Goal: Task Accomplishment & Management: Manage account settings

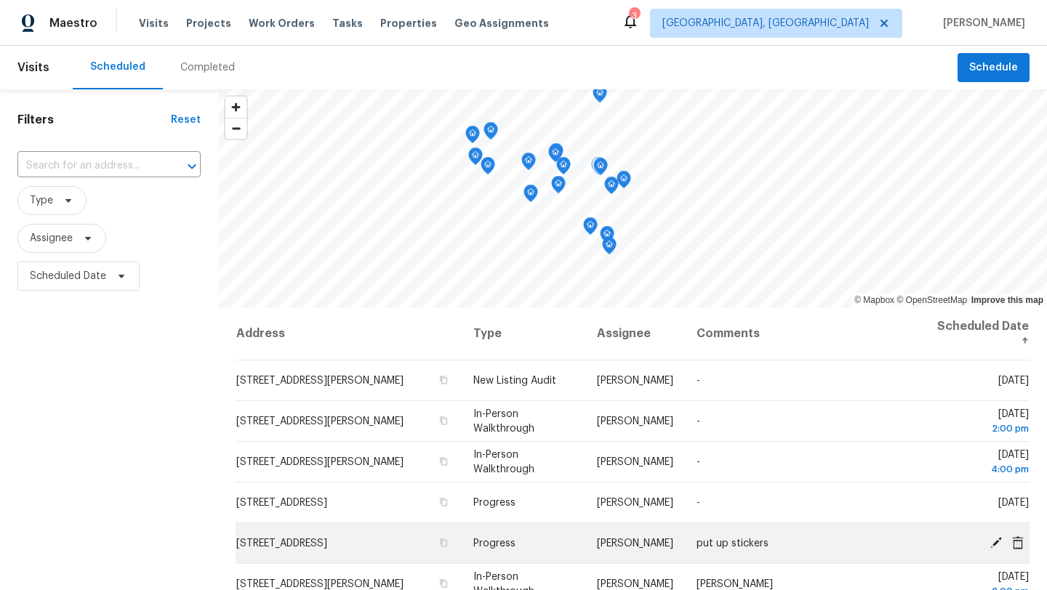
click at [356, 561] on td "10310 Dayflower Dr, Twinsburg, OH 44087" at bounding box center [349, 543] width 226 height 41
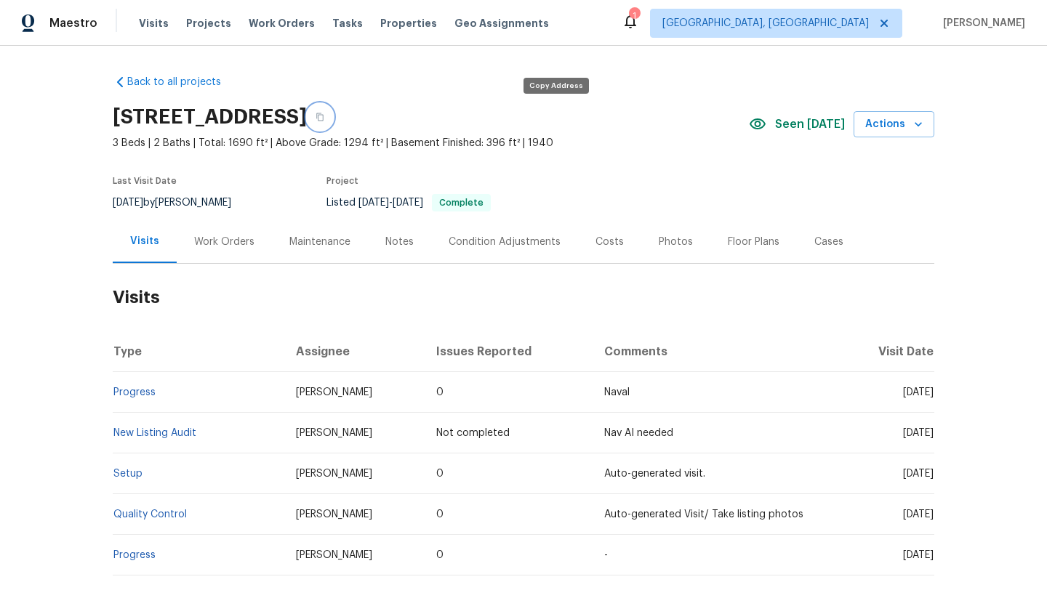
click at [324, 117] on icon "button" at bounding box center [320, 117] width 9 height 9
click at [404, 242] on div "Notes" at bounding box center [399, 242] width 28 height 15
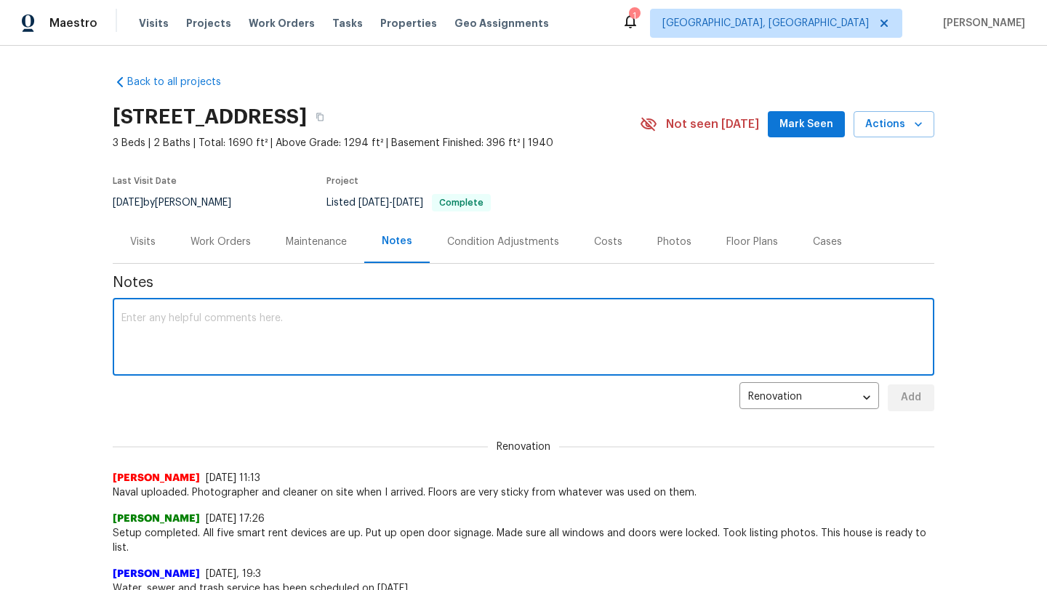
click at [148, 340] on textarea at bounding box center [523, 338] width 804 height 51
type textarea "S"
type textarea "s"
drag, startPoint x: 441, startPoint y: 318, endPoint x: 111, endPoint y: 314, distance: 330.8
click at [111, 315] on div "Back to all projects 7010 Woodhaven Ave, Cleveland, OH 44144 3 Beds | 2 Baths |…" at bounding box center [523, 318] width 1047 height 545
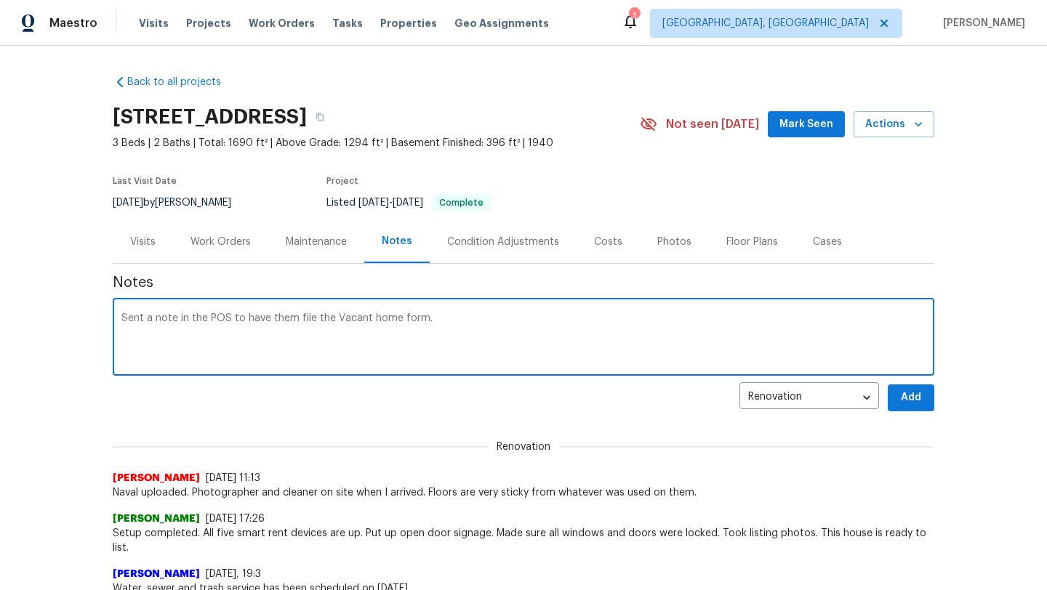
type textarea "Sent a note in the POS to have them file the Vacant home form."
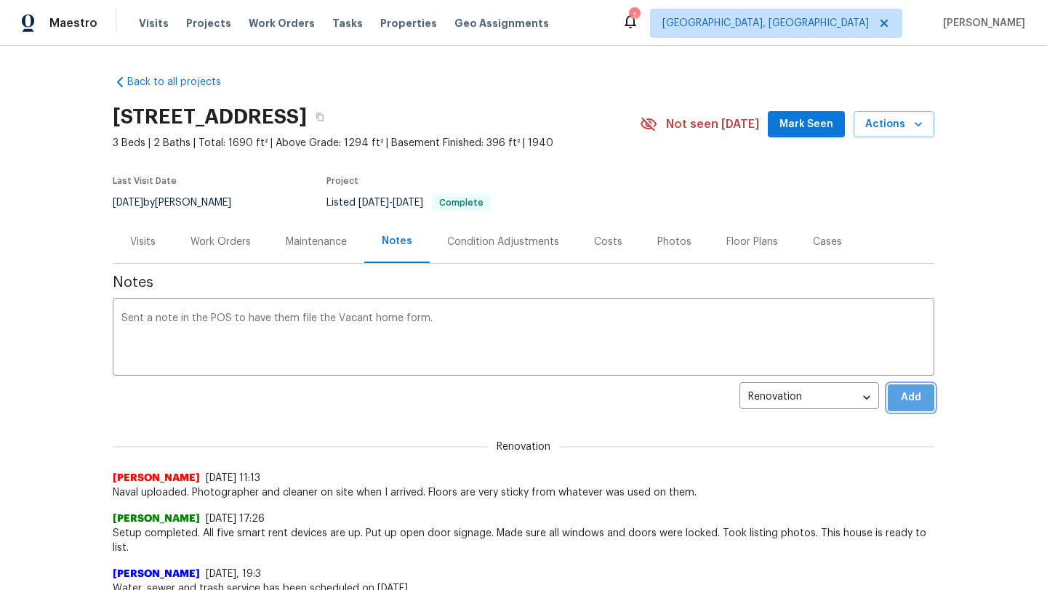
click at [914, 401] on span "Add" at bounding box center [910, 398] width 23 height 18
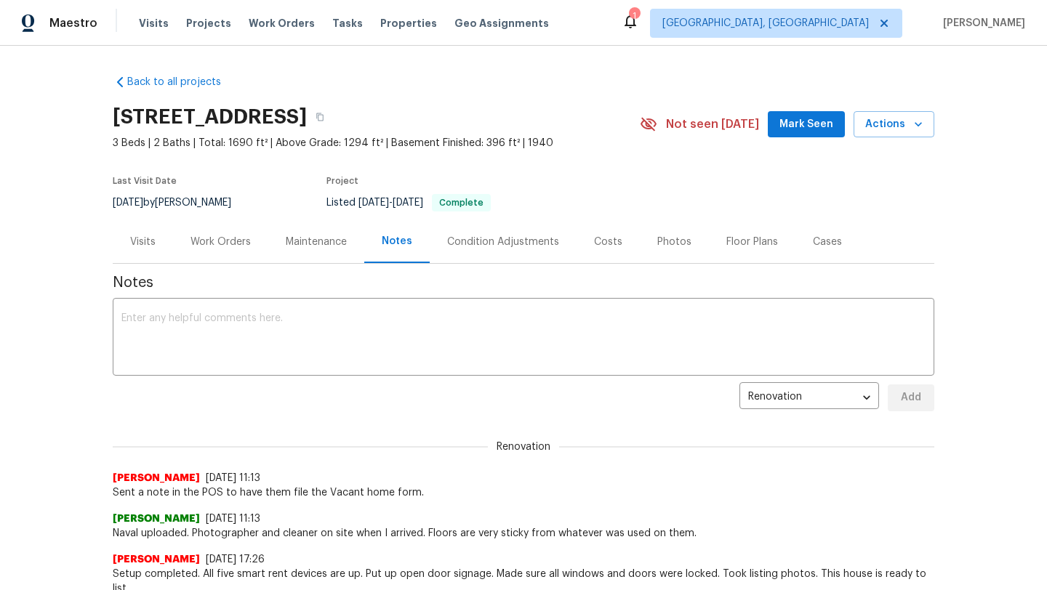
click at [811, 116] on span "Mark Seen" at bounding box center [806, 125] width 54 height 18
click at [152, 236] on div "Visits" at bounding box center [142, 242] width 25 height 15
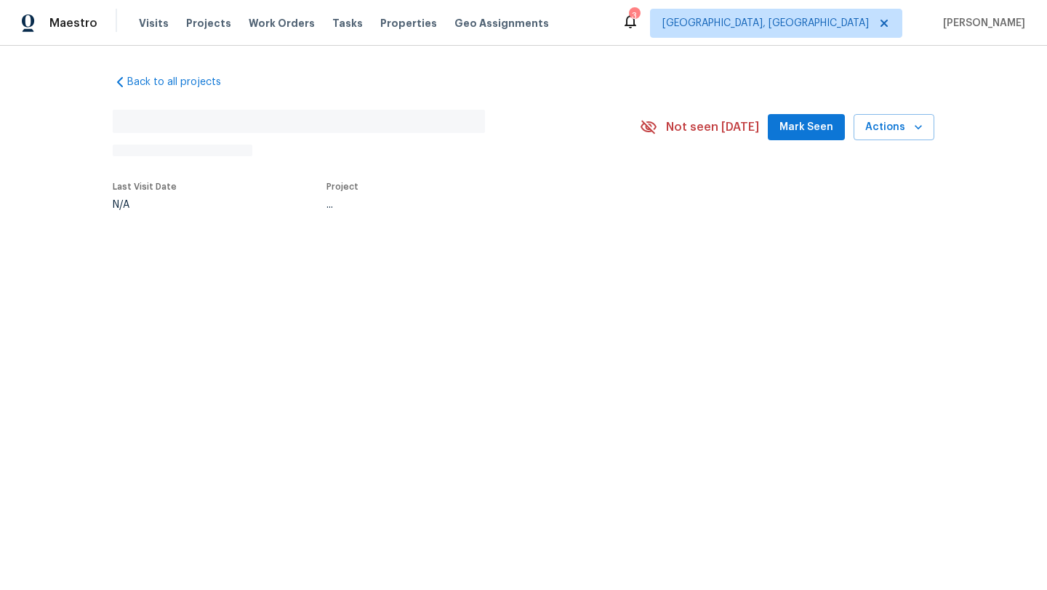
click at [811, 132] on span "Mark Seen" at bounding box center [806, 128] width 54 height 18
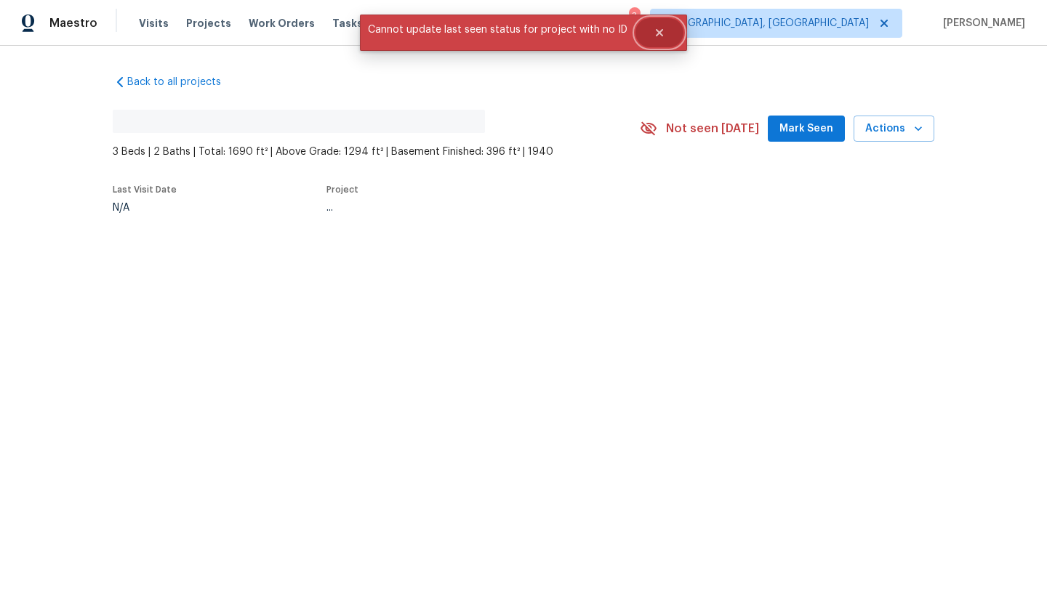
click at [654, 36] on icon "Close" at bounding box center [660, 33] width 12 height 12
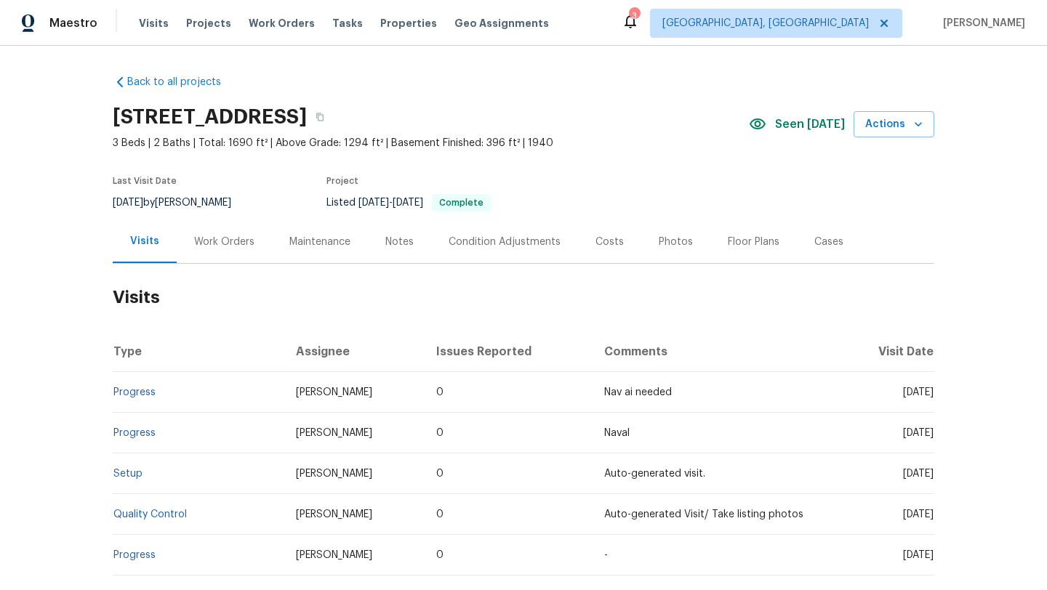
click at [401, 246] on div "Notes" at bounding box center [399, 242] width 28 height 15
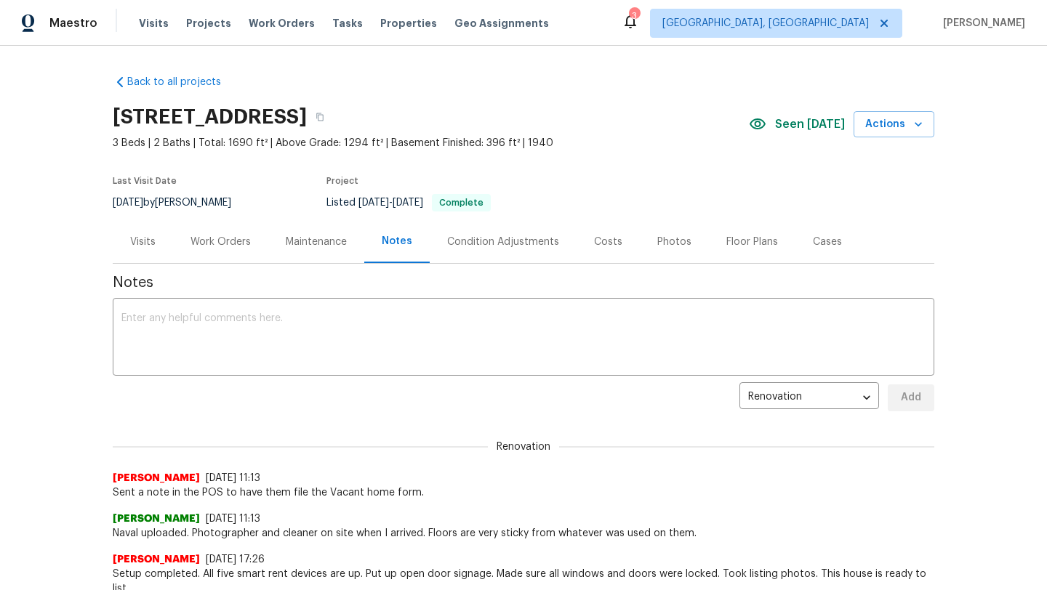
click at [305, 244] on div "Maintenance" at bounding box center [316, 242] width 61 height 15
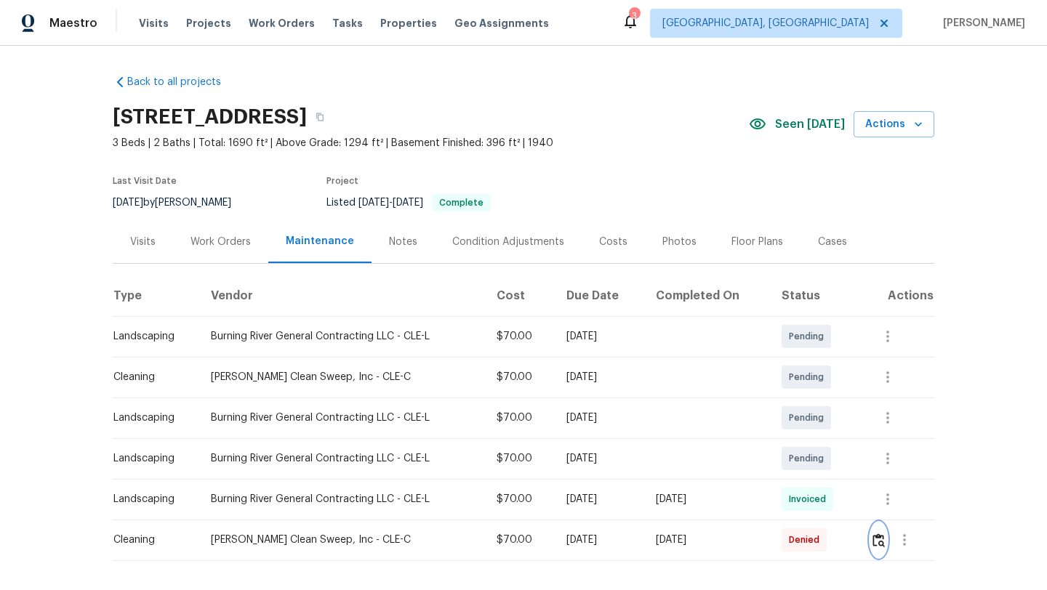
click at [885, 541] on img "button" at bounding box center [878, 541] width 12 height 14
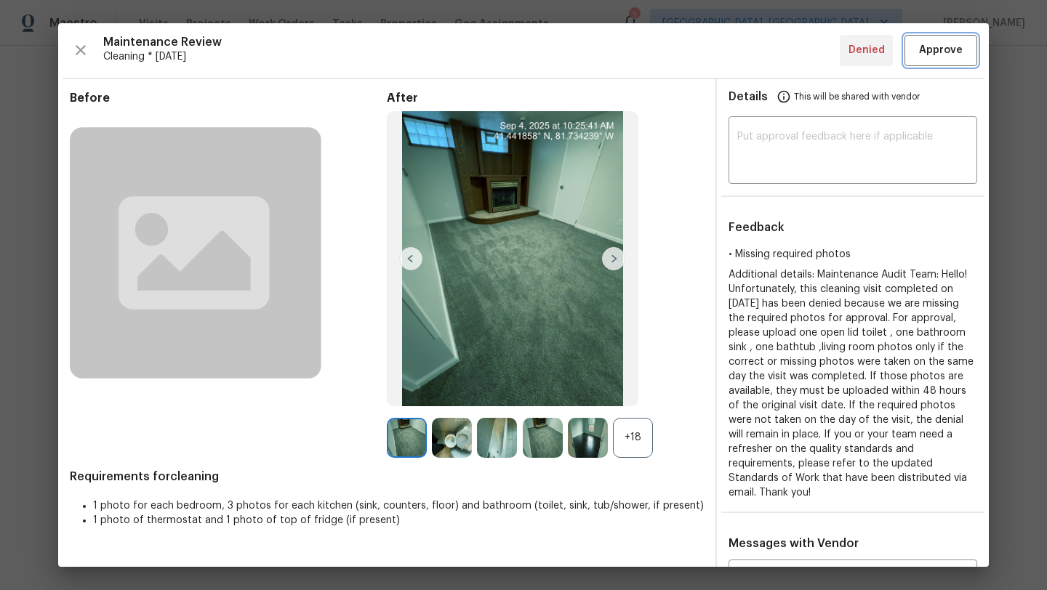
click at [934, 49] on span "Approve" at bounding box center [941, 50] width 44 height 18
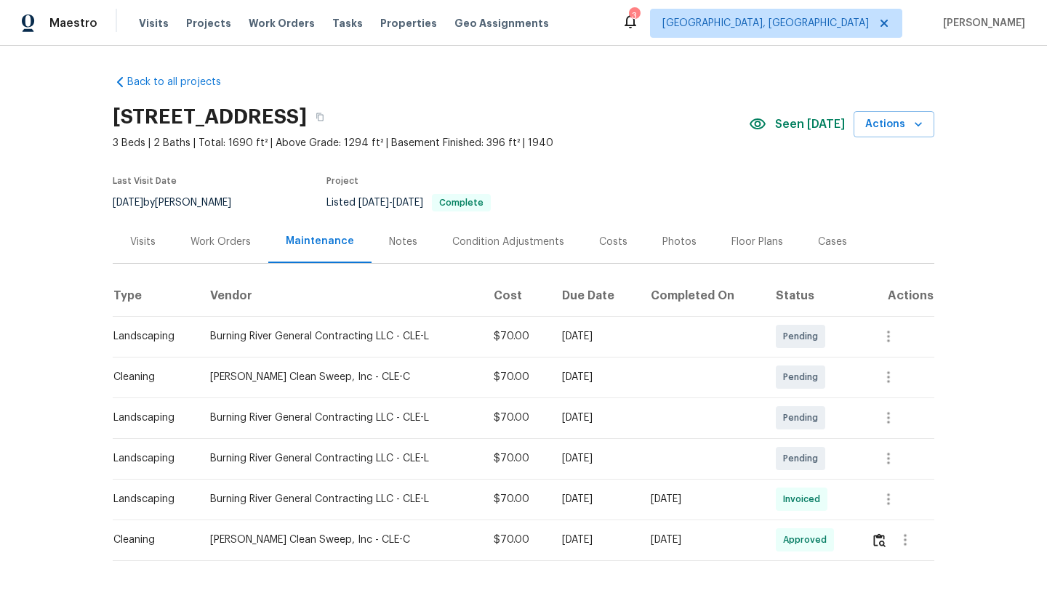
click at [143, 244] on div "Visits" at bounding box center [142, 242] width 25 height 15
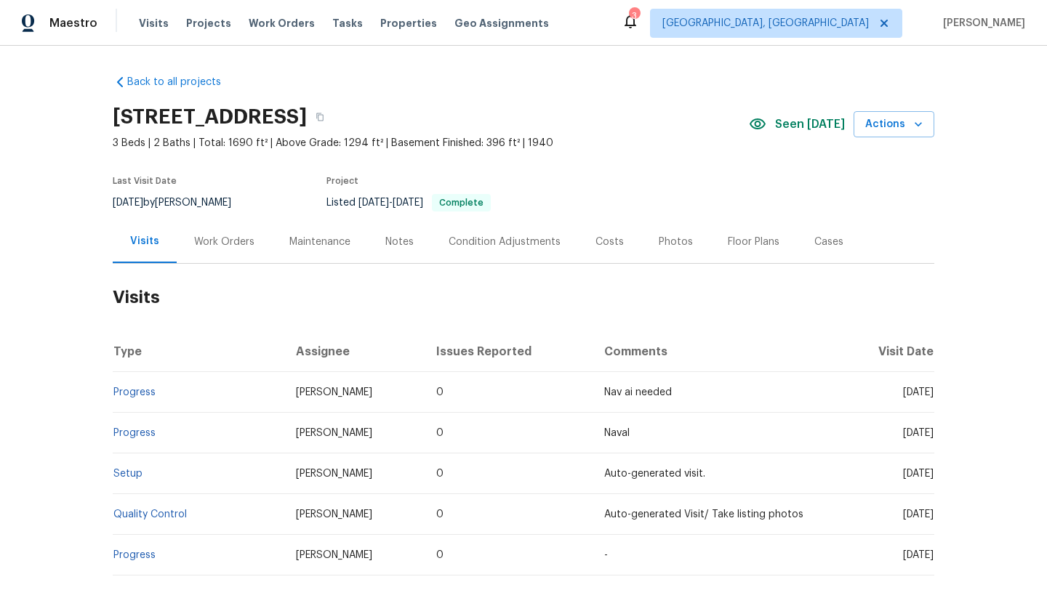
click at [385, 244] on div "Notes" at bounding box center [399, 242] width 28 height 15
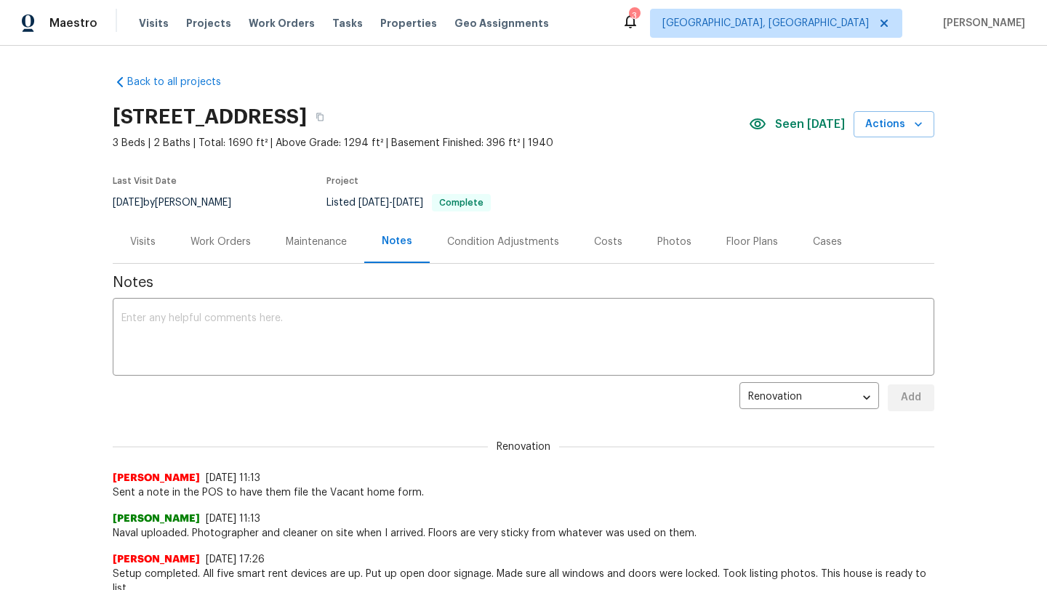
click at [150, 244] on div "Visits" at bounding box center [142, 242] width 25 height 15
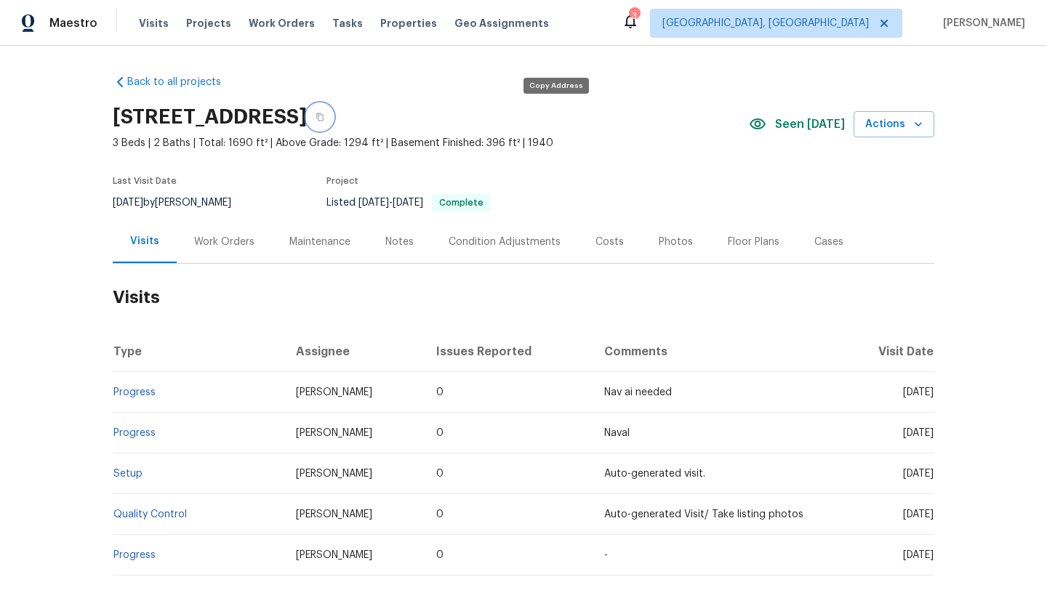
click at [333, 110] on button "button" at bounding box center [320, 117] width 26 height 26
click at [324, 116] on icon "button" at bounding box center [320, 117] width 9 height 9
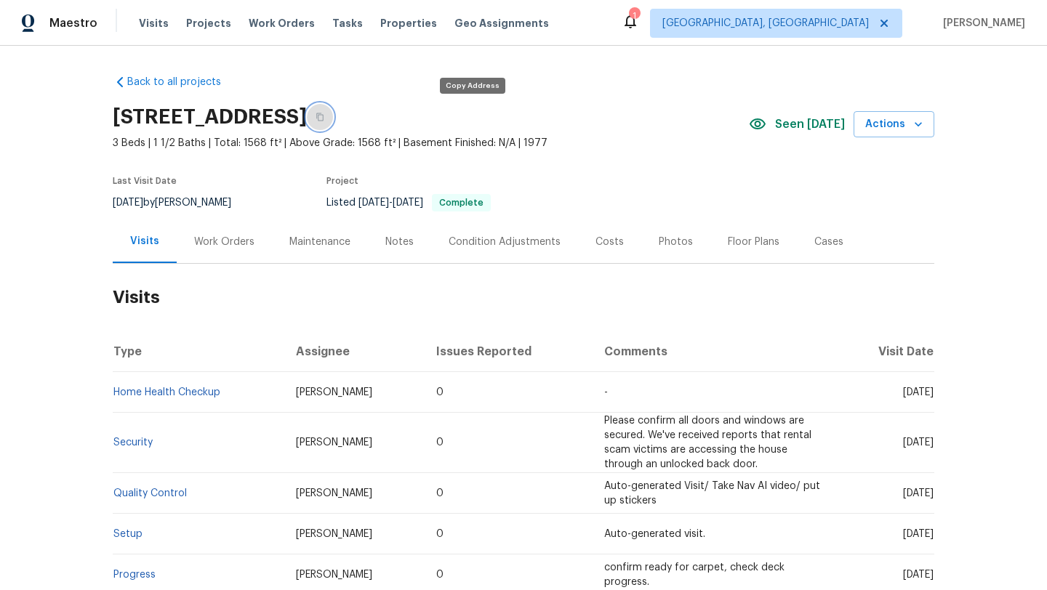
click at [324, 116] on icon "button" at bounding box center [319, 117] width 7 height 8
click at [398, 244] on div "Notes" at bounding box center [399, 242] width 28 height 15
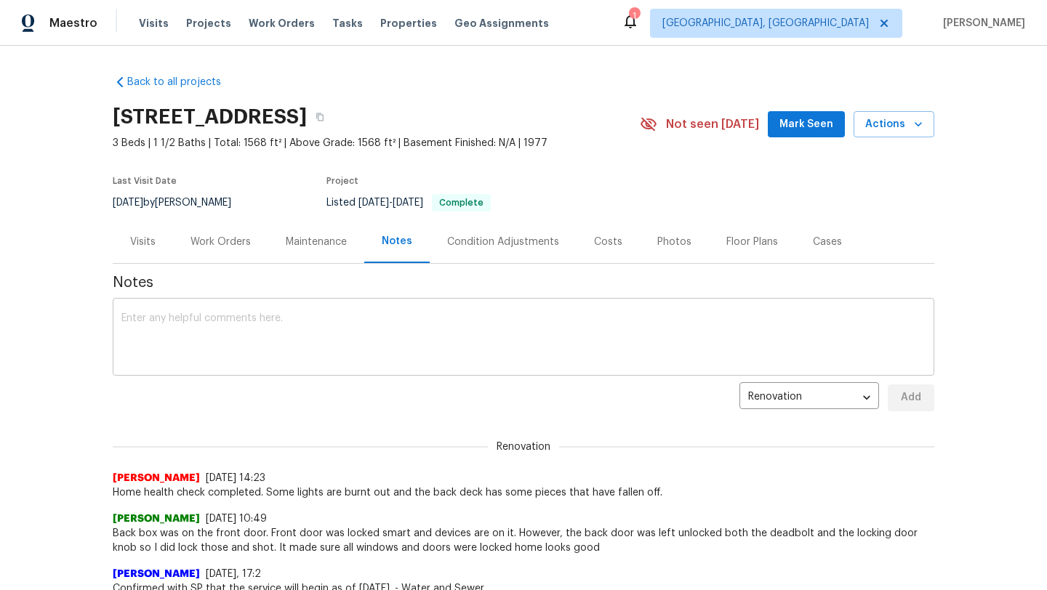
click at [323, 330] on textarea at bounding box center [523, 338] width 804 height 51
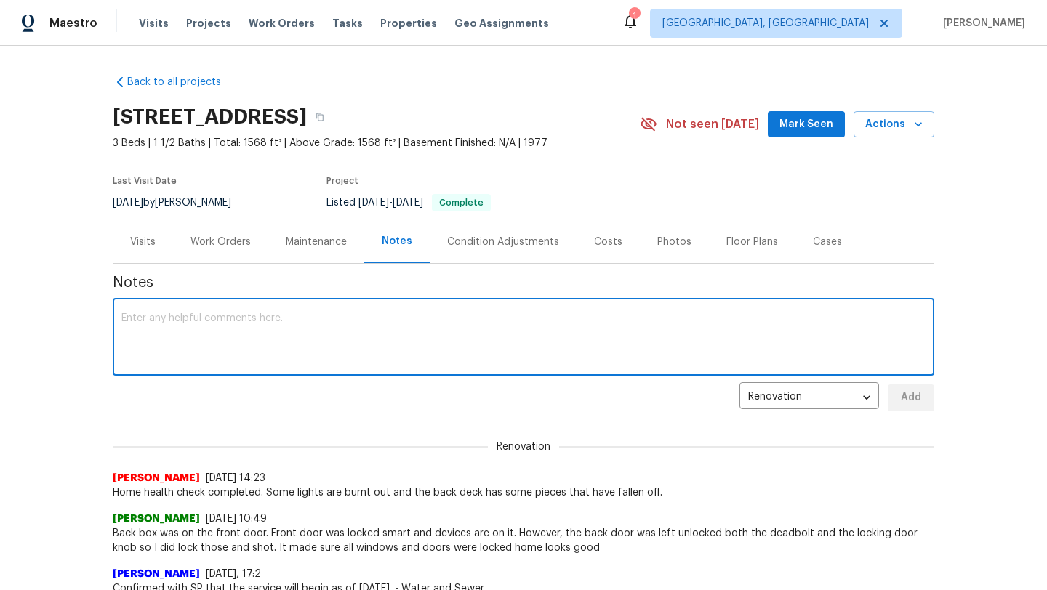
paste textarea "Sent a note in the POS to have them file the Vacant home form."
type textarea "Sent a note in the POS to have them file the Vacant home form."
click at [912, 398] on span "Add" at bounding box center [910, 398] width 23 height 18
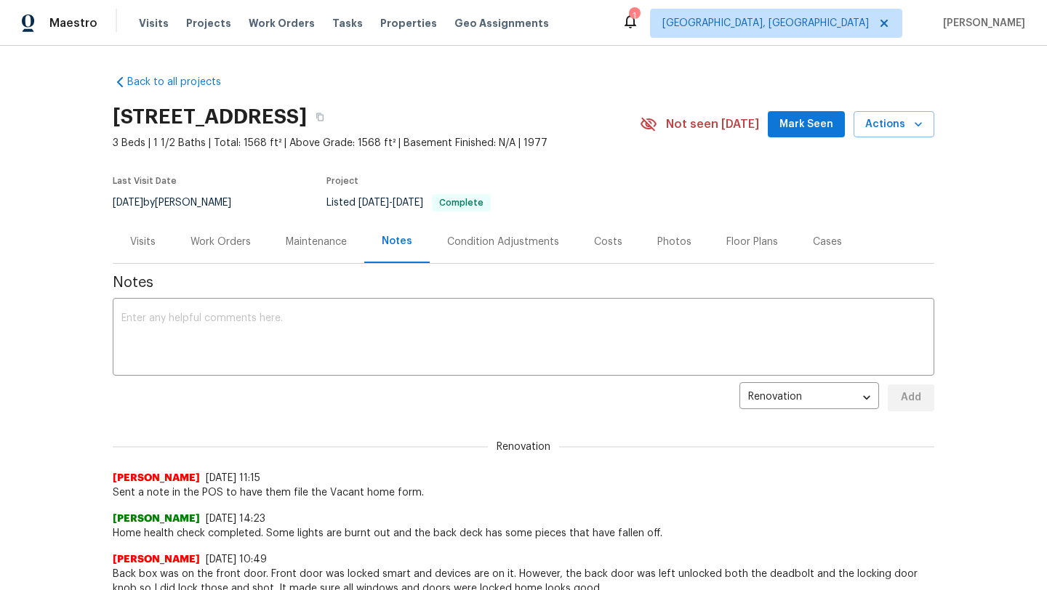
click at [135, 232] on div "Visits" at bounding box center [143, 241] width 60 height 43
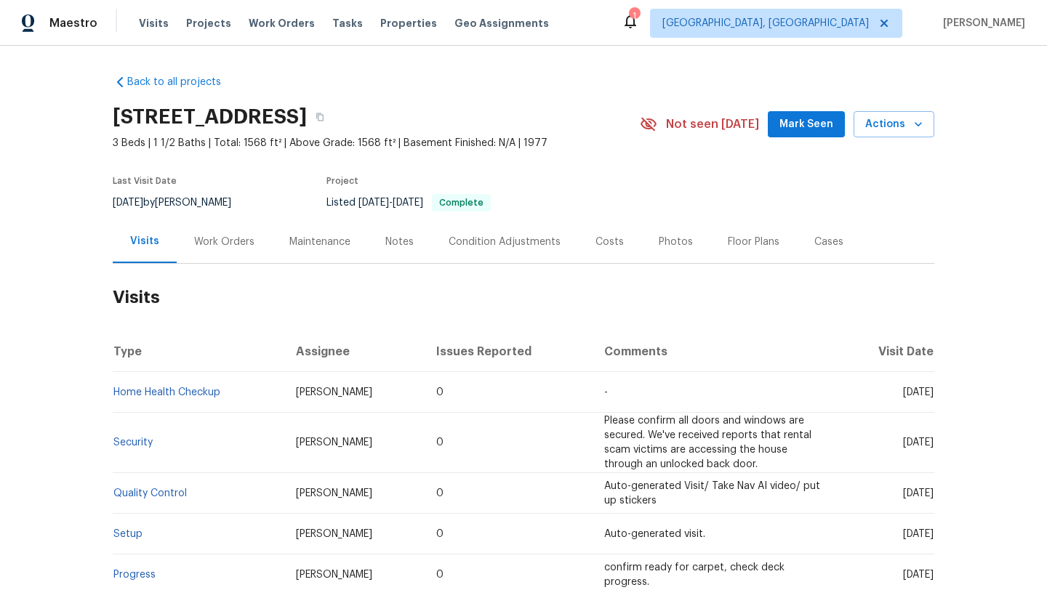
click at [800, 119] on span "Mark Seen" at bounding box center [806, 125] width 54 height 18
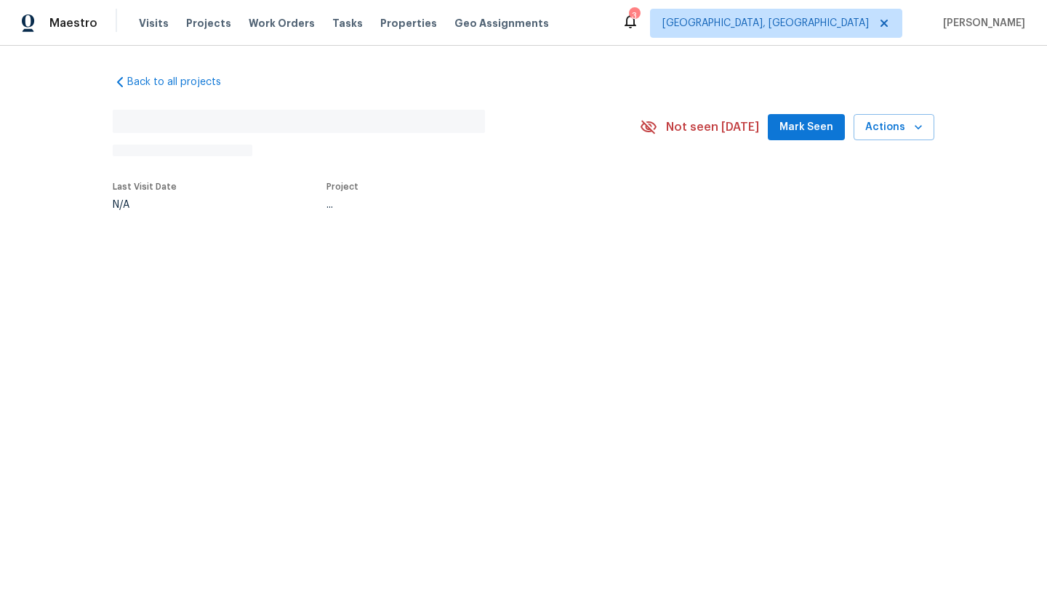
click at [803, 128] on span "Mark Seen" at bounding box center [806, 128] width 54 height 18
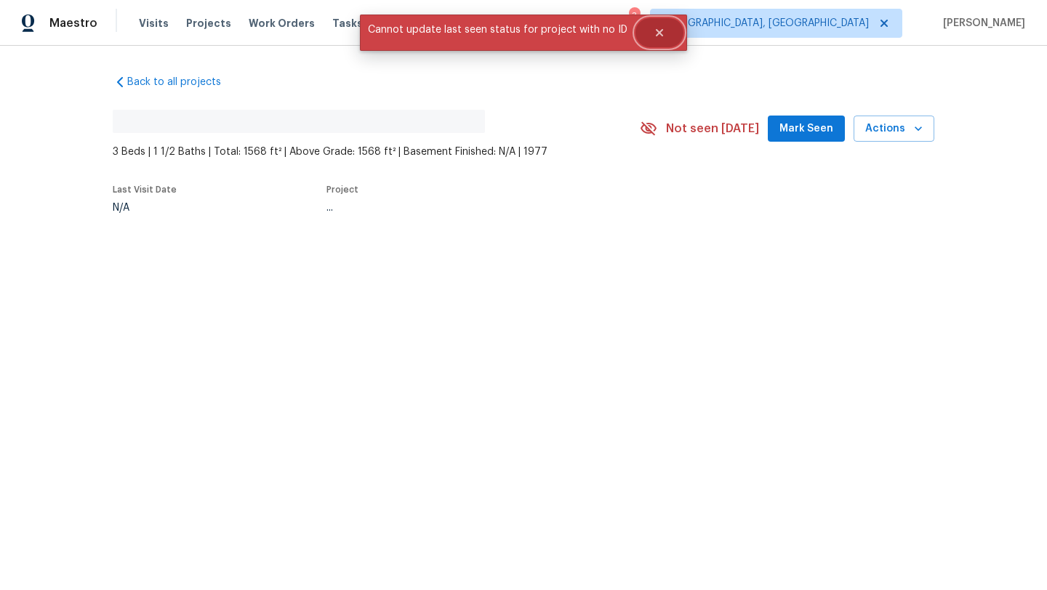
click at [659, 35] on icon "Close" at bounding box center [659, 32] width 7 height 7
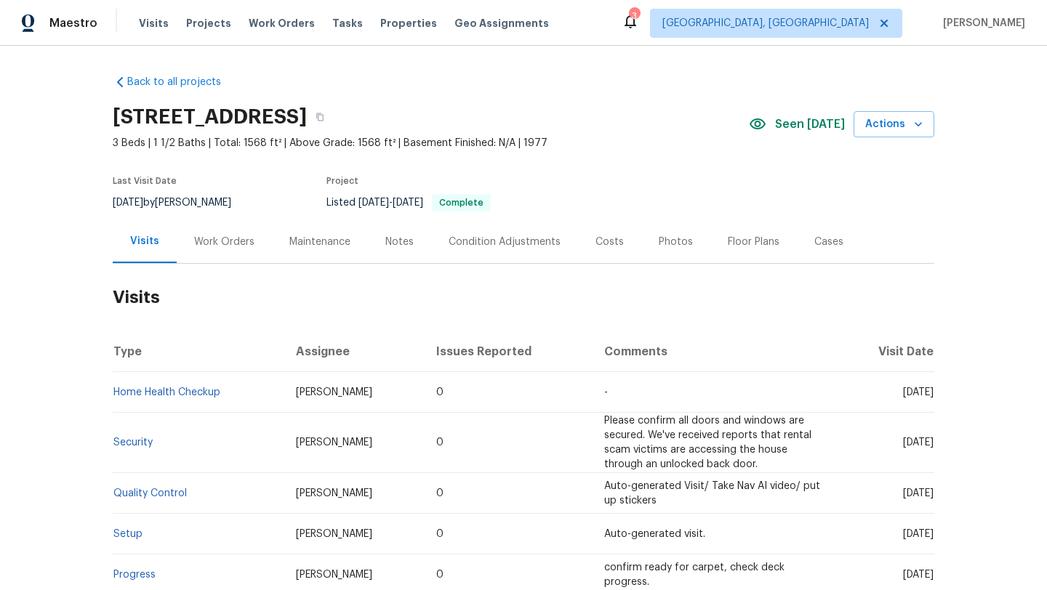
click at [389, 241] on div "Notes" at bounding box center [399, 242] width 28 height 15
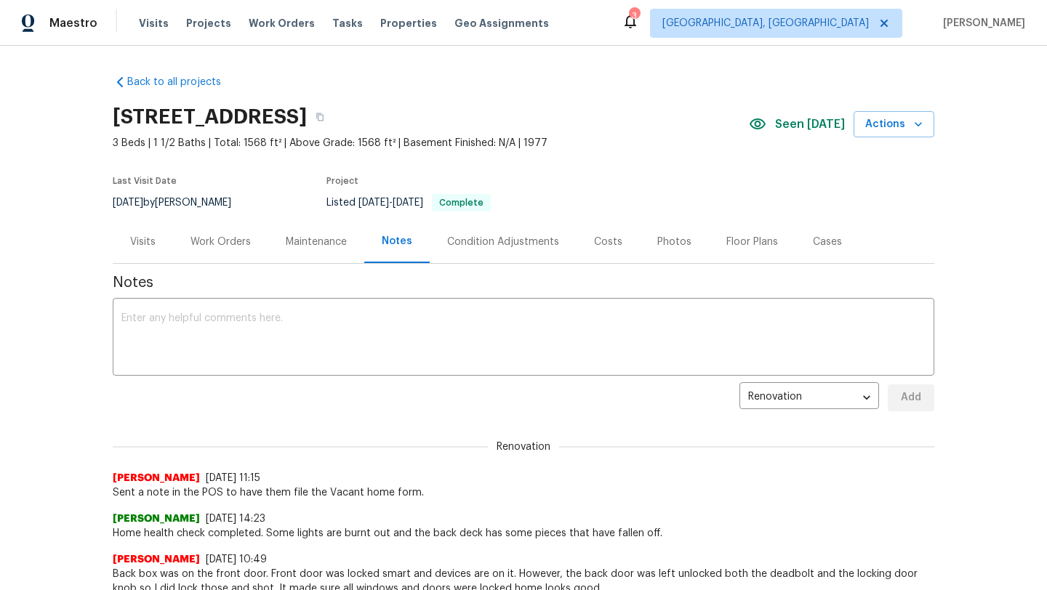
click at [140, 238] on div "Visits" at bounding box center [142, 242] width 25 height 15
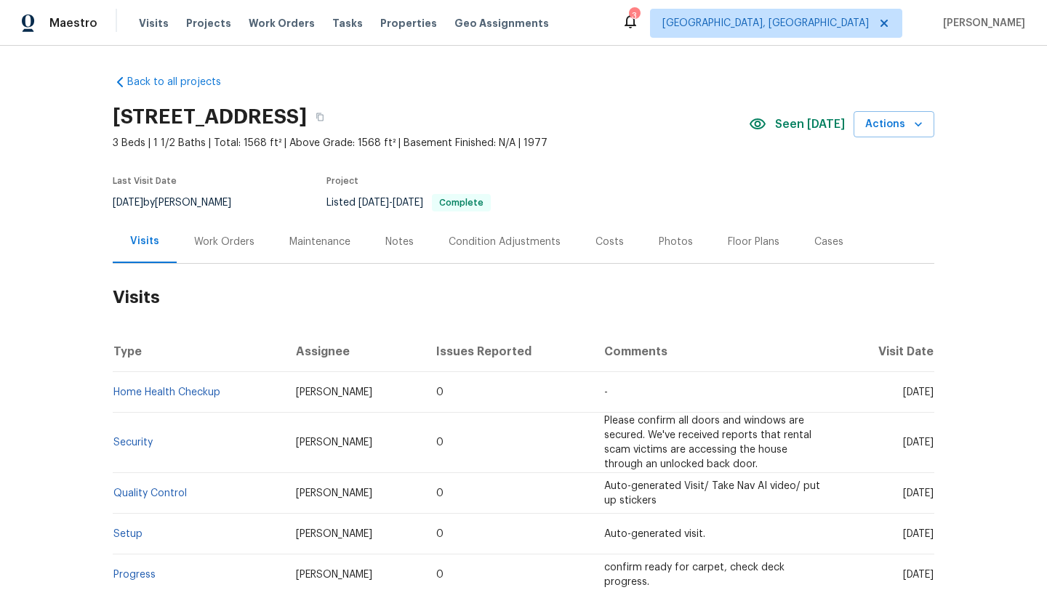
click at [320, 243] on div "Maintenance" at bounding box center [319, 242] width 61 height 15
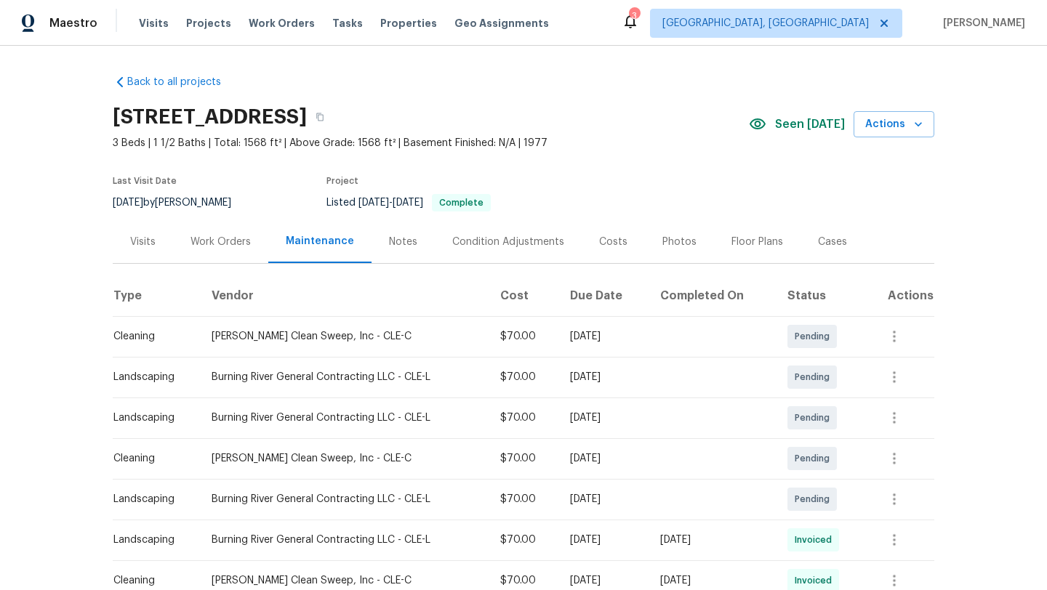
click at [137, 237] on div "Visits" at bounding box center [142, 242] width 25 height 15
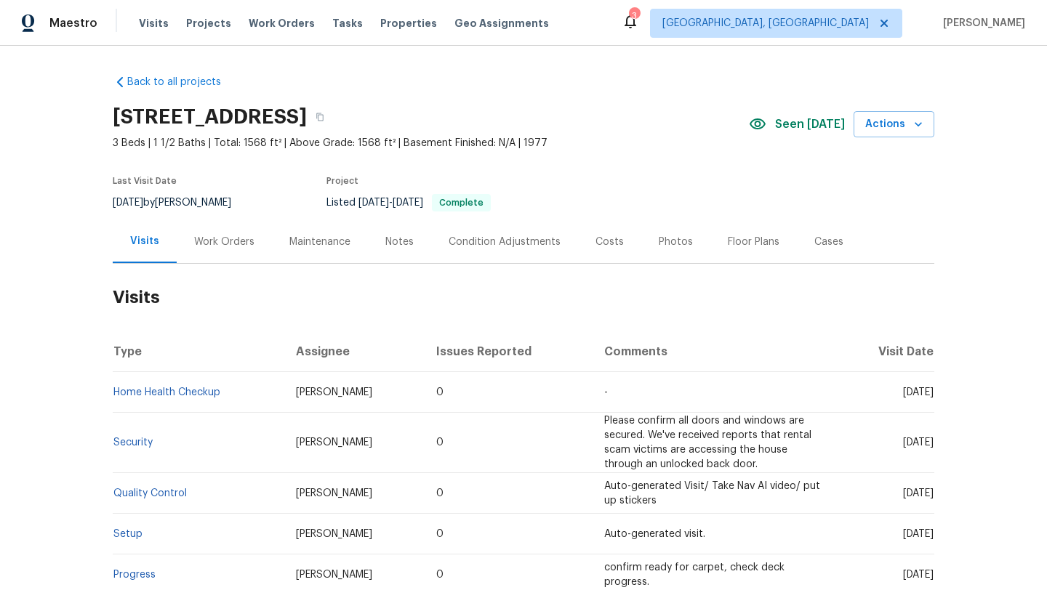
click at [400, 244] on div "Notes" at bounding box center [399, 242] width 28 height 15
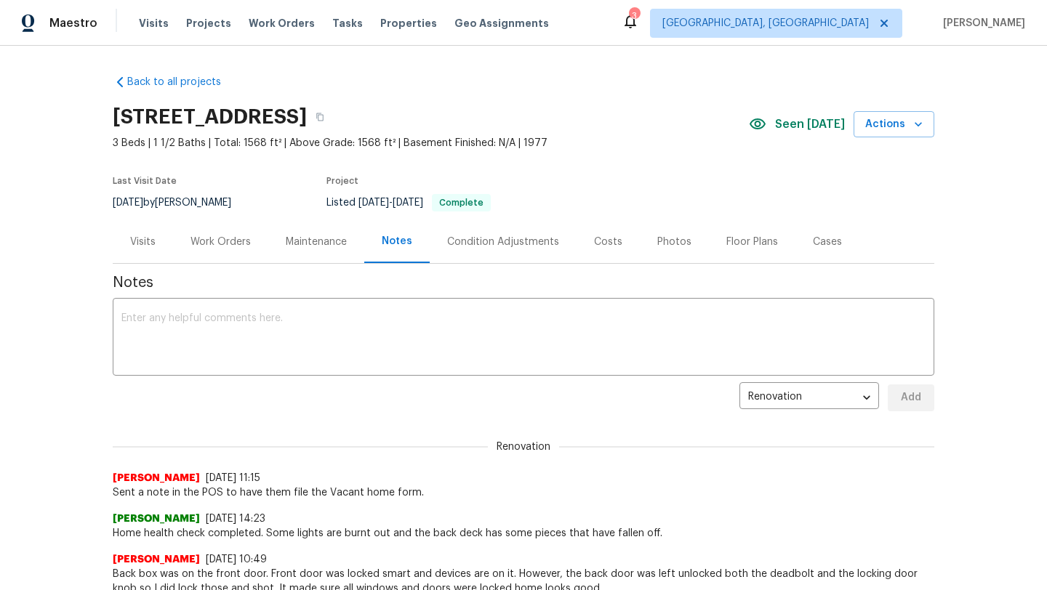
click at [145, 244] on div "Visits" at bounding box center [142, 242] width 25 height 15
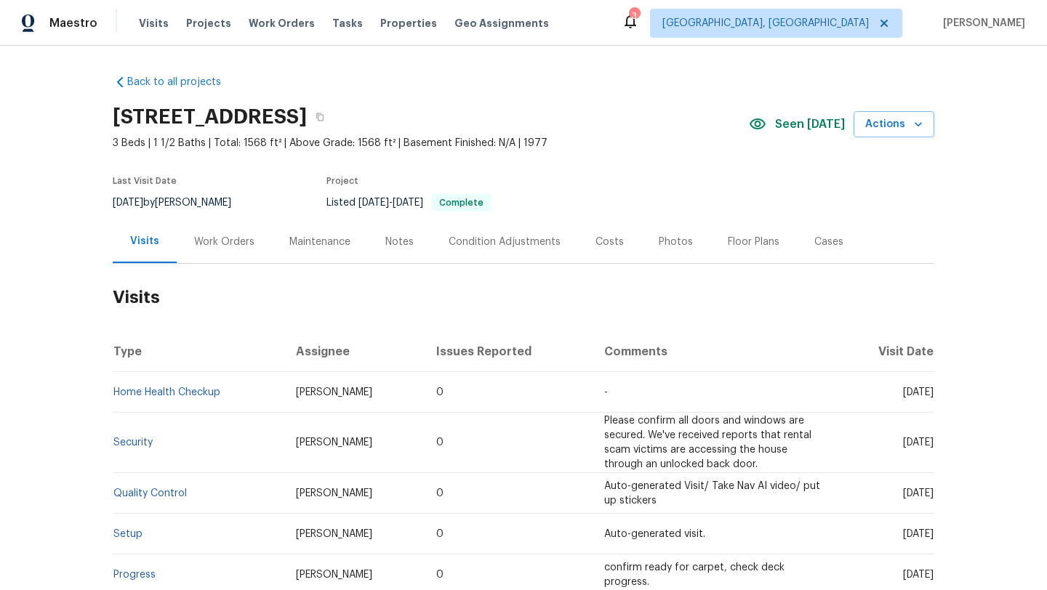
click at [305, 241] on div "Maintenance" at bounding box center [319, 242] width 61 height 15
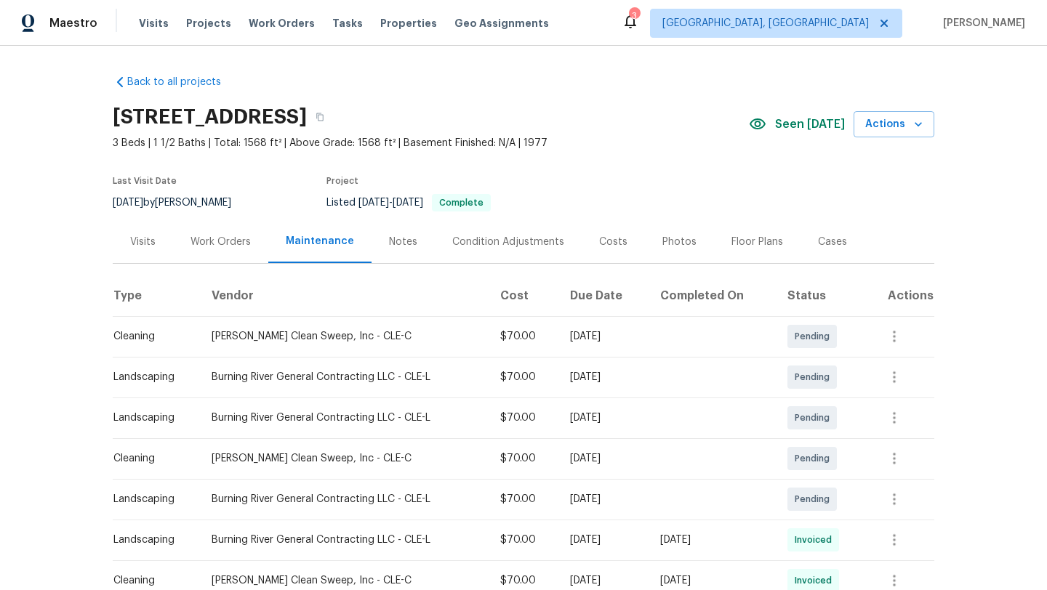
click at [139, 246] on div "Visits" at bounding box center [142, 242] width 25 height 15
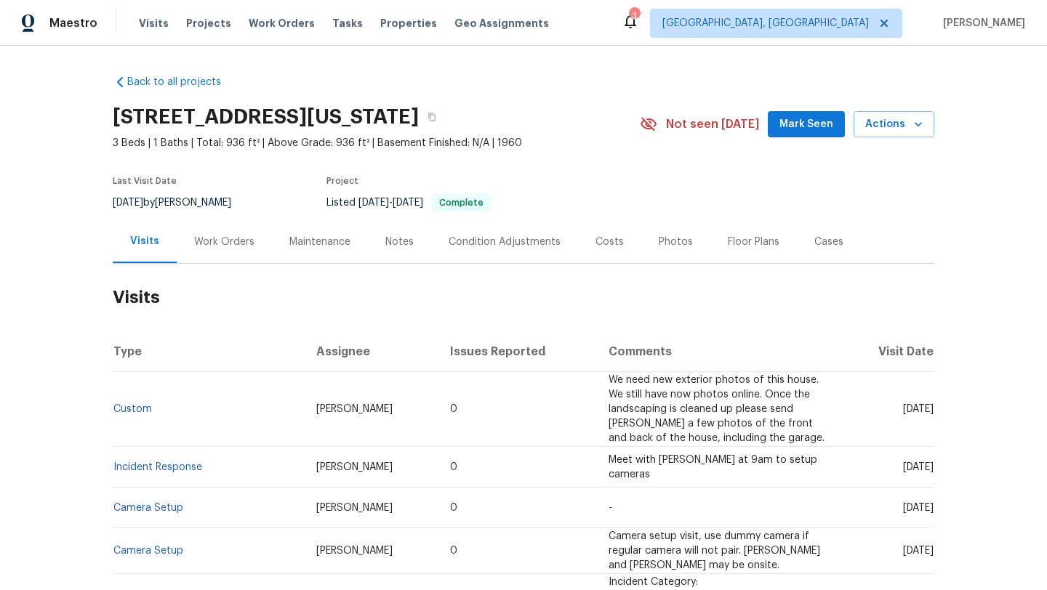
click at [799, 121] on span "Mark Seen" at bounding box center [806, 125] width 54 height 18
click at [225, 241] on div "Work Orders" at bounding box center [224, 242] width 60 height 15
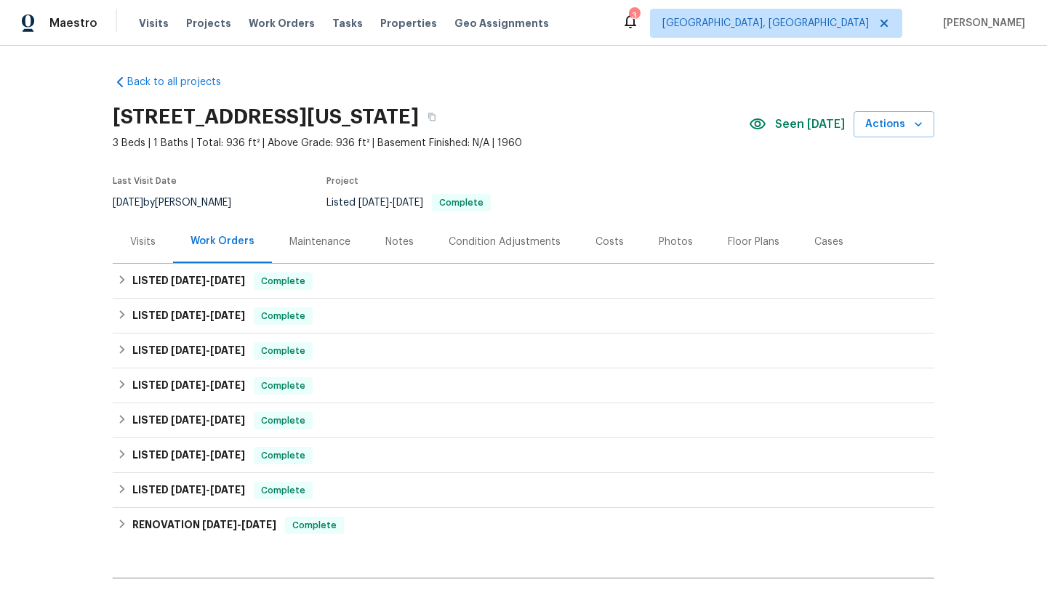
click at [140, 242] on div "Visits" at bounding box center [142, 242] width 25 height 15
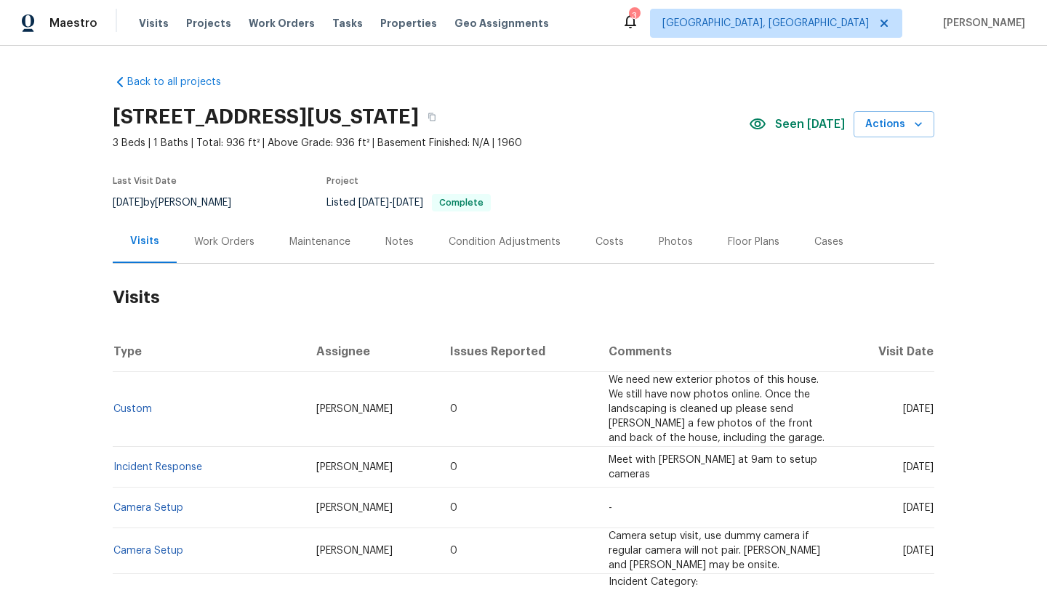
click at [340, 237] on div "Maintenance" at bounding box center [319, 242] width 61 height 15
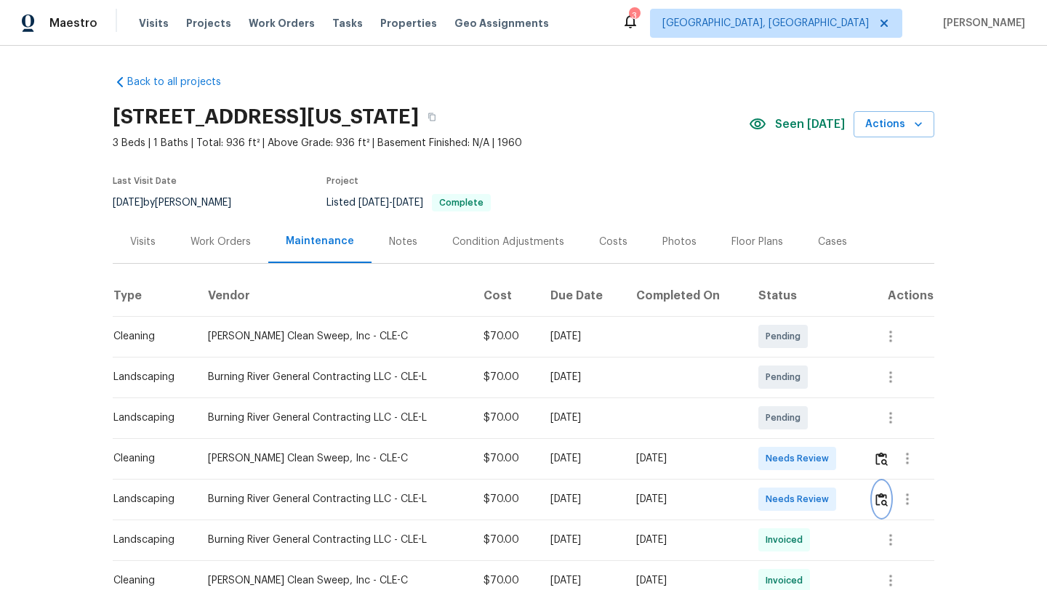
click at [886, 499] on img "button" at bounding box center [881, 500] width 12 height 14
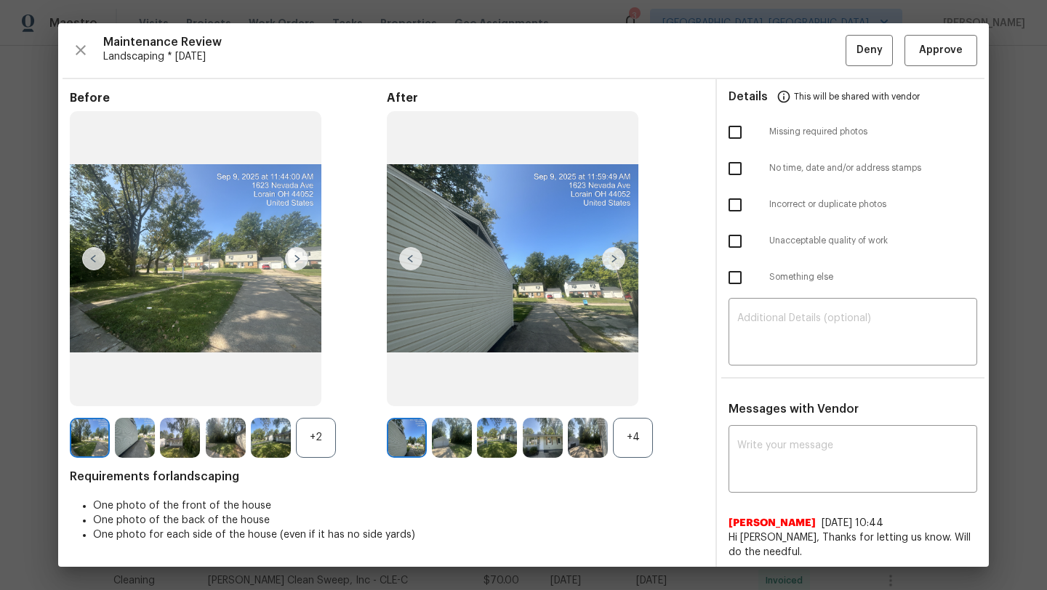
click at [616, 258] on img at bounding box center [613, 258] width 23 height 23
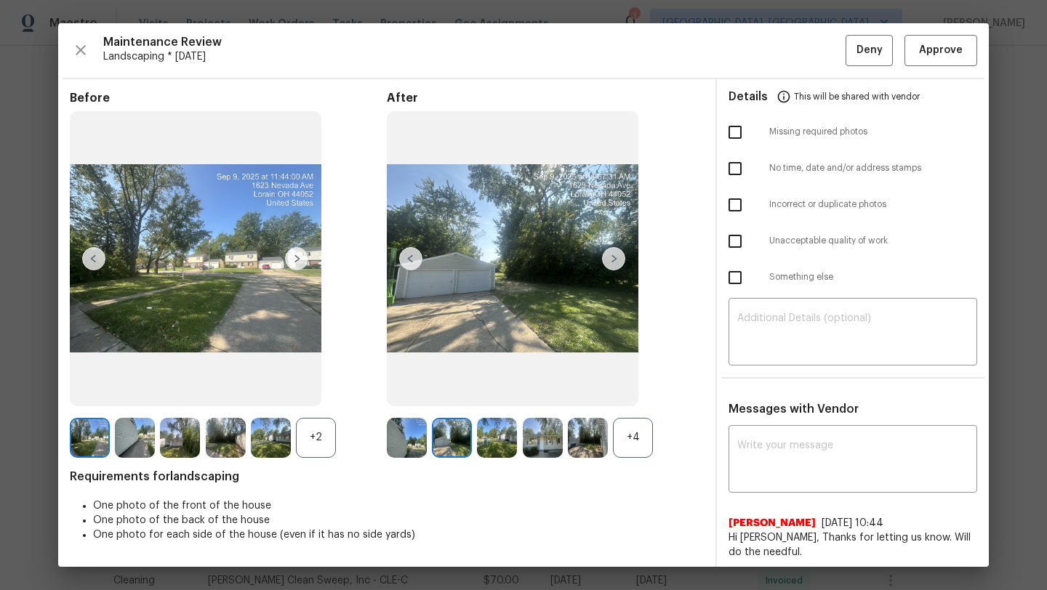
click at [500, 320] on img at bounding box center [513, 258] width 252 height 295
click at [478, 260] on img at bounding box center [513, 258] width 252 height 295
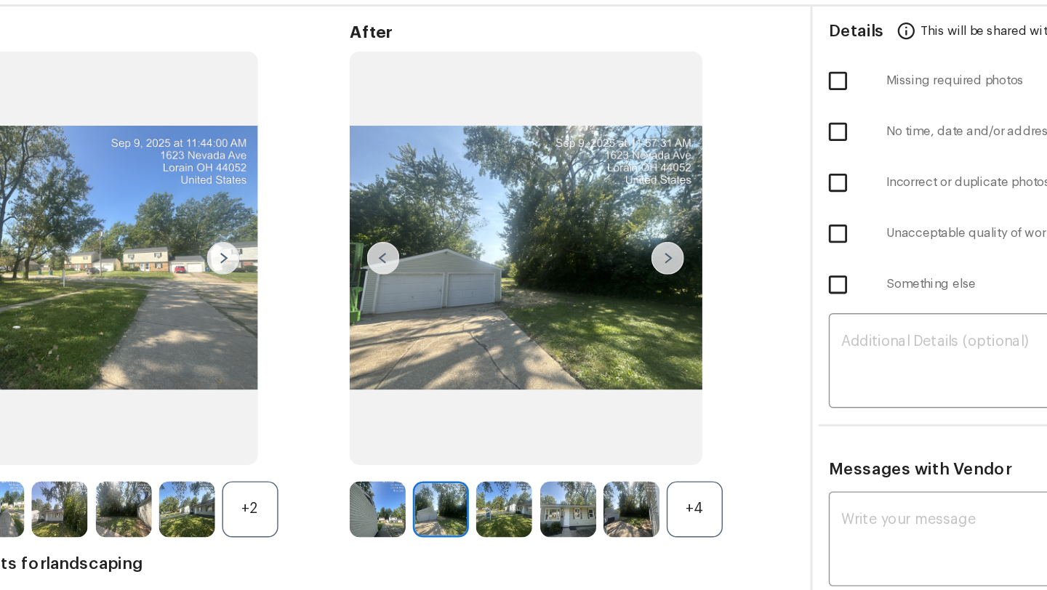
click at [452, 441] on img at bounding box center [452, 438] width 40 height 40
click at [499, 443] on img at bounding box center [497, 438] width 40 height 40
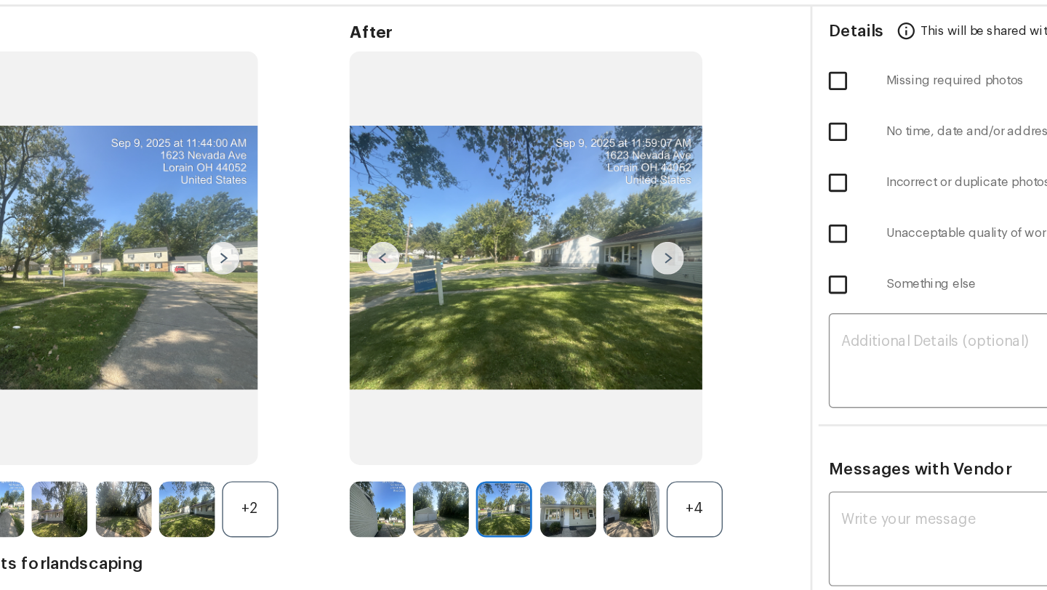
click at [614, 251] on img at bounding box center [613, 258] width 23 height 23
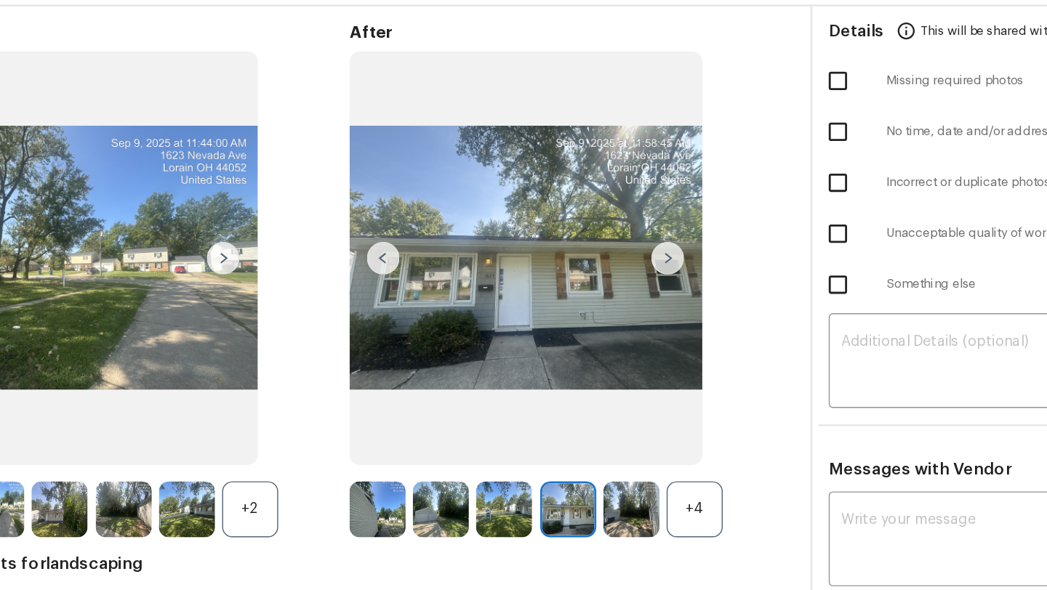
click at [614, 256] on img at bounding box center [613, 258] width 23 height 23
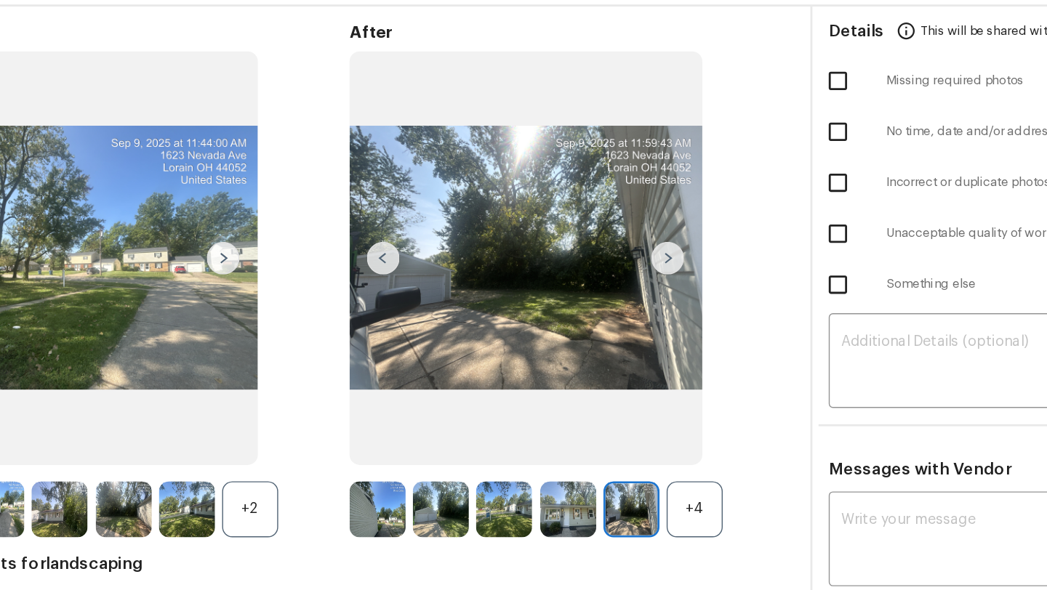
click at [614, 256] on img at bounding box center [613, 258] width 23 height 23
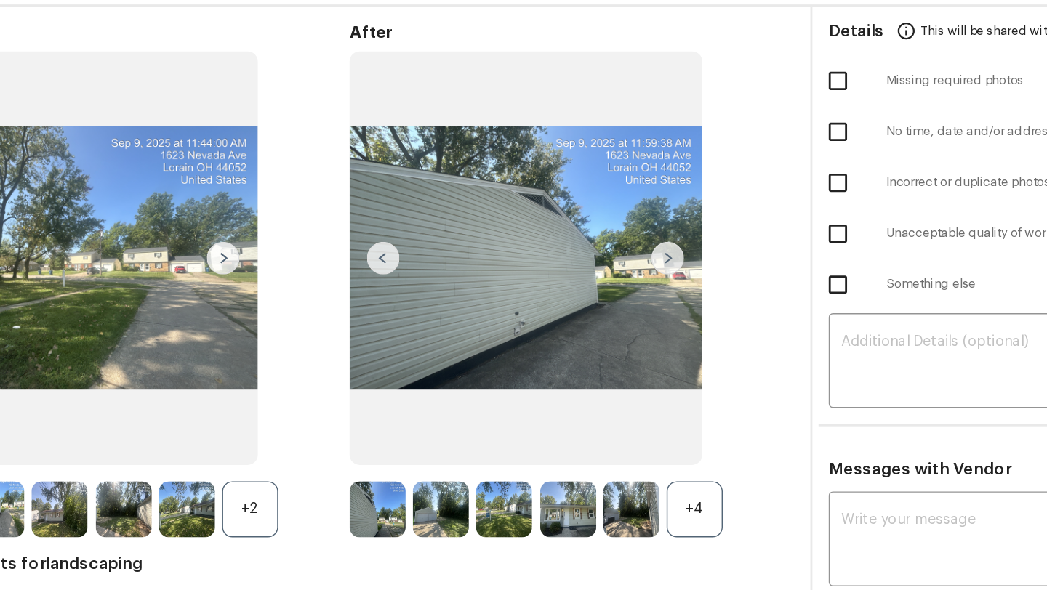
click at [614, 256] on img at bounding box center [613, 258] width 23 height 23
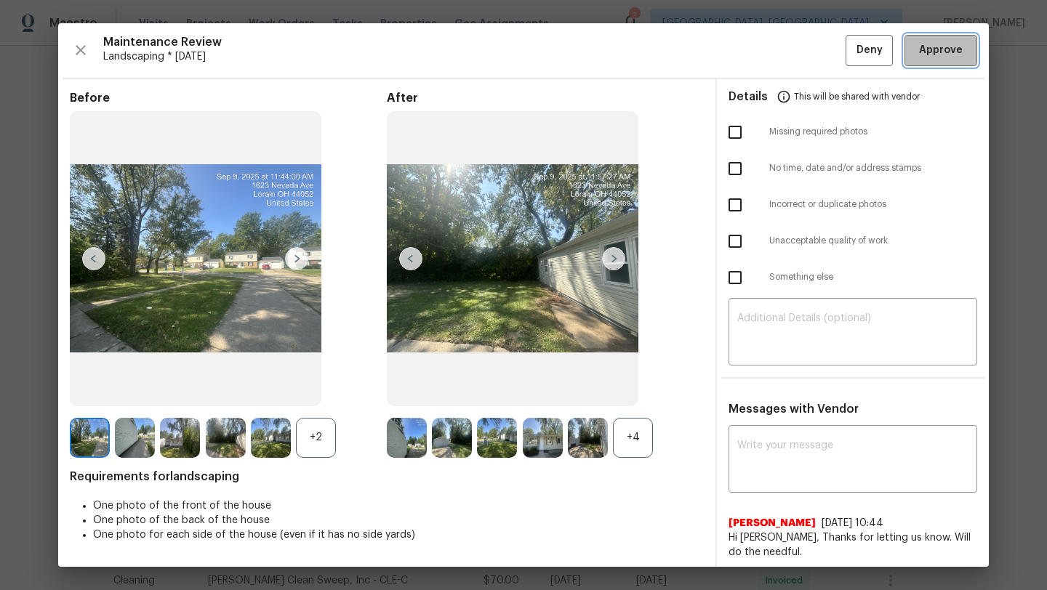
click at [938, 55] on span "Approve" at bounding box center [941, 50] width 44 height 18
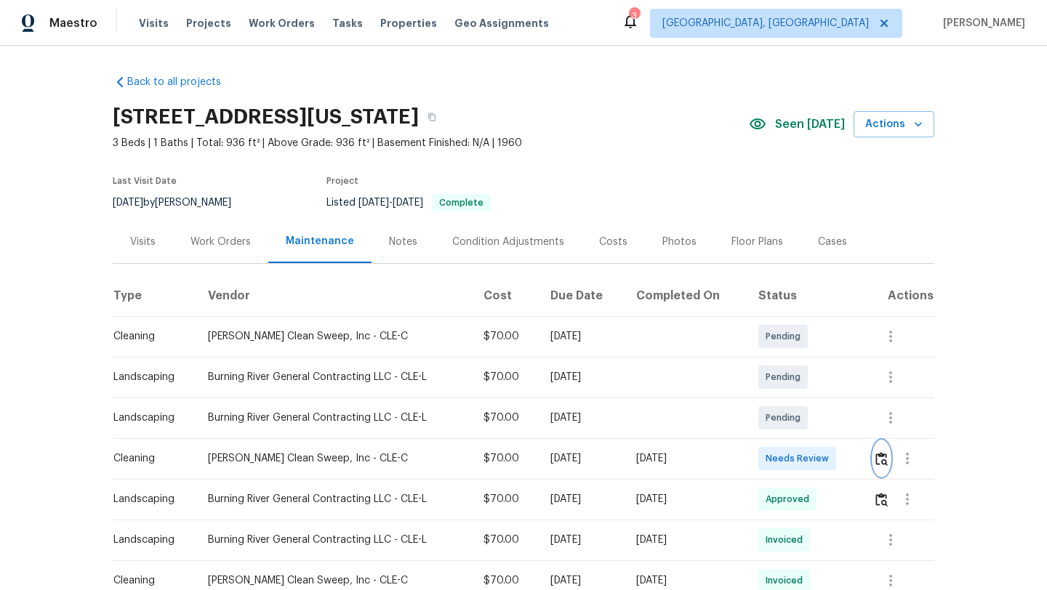
click at [886, 462] on img "button" at bounding box center [881, 459] width 12 height 14
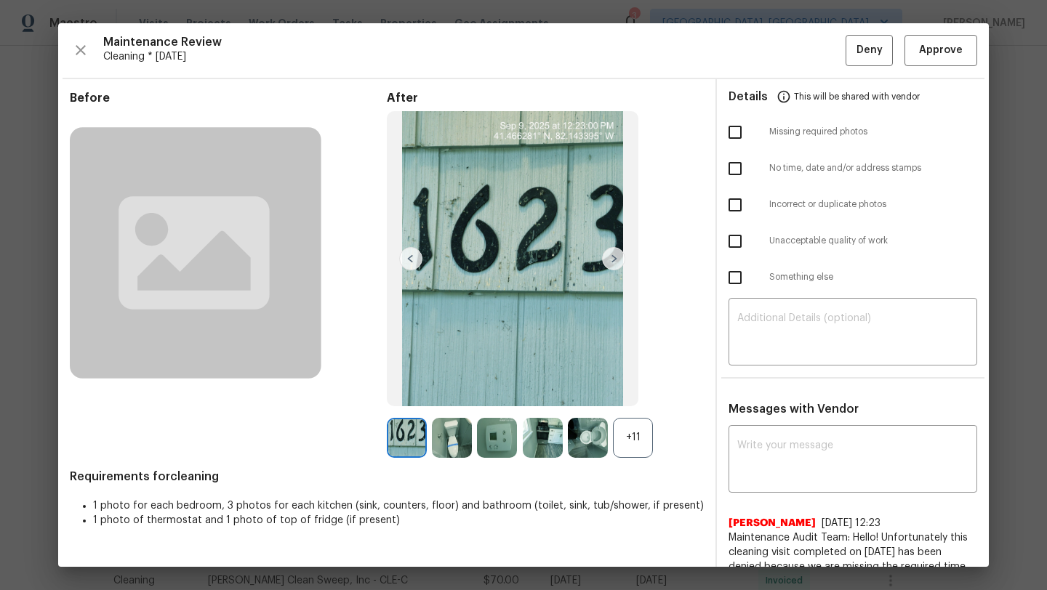
click at [445, 441] on img at bounding box center [452, 438] width 40 height 40
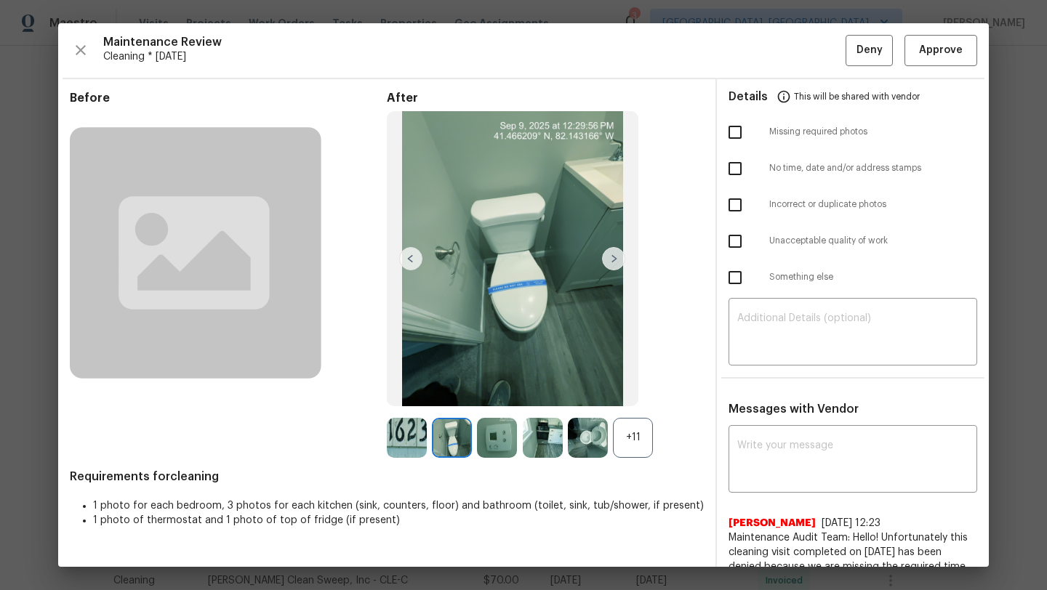
click at [508, 438] on img at bounding box center [497, 438] width 40 height 40
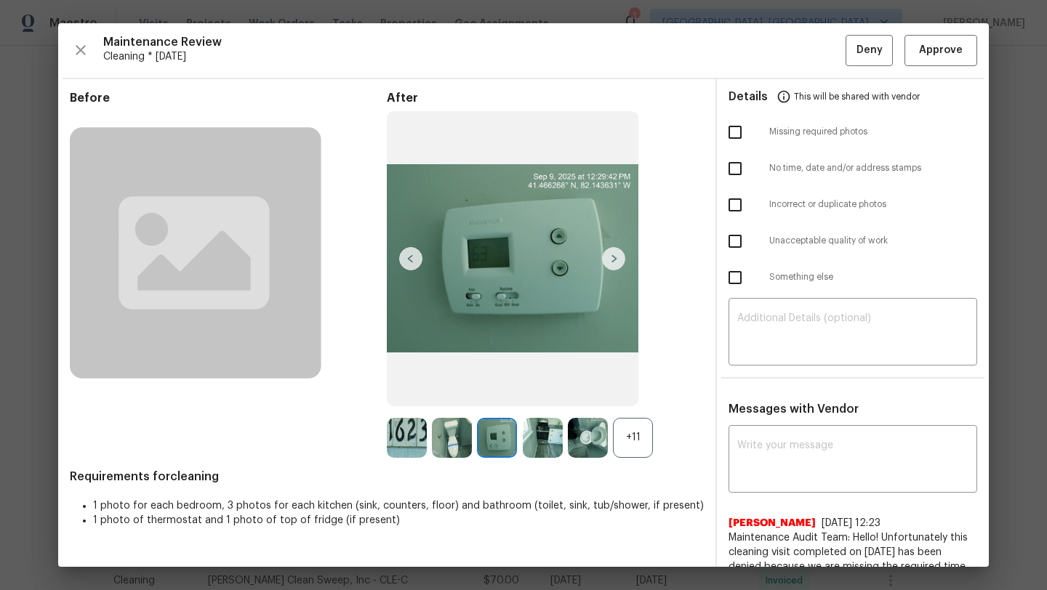
click at [546, 444] on img at bounding box center [543, 438] width 40 height 40
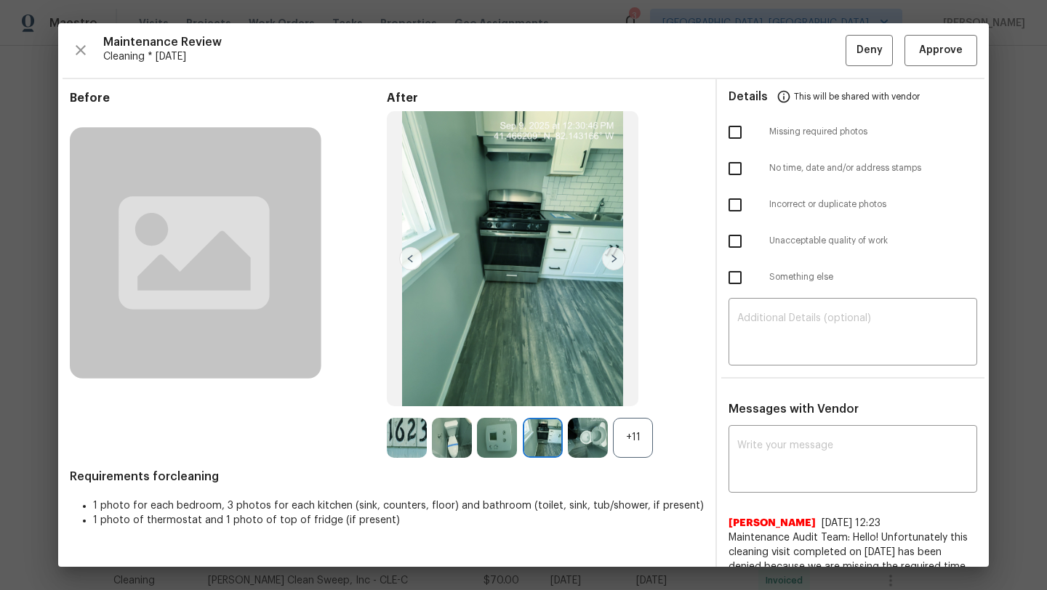
click at [582, 442] on img at bounding box center [588, 438] width 40 height 40
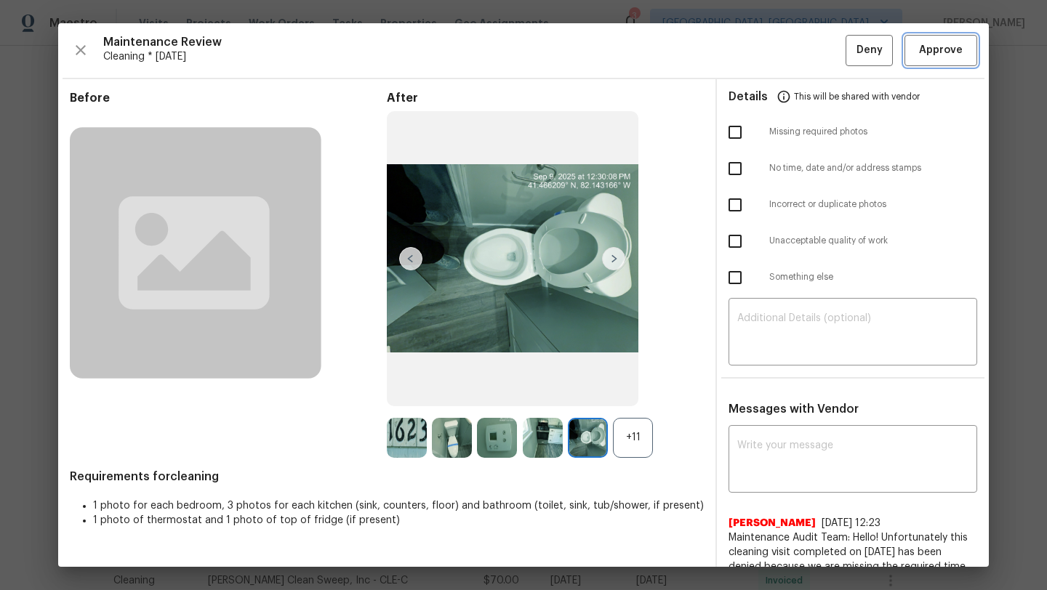
click at [948, 50] on span "Approve" at bounding box center [941, 50] width 44 height 18
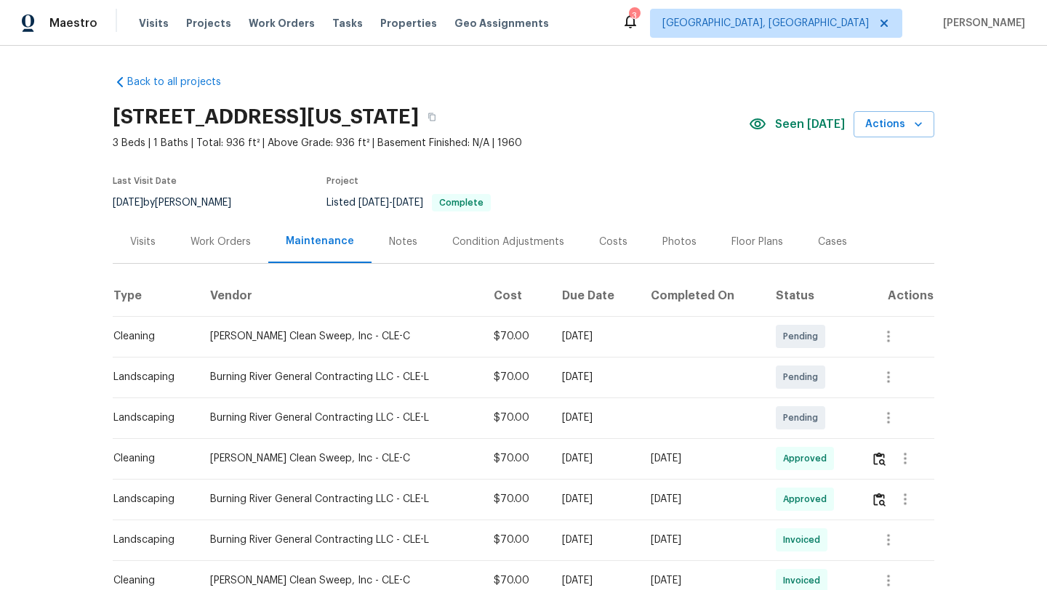
click at [145, 245] on div "Visits" at bounding box center [142, 242] width 25 height 15
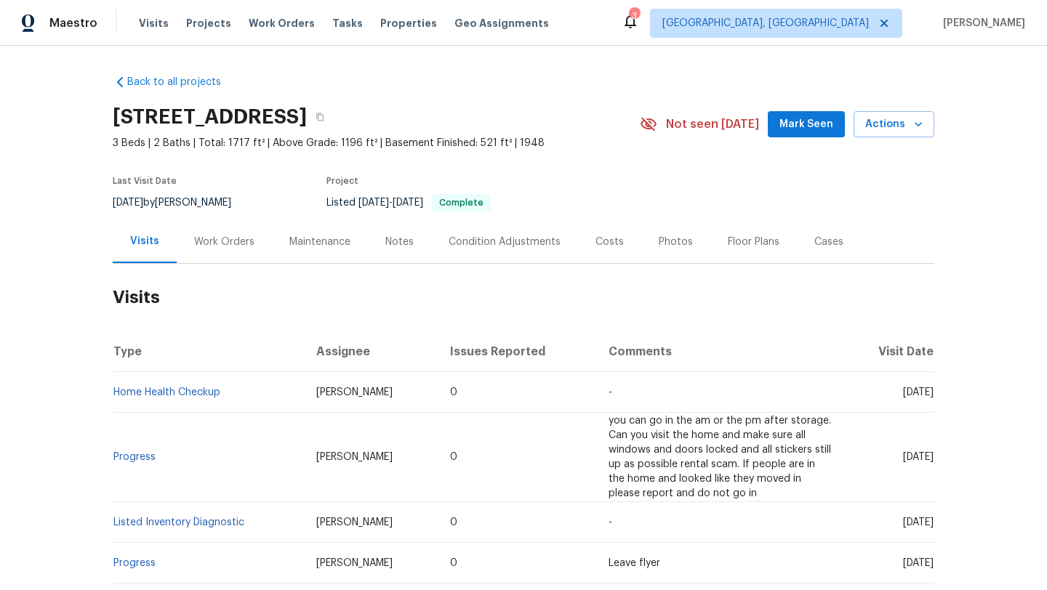
click at [824, 129] on span "Mark Seen" at bounding box center [806, 125] width 54 height 18
click at [315, 242] on div "Maintenance" at bounding box center [319, 242] width 61 height 15
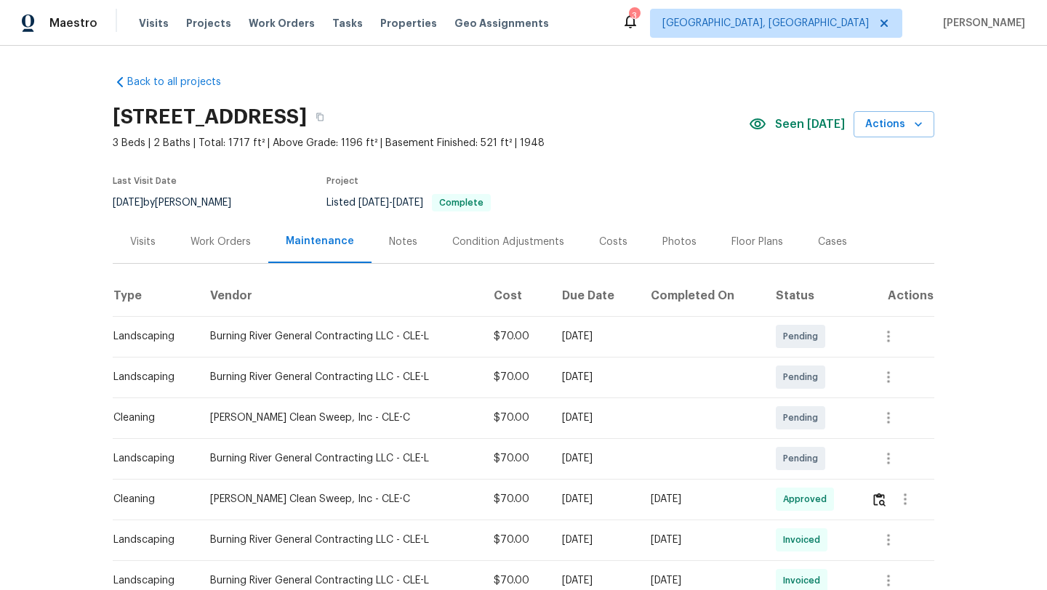
click at [148, 244] on div "Visits" at bounding box center [142, 242] width 25 height 15
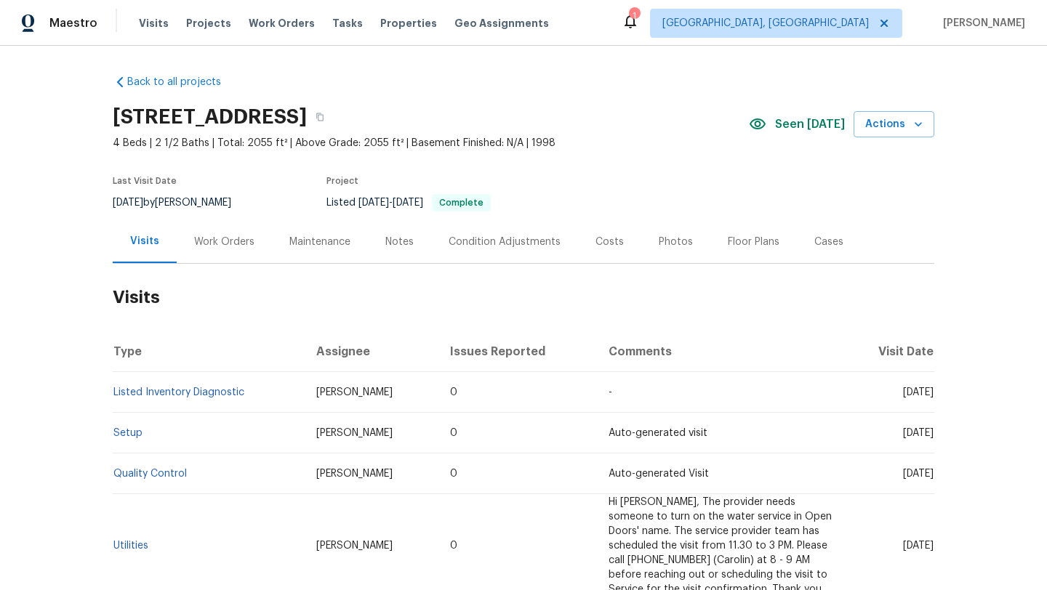
click at [308, 240] on div "Maintenance" at bounding box center [319, 242] width 61 height 15
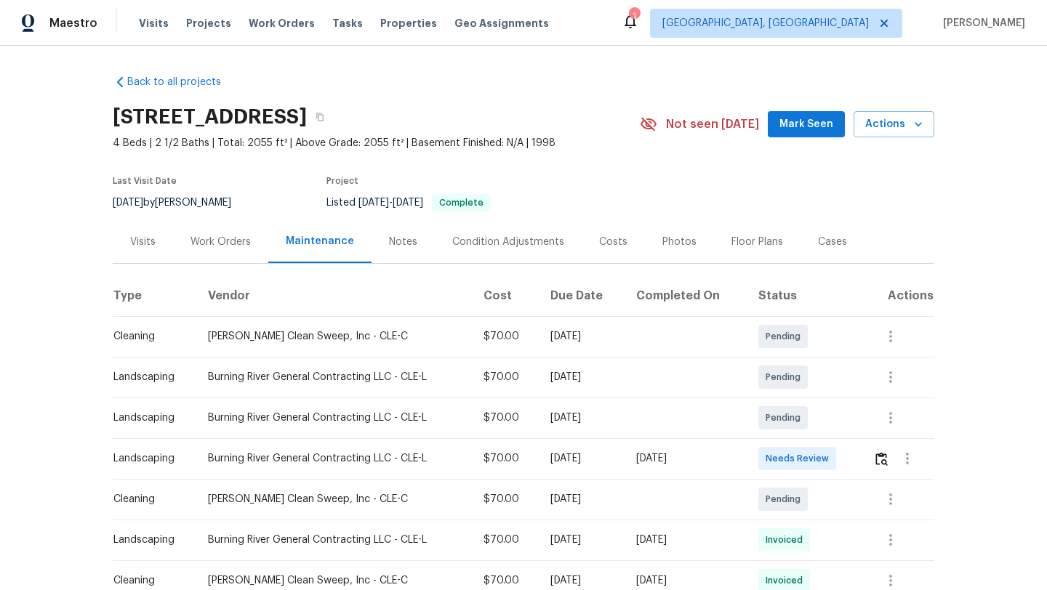
click at [875, 462] on td at bounding box center [898, 458] width 73 height 41
click at [885, 460] on img "button" at bounding box center [881, 459] width 12 height 14
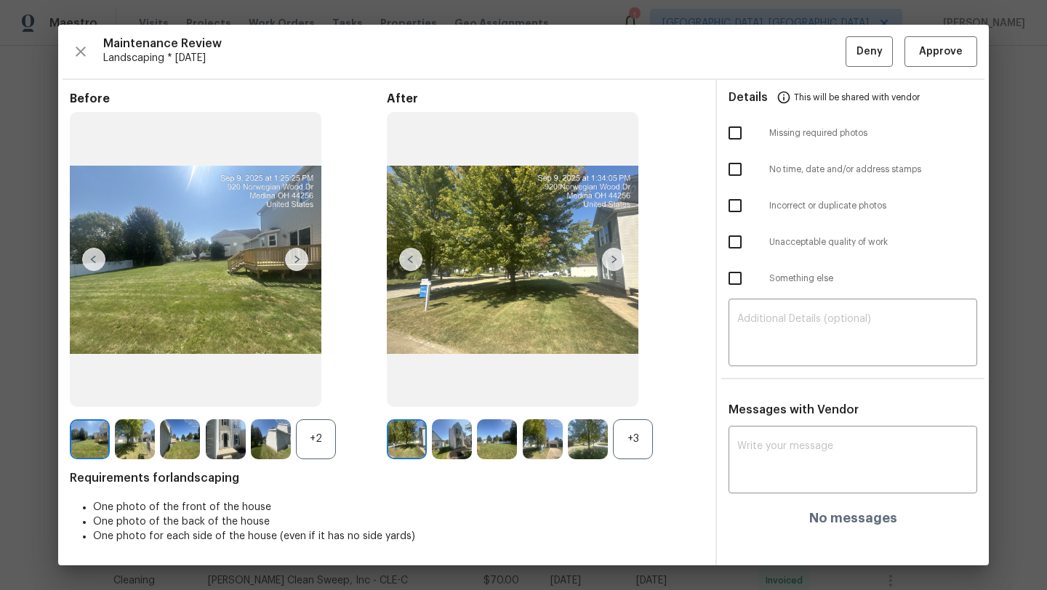
click at [616, 255] on img at bounding box center [613, 259] width 23 height 23
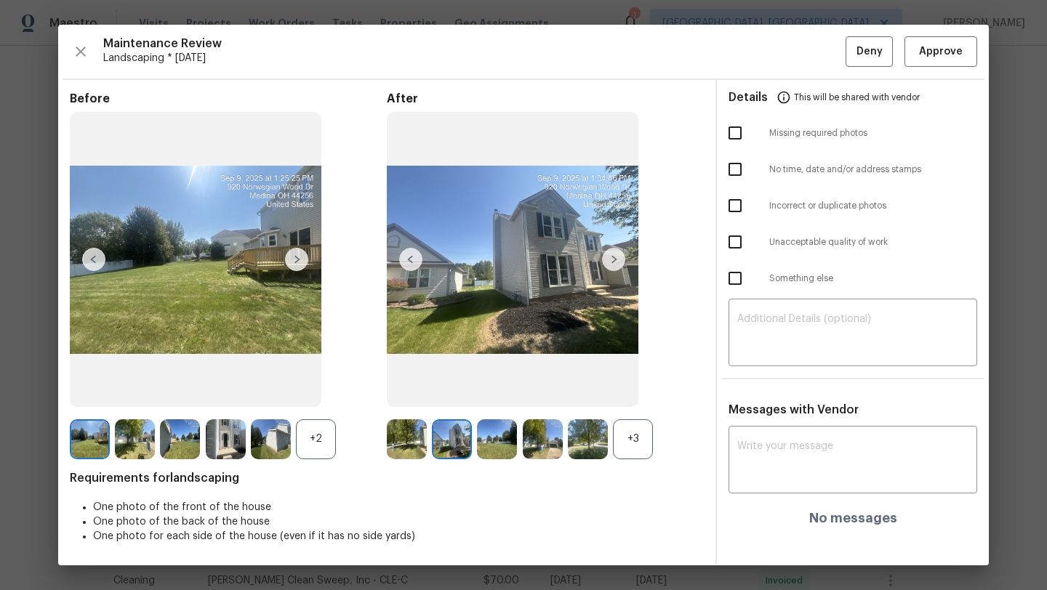
click at [616, 256] on img at bounding box center [613, 259] width 23 height 23
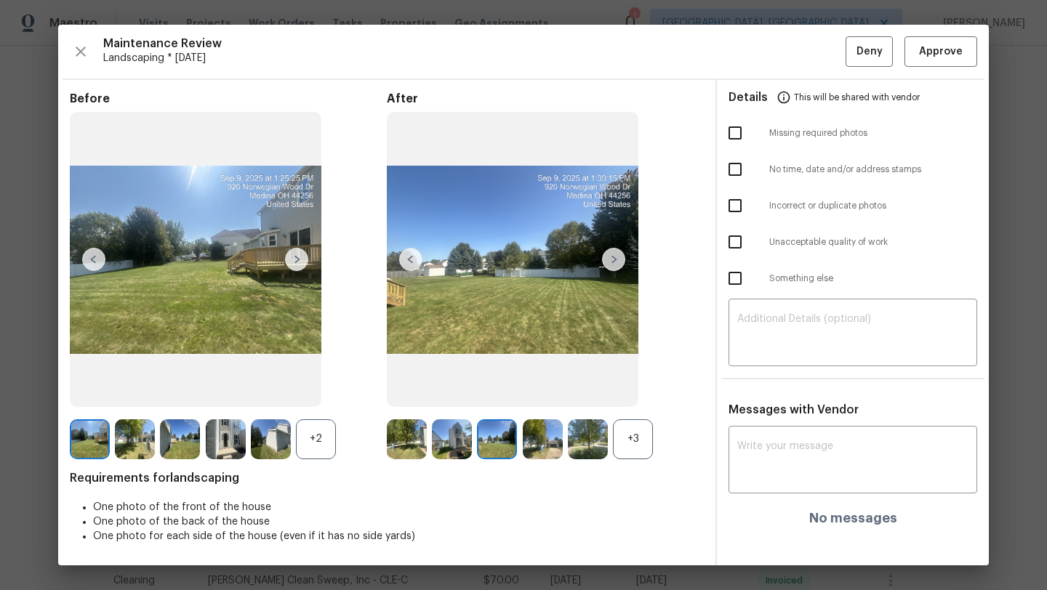
click at [616, 256] on img at bounding box center [613, 259] width 23 height 23
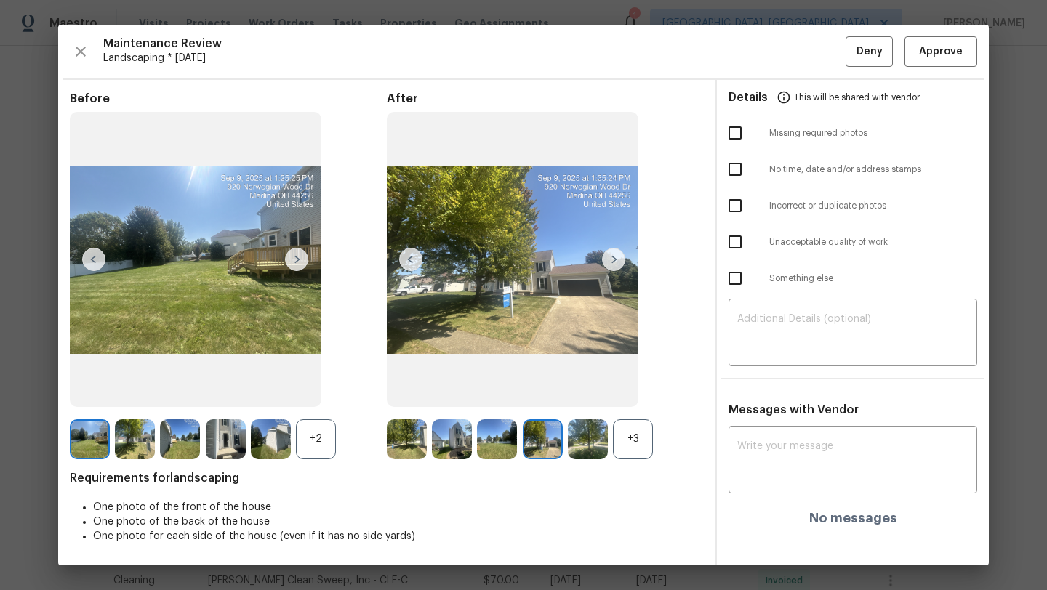
click at [616, 256] on img at bounding box center [613, 259] width 23 height 23
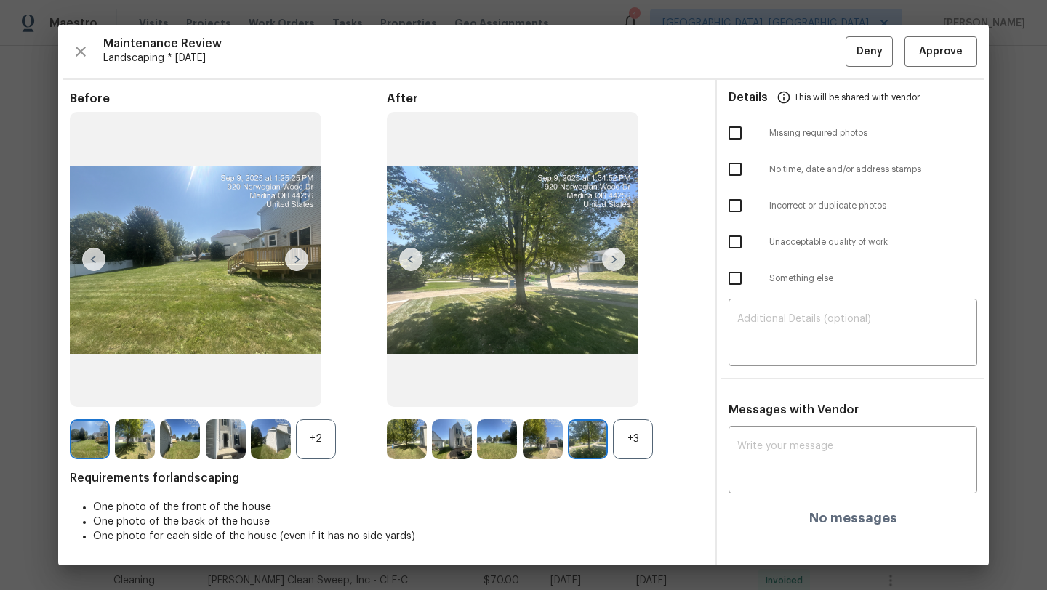
click at [616, 256] on img at bounding box center [613, 259] width 23 height 23
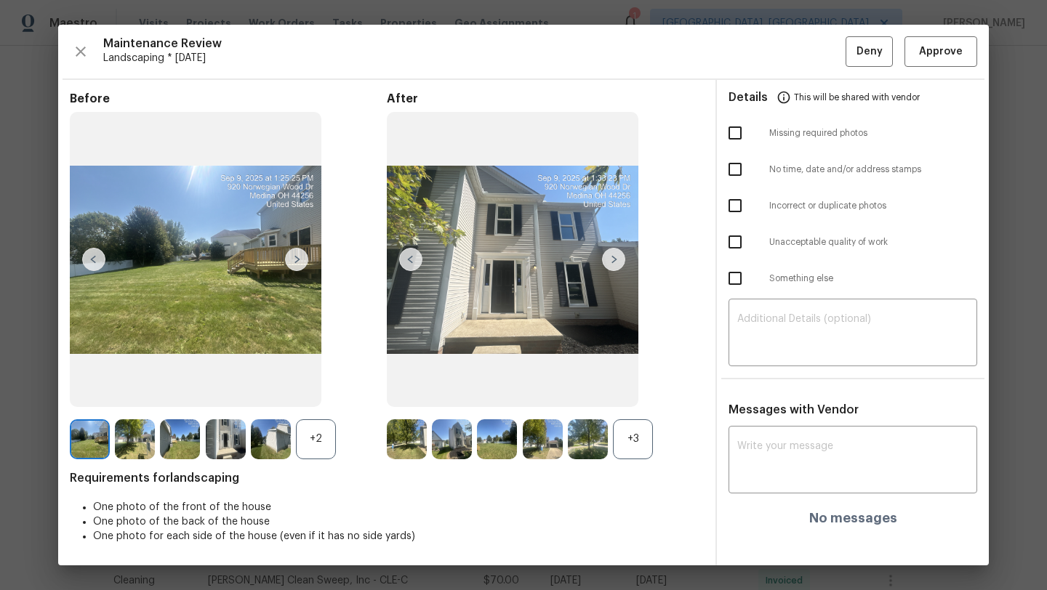
click at [616, 256] on img at bounding box center [613, 259] width 23 height 23
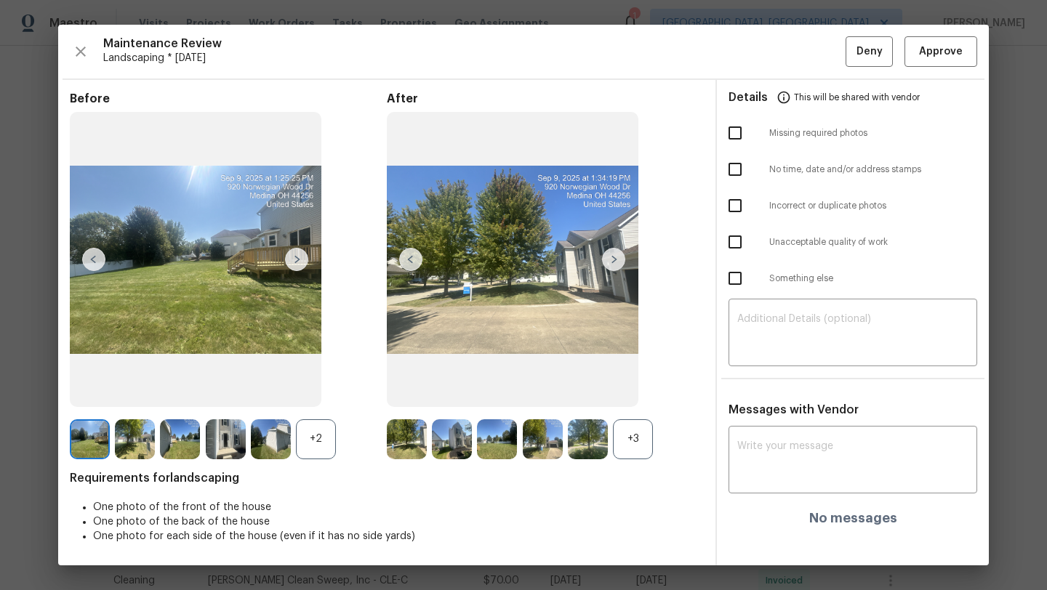
click at [616, 256] on img at bounding box center [613, 259] width 23 height 23
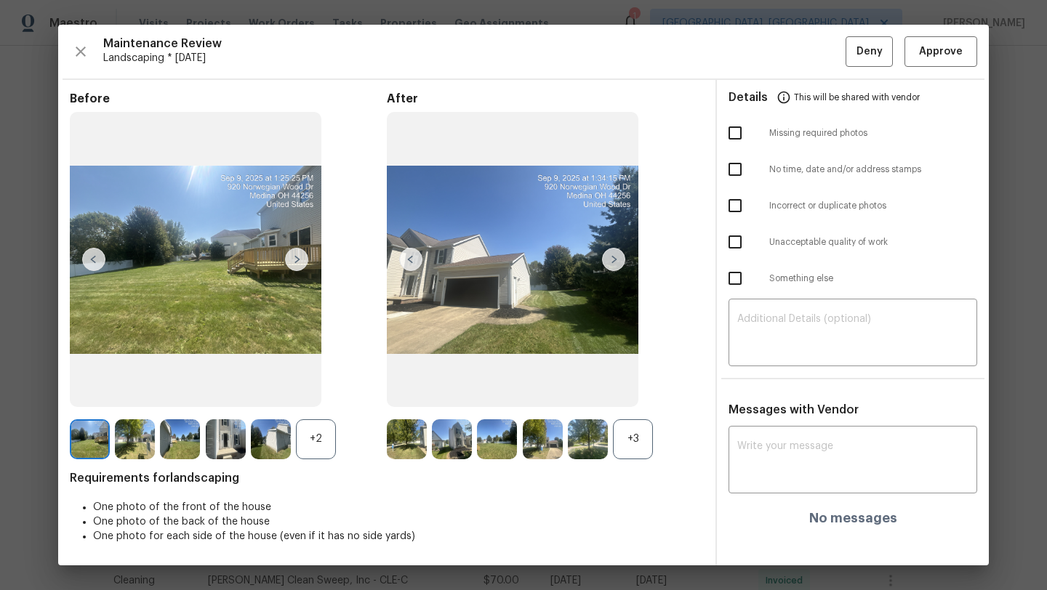
click at [609, 272] on img at bounding box center [513, 259] width 252 height 295
click at [613, 264] on img at bounding box center [613, 259] width 23 height 23
click at [612, 262] on img at bounding box center [613, 259] width 23 height 23
click at [614, 255] on img at bounding box center [613, 259] width 23 height 23
click at [95, 440] on img at bounding box center [90, 440] width 40 height 40
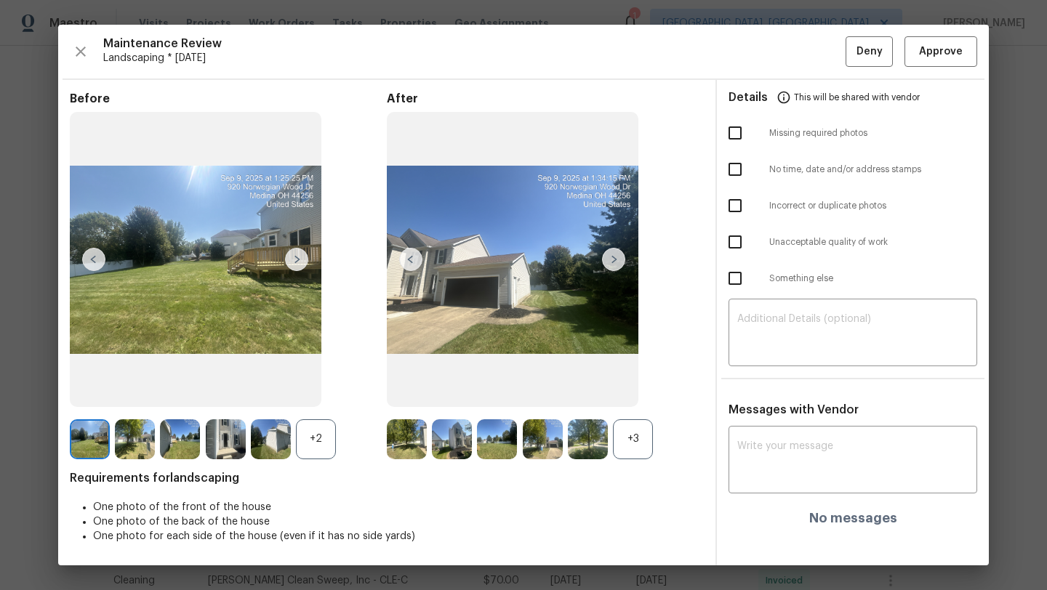
click at [296, 262] on img at bounding box center [296, 259] width 23 height 23
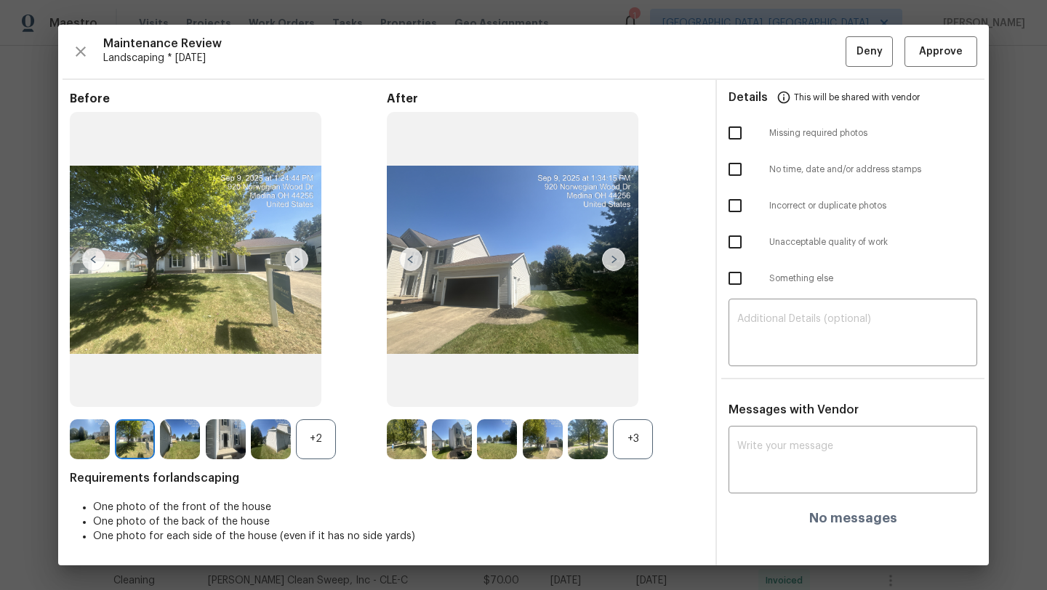
click at [296, 262] on img at bounding box center [296, 259] width 23 height 23
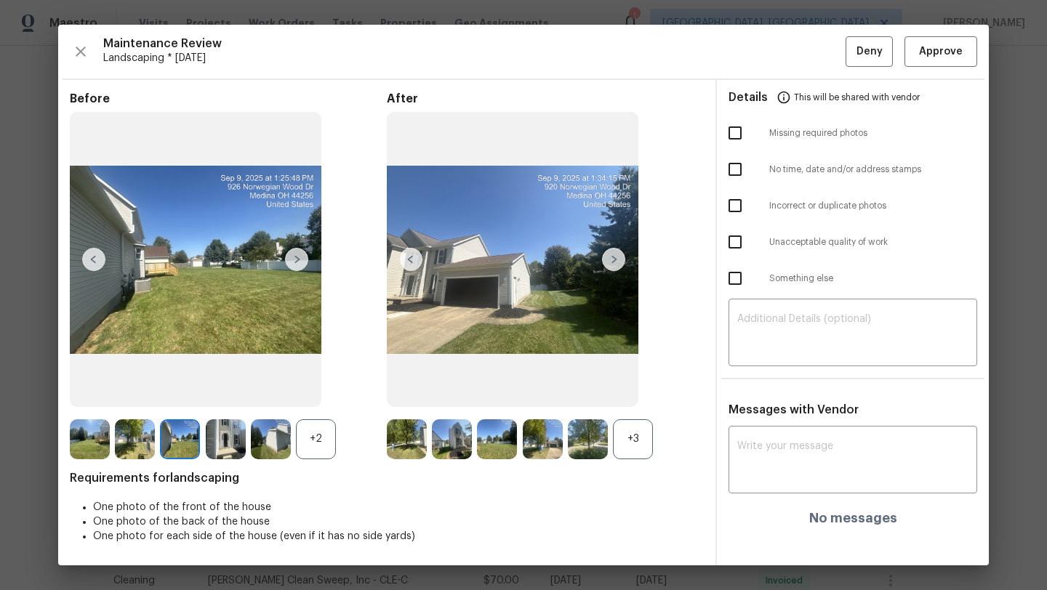
click at [296, 262] on img at bounding box center [296, 259] width 23 height 23
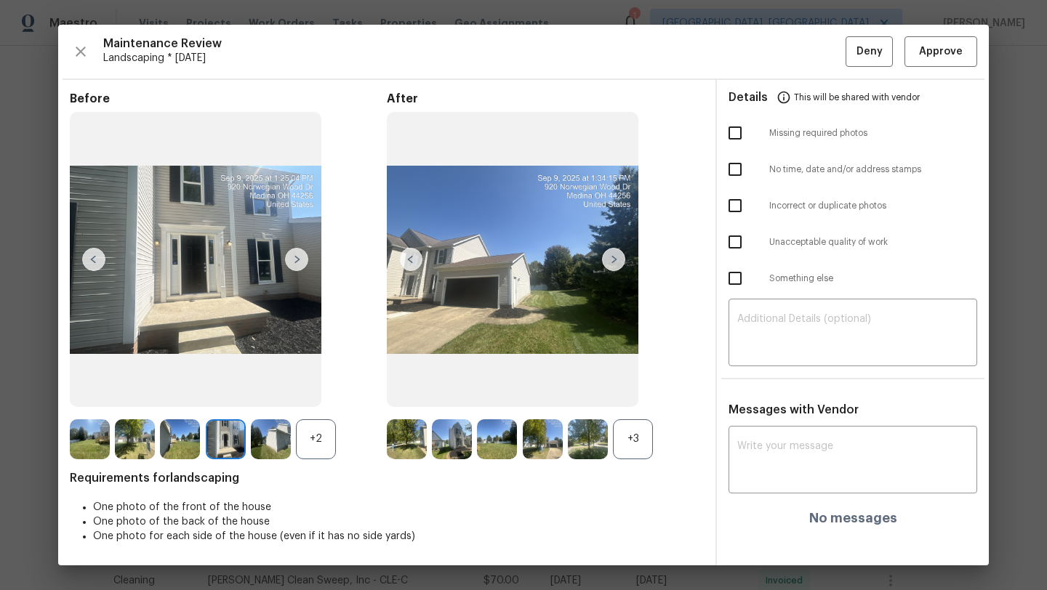
click at [296, 262] on img at bounding box center [296, 259] width 23 height 23
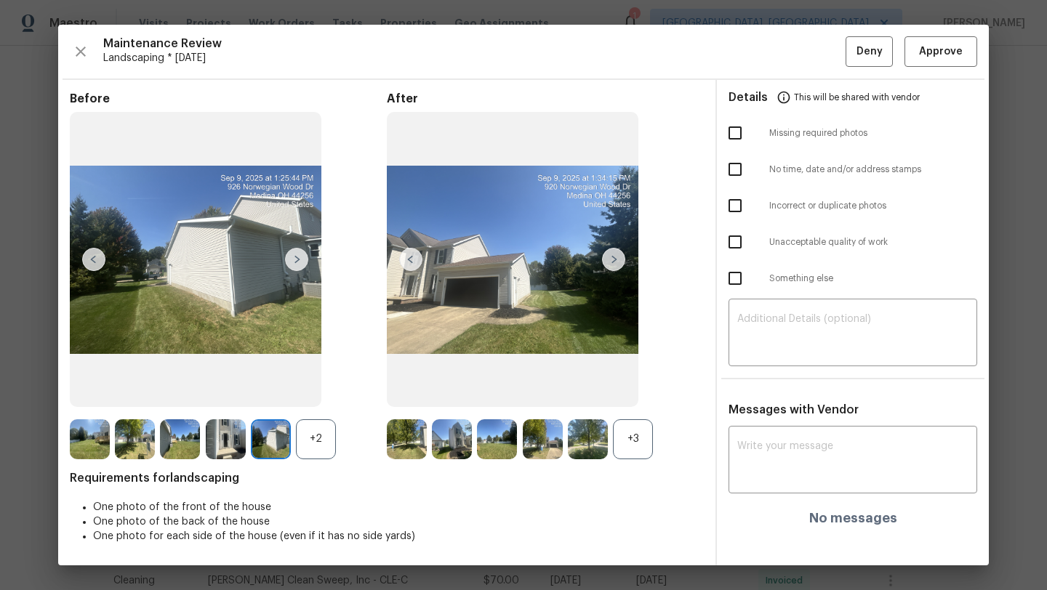
click at [111, 259] on img at bounding box center [196, 259] width 252 height 295
click at [107, 259] on img at bounding box center [196, 259] width 252 height 295
click at [97, 259] on img at bounding box center [93, 259] width 23 height 23
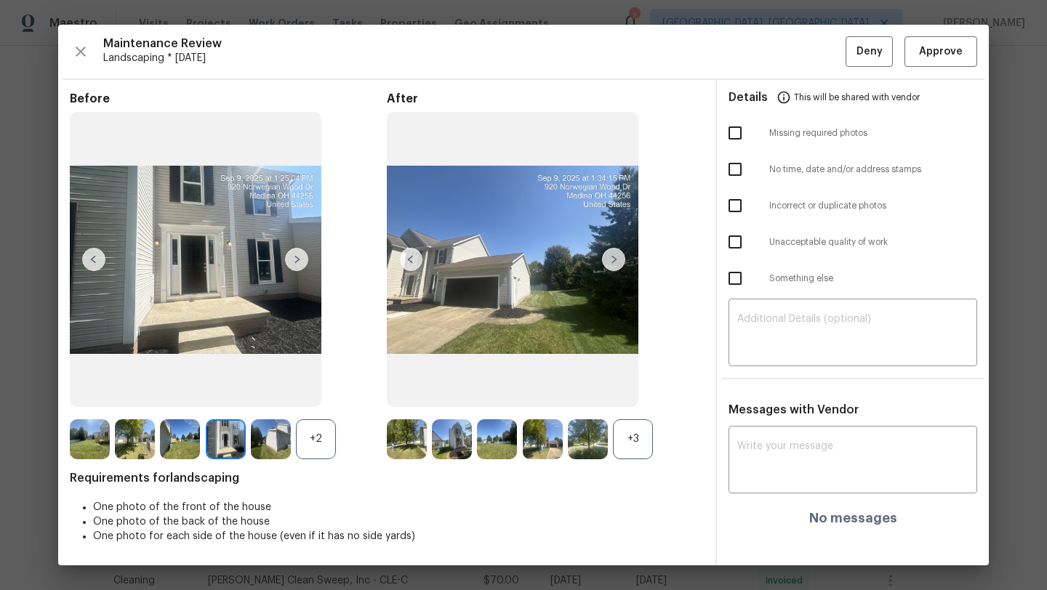
click at [303, 255] on img at bounding box center [296, 259] width 23 height 23
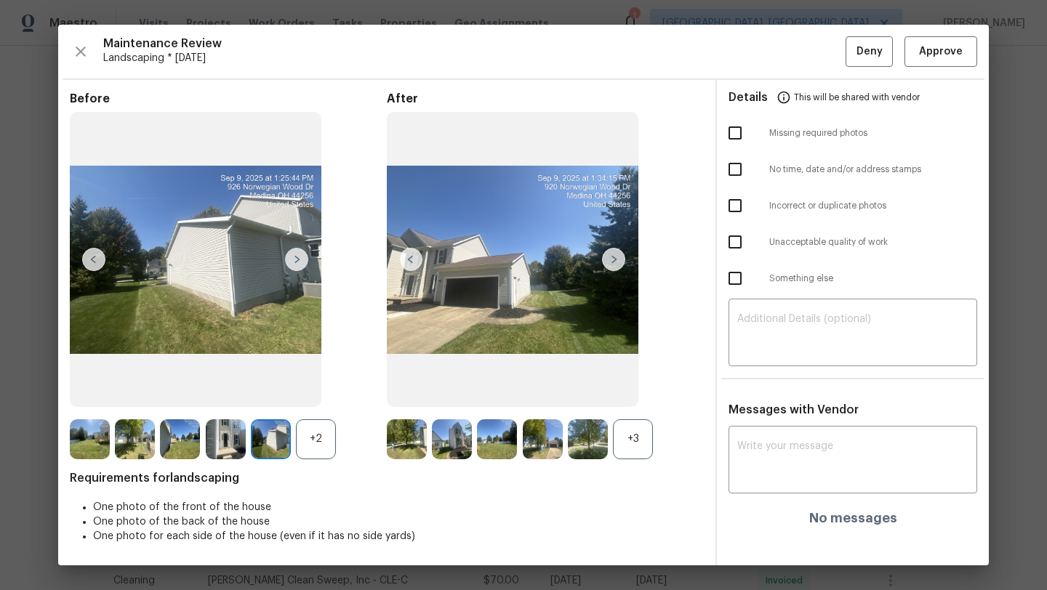
click at [303, 255] on img at bounding box center [296, 259] width 23 height 23
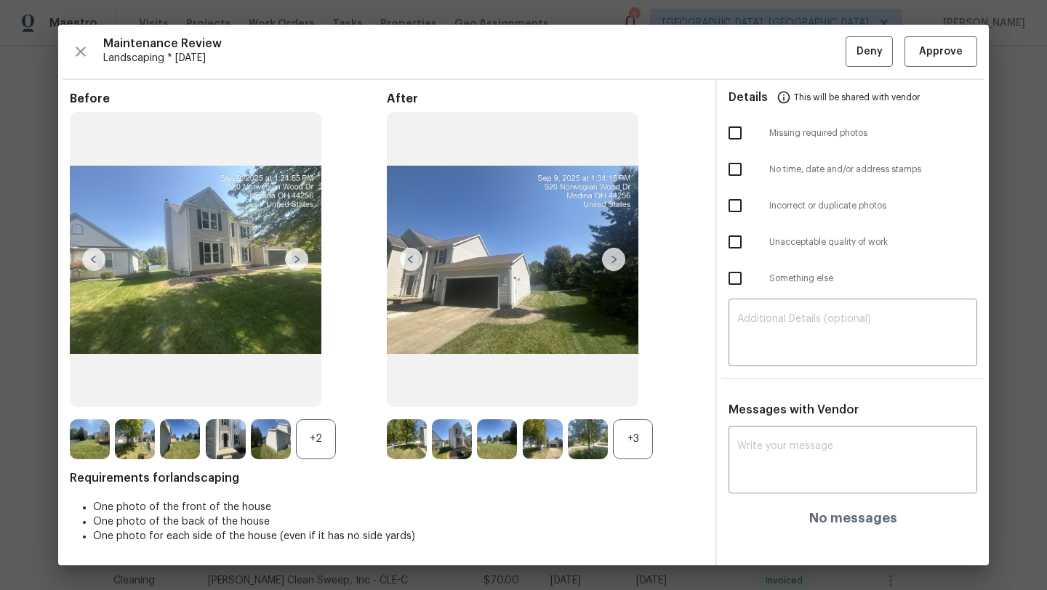
click at [298, 262] on img at bounding box center [296, 259] width 23 height 23
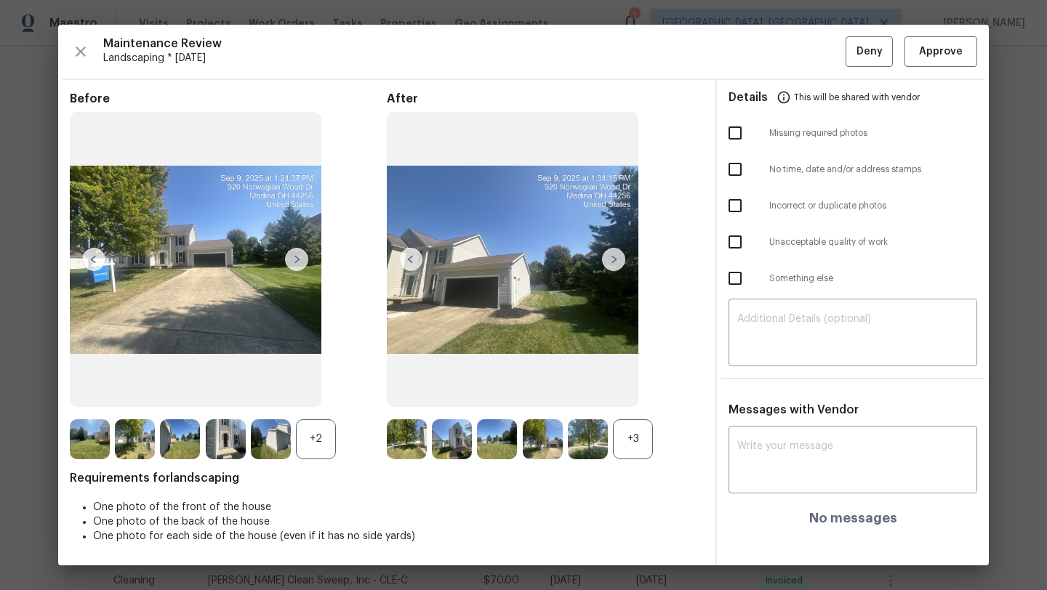
click at [298, 262] on img at bounding box center [296, 259] width 23 height 23
click at [606, 262] on img at bounding box center [613, 259] width 23 height 23
click at [415, 257] on img at bounding box center [410, 259] width 23 height 23
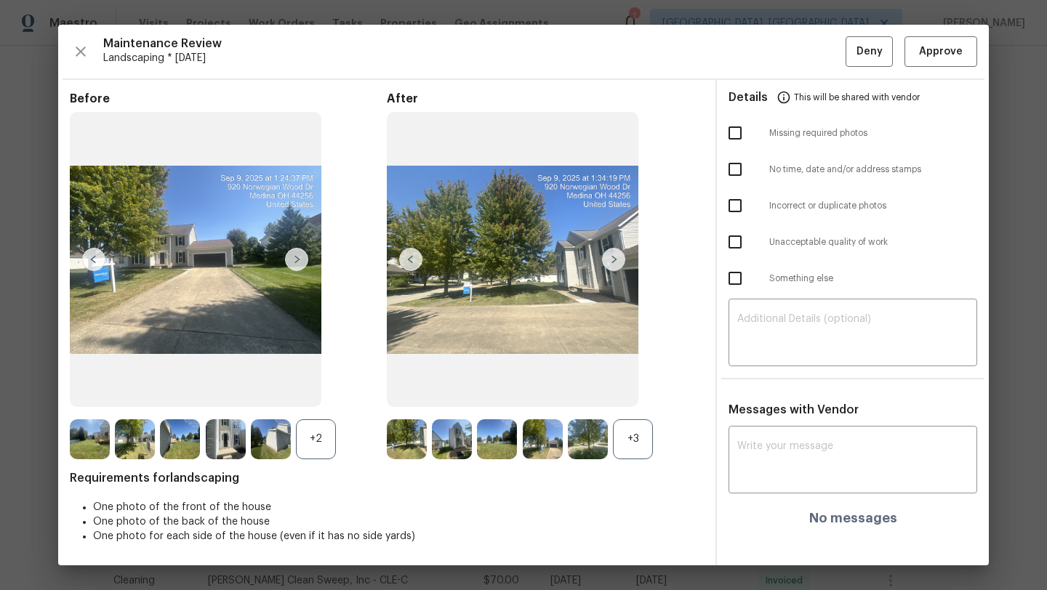
click at [415, 257] on img at bounding box center [410, 259] width 23 height 23
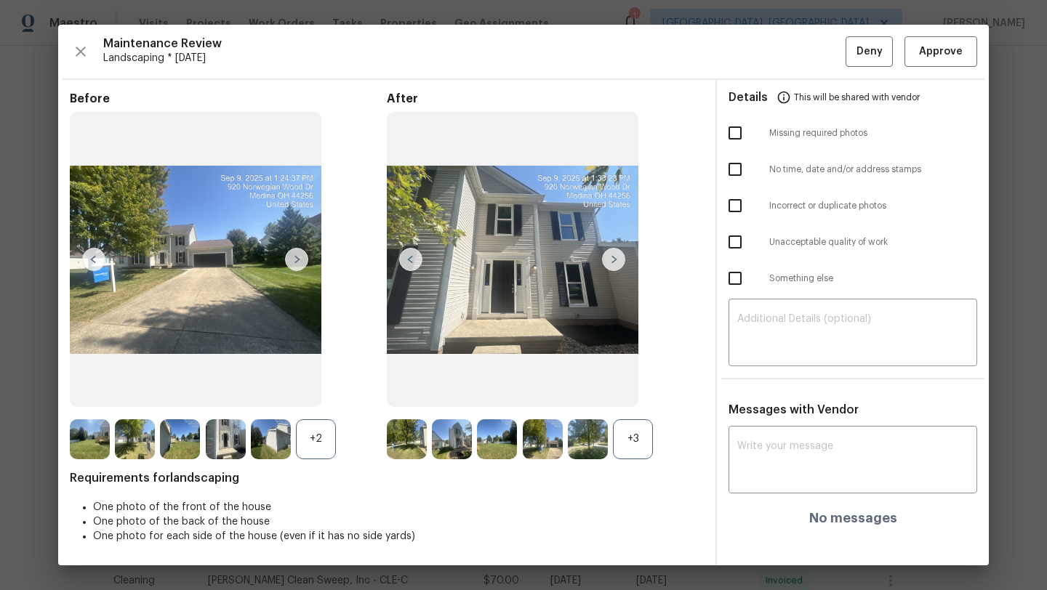
click at [415, 257] on img at bounding box center [410, 259] width 23 height 23
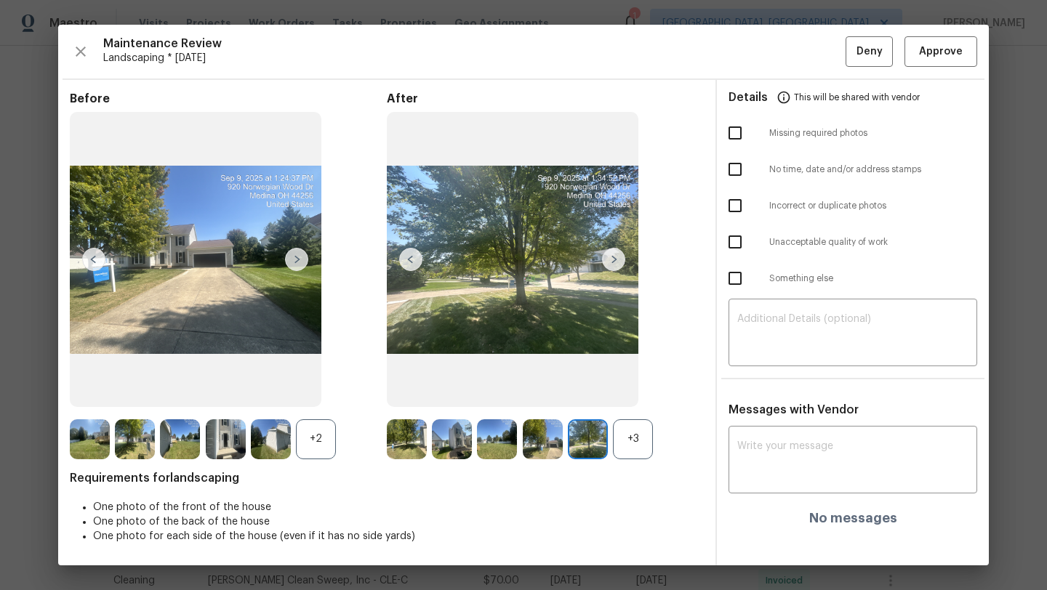
click at [415, 257] on img at bounding box center [410, 259] width 23 height 23
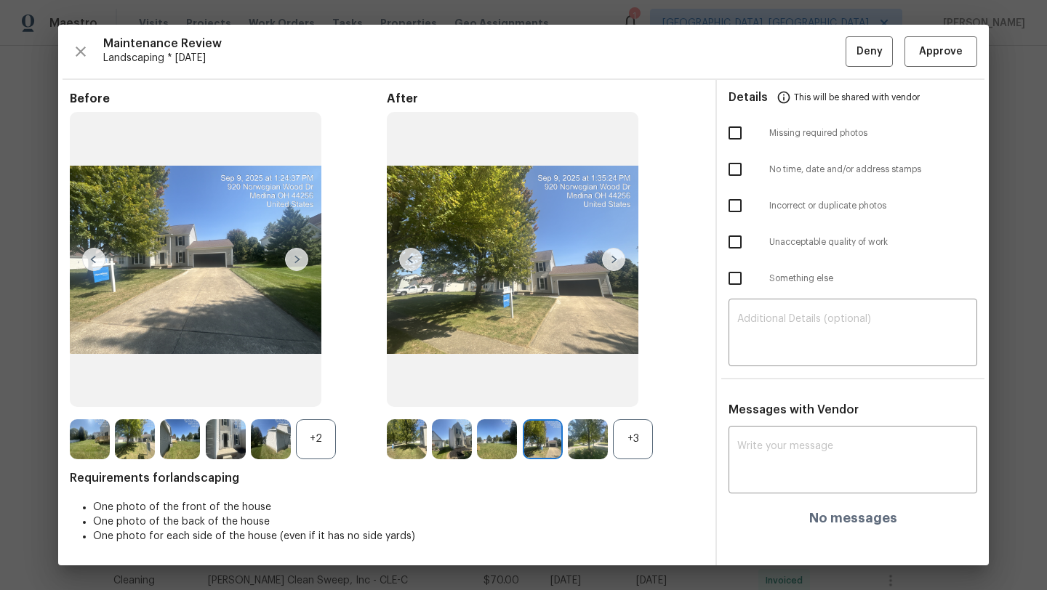
click at [415, 257] on img at bounding box center [410, 259] width 23 height 23
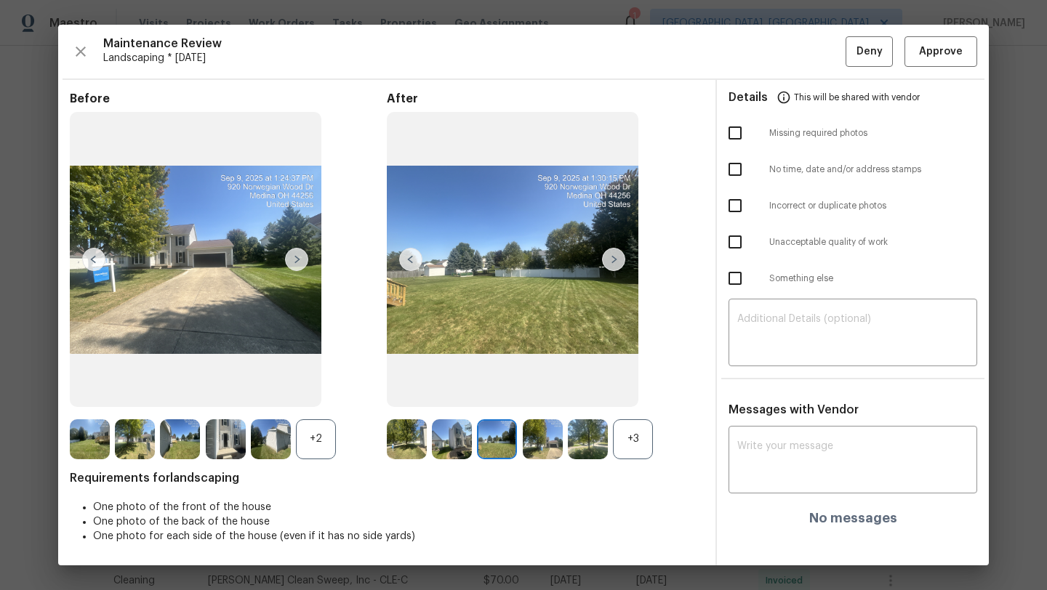
click at [415, 257] on img at bounding box center [410, 259] width 23 height 23
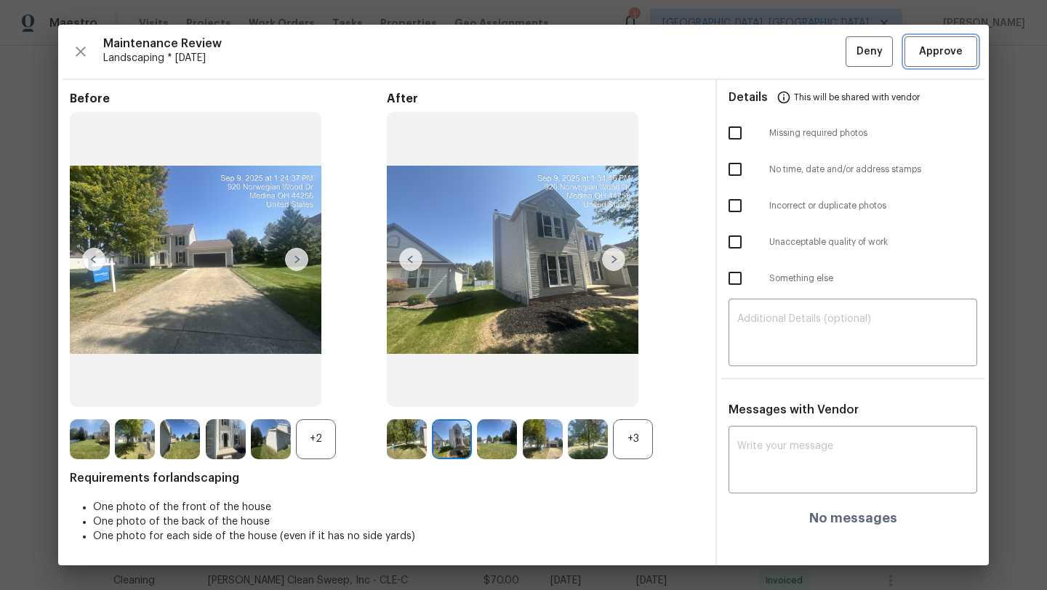
click at [923, 55] on span "Approve" at bounding box center [941, 52] width 44 height 18
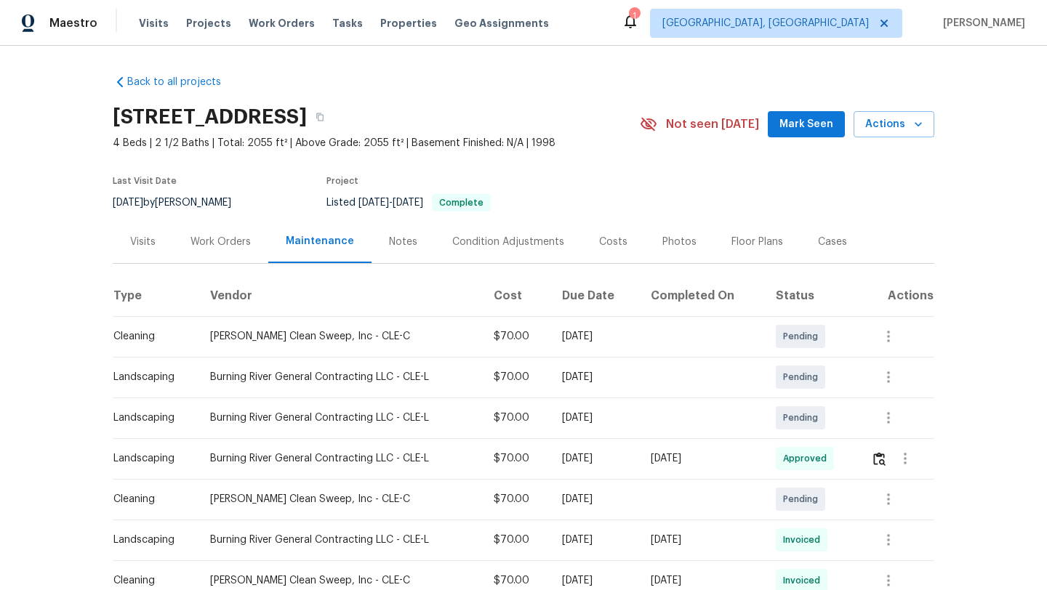
click at [151, 244] on div "Visits" at bounding box center [142, 242] width 25 height 15
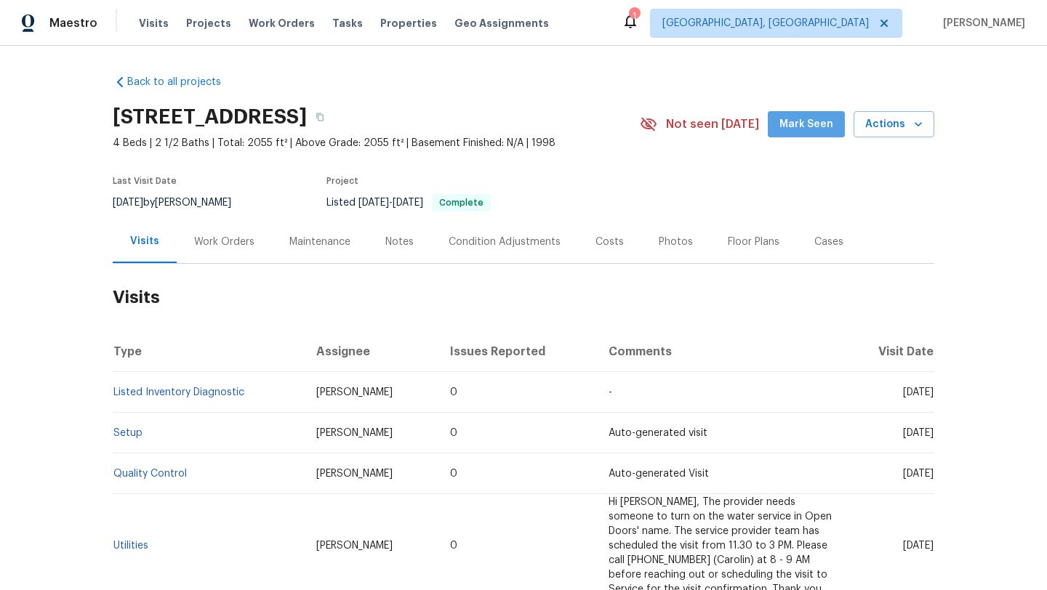
click at [823, 127] on span "Mark Seen" at bounding box center [806, 125] width 54 height 18
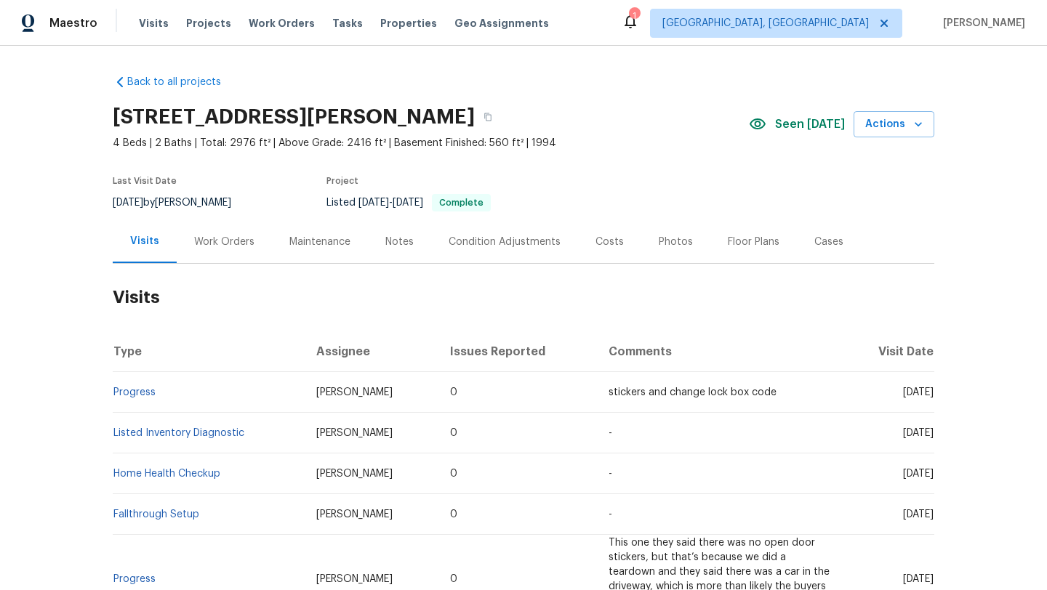
click at [327, 238] on div "Maintenance" at bounding box center [319, 242] width 61 height 15
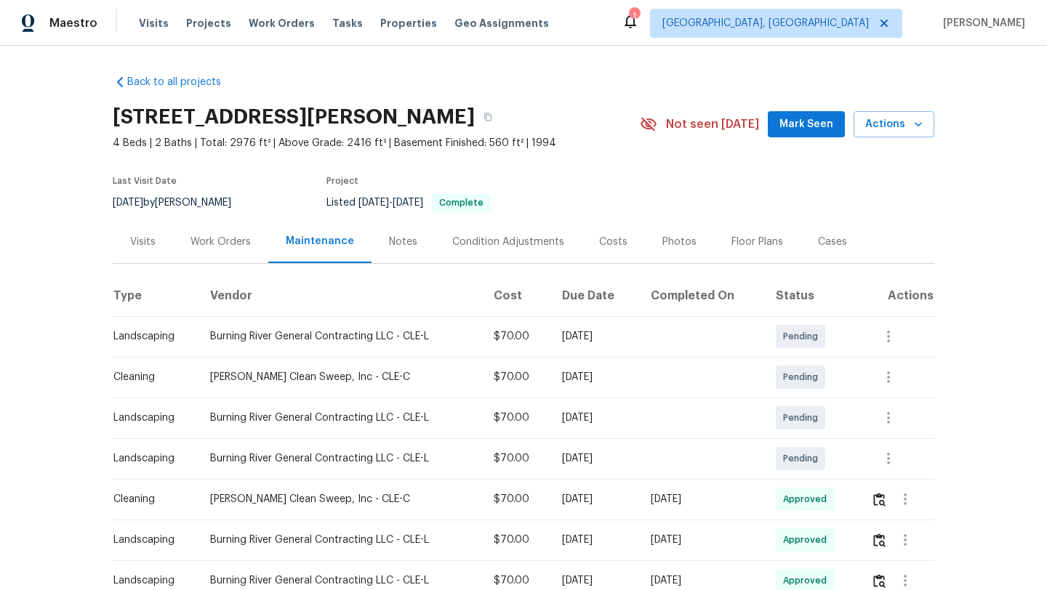
click at [138, 240] on div "Visits" at bounding box center [142, 242] width 25 height 15
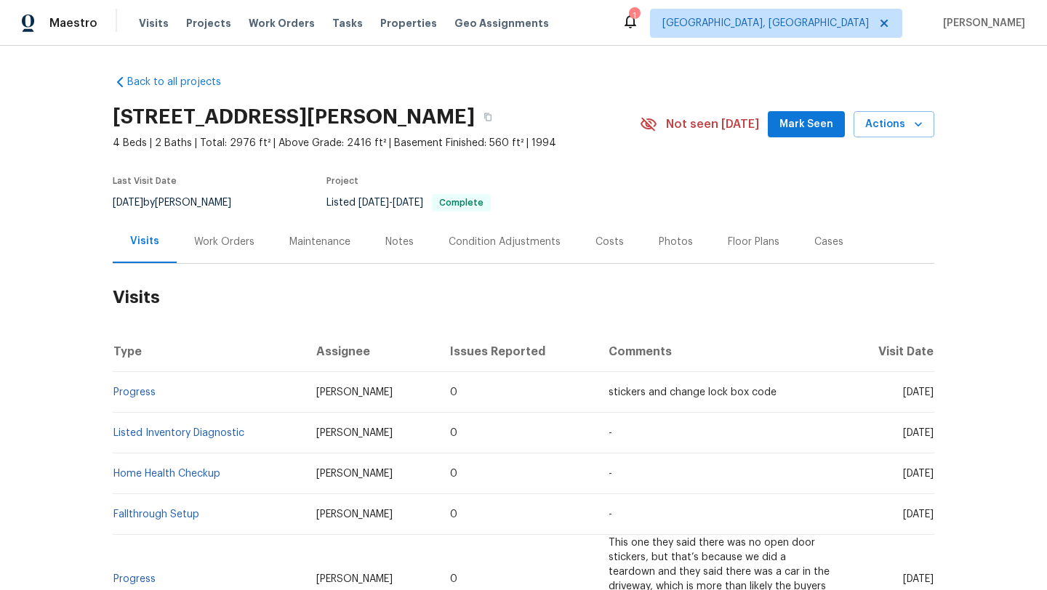
click at [803, 120] on span "Mark Seen" at bounding box center [806, 125] width 54 height 18
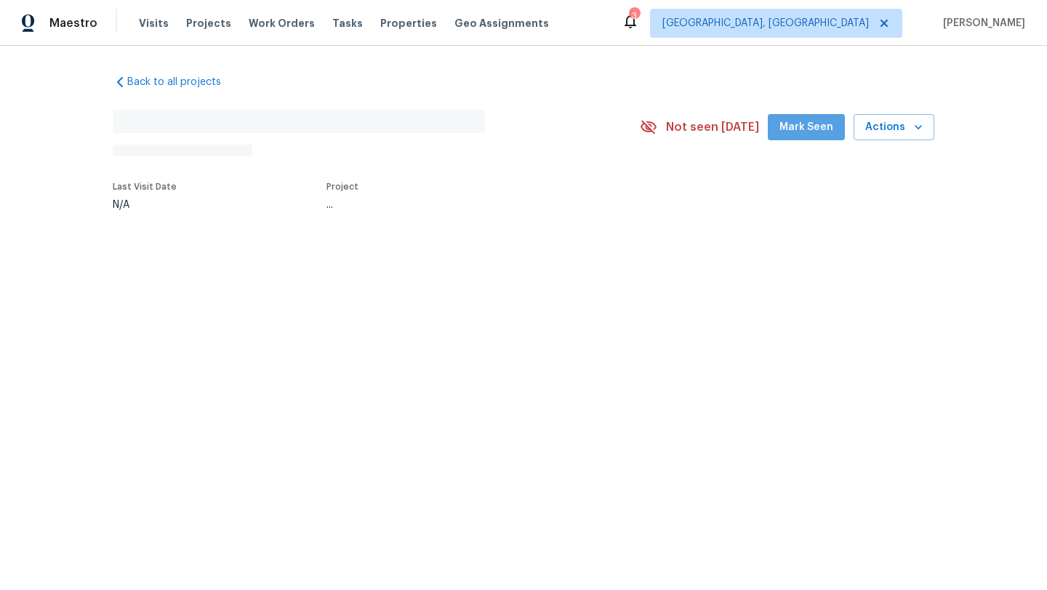
click at [819, 132] on span "Mark Seen" at bounding box center [806, 128] width 54 height 18
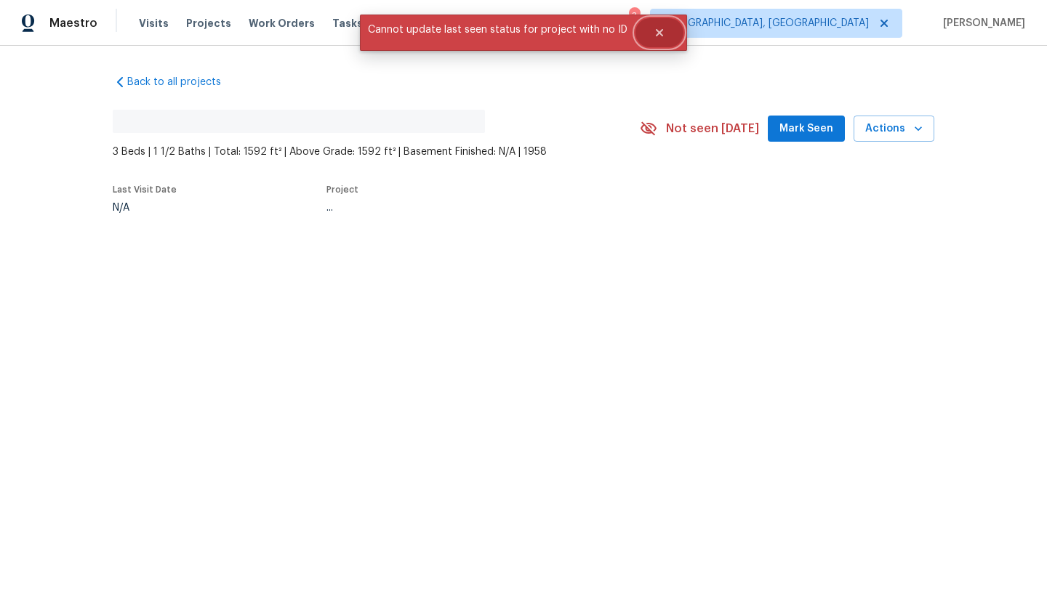
click at [656, 36] on icon "Close" at bounding box center [660, 33] width 12 height 12
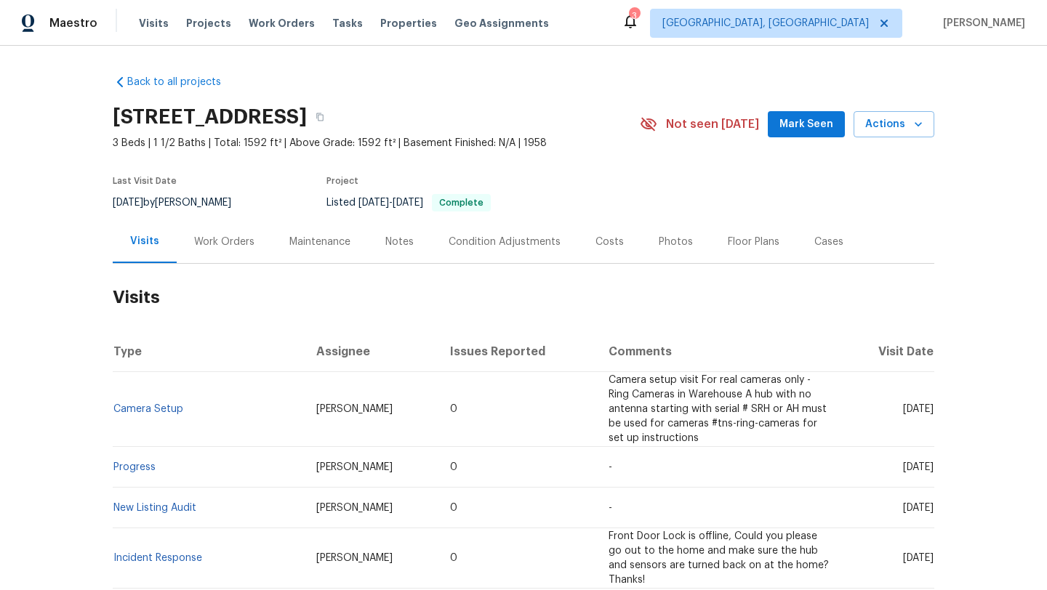
click at [787, 134] on button "Mark Seen" at bounding box center [806, 124] width 77 height 27
click at [302, 241] on div "Maintenance" at bounding box center [319, 242] width 61 height 15
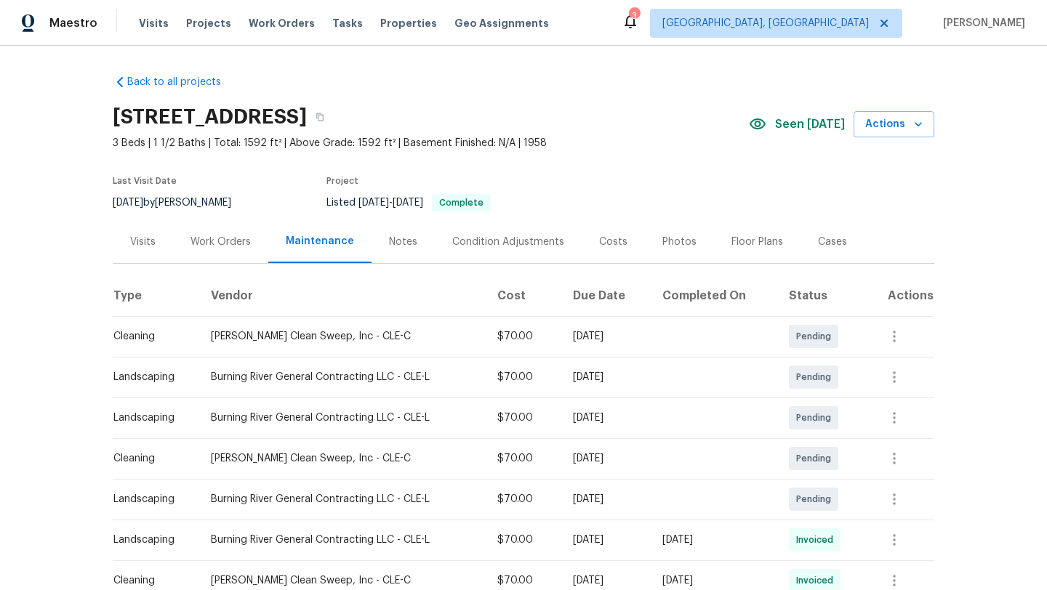
click at [133, 241] on div "Visits" at bounding box center [142, 242] width 25 height 15
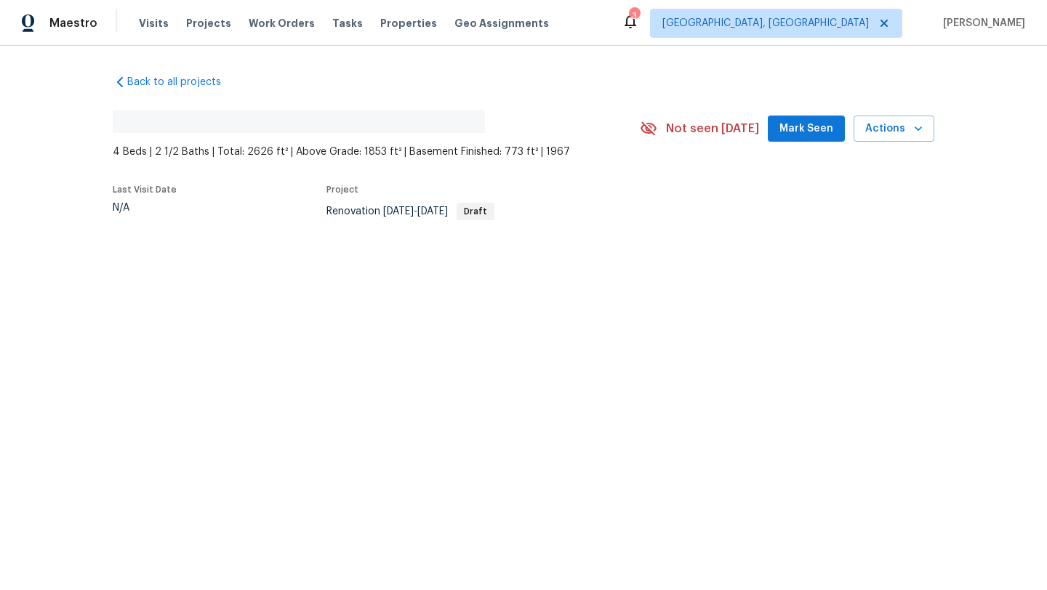
click at [822, 132] on span "Mark Seen" at bounding box center [806, 129] width 54 height 18
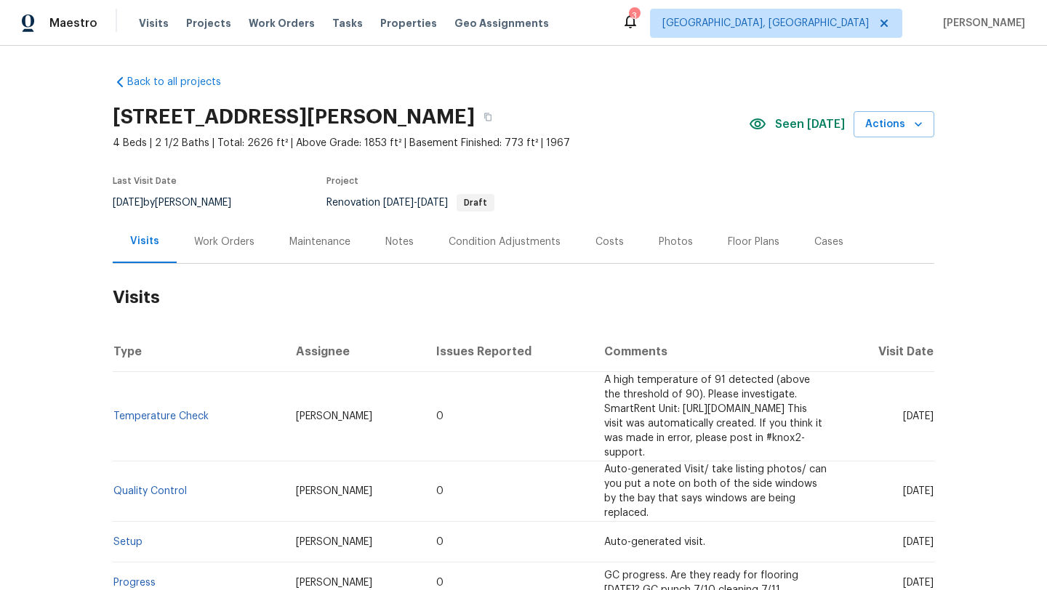
click at [385, 243] on div "Notes" at bounding box center [399, 242] width 28 height 15
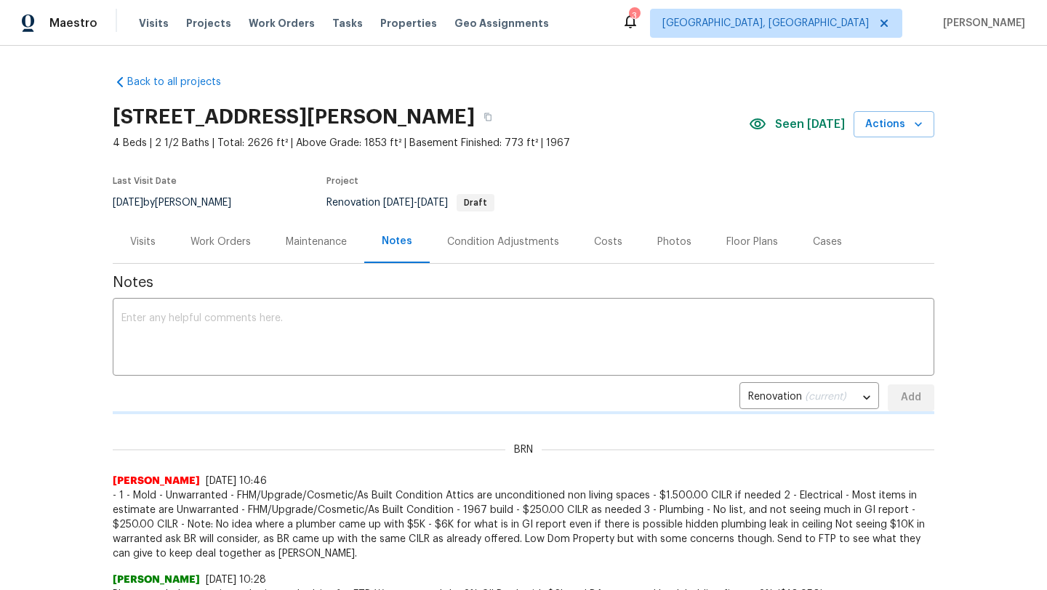
click at [307, 241] on div "Maintenance" at bounding box center [316, 242] width 61 height 15
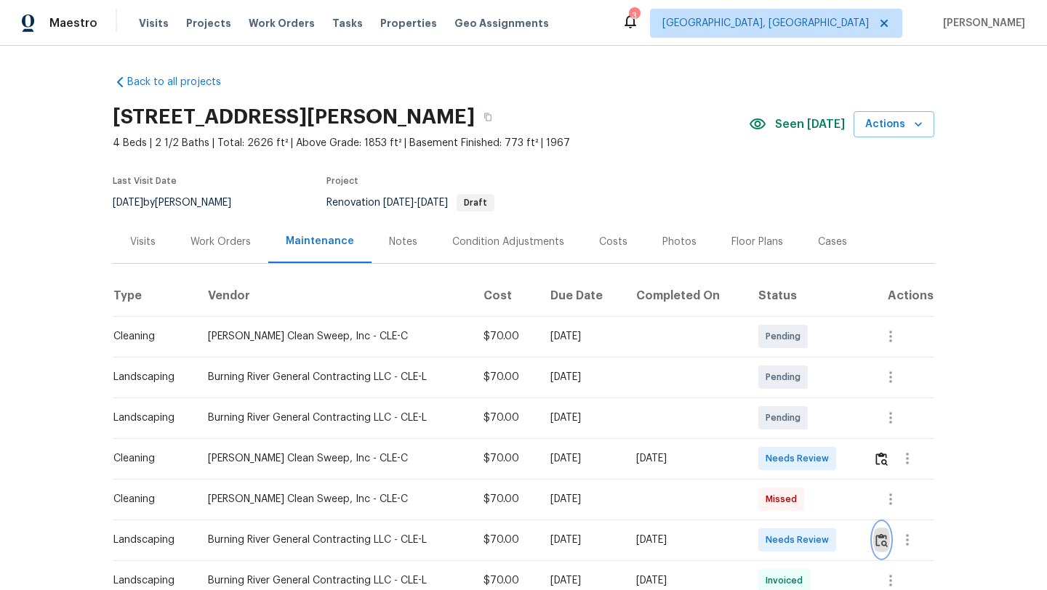
click at [886, 539] on img "button" at bounding box center [881, 541] width 12 height 14
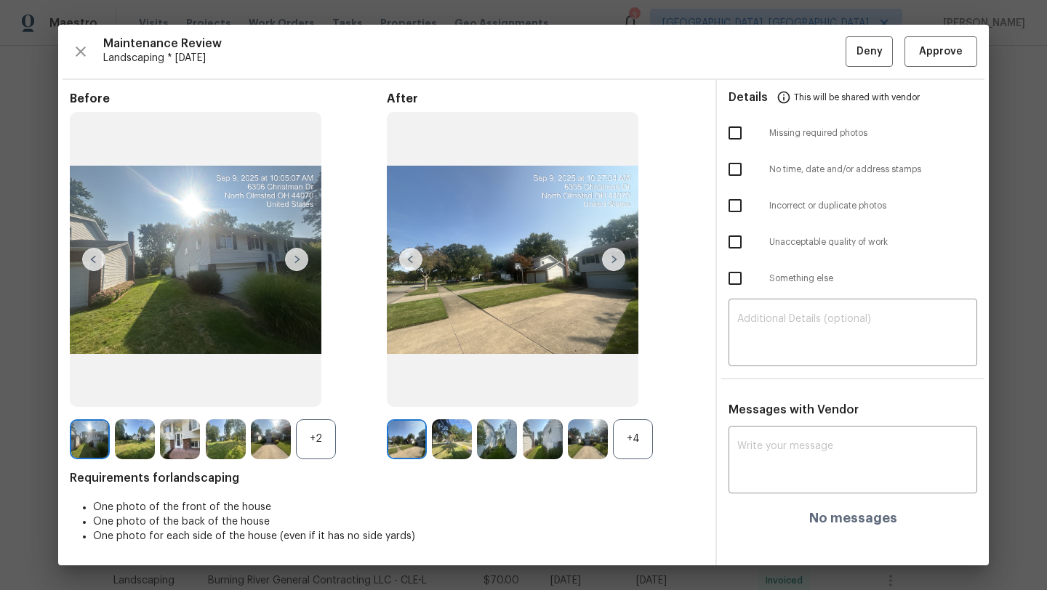
click at [610, 257] on img at bounding box center [613, 259] width 23 height 23
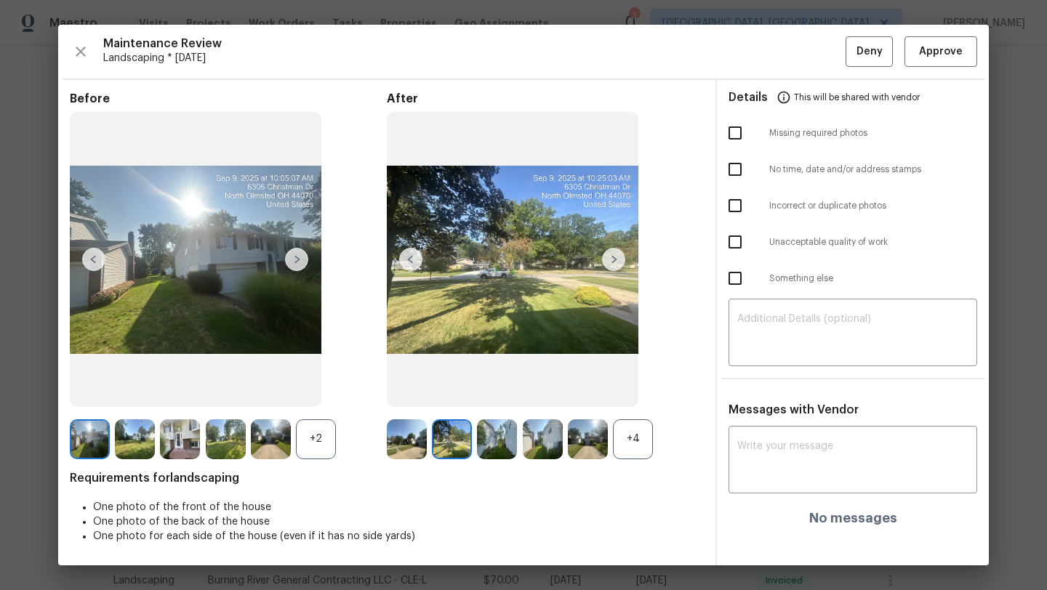
click at [610, 258] on img at bounding box center [613, 259] width 23 height 23
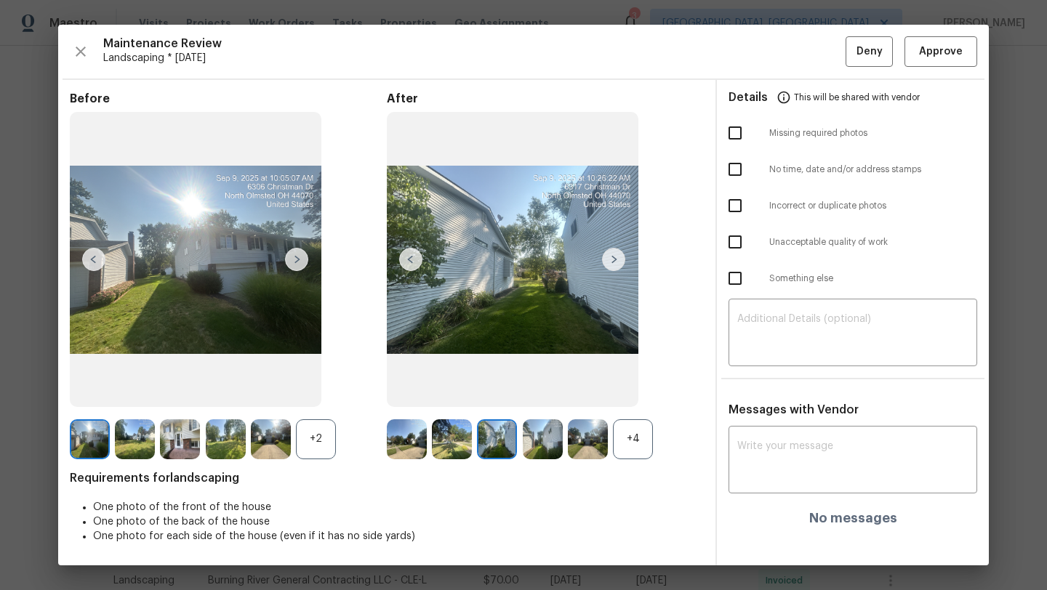
click at [610, 258] on img at bounding box center [613, 259] width 23 height 23
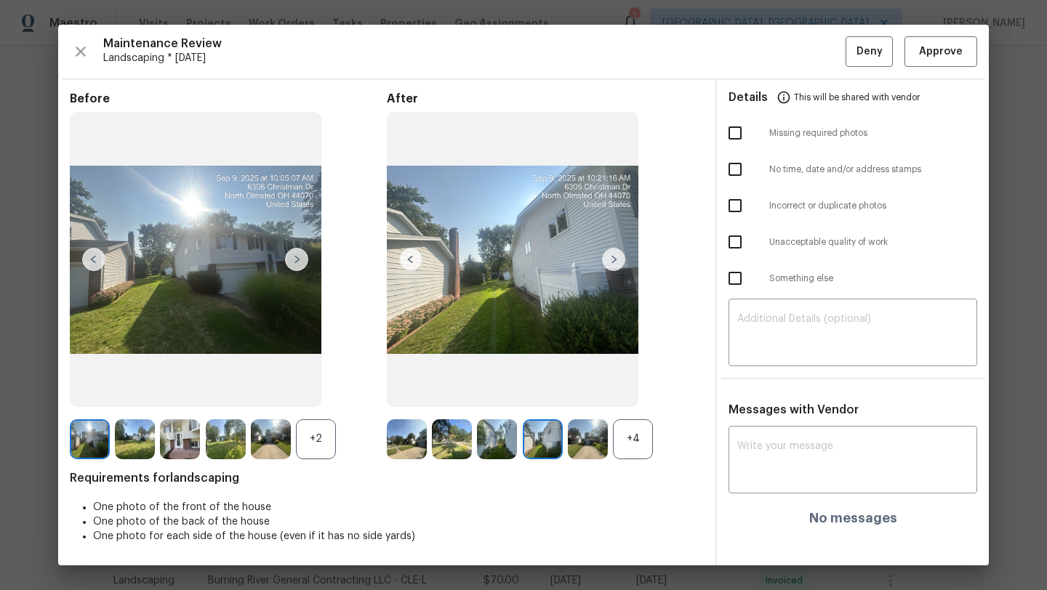
click at [610, 259] on img at bounding box center [613, 259] width 23 height 23
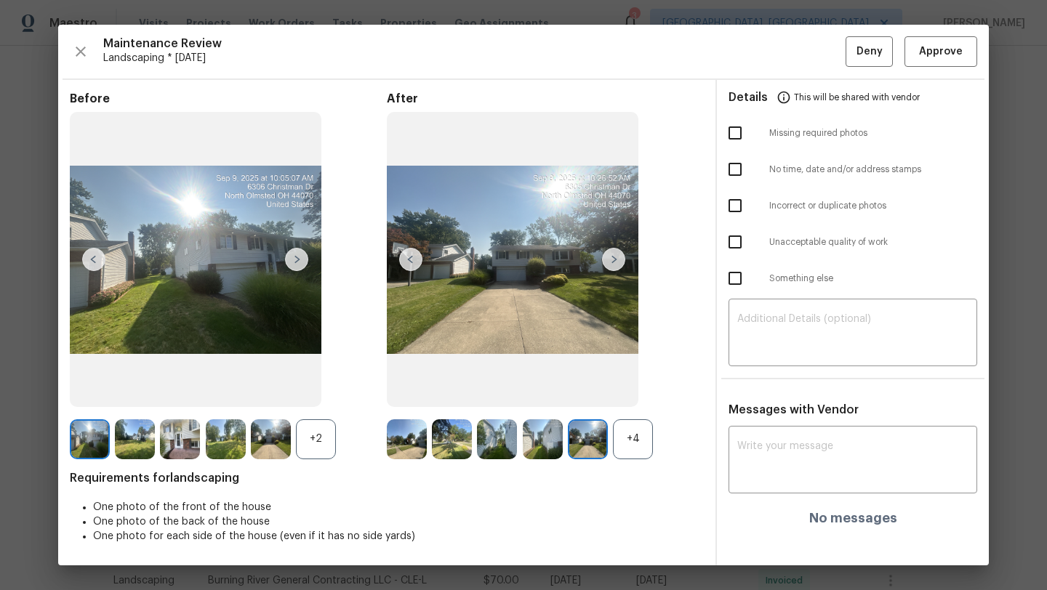
click at [610, 259] on img at bounding box center [613, 259] width 23 height 23
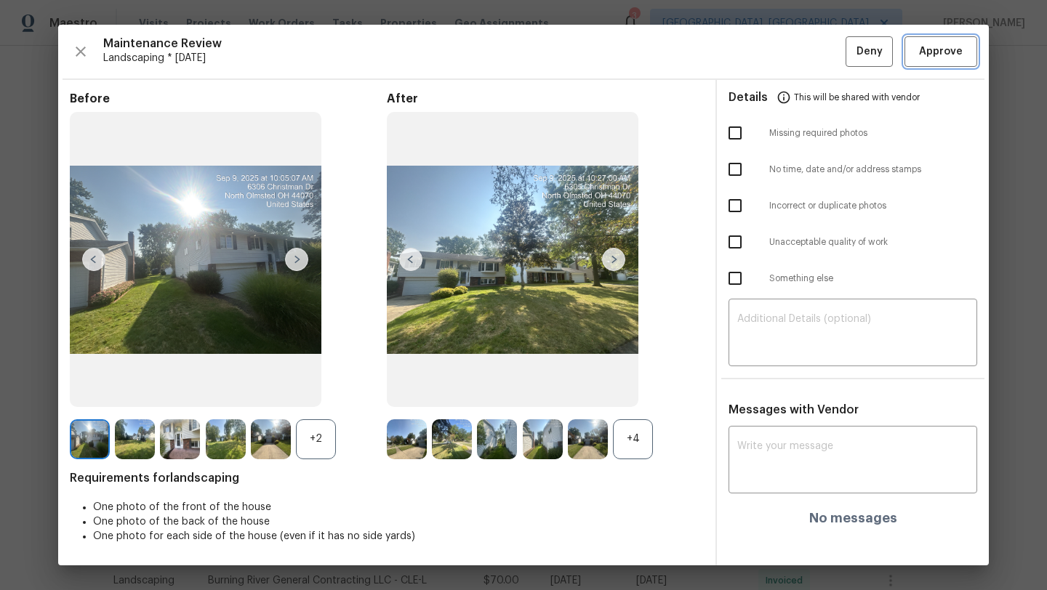
click at [934, 56] on span "Approve" at bounding box center [941, 52] width 44 height 18
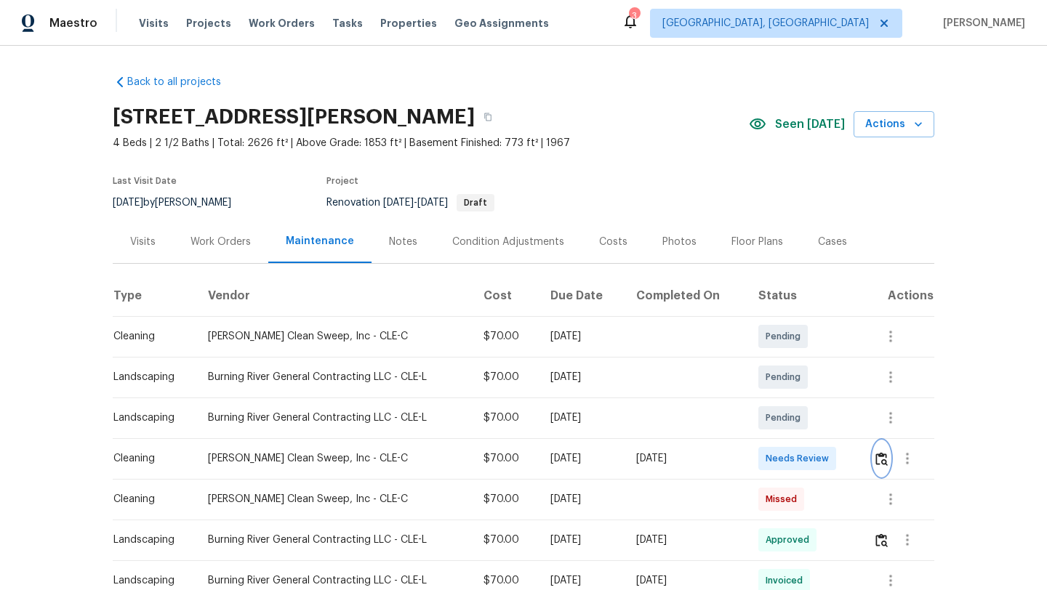
click at [883, 462] on img "button" at bounding box center [881, 459] width 12 height 14
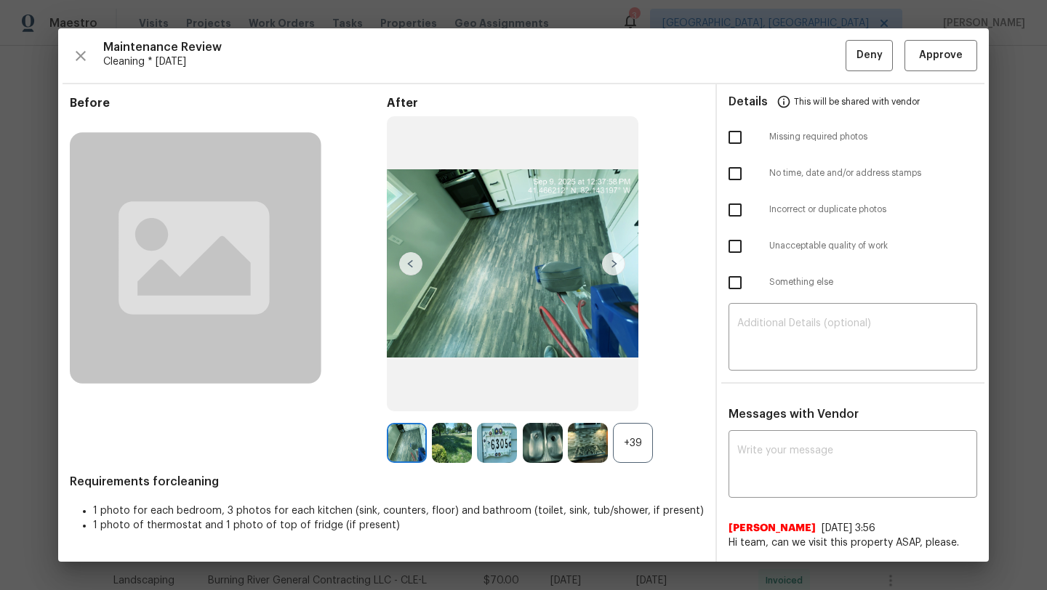
click at [408, 446] on img at bounding box center [407, 443] width 40 height 40
click at [452, 441] on img at bounding box center [452, 443] width 40 height 40
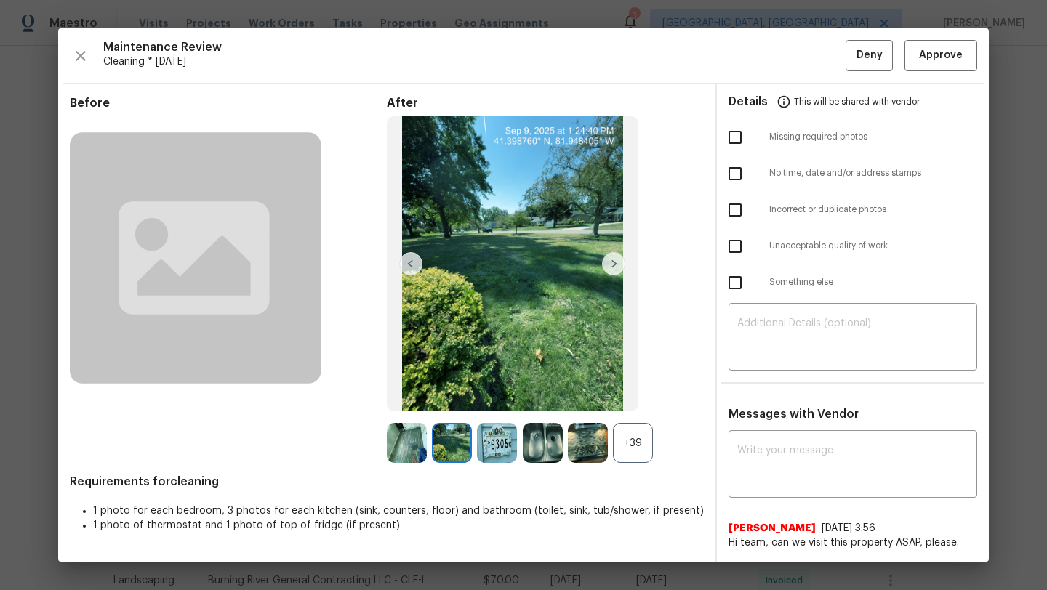
click at [497, 438] on img at bounding box center [497, 443] width 40 height 40
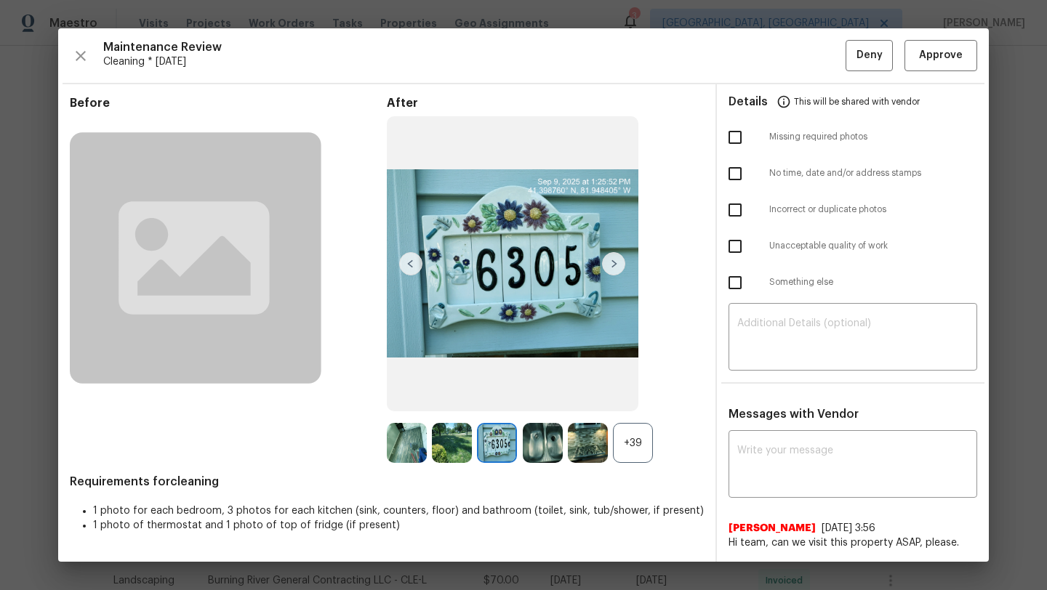
click at [533, 447] on img at bounding box center [543, 443] width 40 height 40
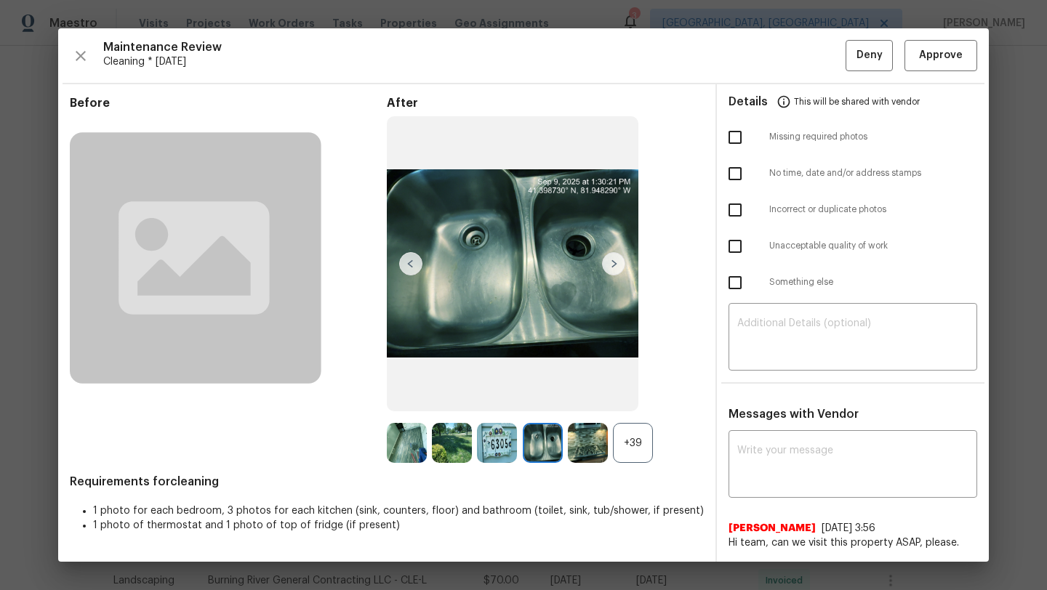
click at [603, 441] on img at bounding box center [588, 443] width 40 height 40
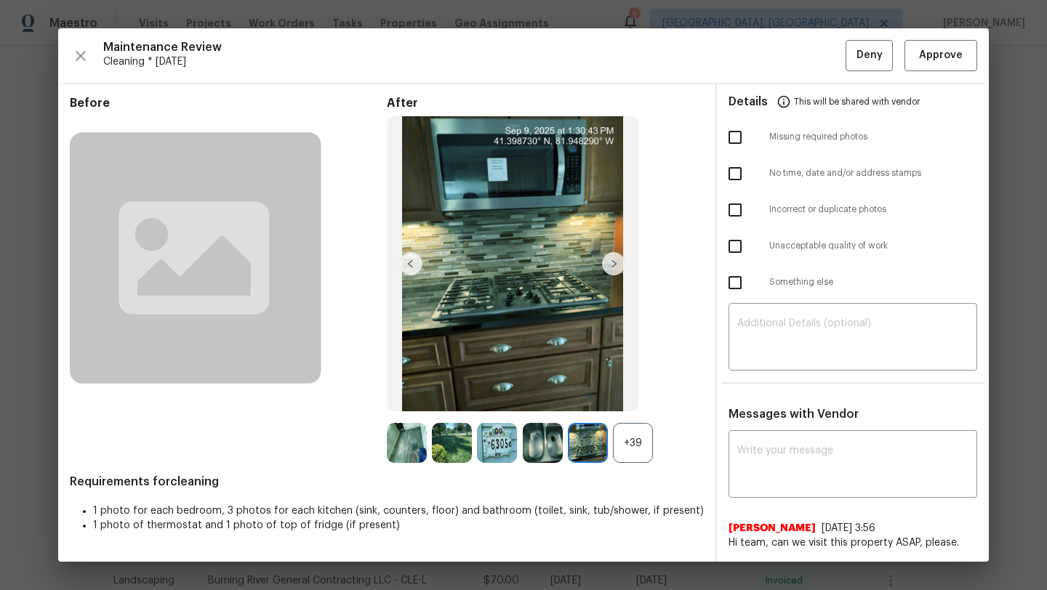
click at [538, 443] on img at bounding box center [543, 443] width 40 height 40
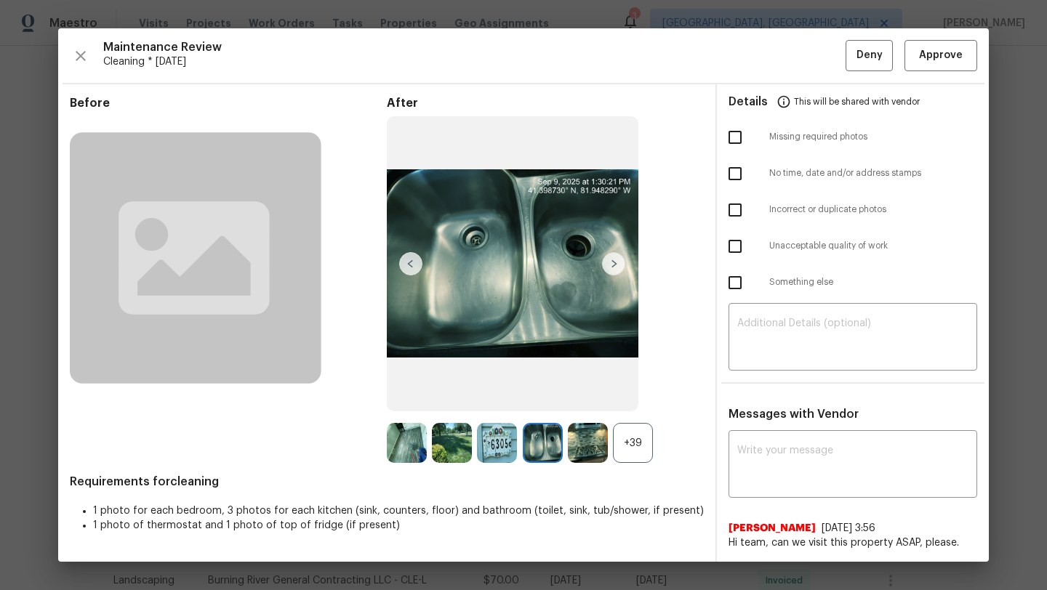
click at [547, 440] on img at bounding box center [543, 443] width 40 height 40
click at [589, 444] on img at bounding box center [588, 443] width 40 height 40
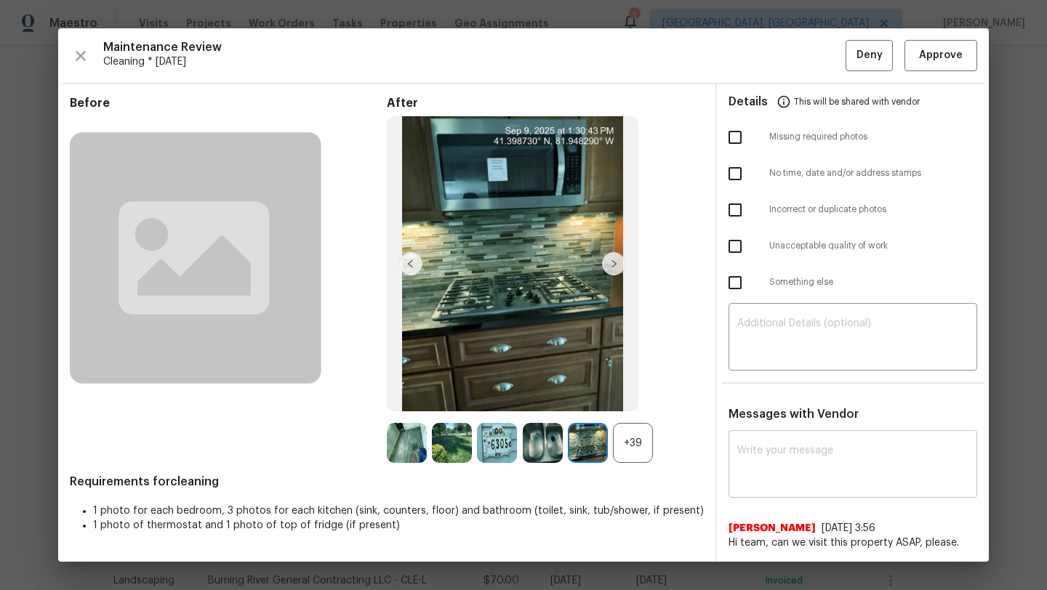
click at [774, 453] on textarea at bounding box center [852, 466] width 231 height 41
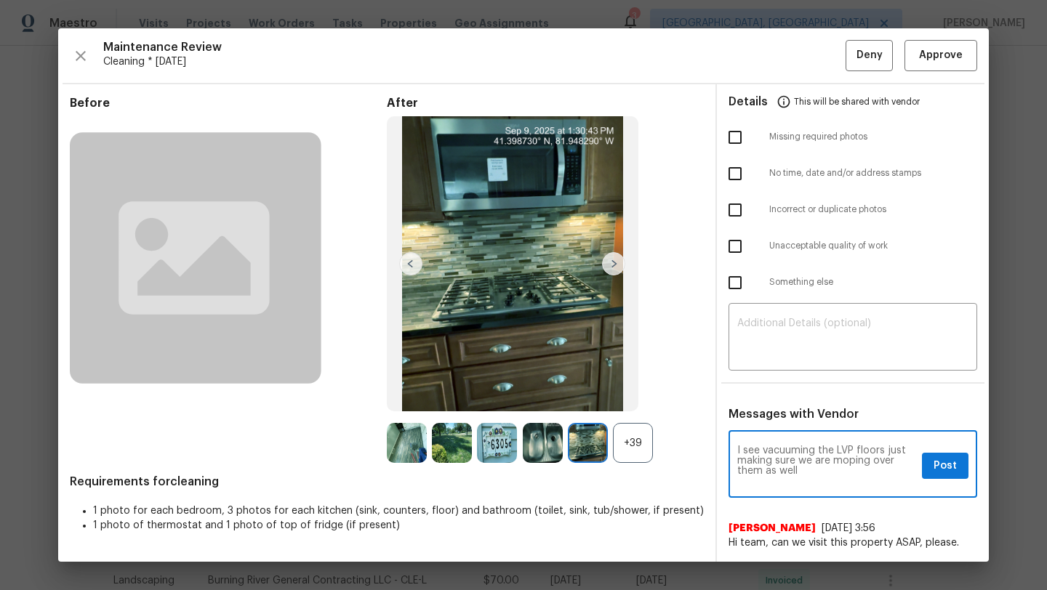
type textarea "I see vacuuming the LVP floors just making sure we are moping over them as well"
click at [955, 463] on span "Post" at bounding box center [945, 466] width 23 height 18
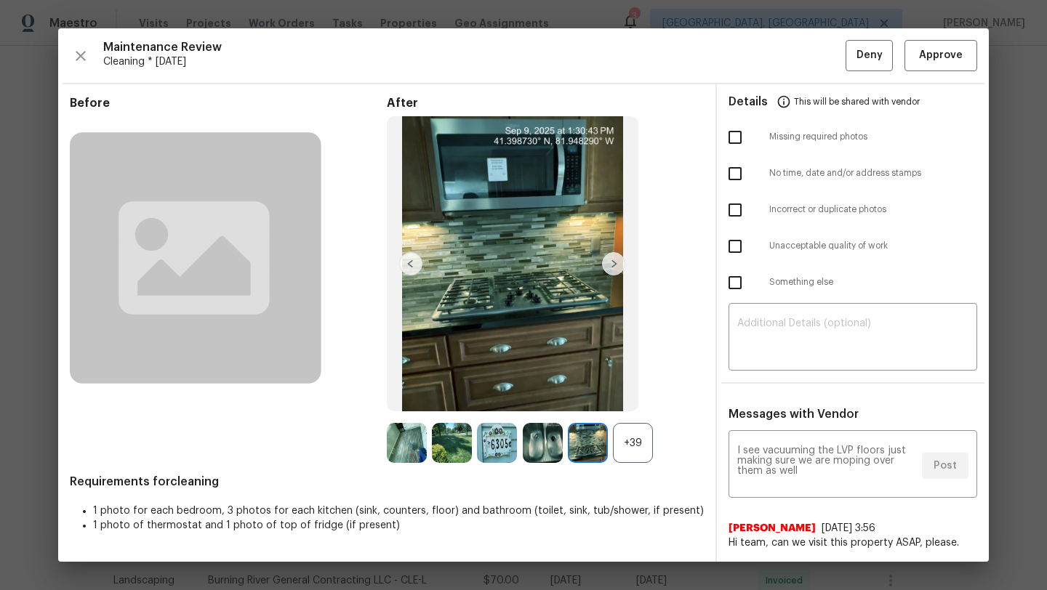
click at [608, 269] on img at bounding box center [613, 263] width 23 height 23
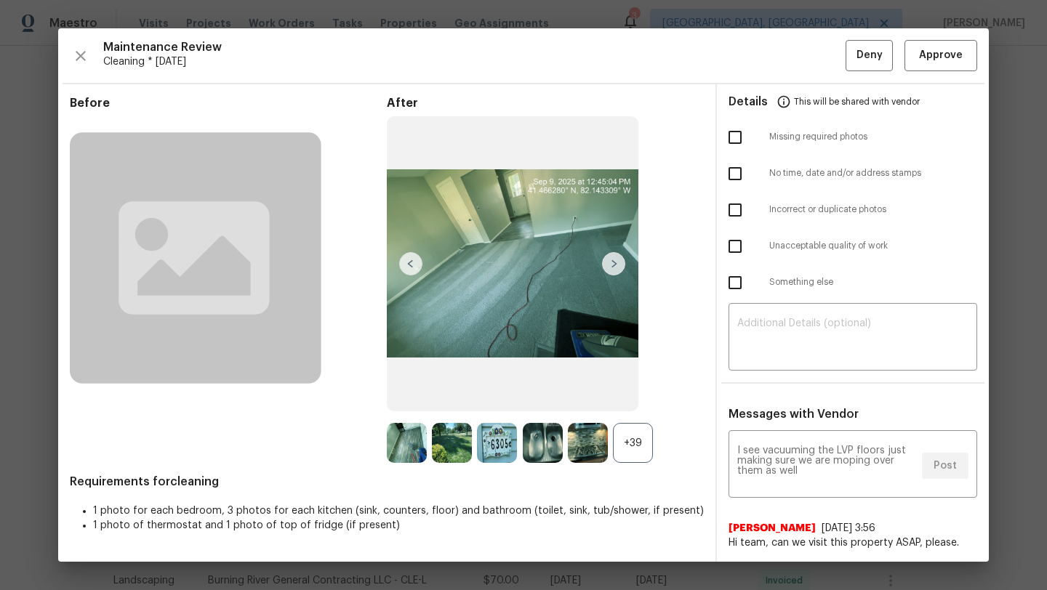
click at [608, 269] on img at bounding box center [613, 263] width 23 height 23
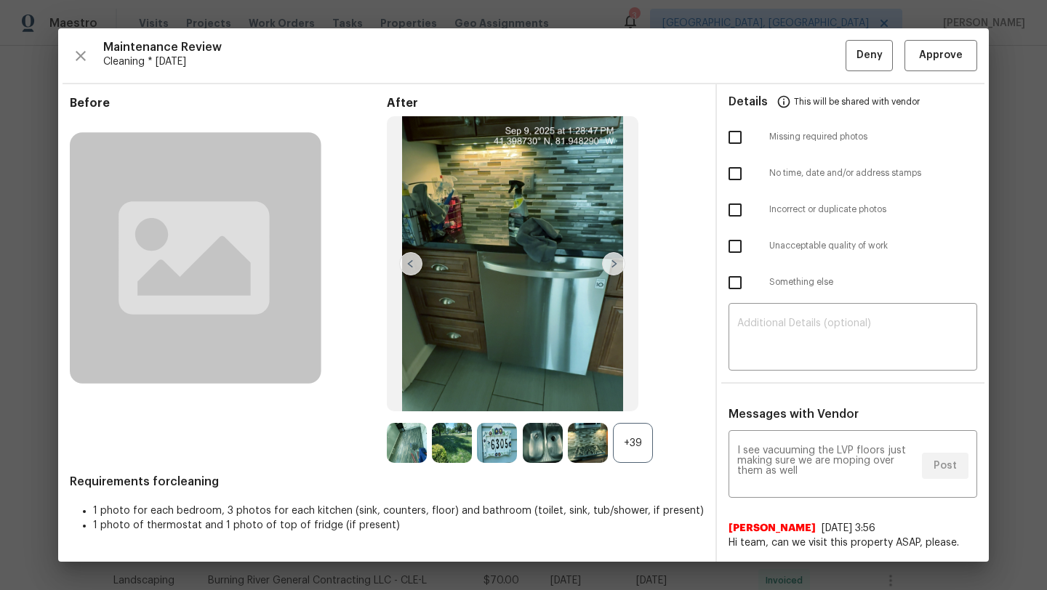
click at [608, 269] on img at bounding box center [613, 263] width 23 height 23
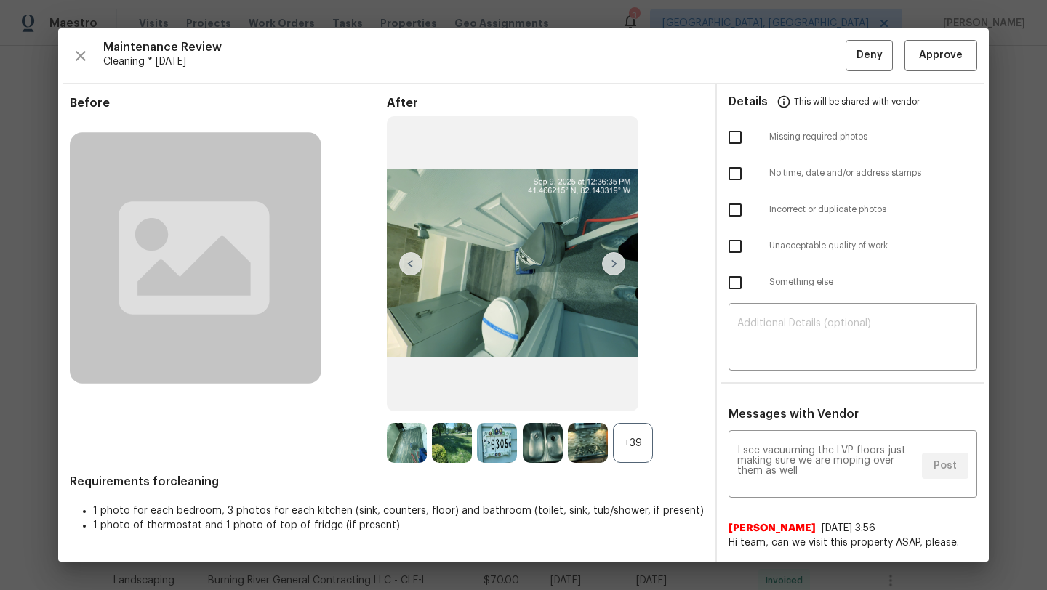
click at [608, 269] on img at bounding box center [613, 263] width 23 height 23
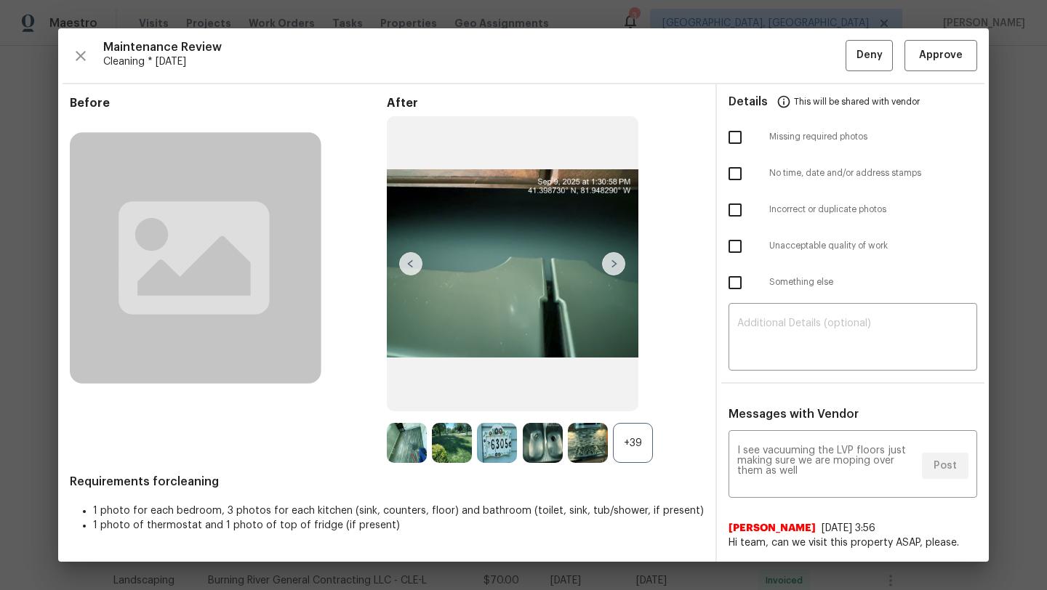
click at [608, 269] on img at bounding box center [613, 263] width 23 height 23
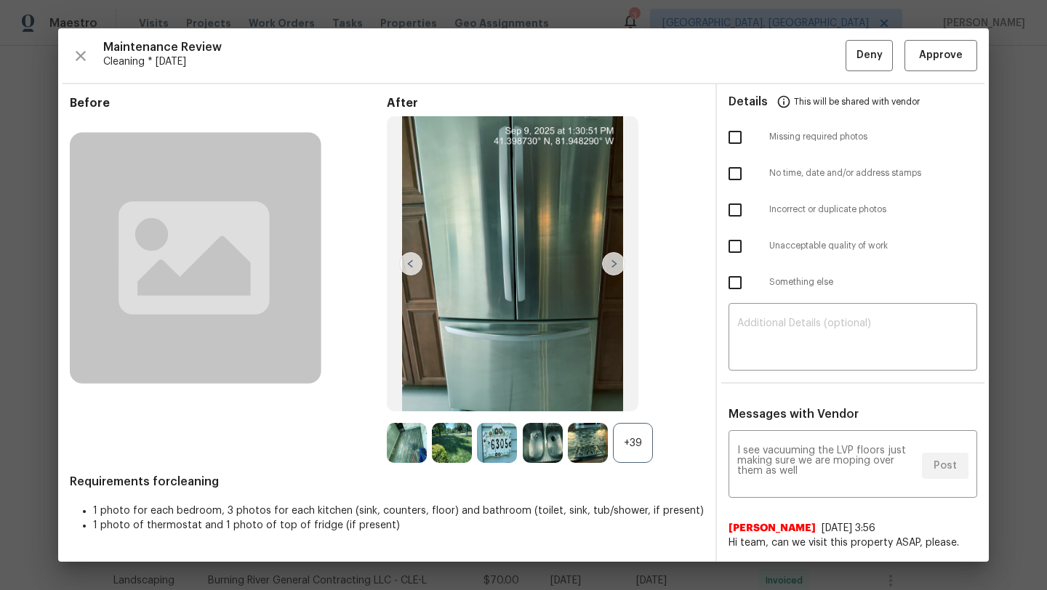
click at [608, 269] on img at bounding box center [613, 263] width 23 height 23
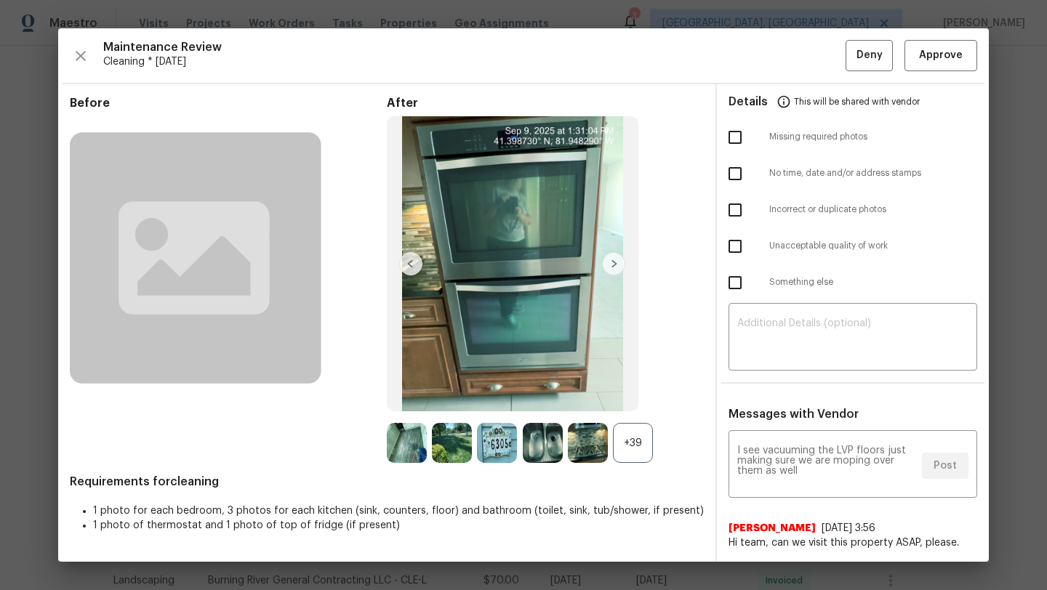
click at [608, 269] on img at bounding box center [613, 263] width 23 height 23
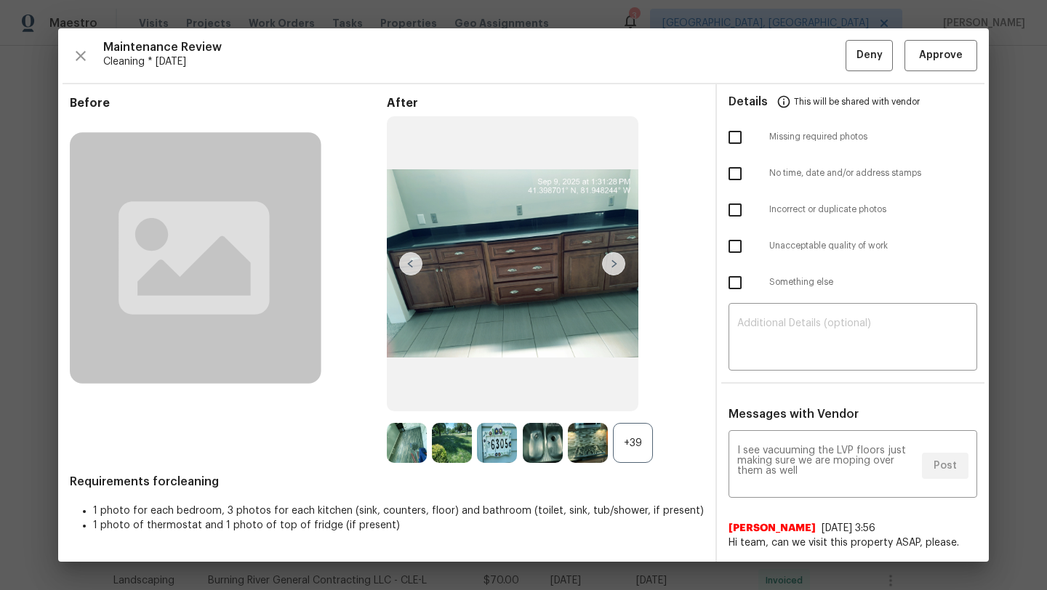
click at [608, 269] on img at bounding box center [613, 263] width 23 height 23
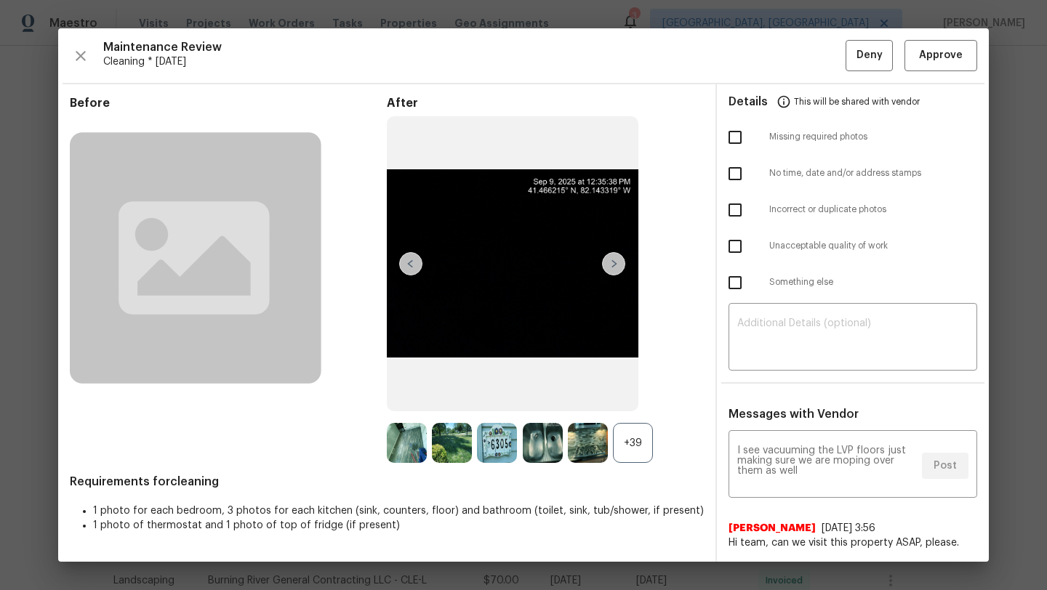
click at [608, 269] on img at bounding box center [613, 263] width 23 height 23
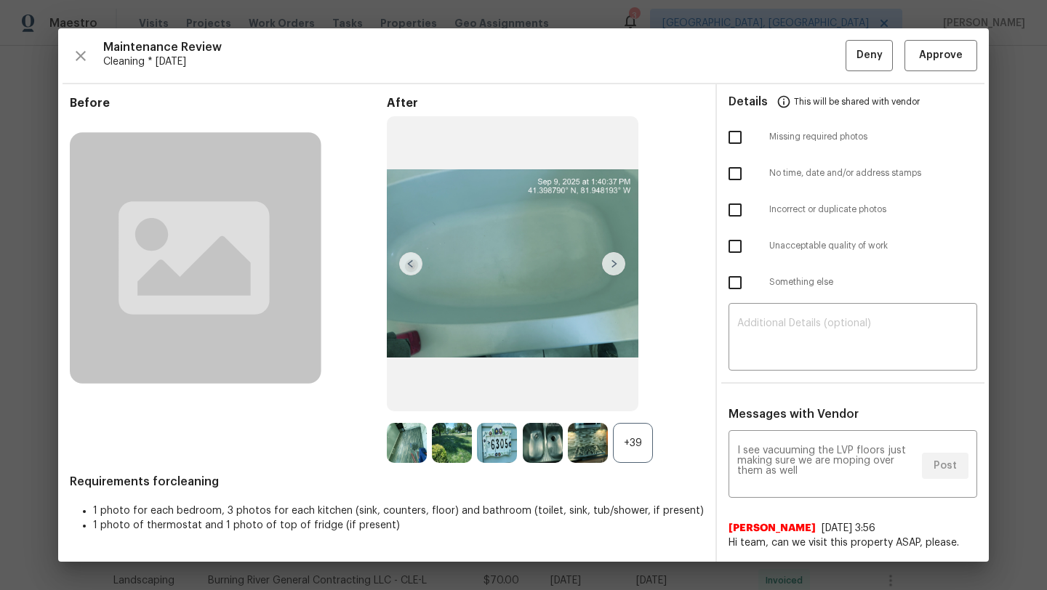
click at [608, 269] on img at bounding box center [613, 263] width 23 height 23
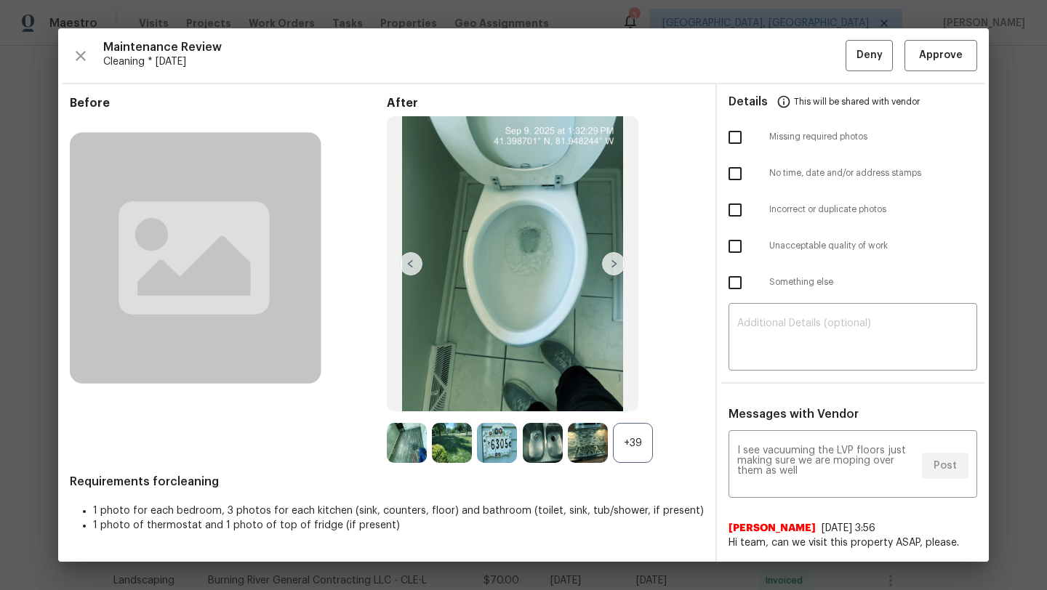
click at [608, 269] on img at bounding box center [613, 263] width 23 height 23
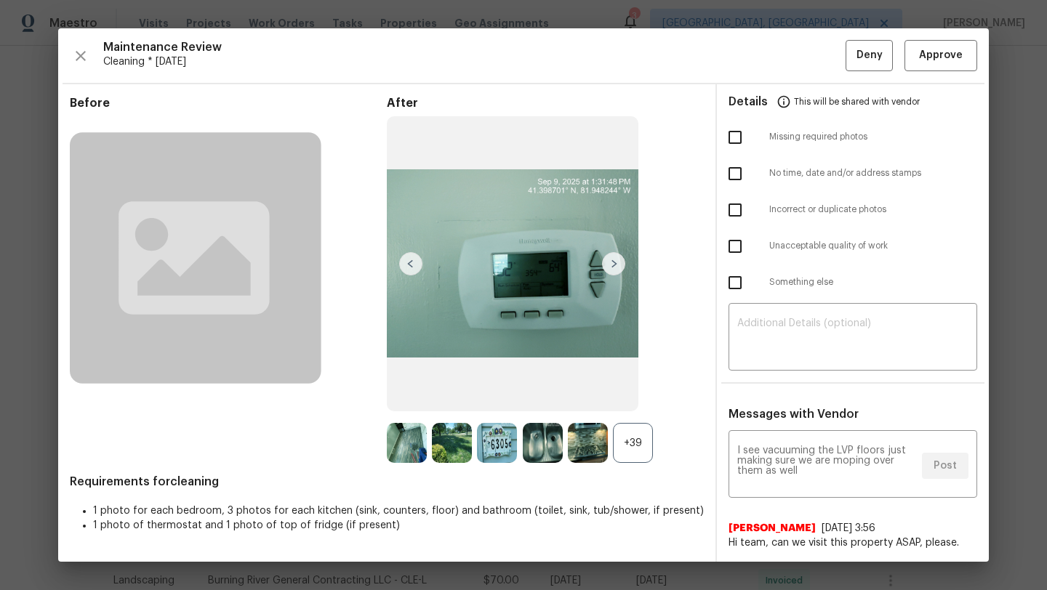
click at [608, 269] on img at bounding box center [613, 263] width 23 height 23
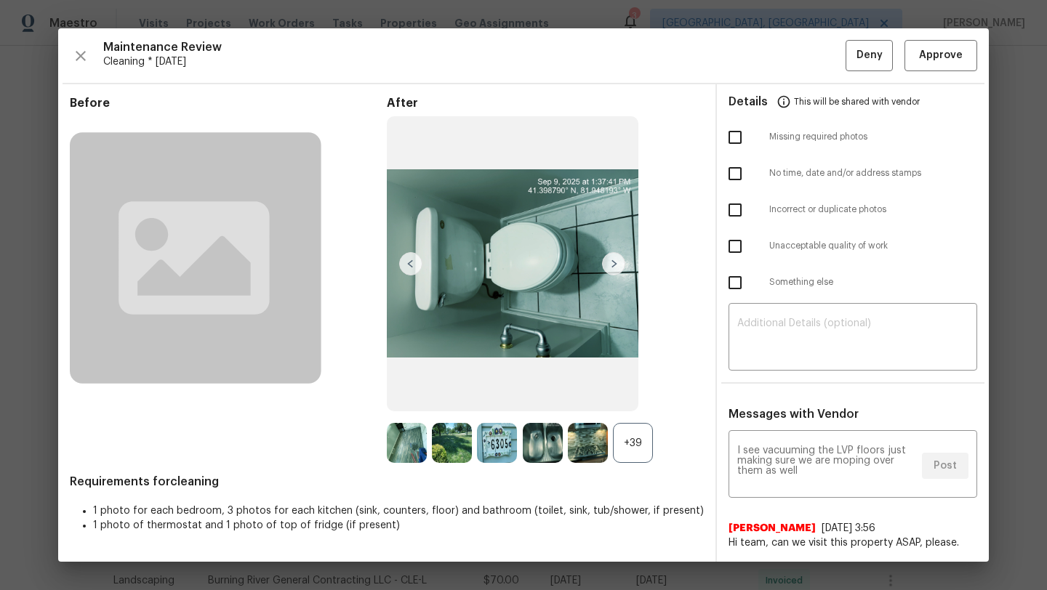
click at [608, 269] on img at bounding box center [613, 263] width 23 height 23
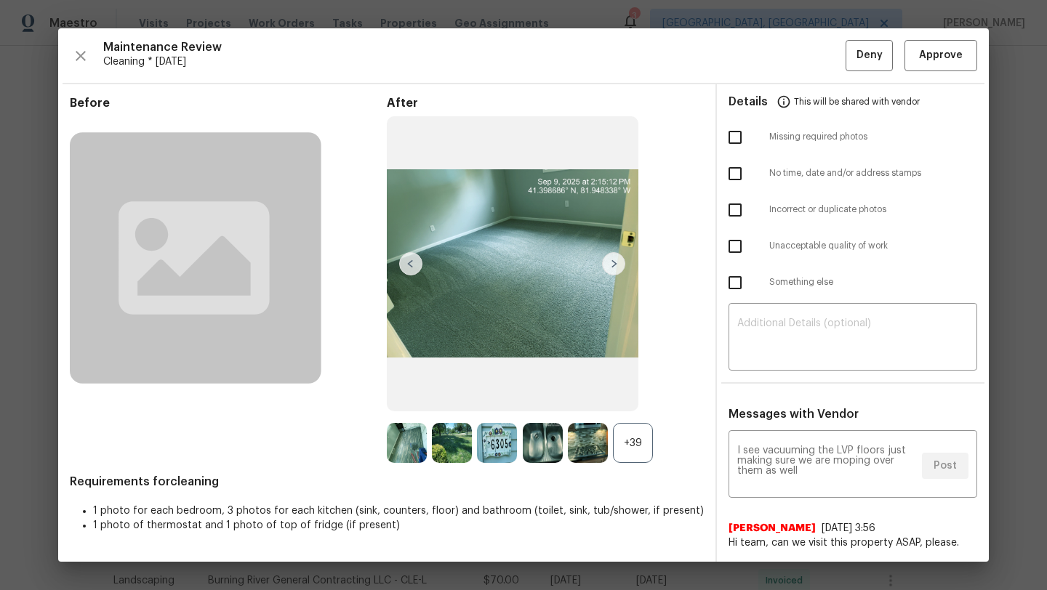
click at [608, 269] on img at bounding box center [613, 263] width 23 height 23
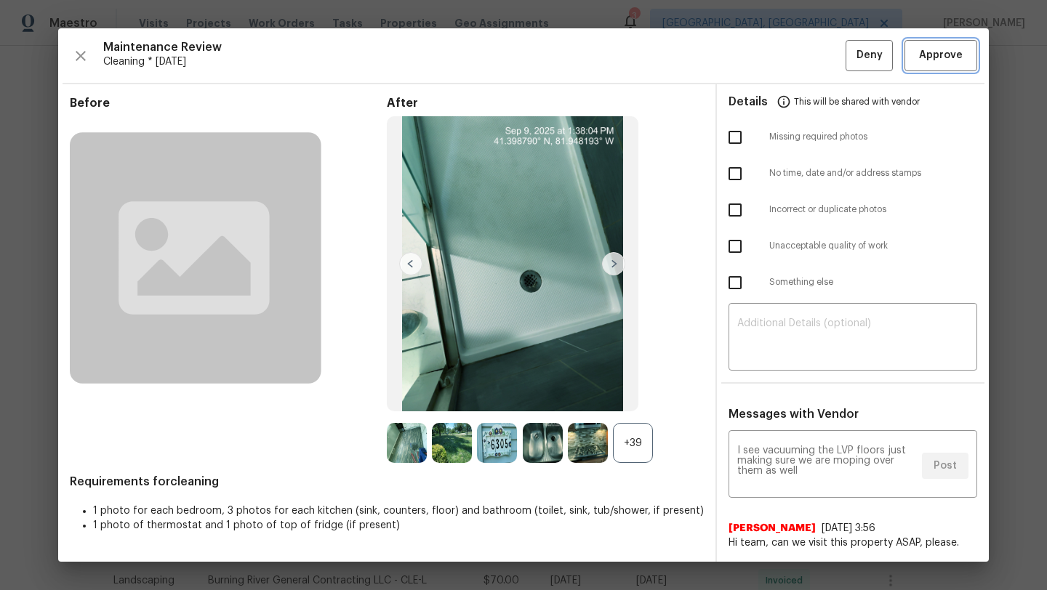
click at [933, 59] on span "Approve" at bounding box center [941, 56] width 44 height 18
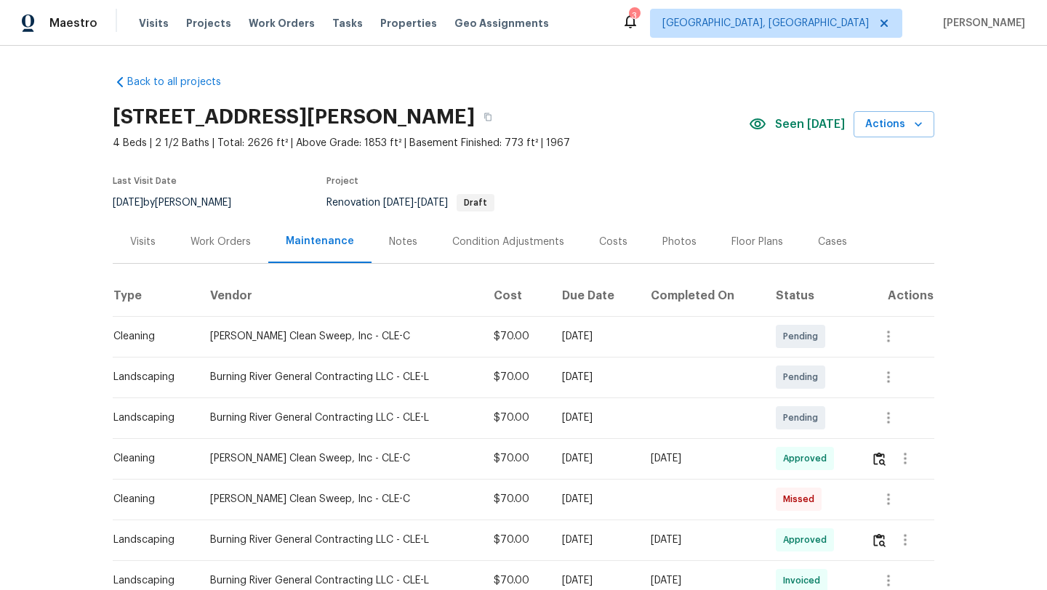
click at [148, 244] on div "Visits" at bounding box center [142, 242] width 25 height 15
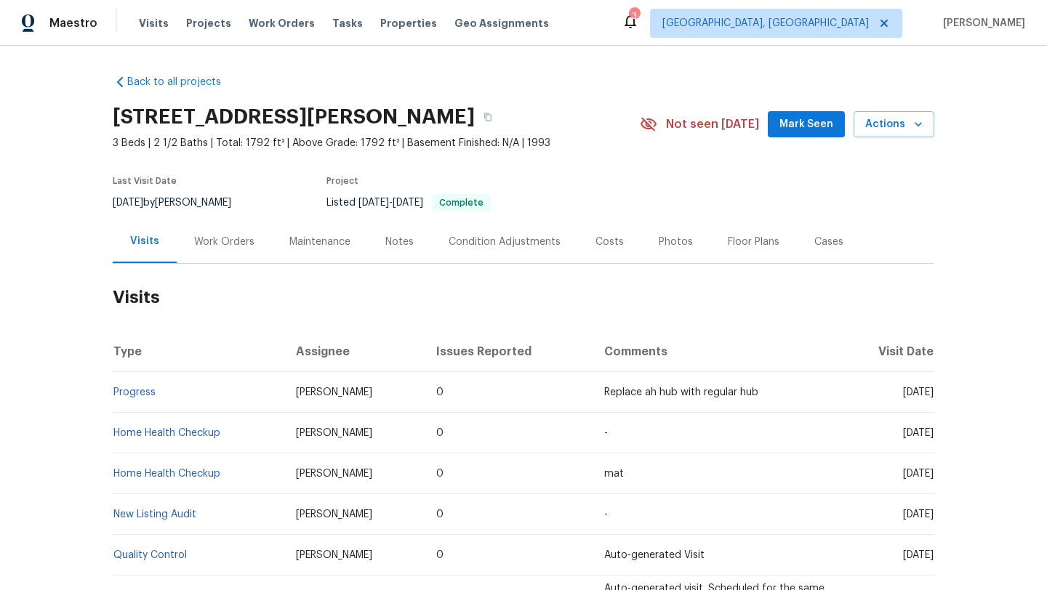
click at [793, 131] on span "Mark Seen" at bounding box center [806, 125] width 54 height 18
click at [329, 241] on div "Maintenance" at bounding box center [319, 242] width 61 height 15
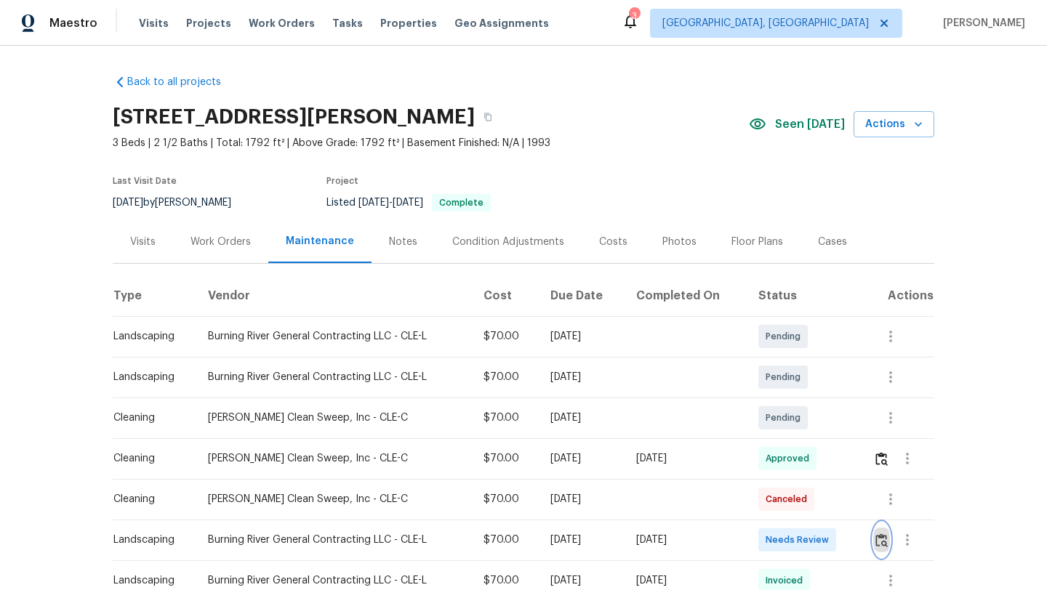
click at [885, 545] on img "button" at bounding box center [881, 541] width 12 height 14
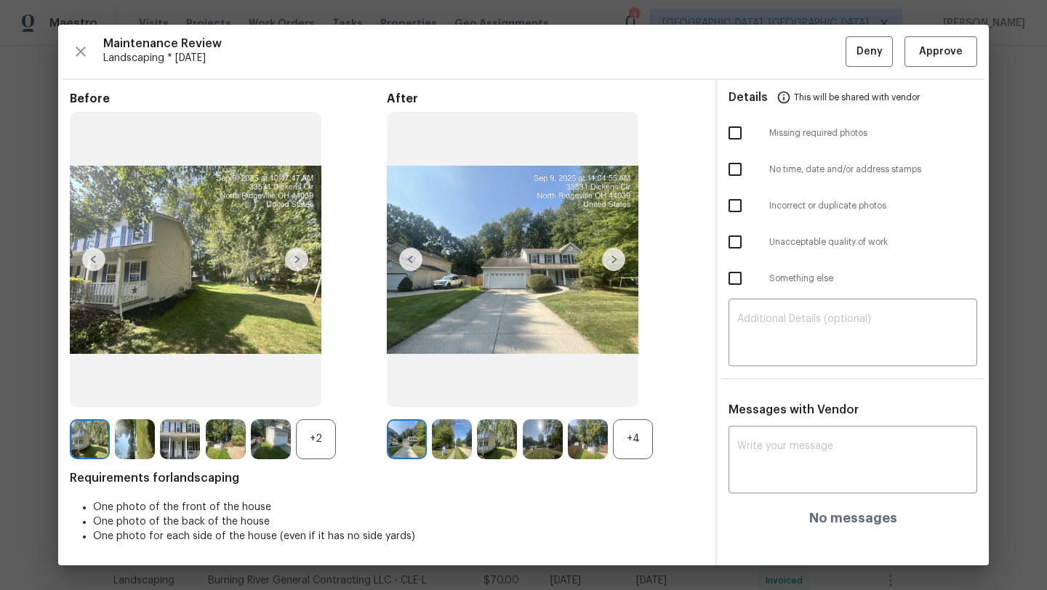
click at [613, 255] on img at bounding box center [613, 259] width 23 height 23
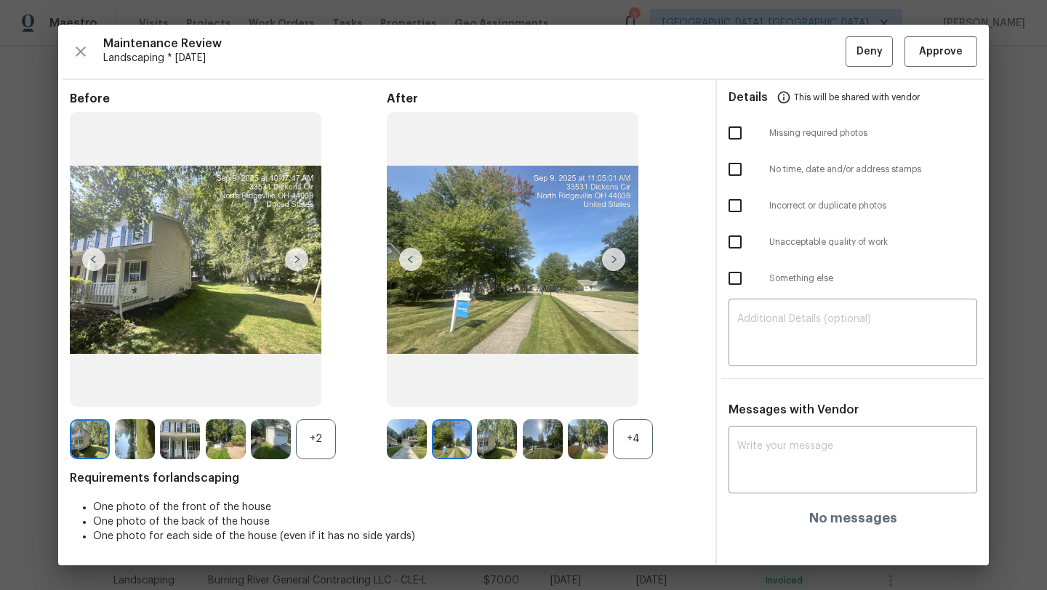
click at [613, 255] on img at bounding box center [613, 259] width 23 height 23
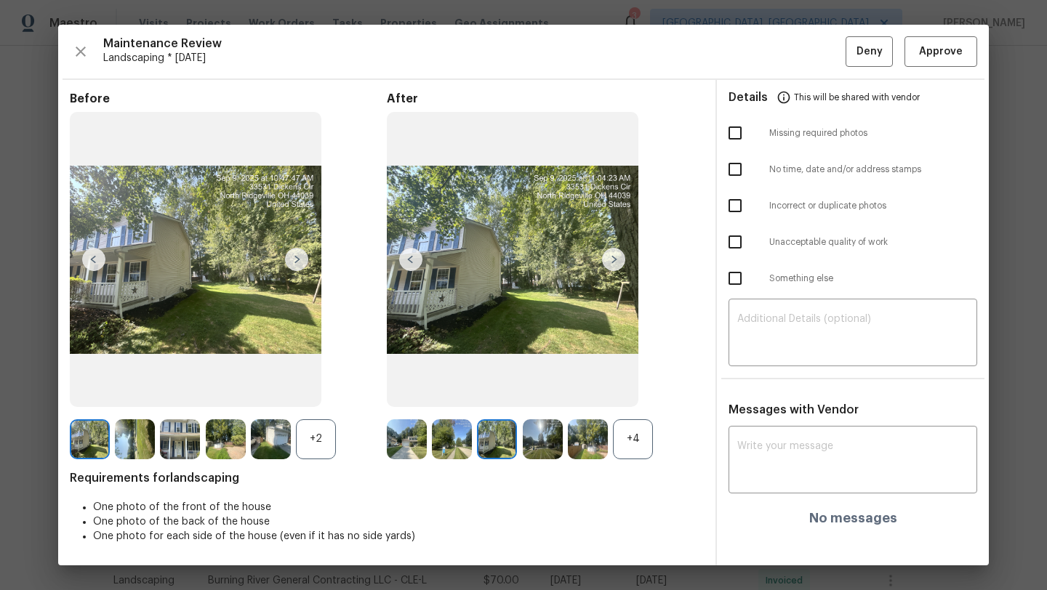
click at [613, 255] on img at bounding box center [613, 259] width 23 height 23
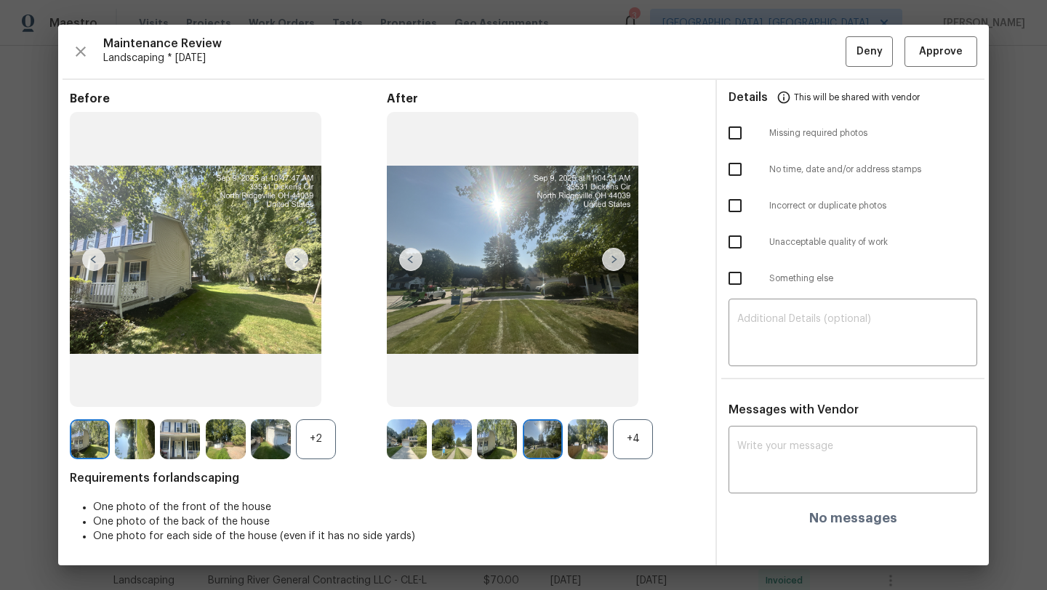
click at [613, 255] on img at bounding box center [613, 259] width 23 height 23
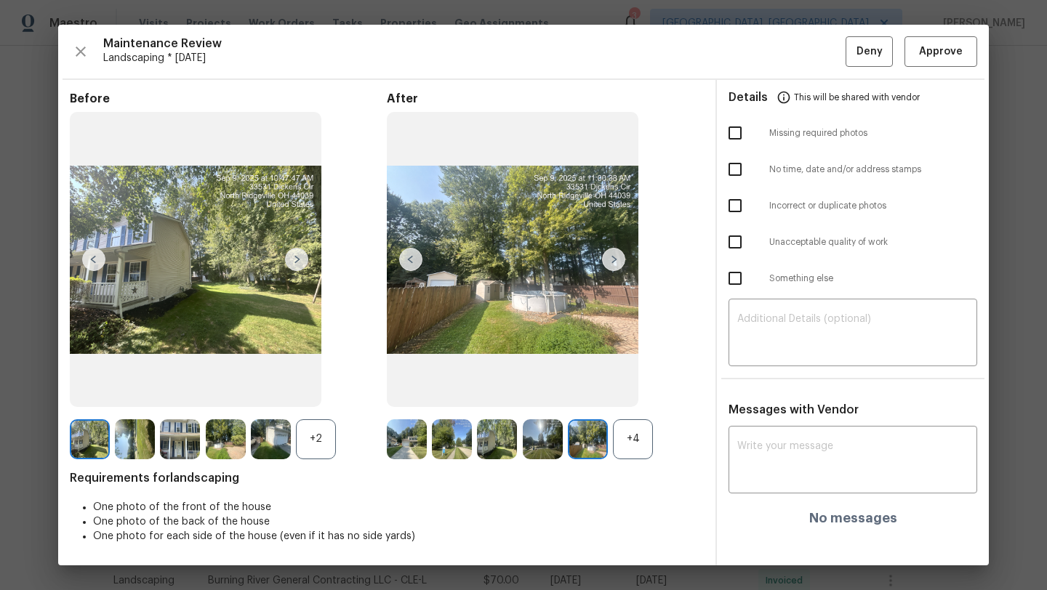
click at [613, 255] on img at bounding box center [613, 259] width 23 height 23
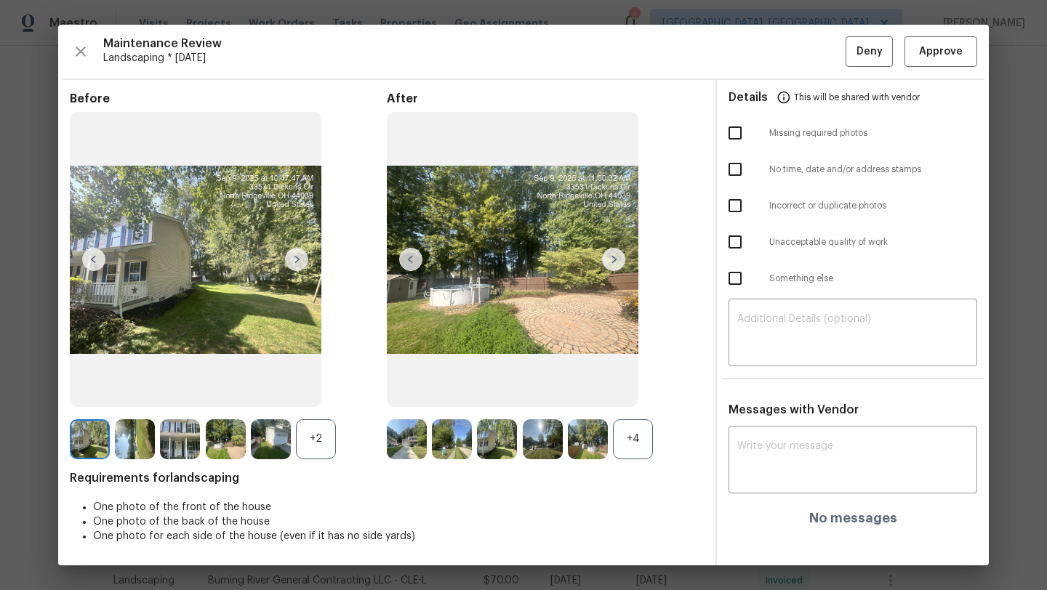
click at [613, 255] on img at bounding box center [613, 259] width 23 height 23
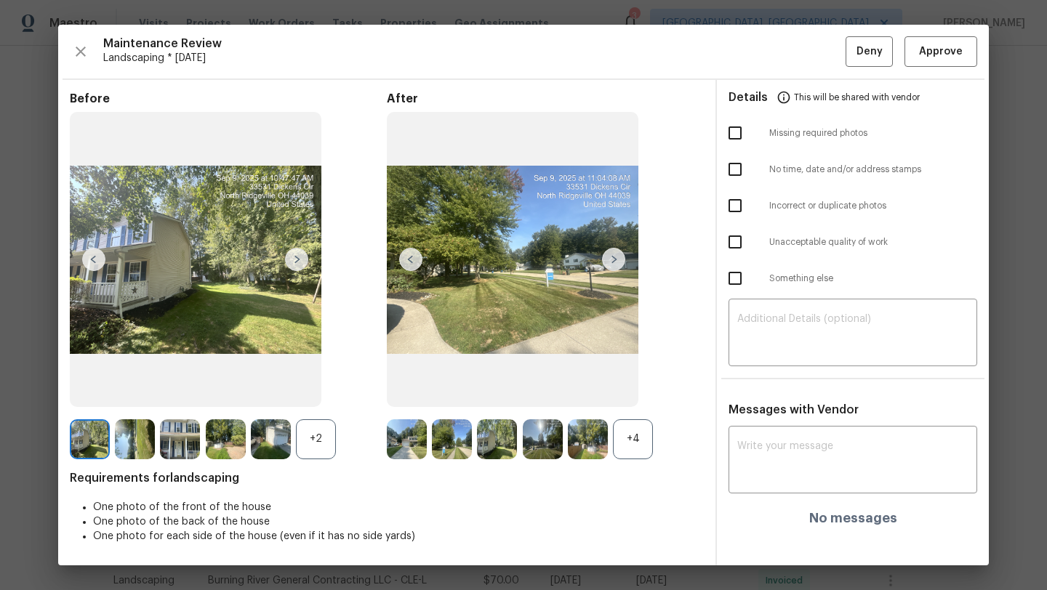
click at [612, 255] on img at bounding box center [613, 259] width 23 height 23
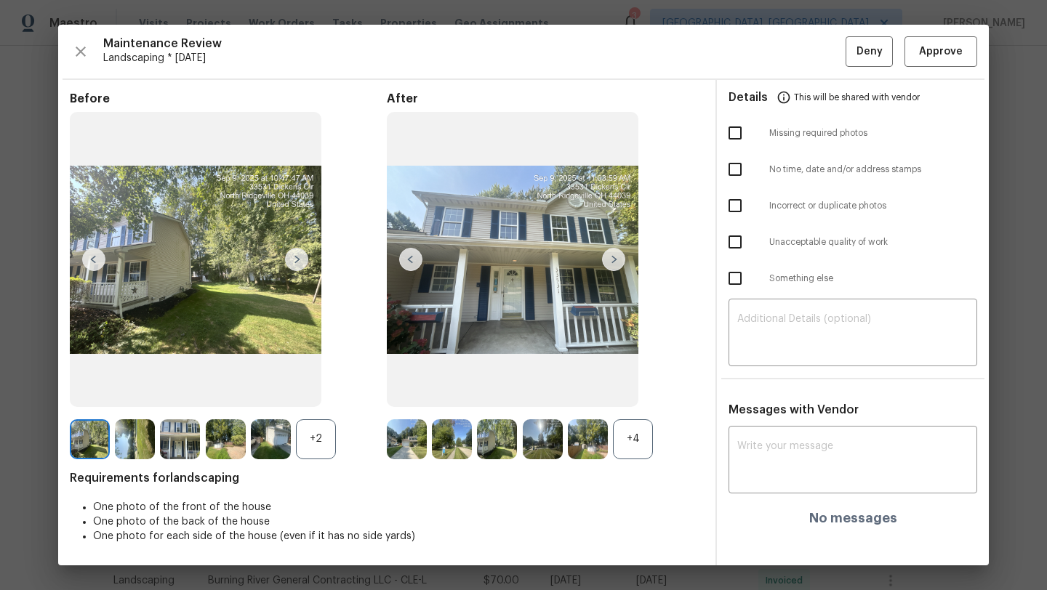
click at [607, 259] on img at bounding box center [613, 259] width 23 height 23
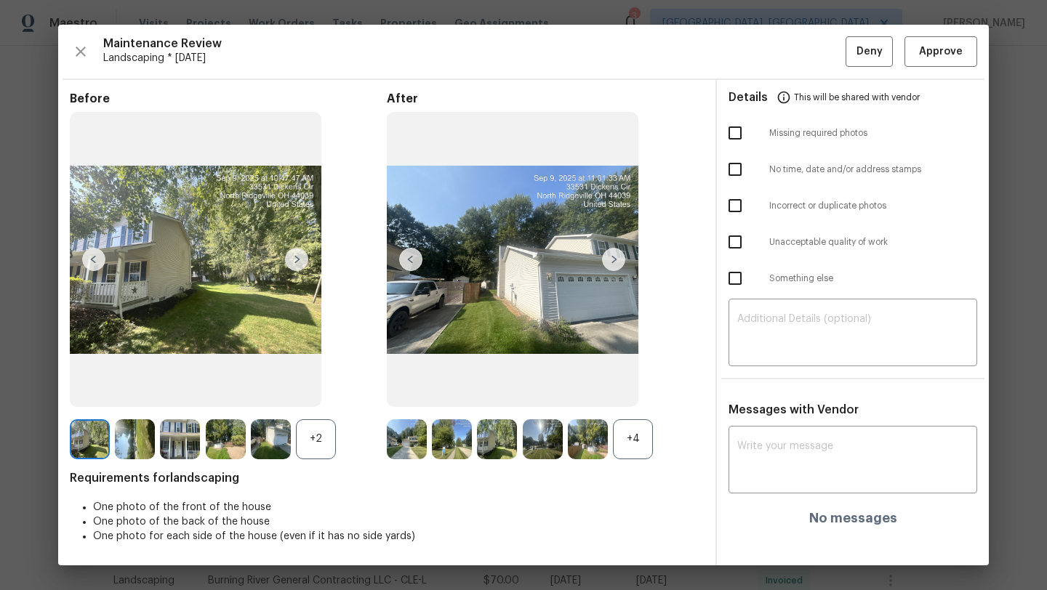
click at [607, 259] on img at bounding box center [613, 259] width 23 height 23
click at [609, 266] on img at bounding box center [613, 259] width 23 height 23
click at [927, 52] on span "Approve" at bounding box center [941, 52] width 44 height 18
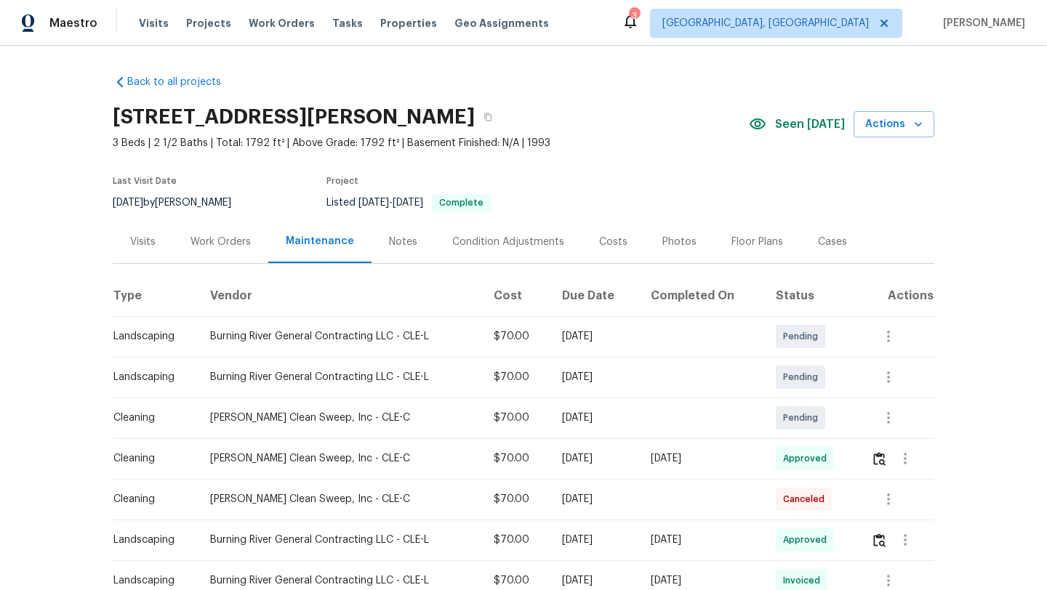
click at [142, 239] on div "Visits" at bounding box center [142, 242] width 25 height 15
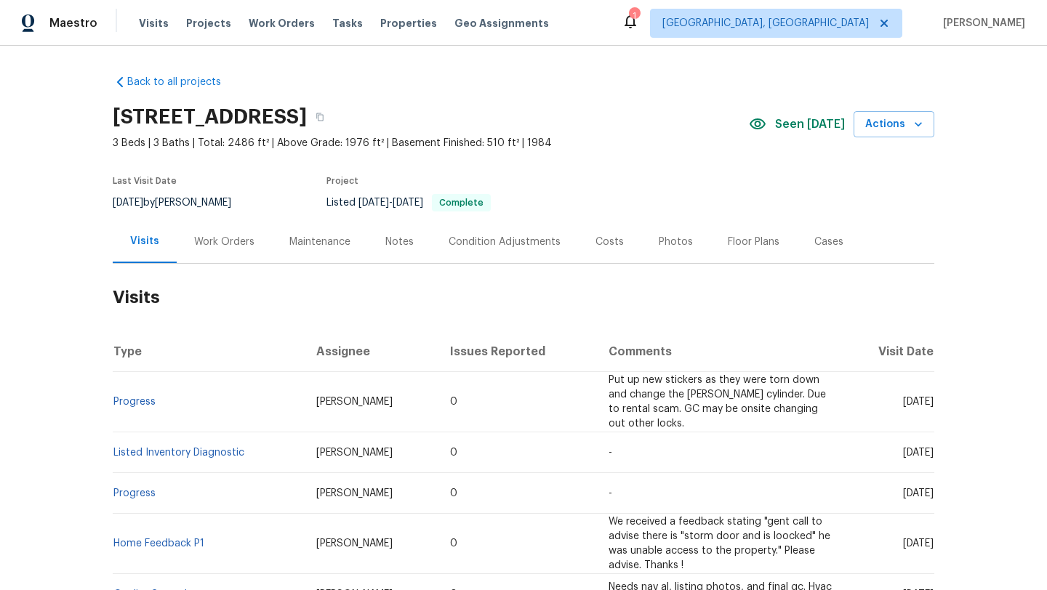
click at [328, 239] on div "Maintenance" at bounding box center [319, 242] width 61 height 15
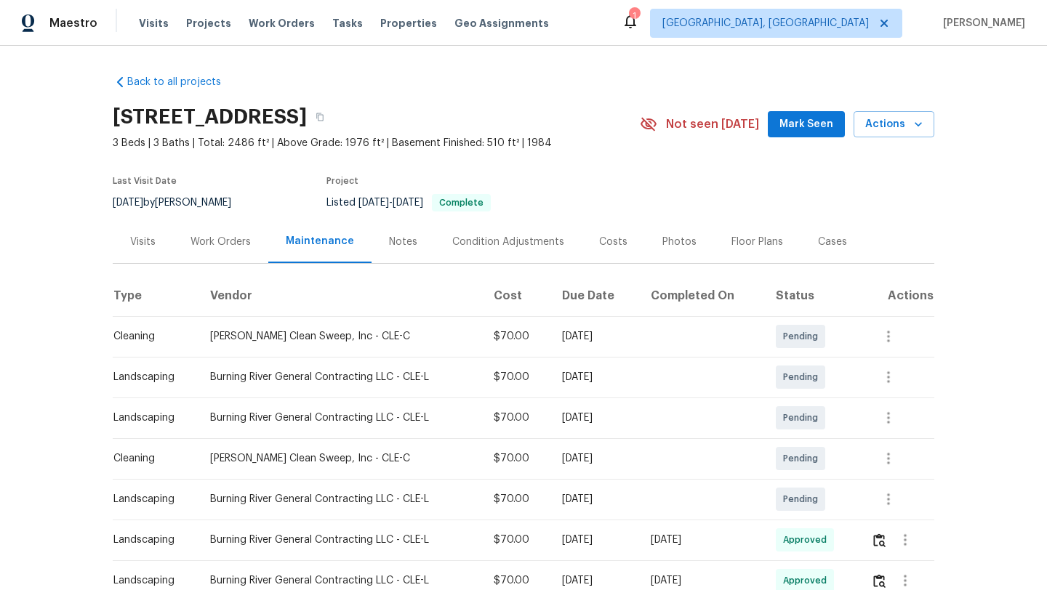
click at [139, 239] on div "Visits" at bounding box center [142, 242] width 25 height 15
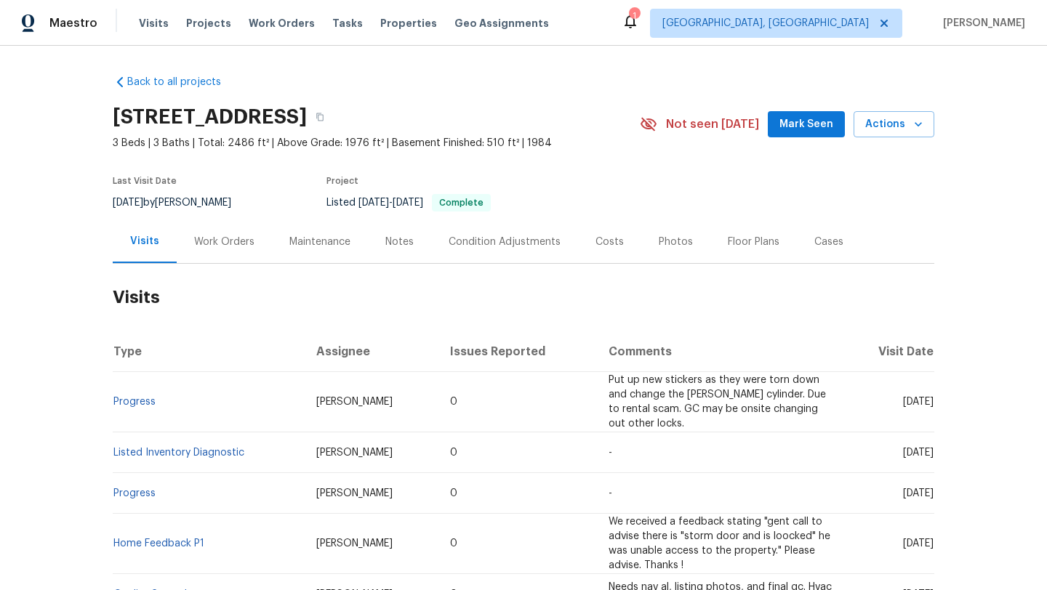
click at [831, 128] on span "Mark Seen" at bounding box center [806, 125] width 54 height 18
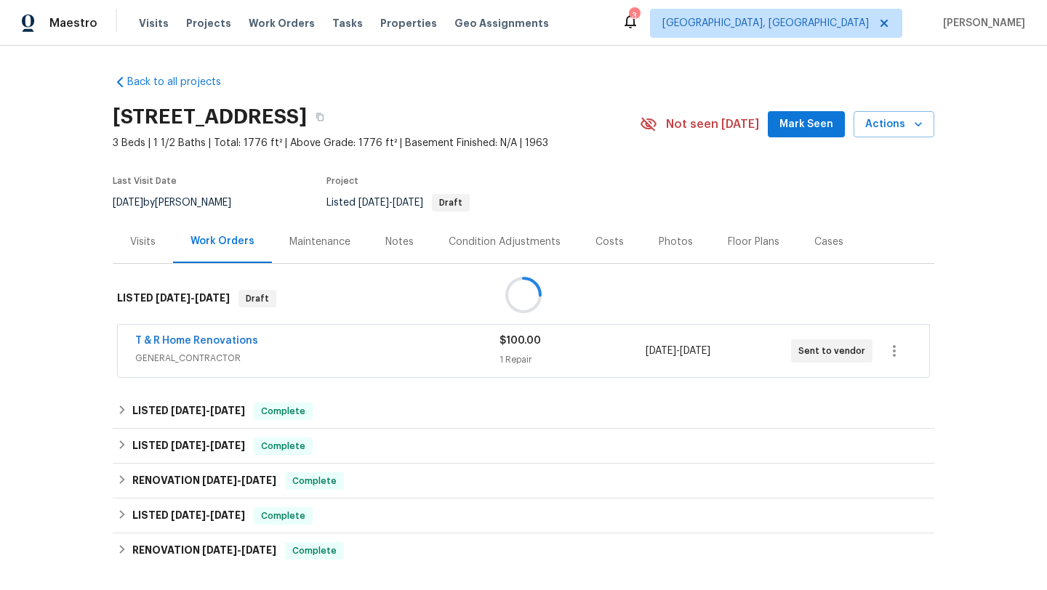
click at [798, 135] on div at bounding box center [523, 295] width 1047 height 590
click at [786, 124] on div at bounding box center [523, 295] width 1047 height 590
click at [241, 337] on link "T & R Home Renovations" at bounding box center [196, 341] width 123 height 10
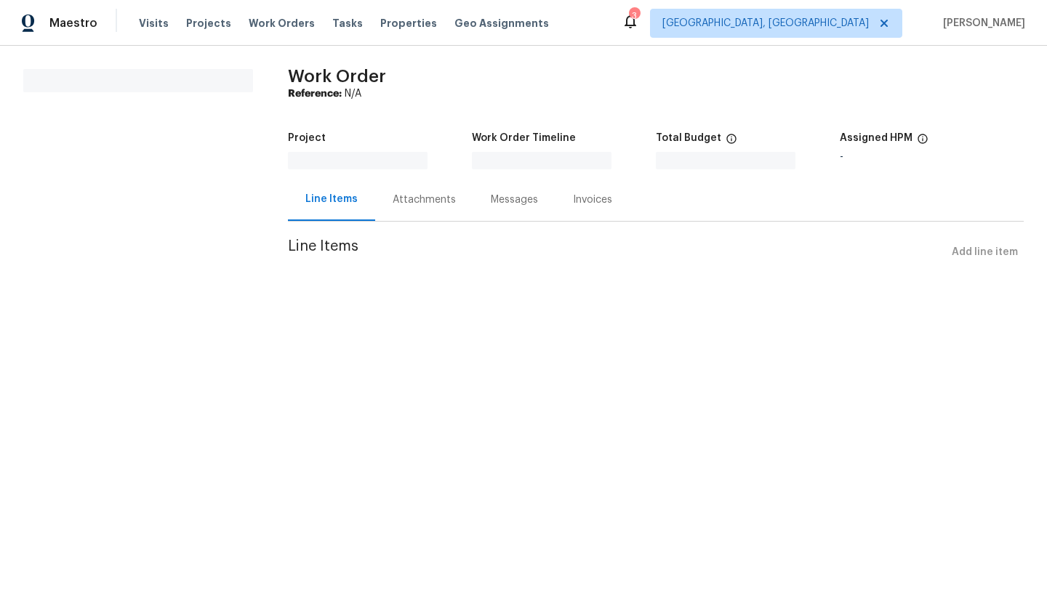
click at [411, 198] on div "Attachments" at bounding box center [424, 200] width 63 height 15
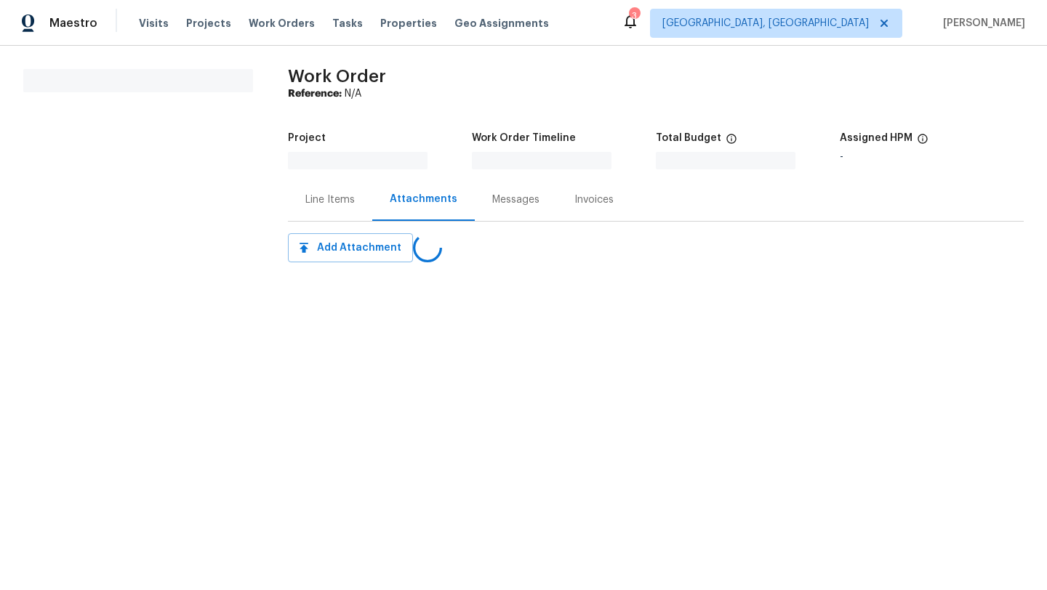
click at [326, 199] on div "Line Items" at bounding box center [329, 200] width 49 height 15
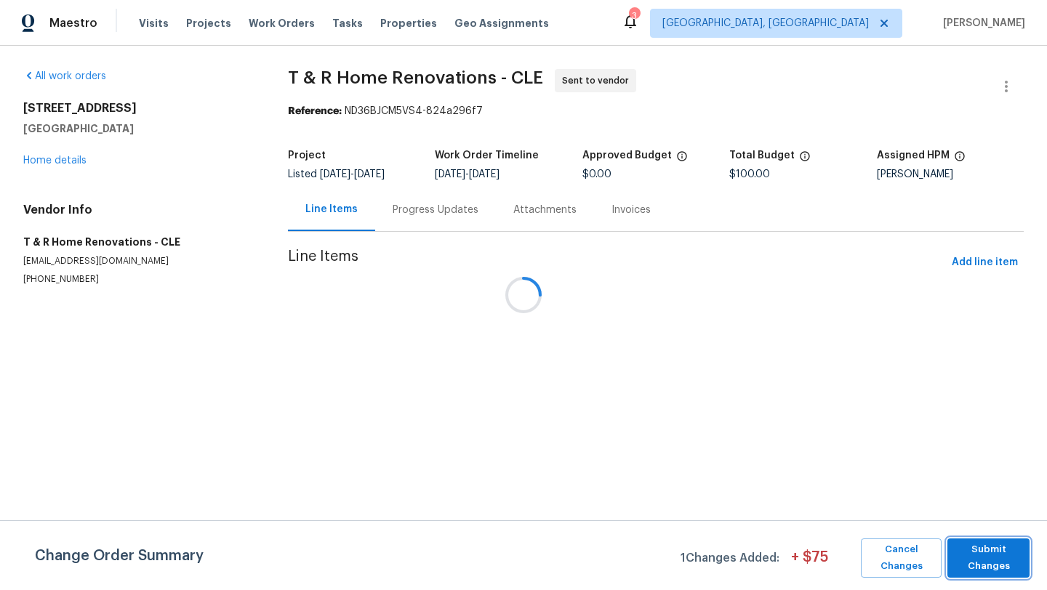
click at [979, 542] on span "Submit Changes" at bounding box center [989, 558] width 68 height 33
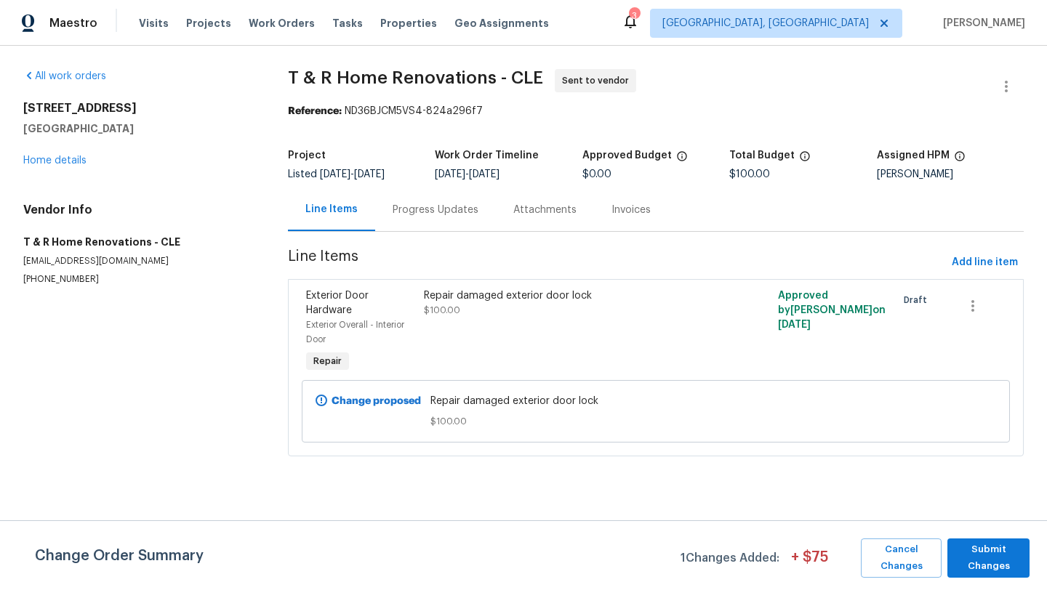
click at [433, 212] on div "Progress Updates" at bounding box center [436, 210] width 86 height 15
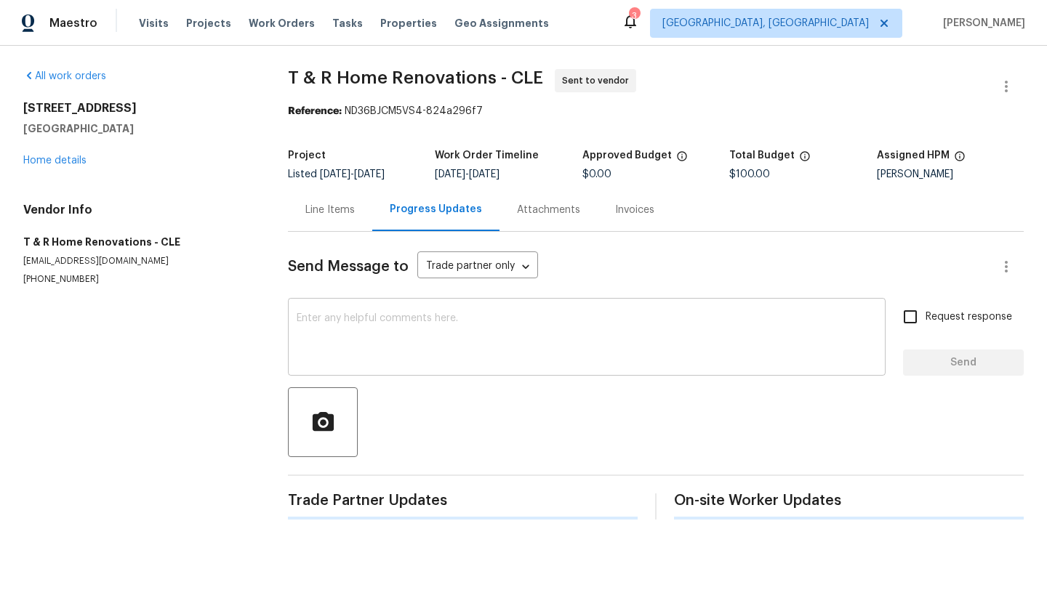
click at [447, 318] on textarea at bounding box center [587, 338] width 580 height 51
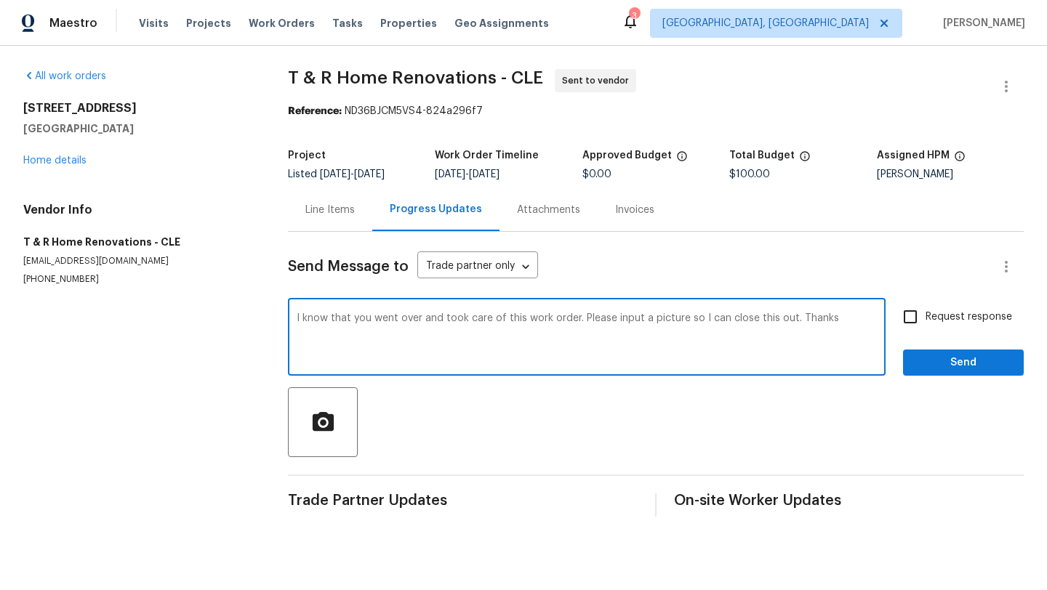
type textarea "I know that you went over and took care of this work order. Please input a pict…"
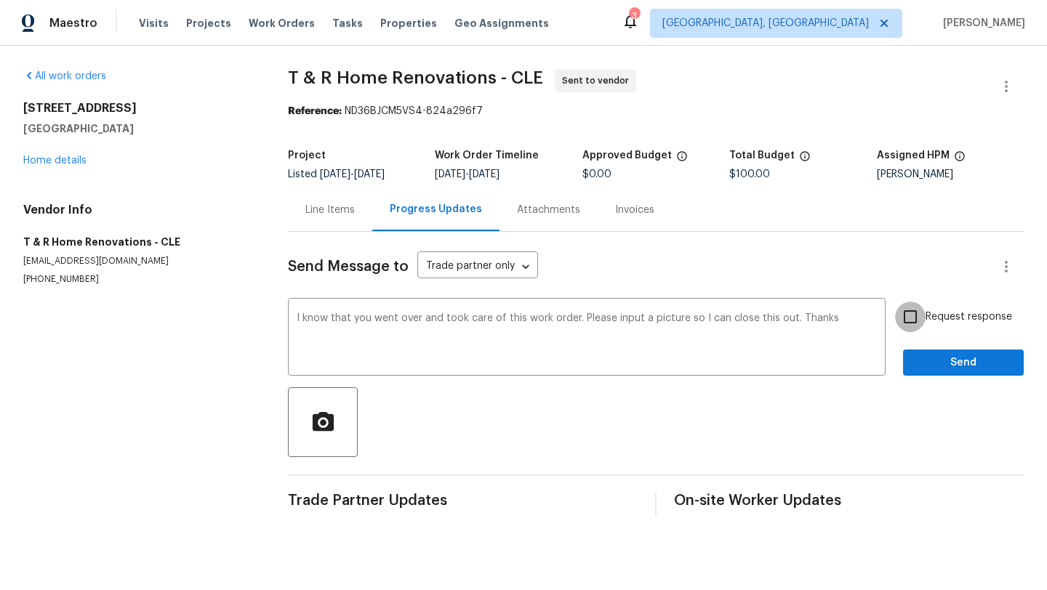
click at [915, 321] on input "Request response" at bounding box center [910, 317] width 31 height 31
checkbox input "true"
click at [928, 359] on span "Send" at bounding box center [963, 363] width 97 height 18
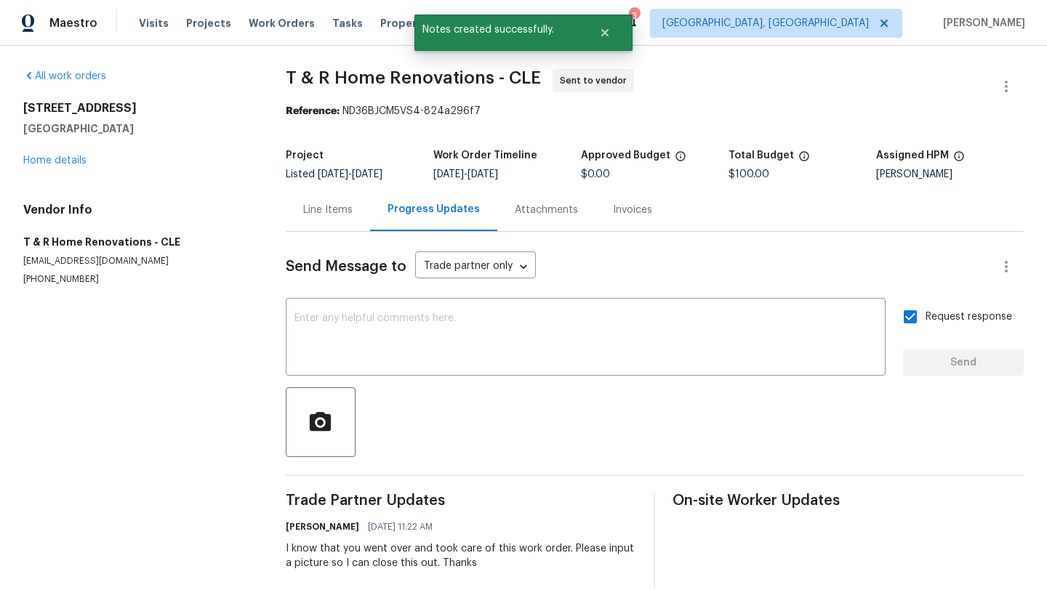
click at [326, 211] on div "Line Items" at bounding box center [327, 210] width 49 height 15
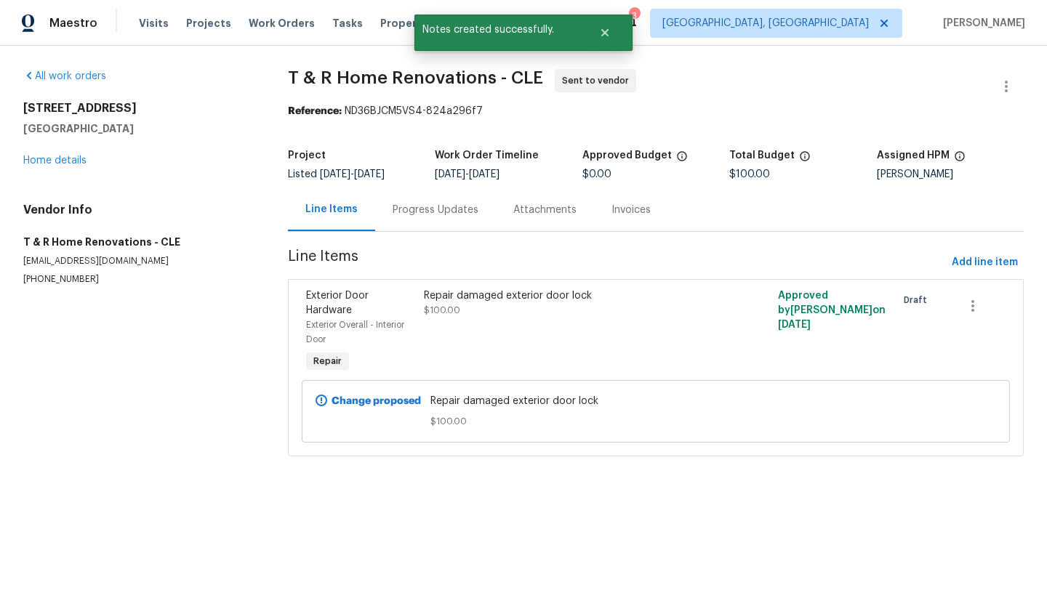
click at [59, 167] on div "[STREET_ADDRESS][PERSON_NAME] Home details" at bounding box center [138, 134] width 230 height 67
click at [59, 161] on link "Home details" at bounding box center [54, 161] width 63 height 10
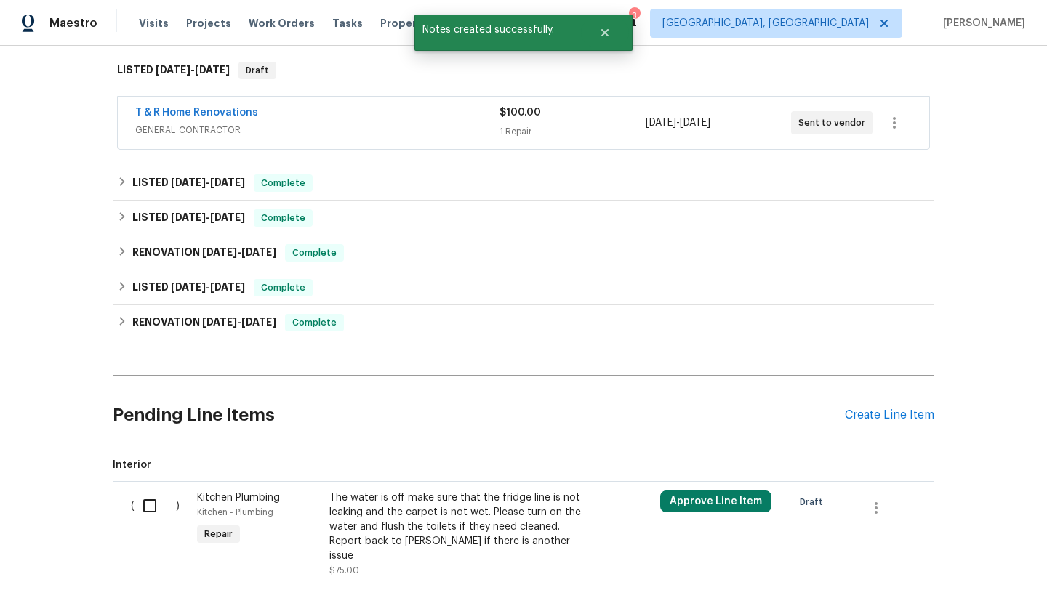
scroll to position [327, 0]
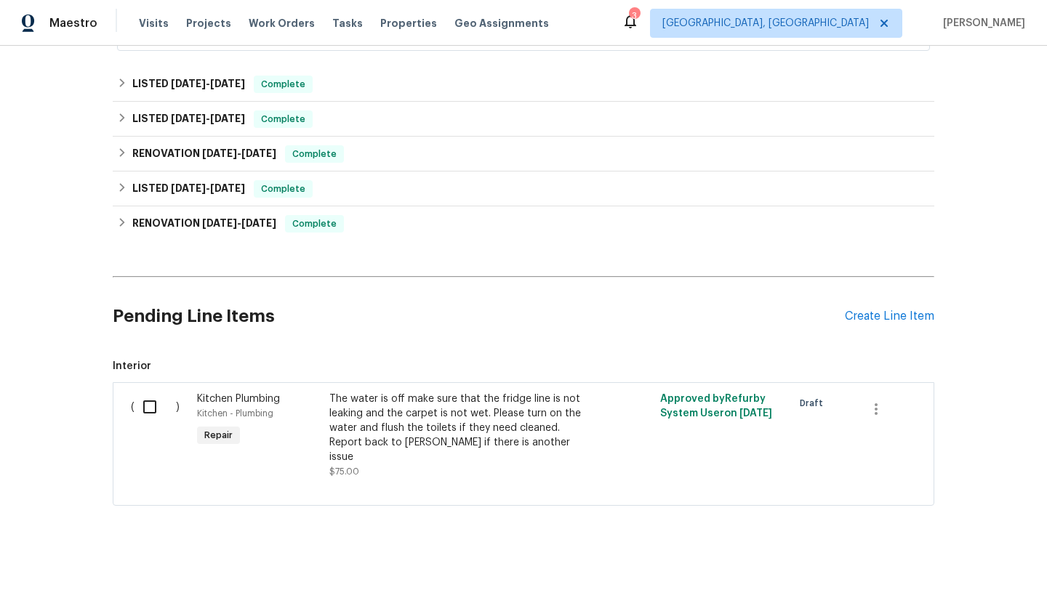
click at [146, 406] on input "checkbox" at bounding box center [155, 407] width 41 height 31
checkbox input "true"
click at [939, 559] on span "Create Work Order" at bounding box center [963, 554] width 97 height 18
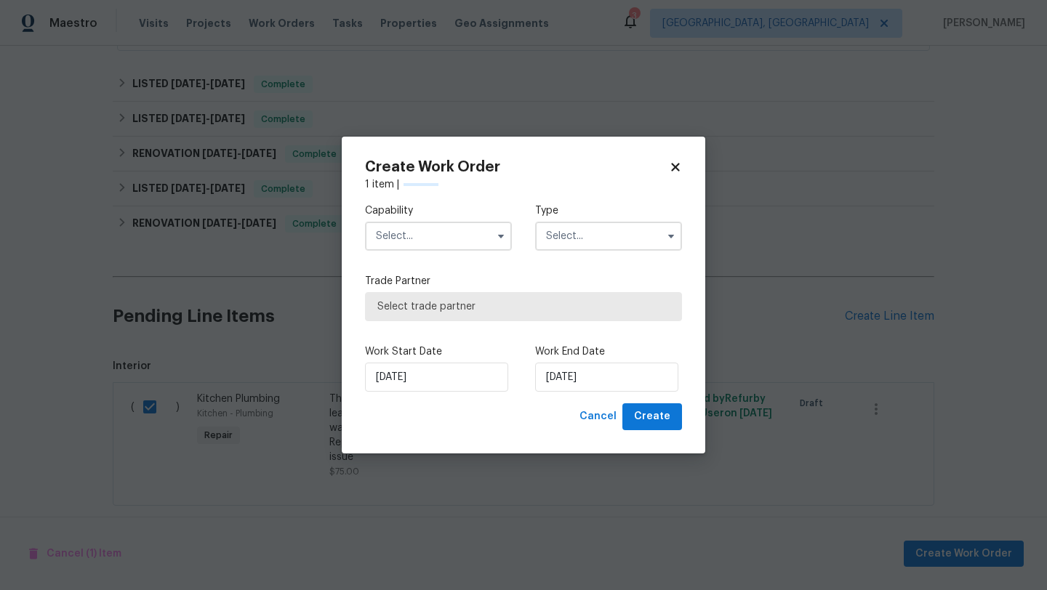
click at [436, 240] on input "text" at bounding box center [438, 236] width 147 height 29
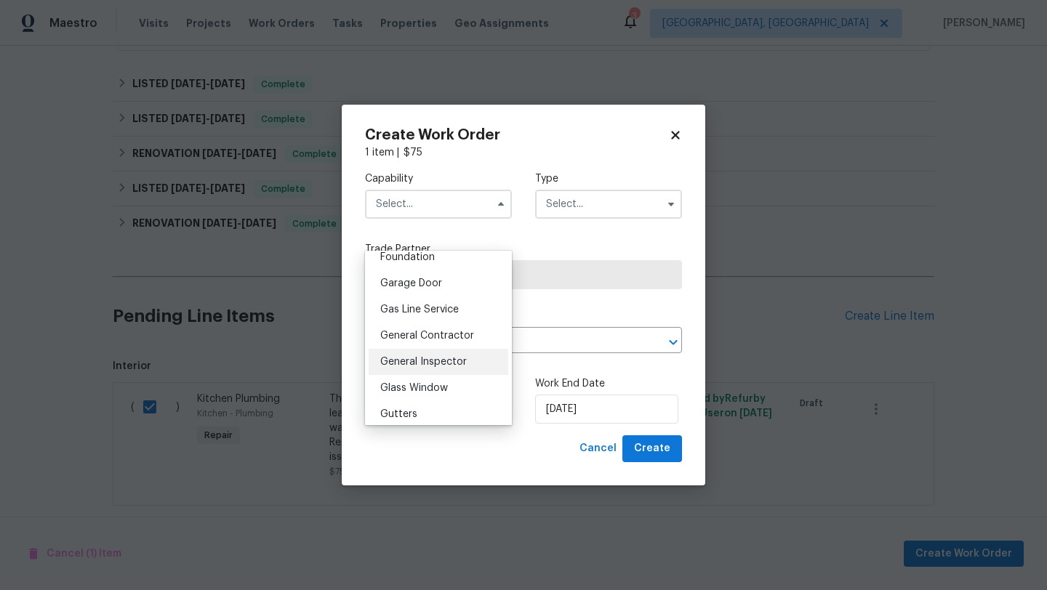
scroll to position [631, 0]
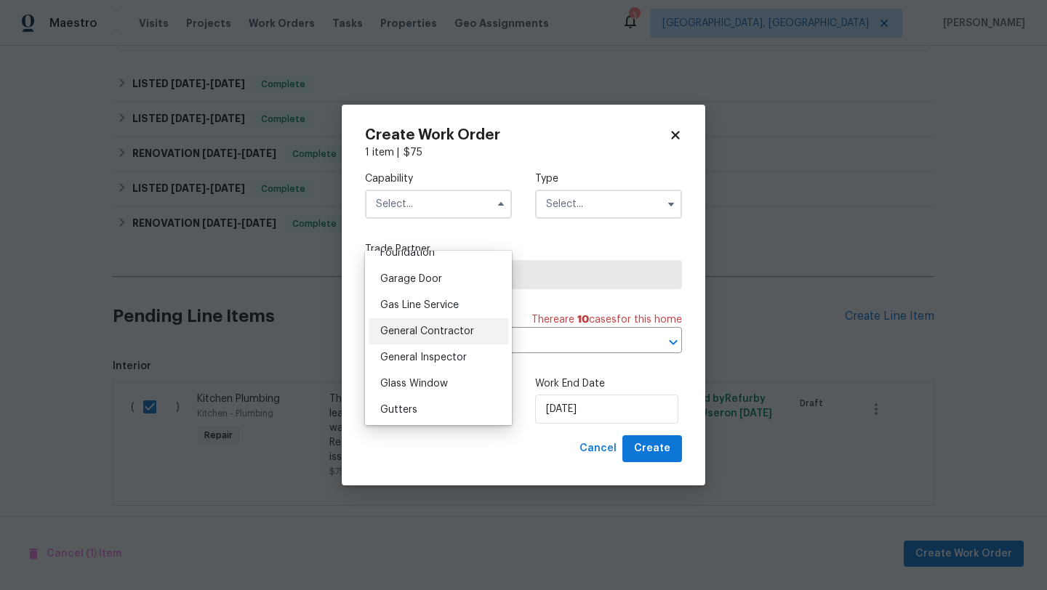
click at [432, 334] on span "General Contractor" at bounding box center [427, 331] width 94 height 10
type input "General Contractor"
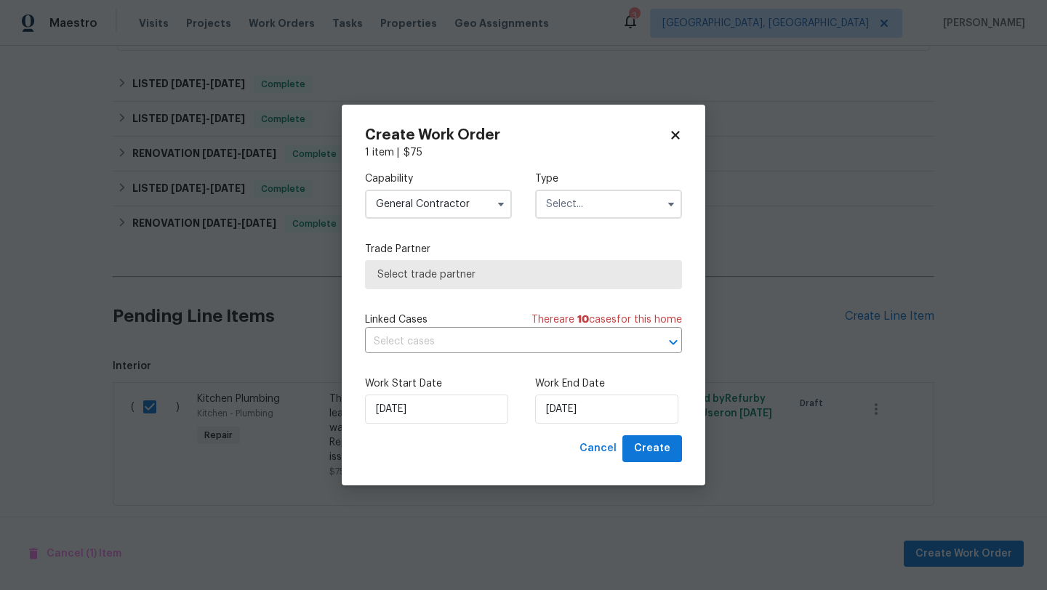
click at [563, 216] on input "text" at bounding box center [608, 204] width 147 height 29
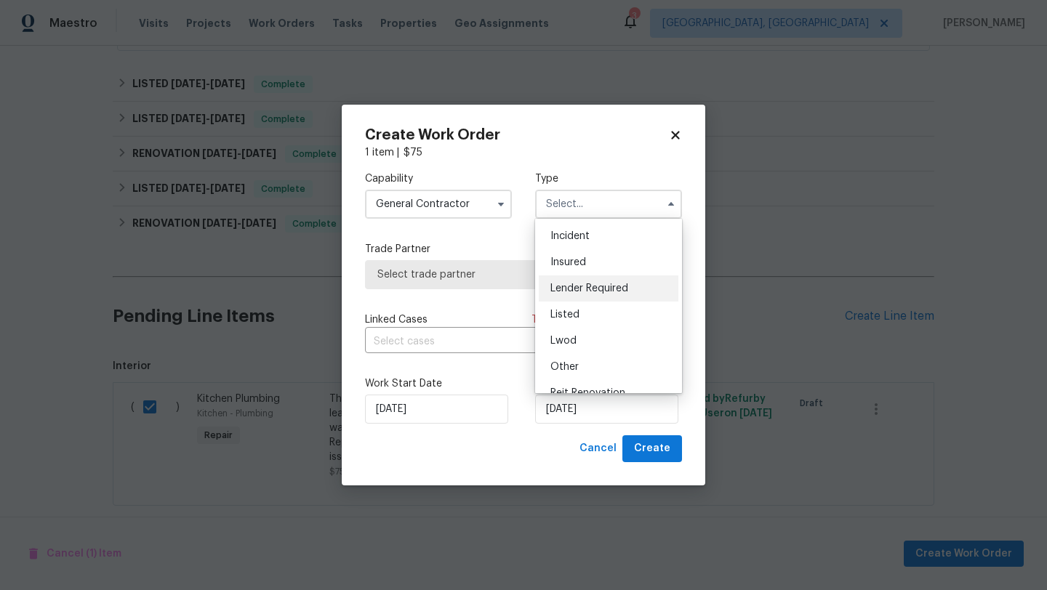
scroll to position [57, 0]
click at [557, 310] on span "Listed" at bounding box center [564, 309] width 29 height 10
type input "Listed"
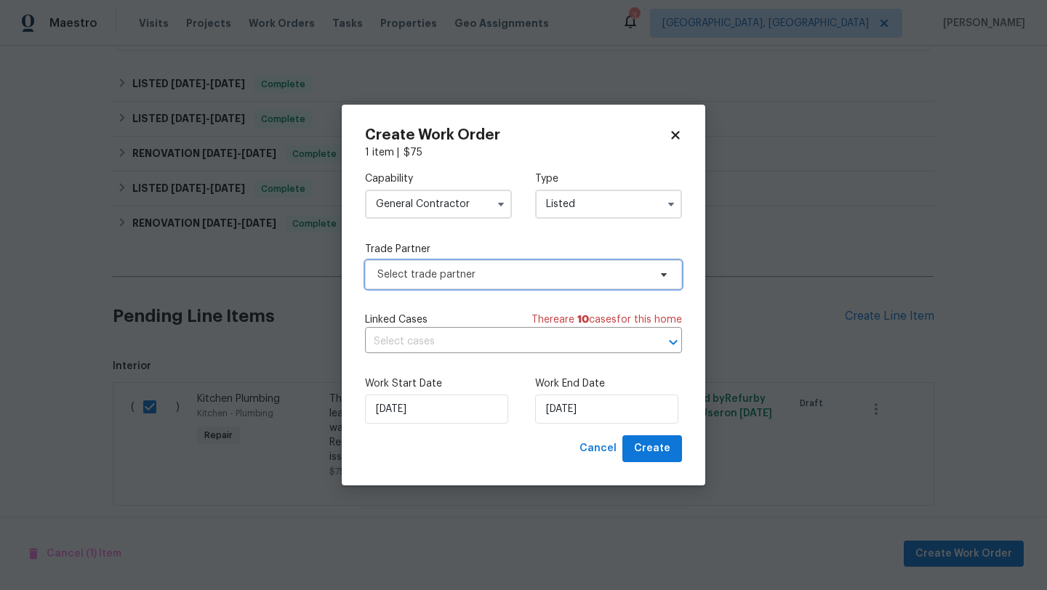
click at [470, 268] on span "Select trade partner" at bounding box center [512, 275] width 271 height 15
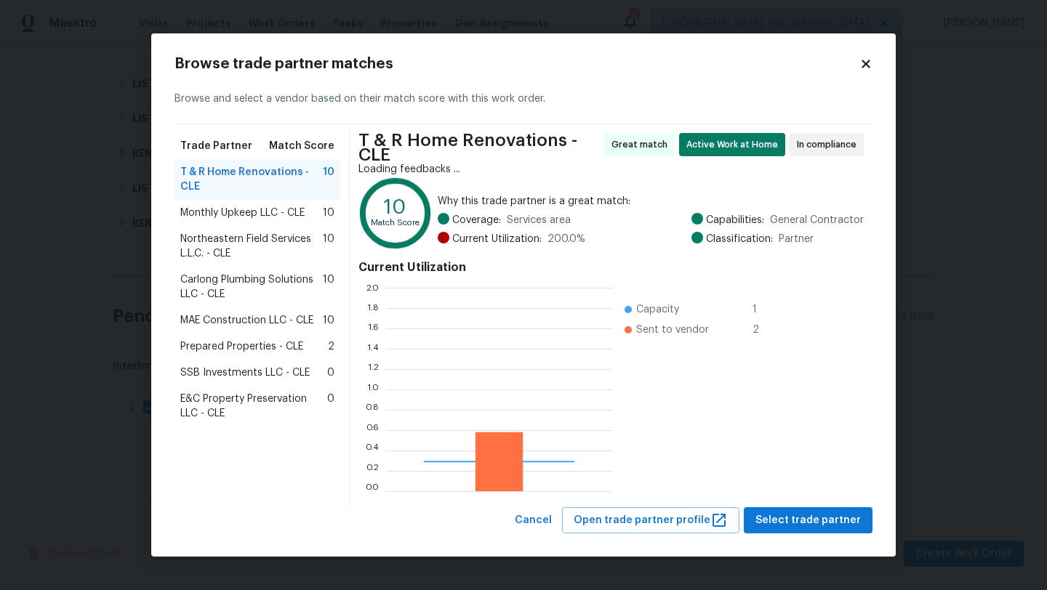
scroll to position [204, 226]
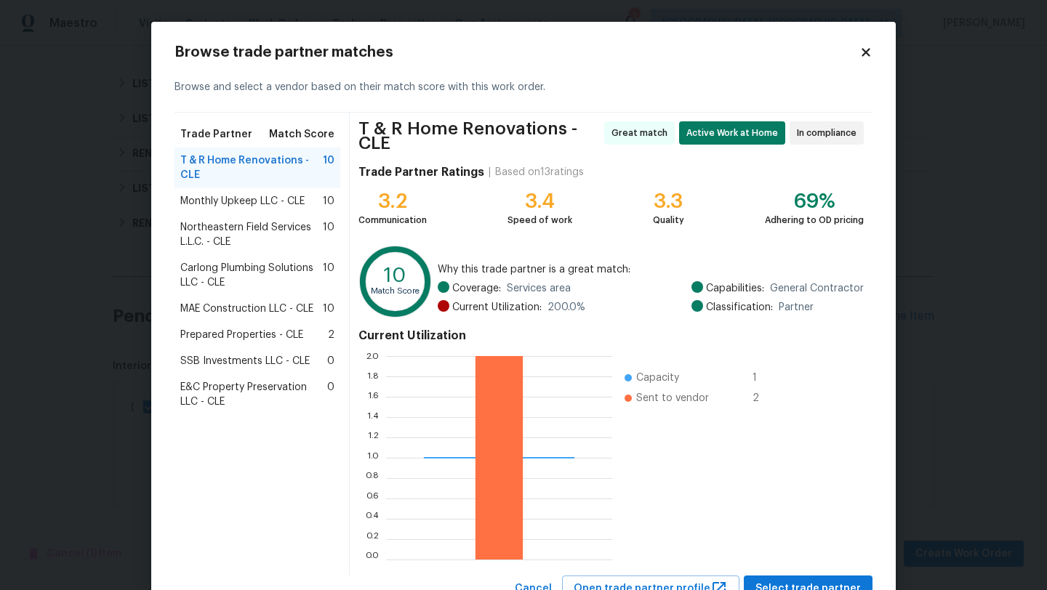
click at [862, 53] on icon at bounding box center [865, 52] width 13 height 13
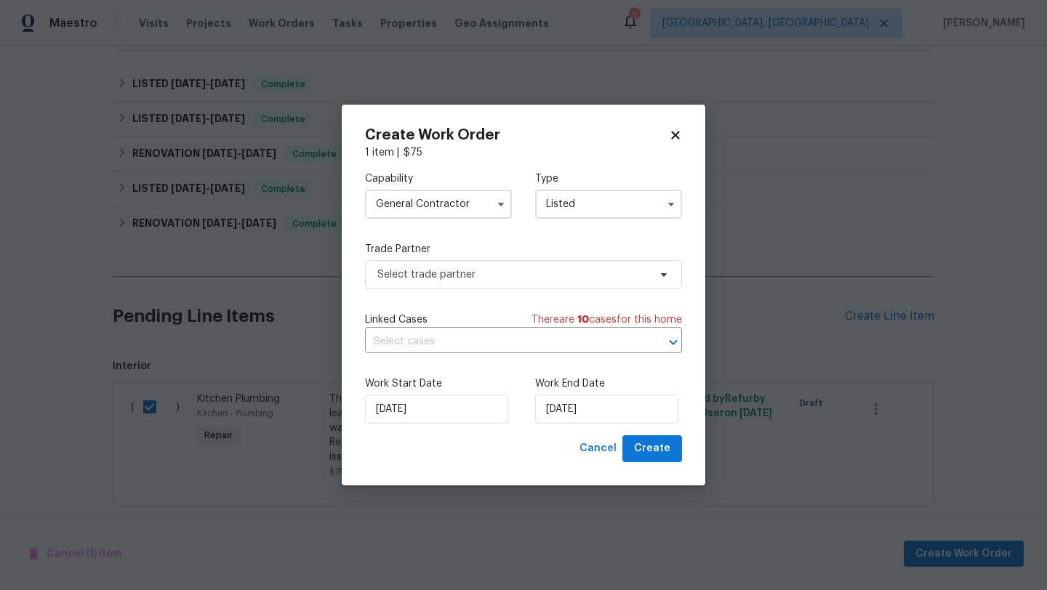
click at [676, 135] on icon at bounding box center [675, 136] width 8 height 8
checkbox input "false"
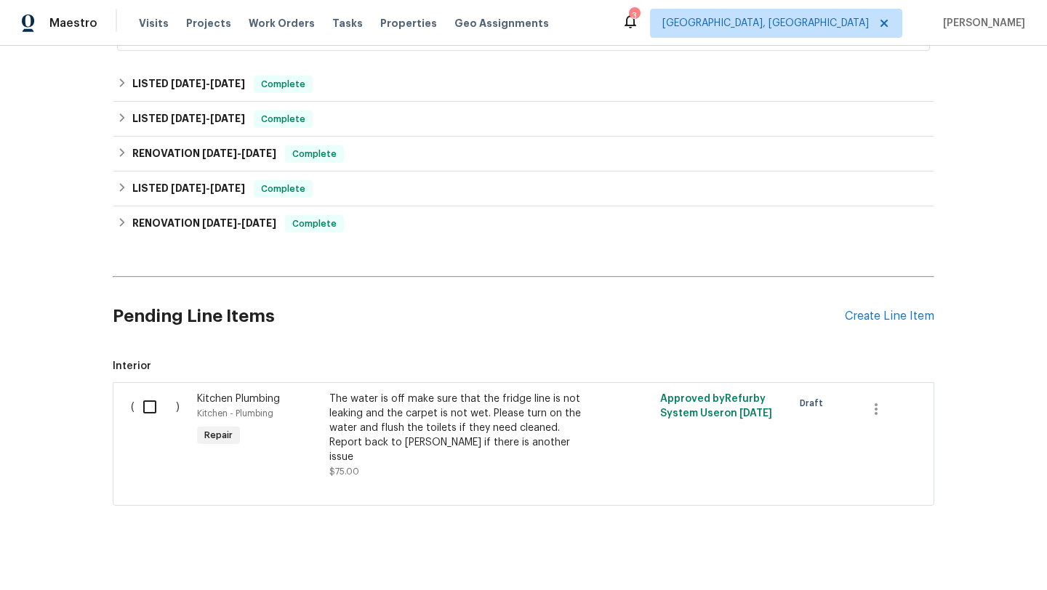
scroll to position [0, 0]
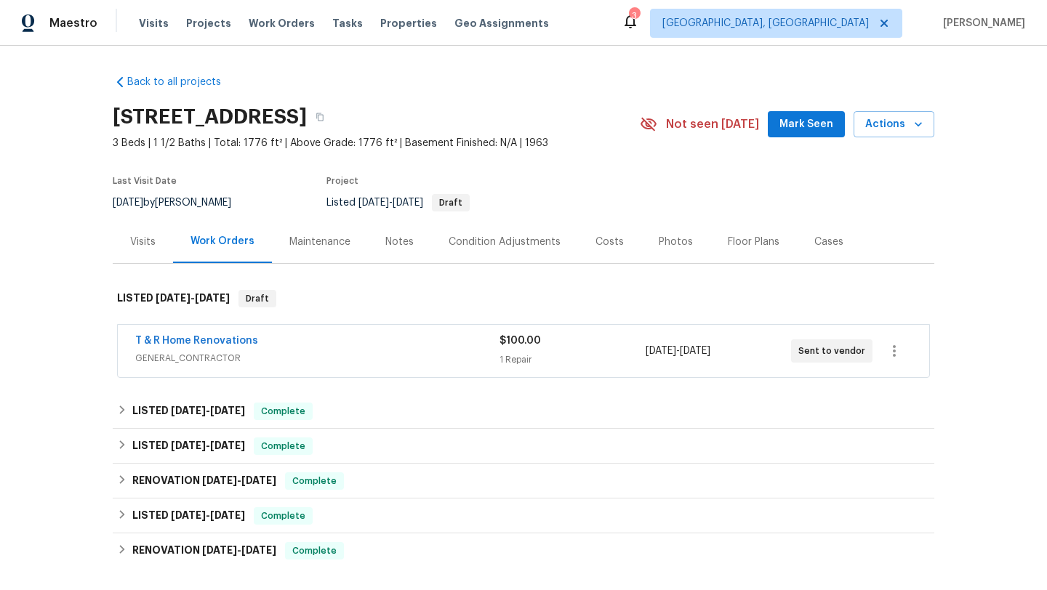
click at [802, 121] on span "Mark Seen" at bounding box center [806, 125] width 54 height 18
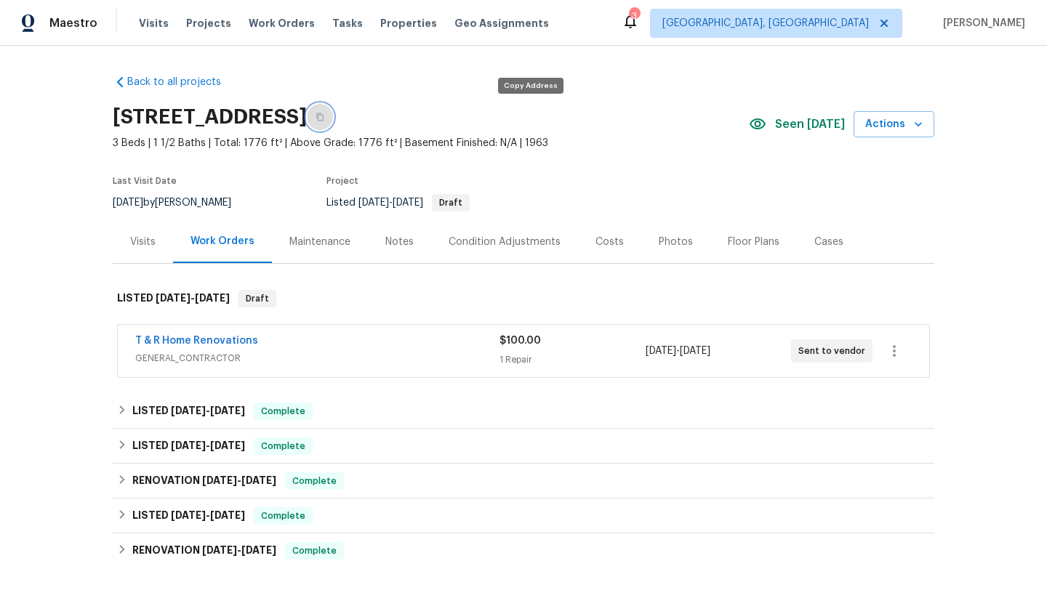
click at [324, 117] on icon "button" at bounding box center [319, 117] width 7 height 8
click at [393, 241] on div "Notes" at bounding box center [399, 242] width 28 height 15
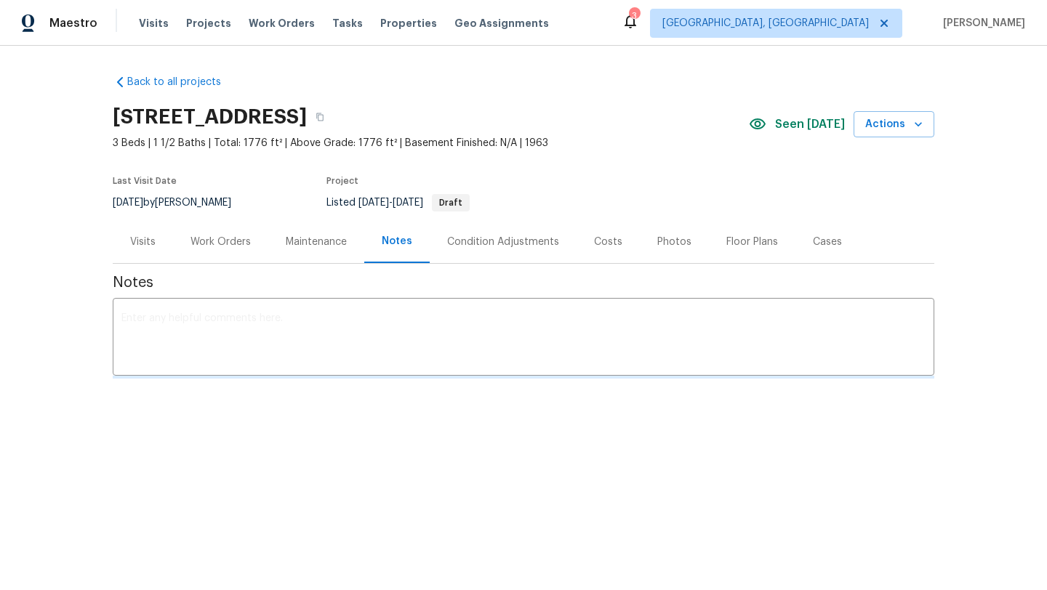
click at [293, 310] on div "x ​" at bounding box center [524, 339] width 822 height 74
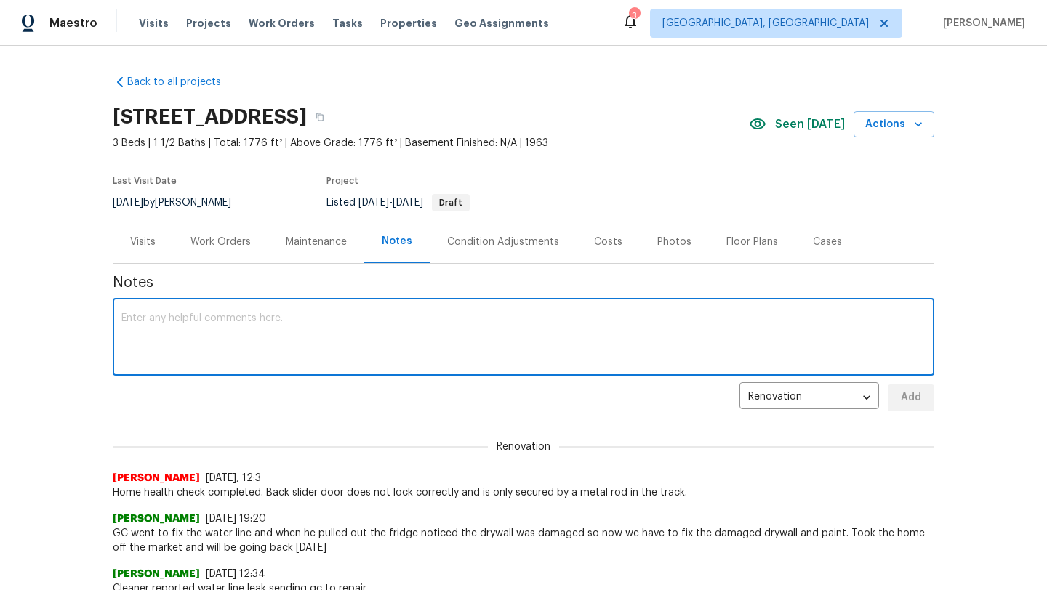
paste textarea "Sent a note in the POS to have them file the Vacant home form."
type textarea "Sent a note in the POS to have them file the Vacant home form."
click at [897, 399] on button "Add" at bounding box center [911, 398] width 47 height 27
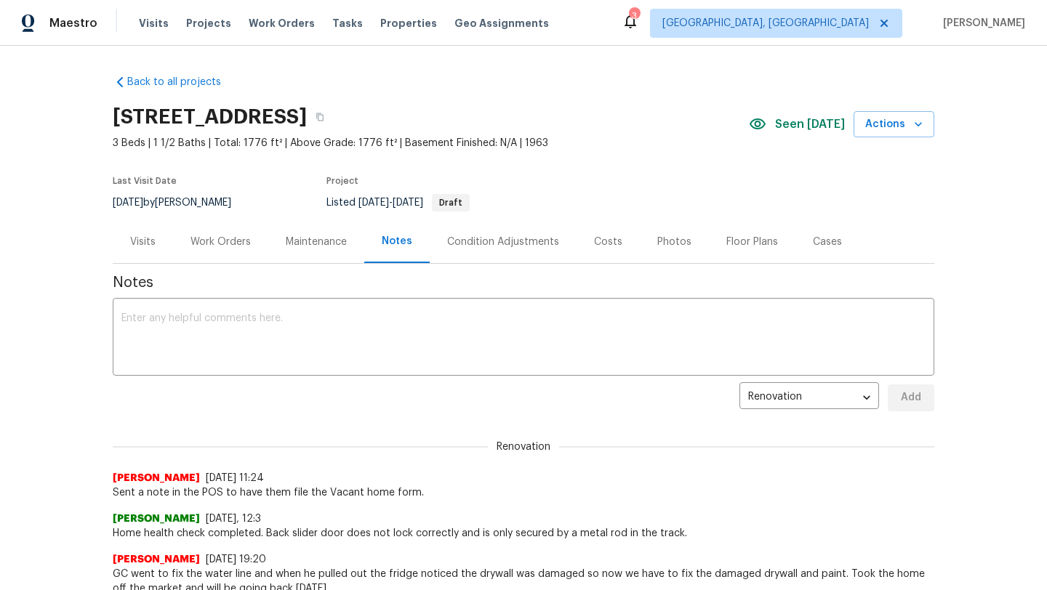
click at [144, 239] on div "Visits" at bounding box center [142, 242] width 25 height 15
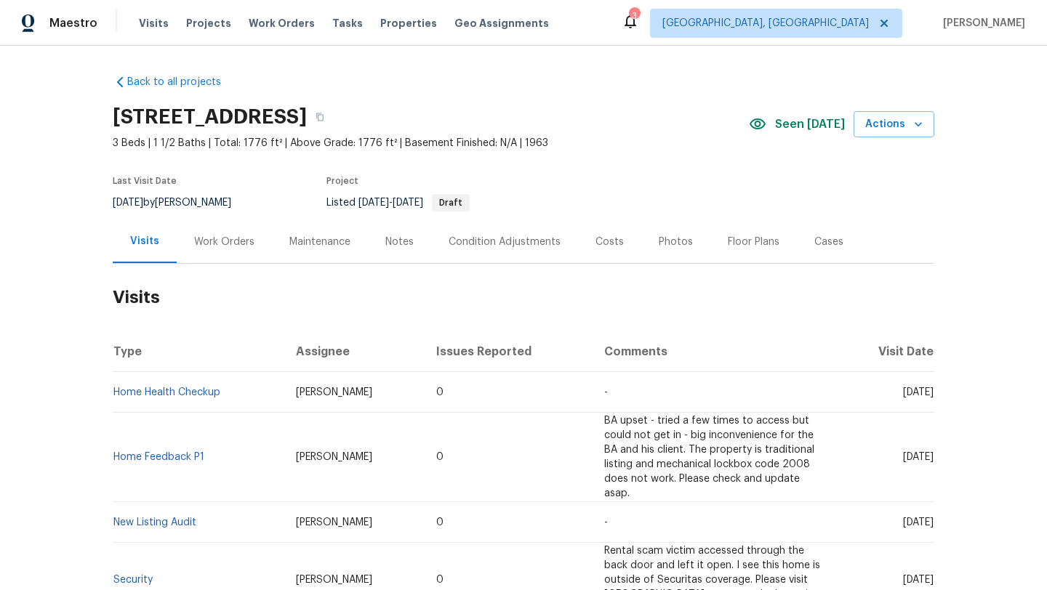
click at [392, 241] on div "Notes" at bounding box center [399, 242] width 28 height 15
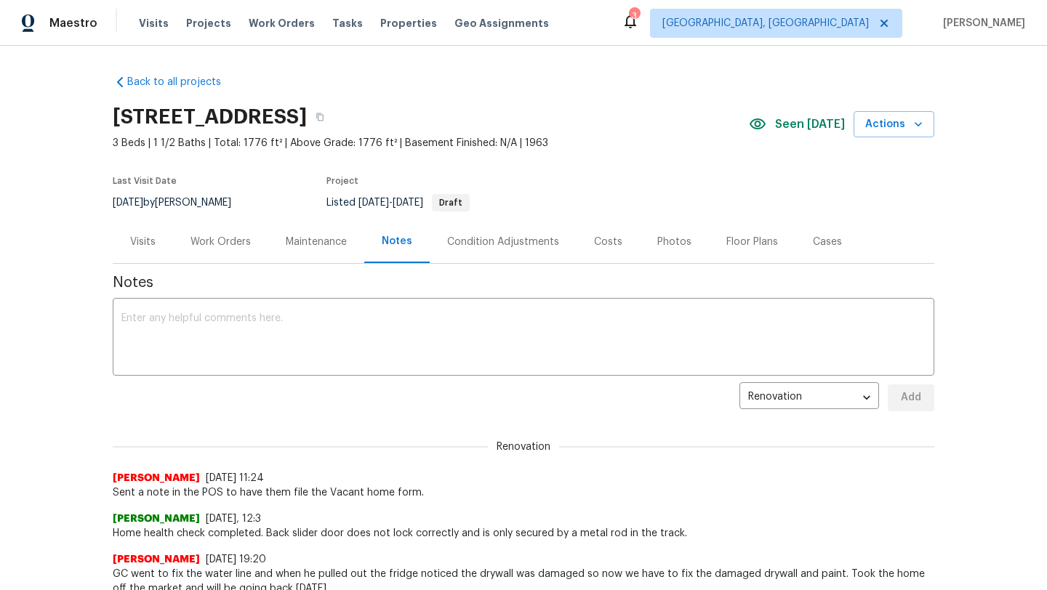
click at [142, 243] on div "Visits" at bounding box center [142, 242] width 25 height 15
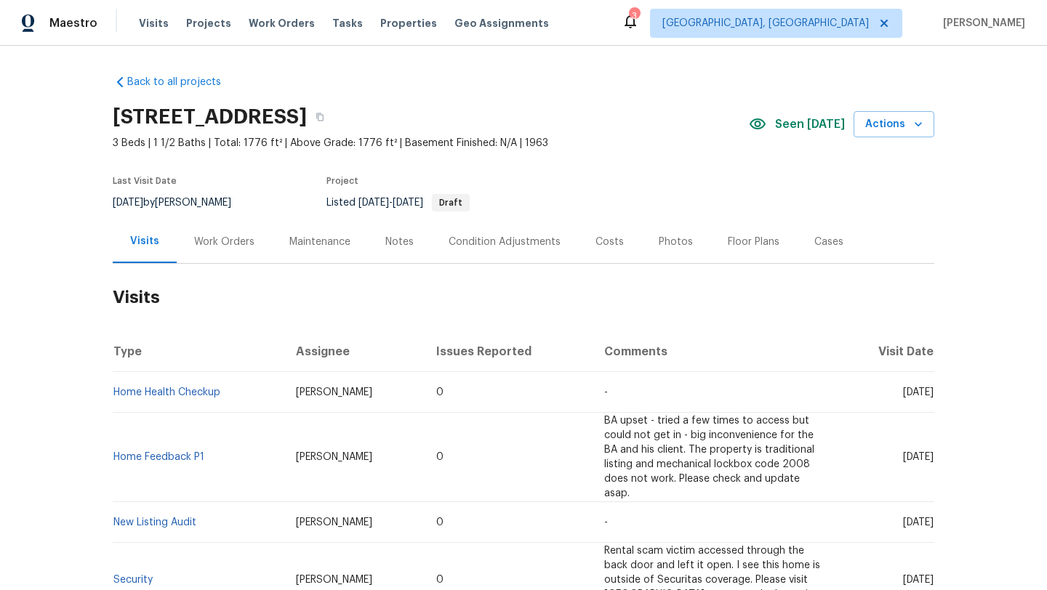
click at [305, 238] on div "Maintenance" at bounding box center [319, 242] width 61 height 15
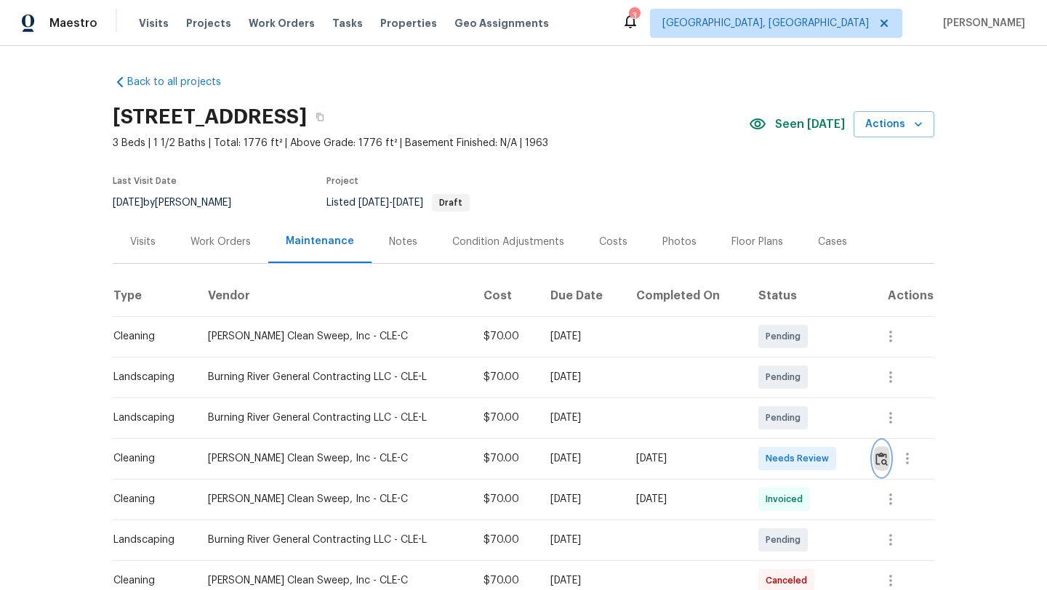
click at [885, 465] on img "button" at bounding box center [881, 459] width 12 height 14
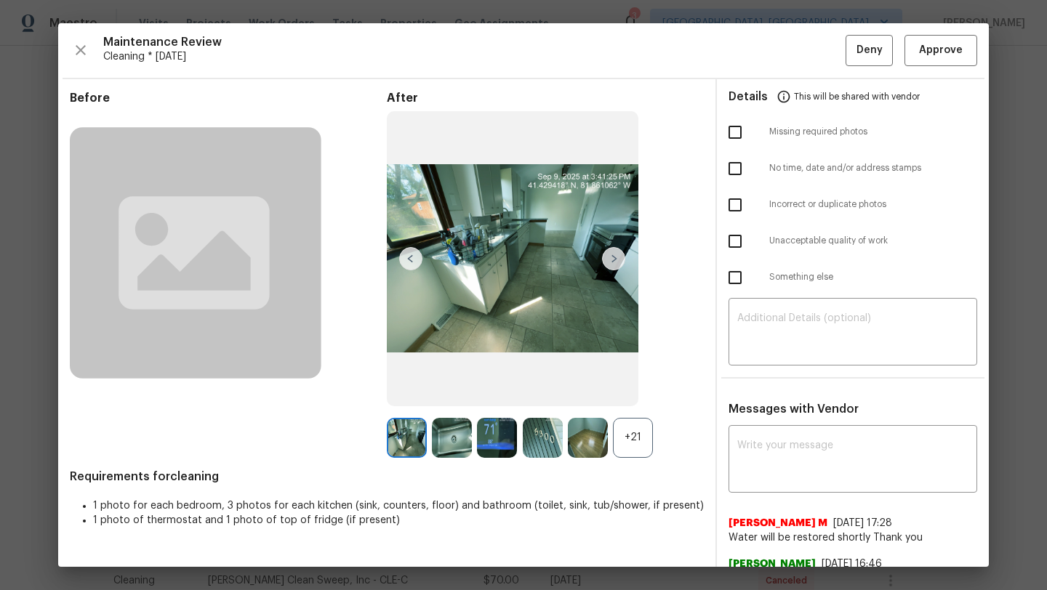
click at [521, 300] on img at bounding box center [513, 258] width 252 height 295
click at [610, 260] on img at bounding box center [613, 258] width 23 height 23
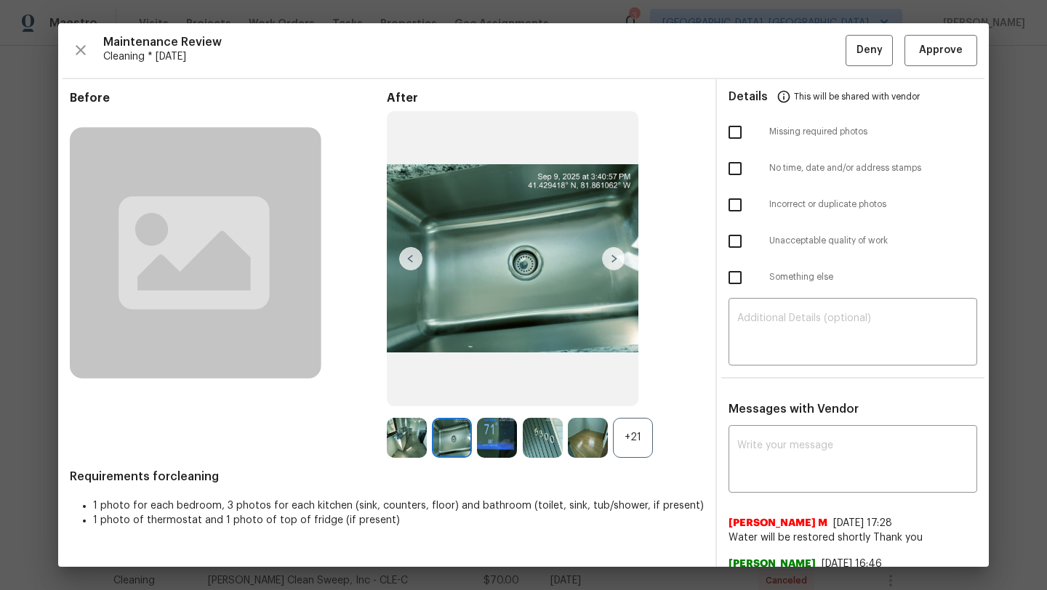
click at [610, 261] on img at bounding box center [613, 258] width 23 height 23
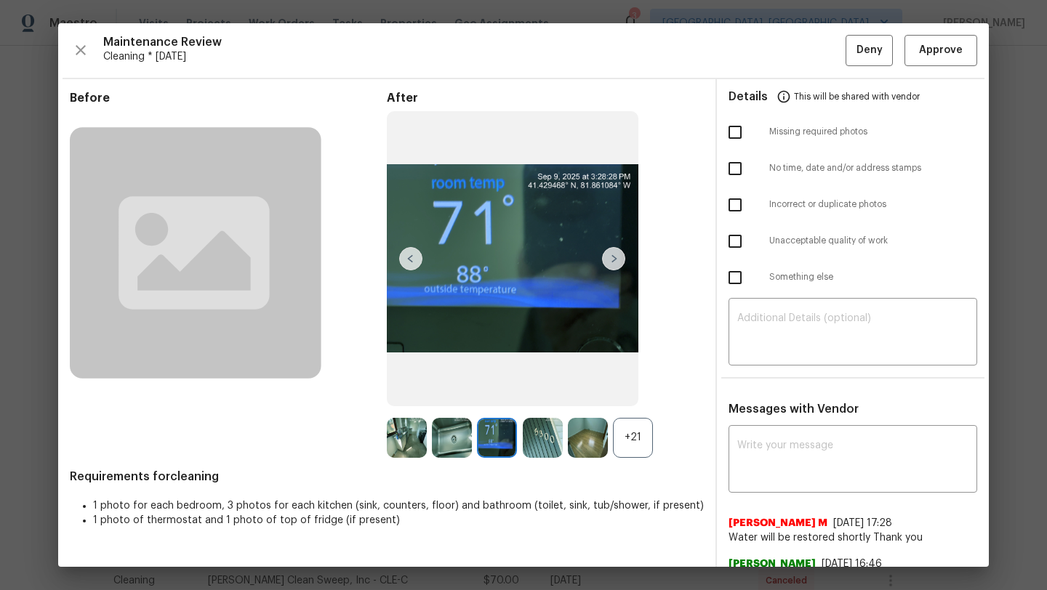
click at [610, 261] on img at bounding box center [613, 258] width 23 height 23
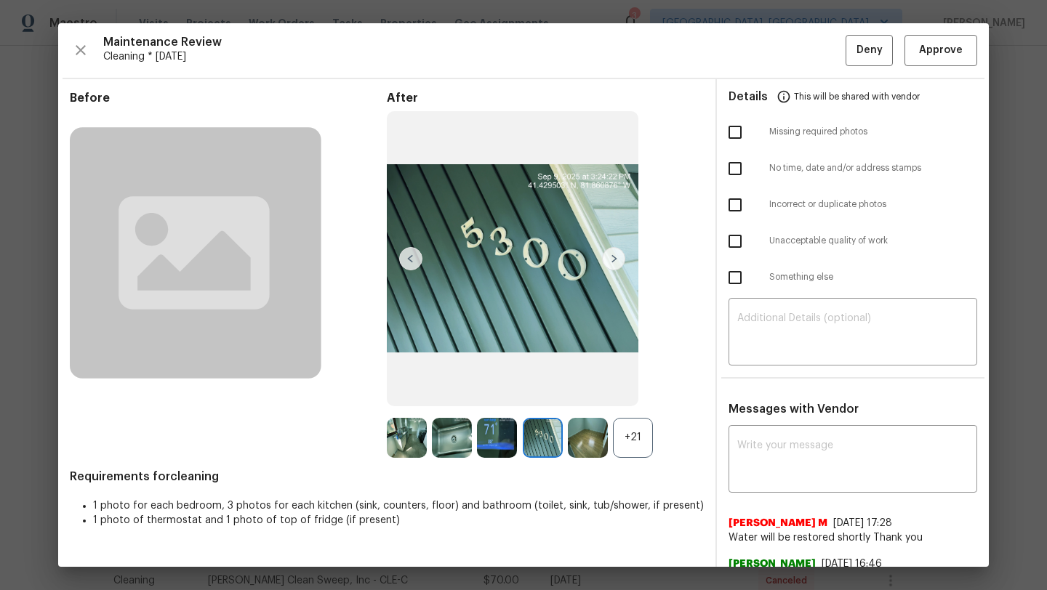
click at [610, 261] on img at bounding box center [613, 258] width 23 height 23
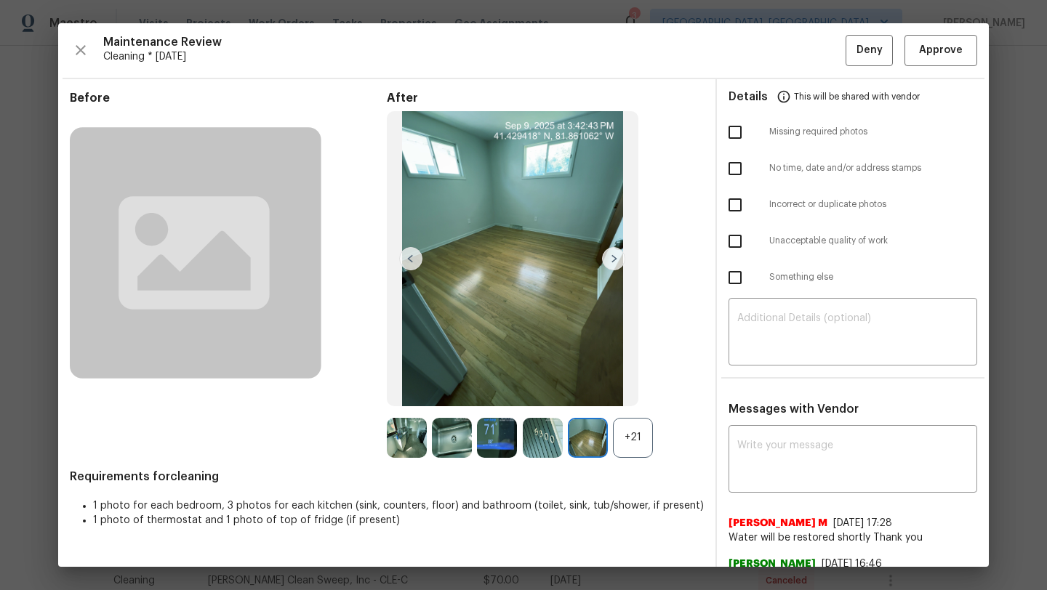
click at [610, 260] on img at bounding box center [613, 258] width 23 height 23
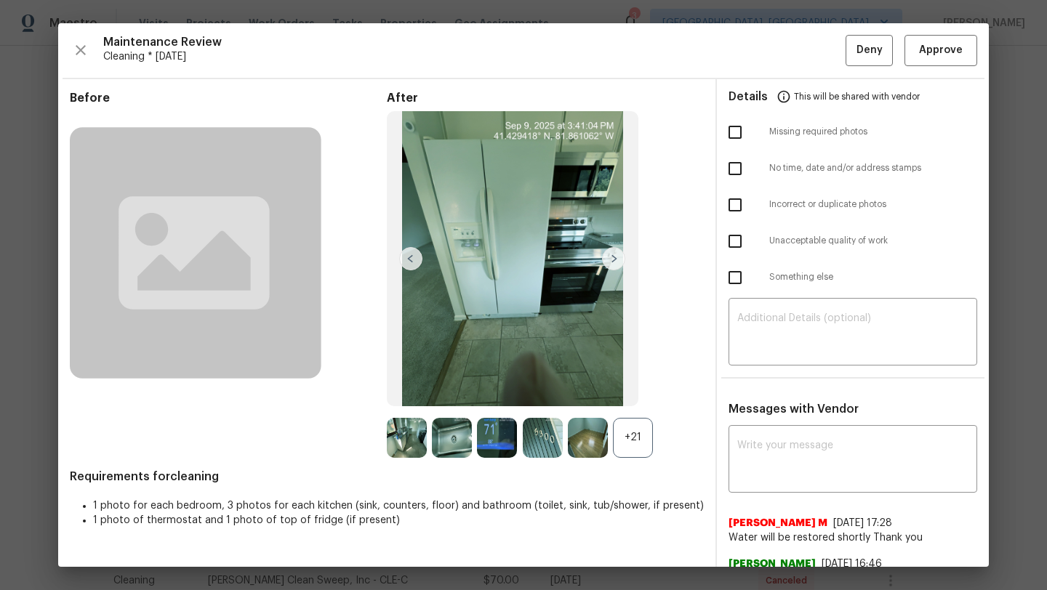
click at [610, 260] on img at bounding box center [613, 258] width 23 height 23
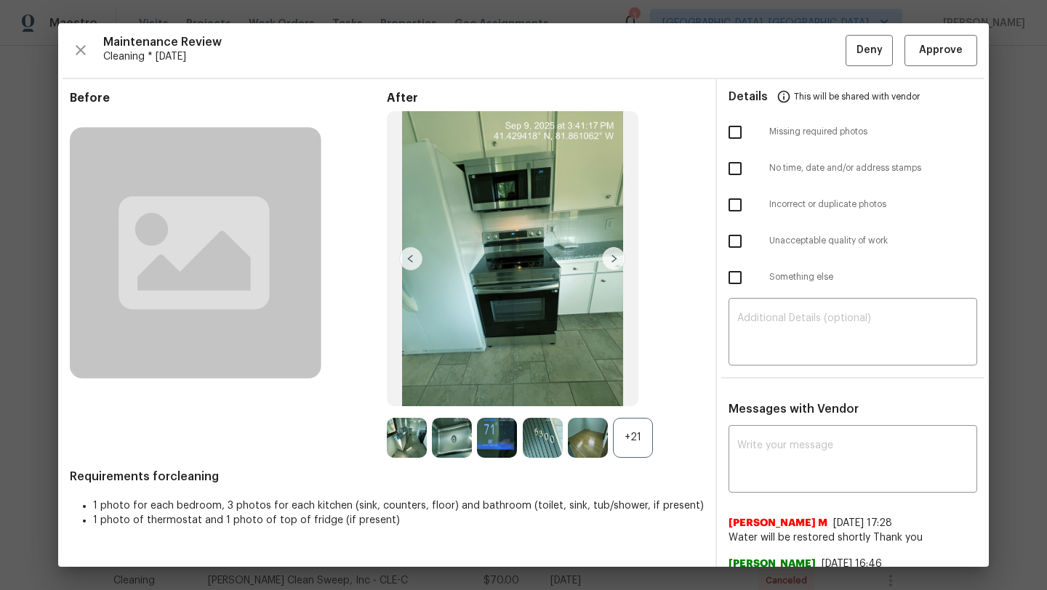
click at [406, 261] on img at bounding box center [410, 258] width 23 height 23
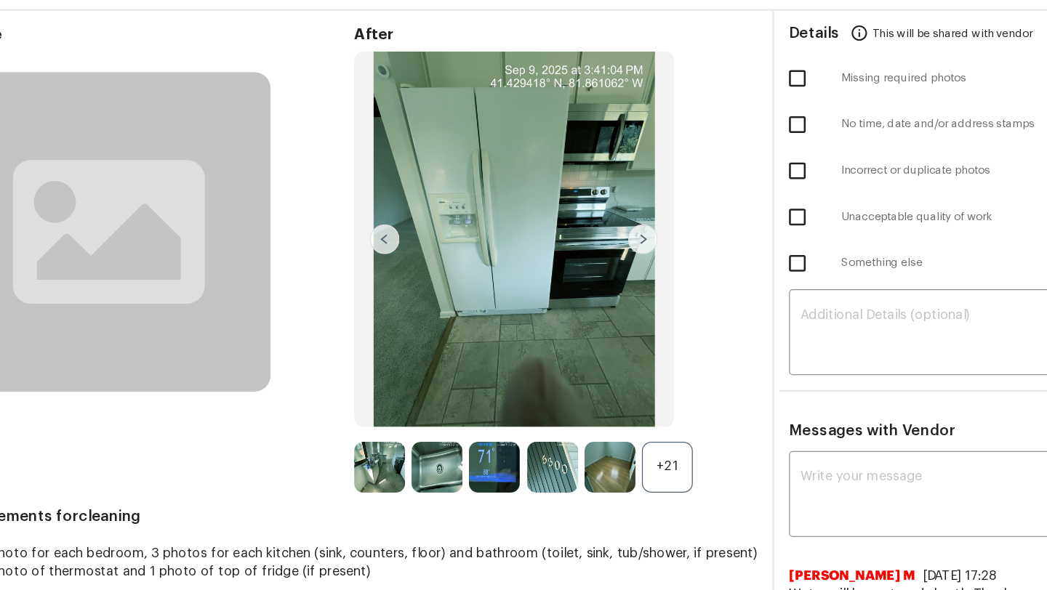
click at [607, 266] on img at bounding box center [613, 258] width 23 height 23
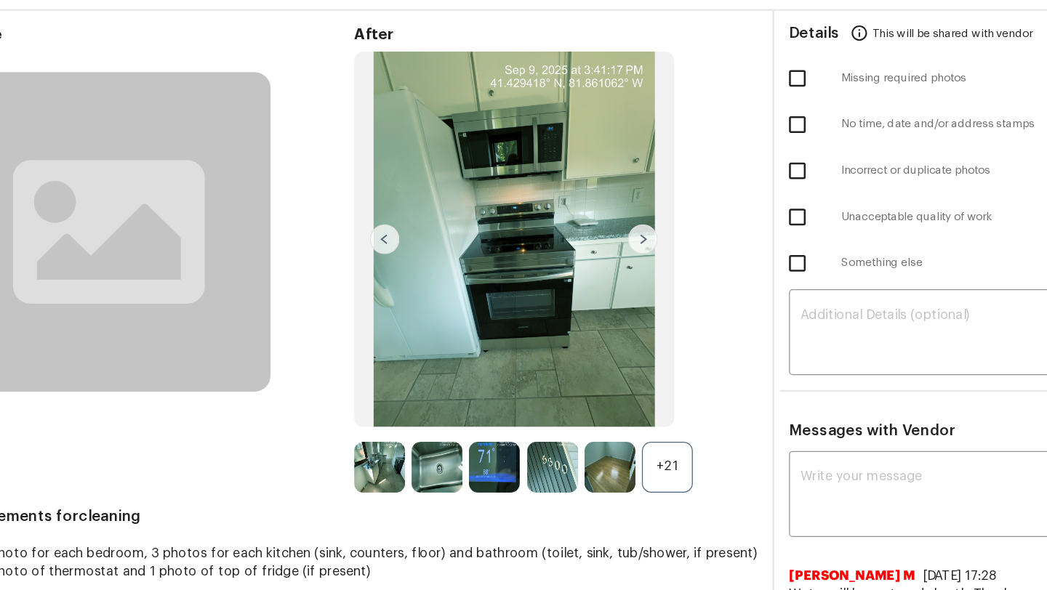
click at [607, 266] on img at bounding box center [613, 258] width 23 height 23
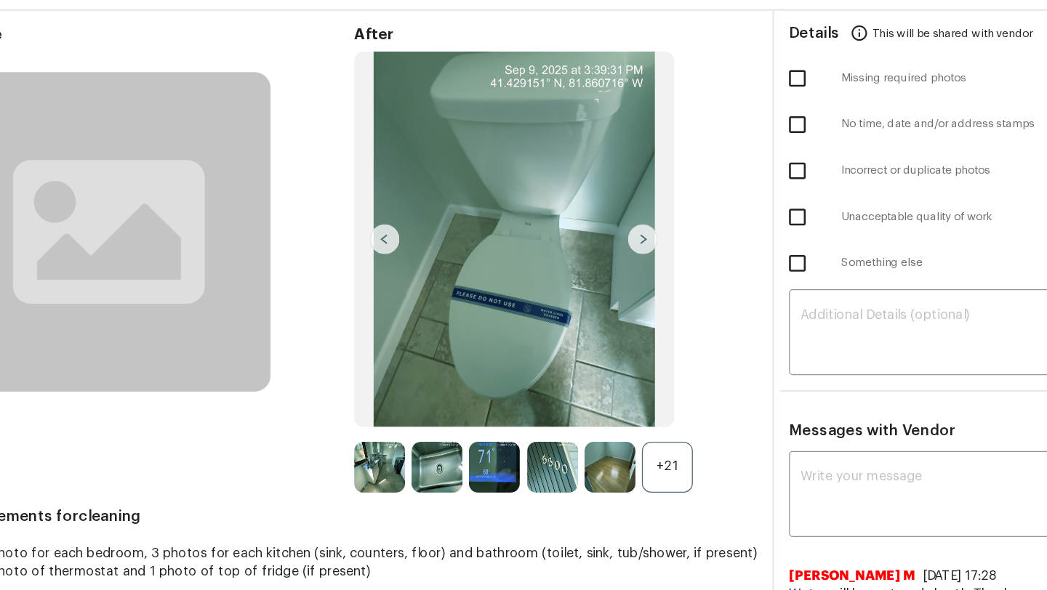
click at [607, 266] on img at bounding box center [613, 258] width 23 height 23
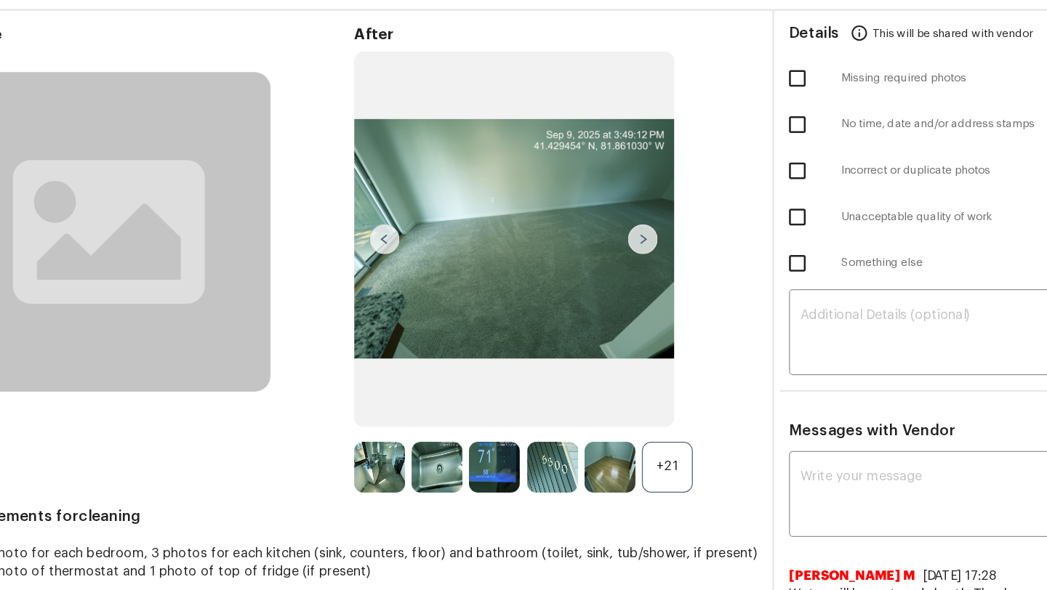
click at [607, 266] on img at bounding box center [613, 258] width 23 height 23
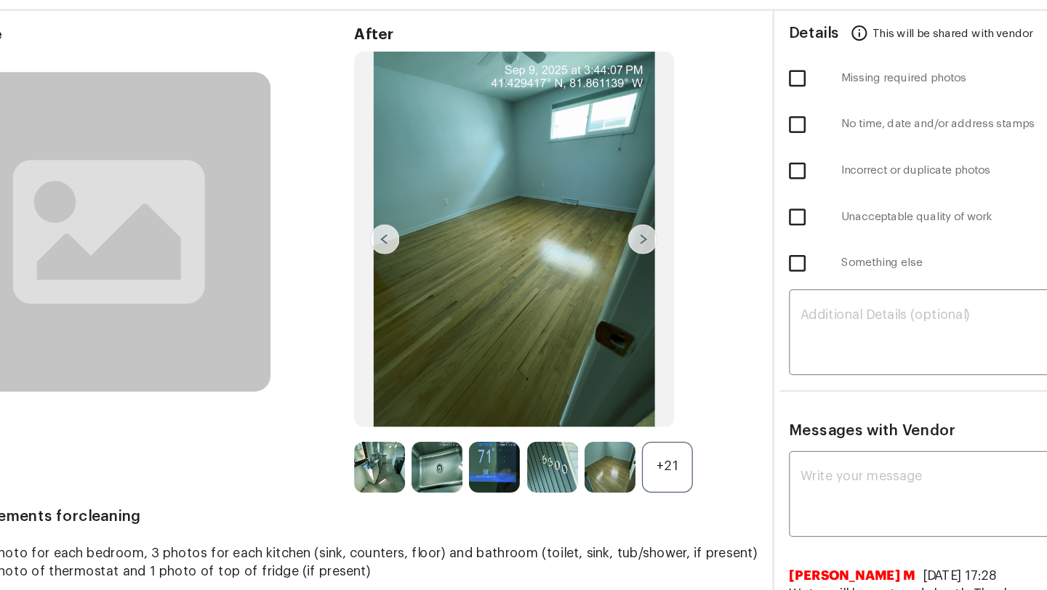
click at [418, 261] on img at bounding box center [410, 258] width 23 height 23
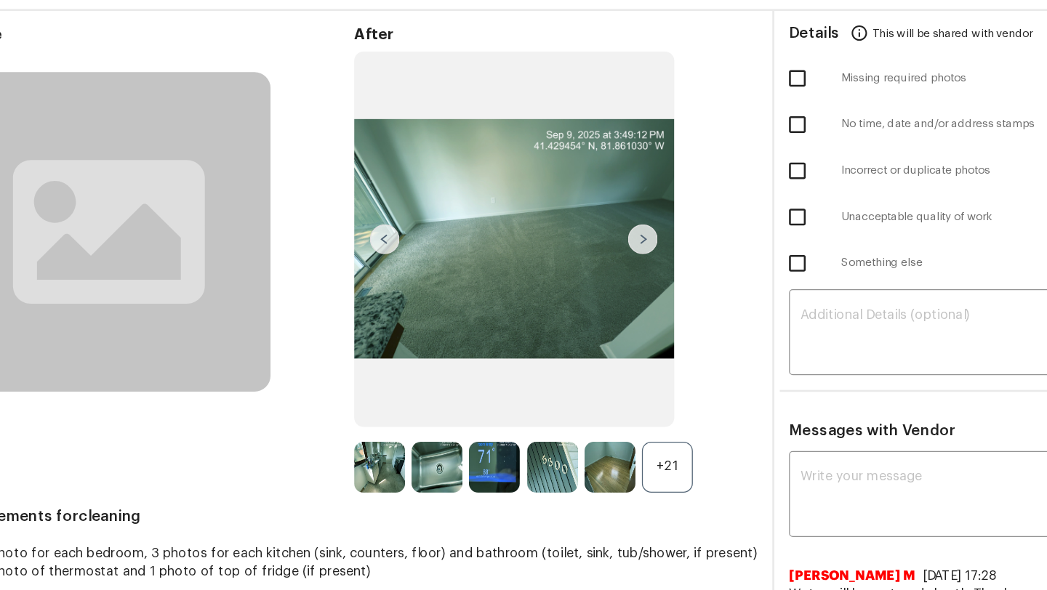
click at [626, 259] on img at bounding box center [513, 258] width 252 height 295
click at [622, 259] on img at bounding box center [613, 258] width 23 height 23
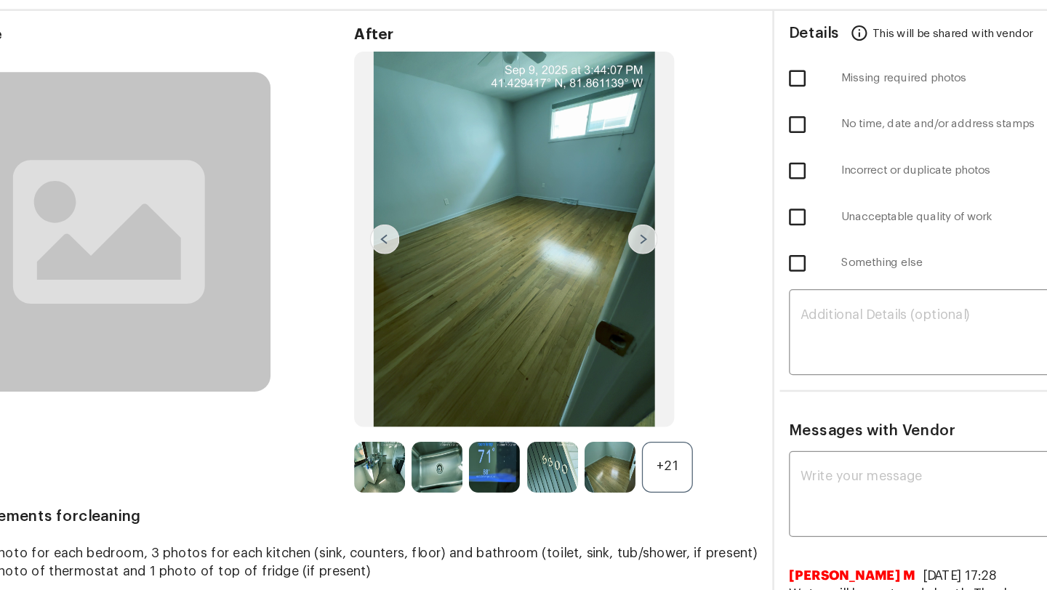
click at [622, 259] on img at bounding box center [613, 258] width 23 height 23
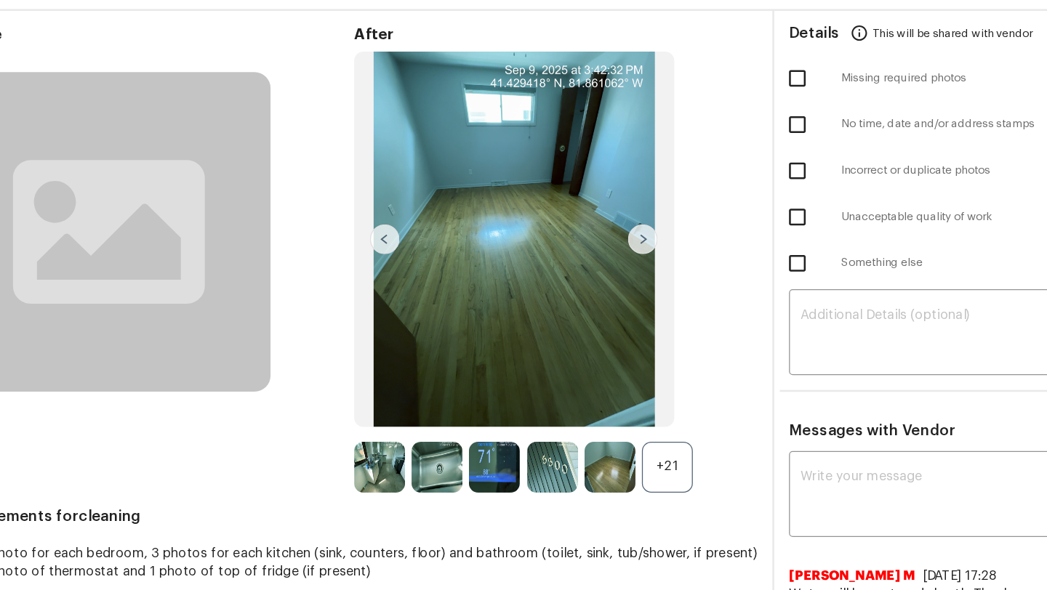
click at [608, 259] on img at bounding box center [613, 258] width 23 height 23
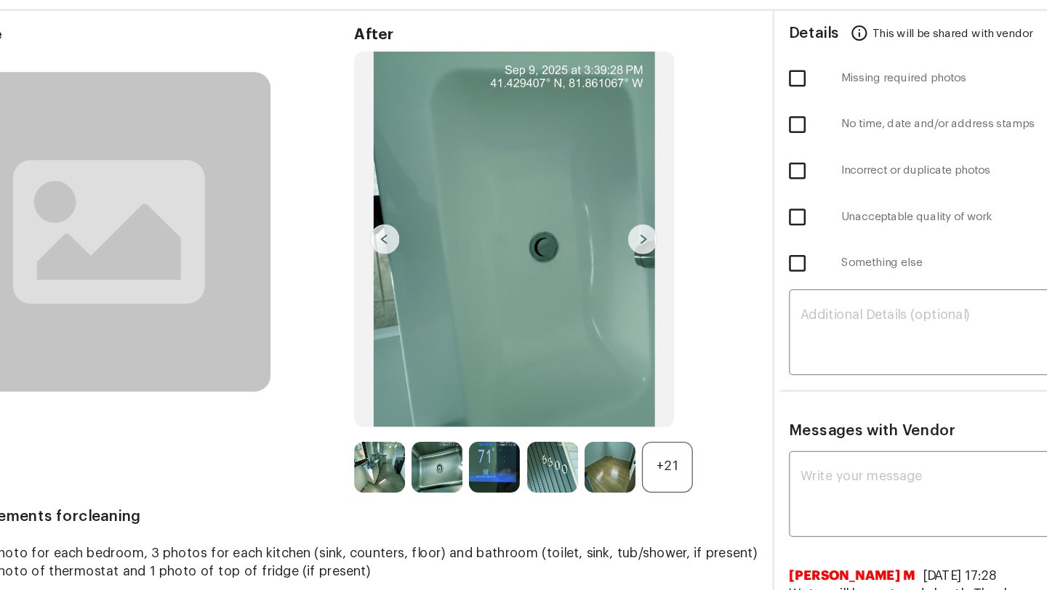
click at [608, 259] on img at bounding box center [613, 258] width 23 height 23
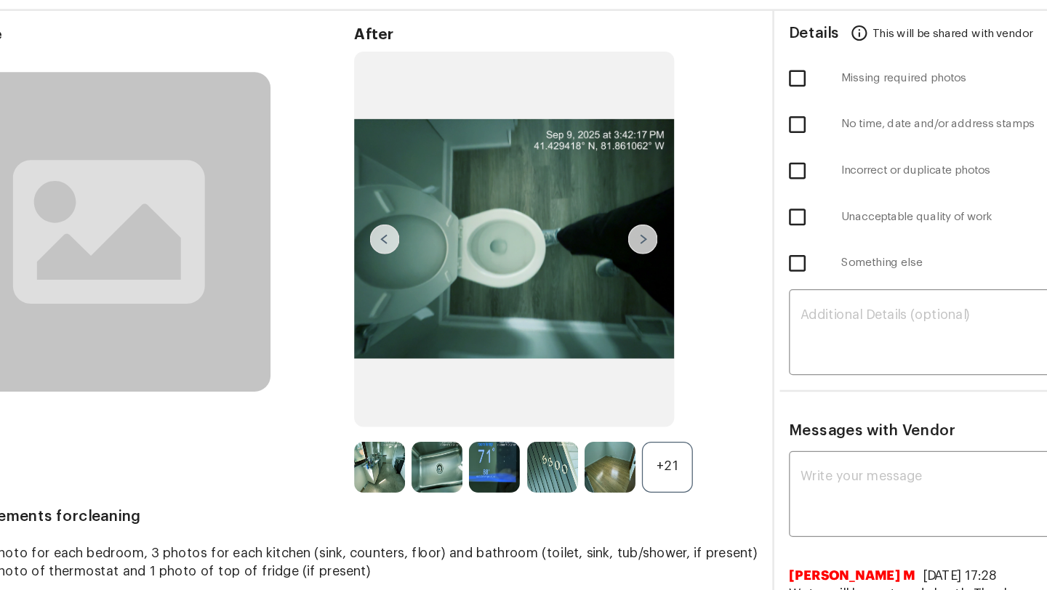
click at [608, 259] on img at bounding box center [613, 258] width 23 height 23
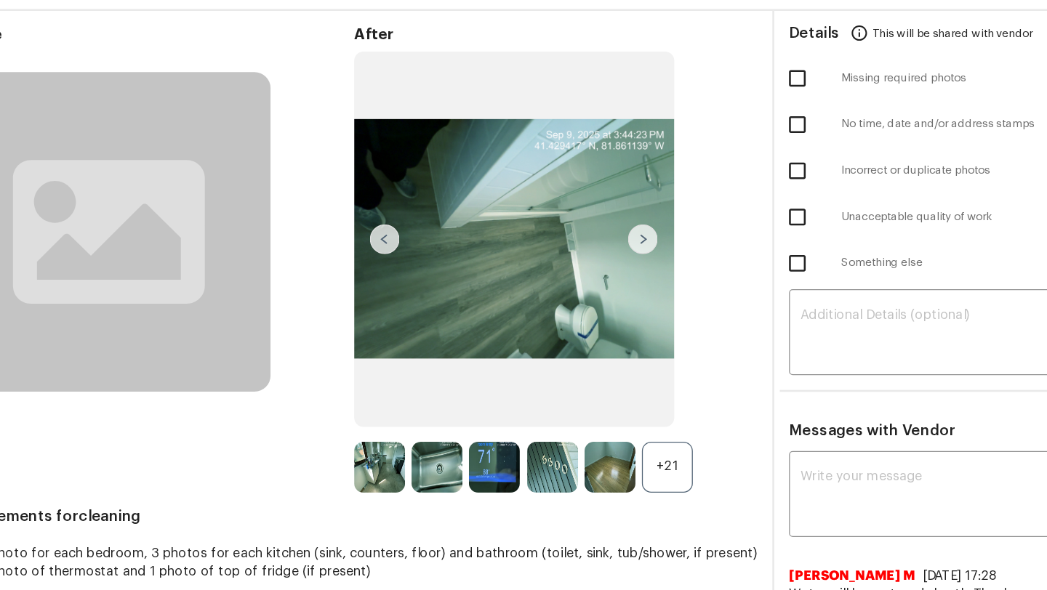
click at [608, 259] on img at bounding box center [613, 258] width 23 height 23
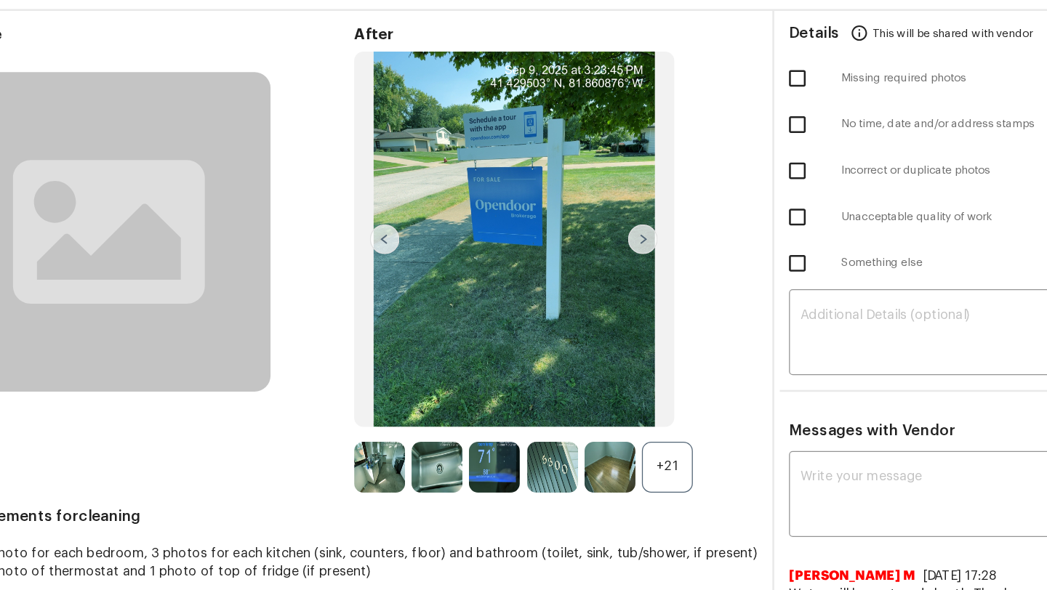
click at [614, 258] on img at bounding box center [613, 258] width 23 height 23
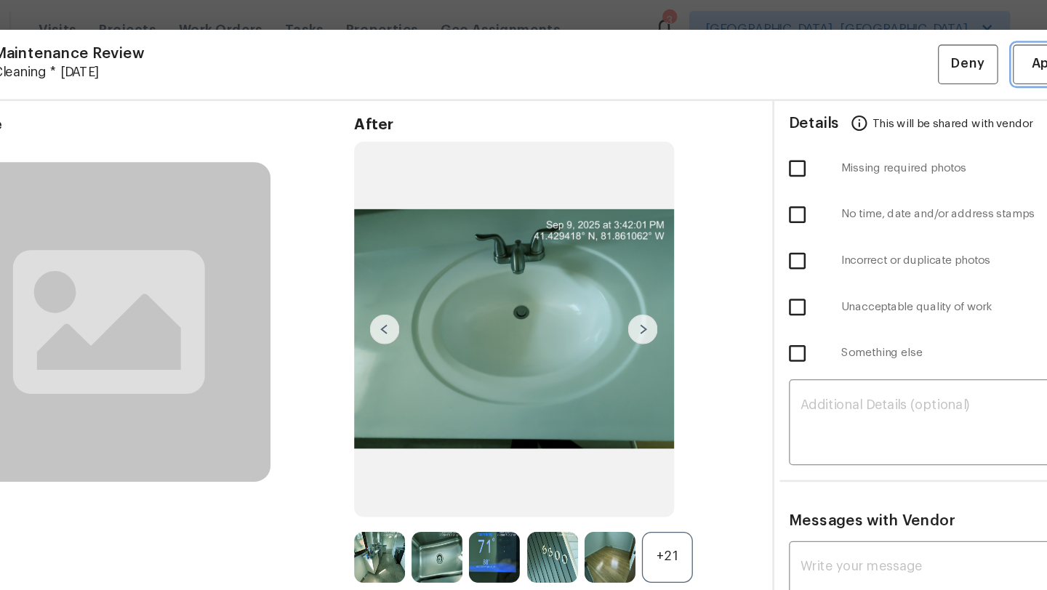
click at [926, 52] on span "Approve" at bounding box center [941, 50] width 44 height 18
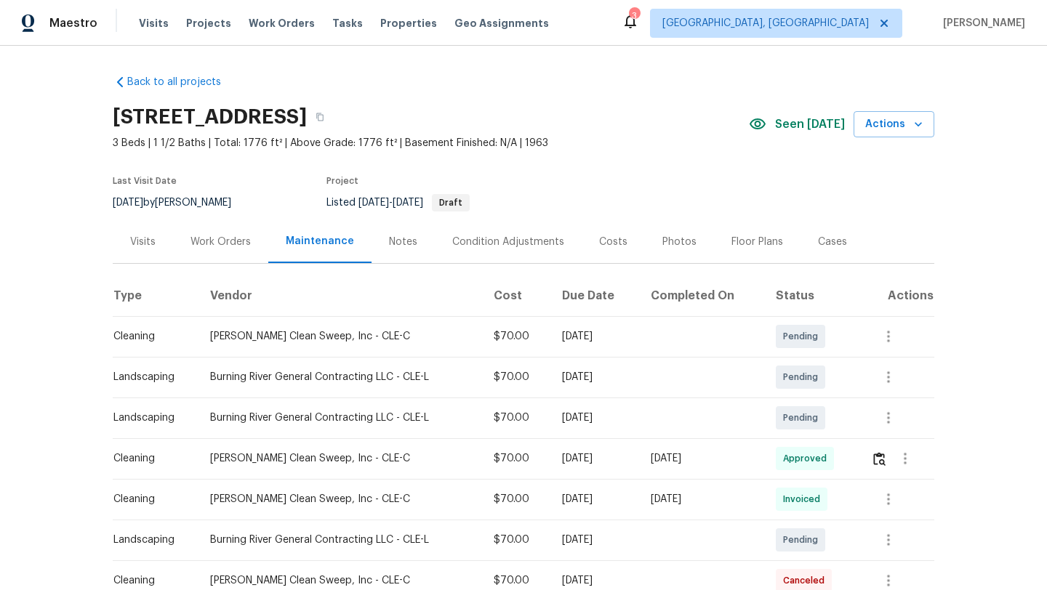
click at [393, 241] on div "Notes" at bounding box center [403, 242] width 28 height 15
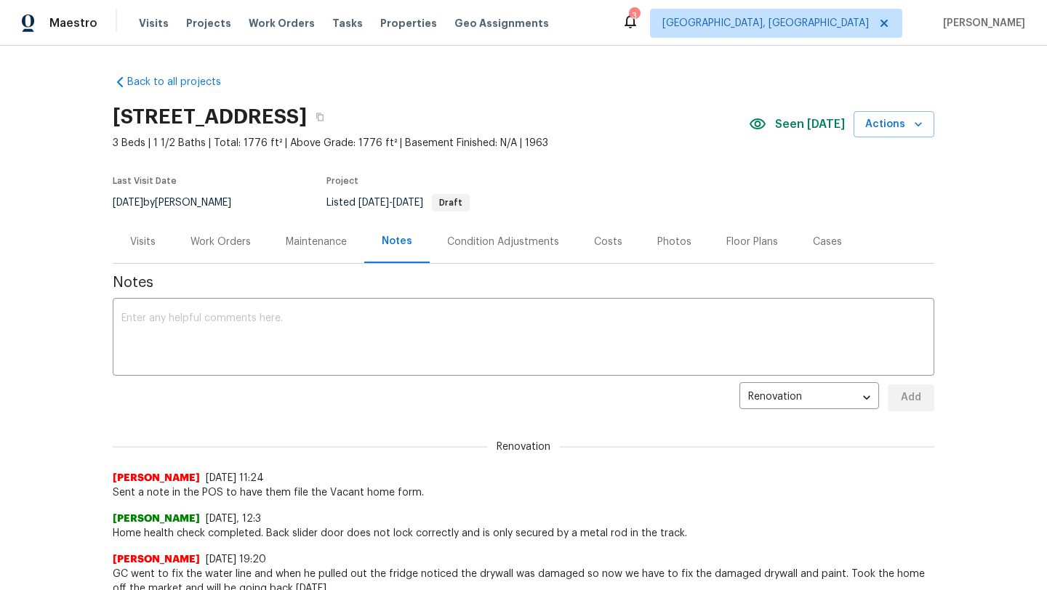
click at [140, 241] on div "Visits" at bounding box center [142, 242] width 25 height 15
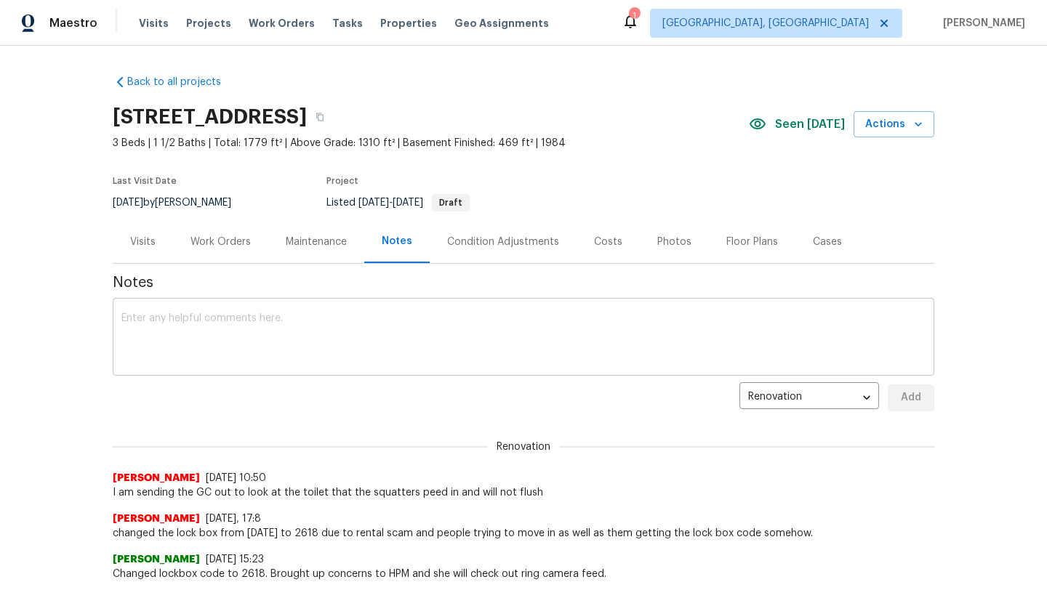
click at [159, 339] on textarea at bounding box center [523, 338] width 804 height 51
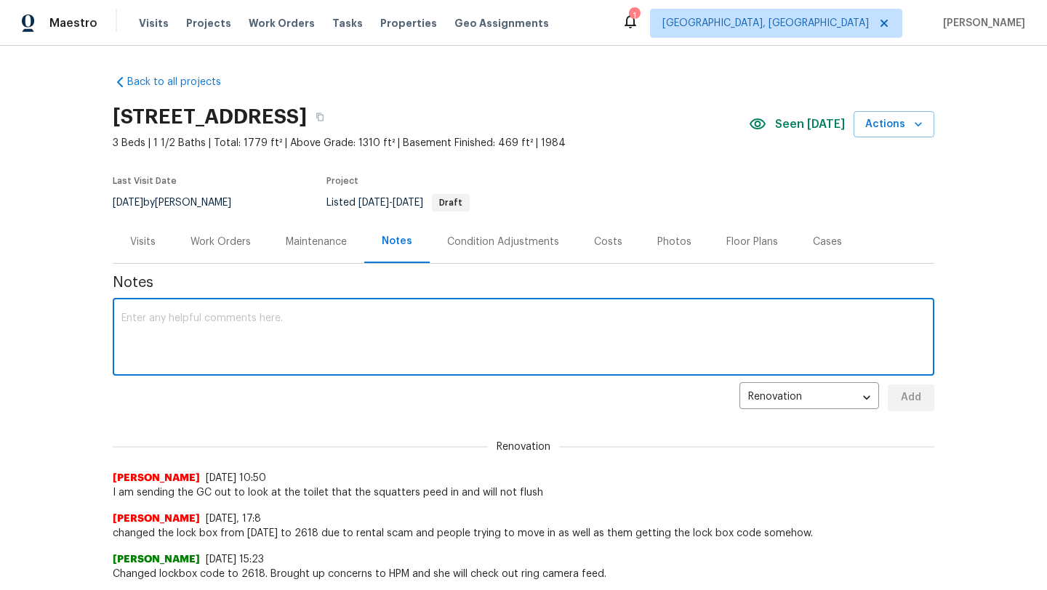
paste textarea "Sent a note in the POS to have them file the Vacant home form."
type textarea "Sent a note in the POS to have them file the Vacant home form."
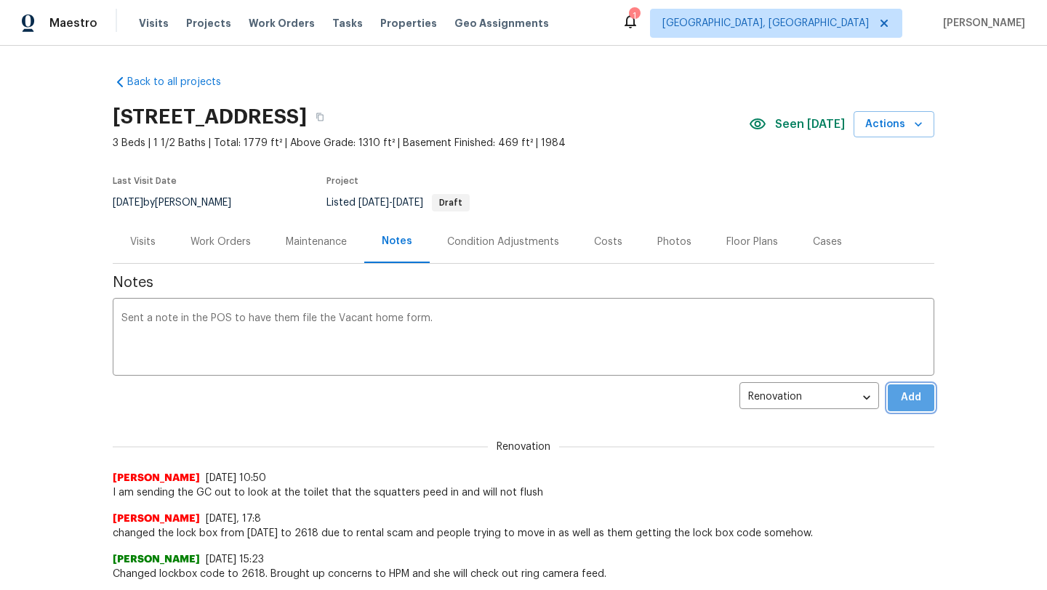
click at [916, 395] on span "Add" at bounding box center [910, 398] width 23 height 18
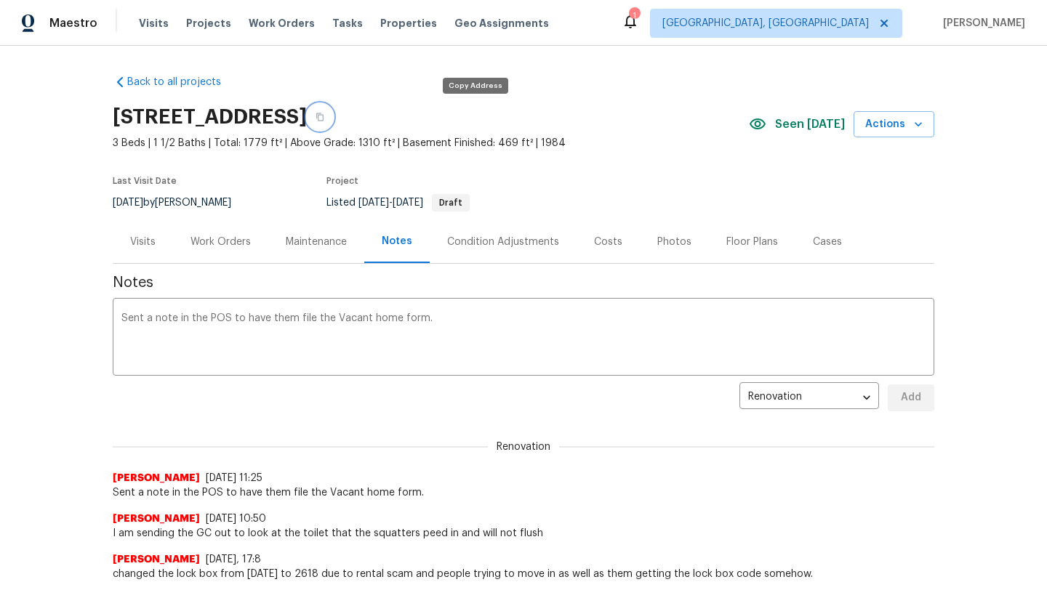
click at [324, 118] on icon "button" at bounding box center [320, 117] width 9 height 9
click at [203, 240] on div "Work Orders" at bounding box center [220, 242] width 60 height 15
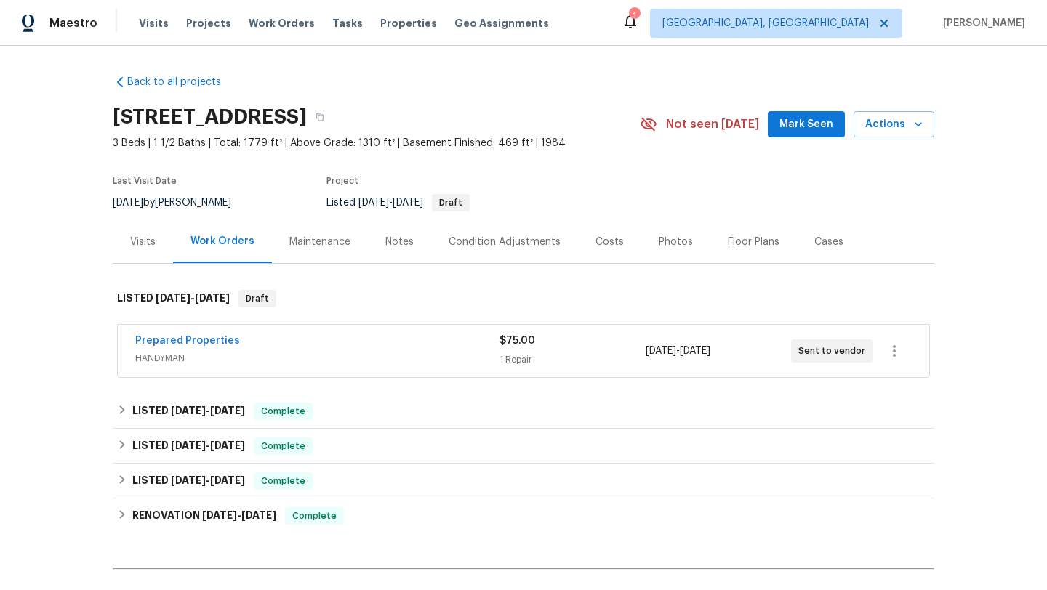
click at [789, 124] on span "Mark Seen" at bounding box center [806, 125] width 54 height 18
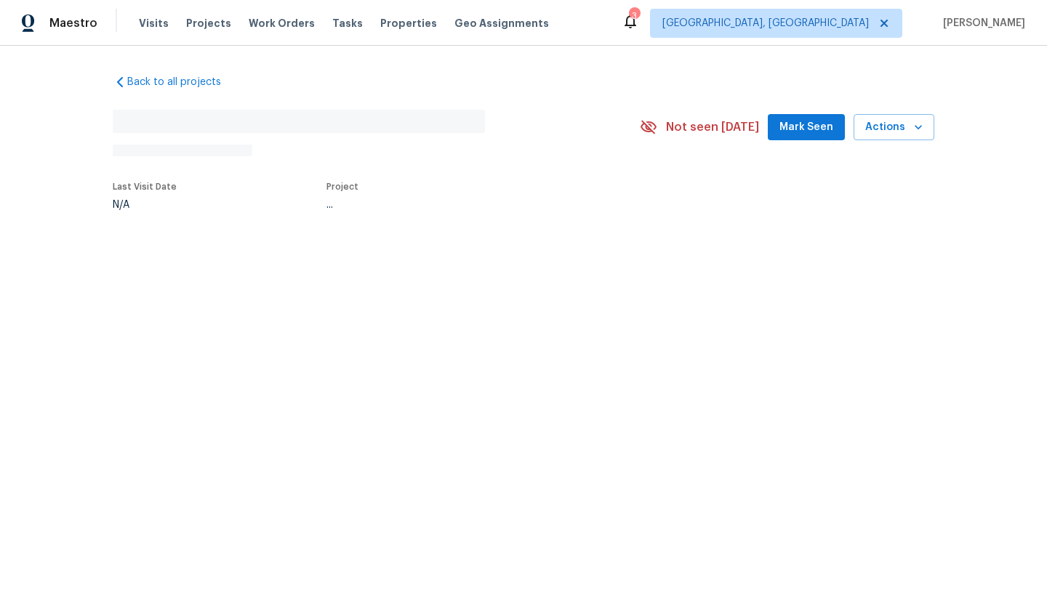
click at [795, 132] on span "Mark Seen" at bounding box center [806, 128] width 54 height 18
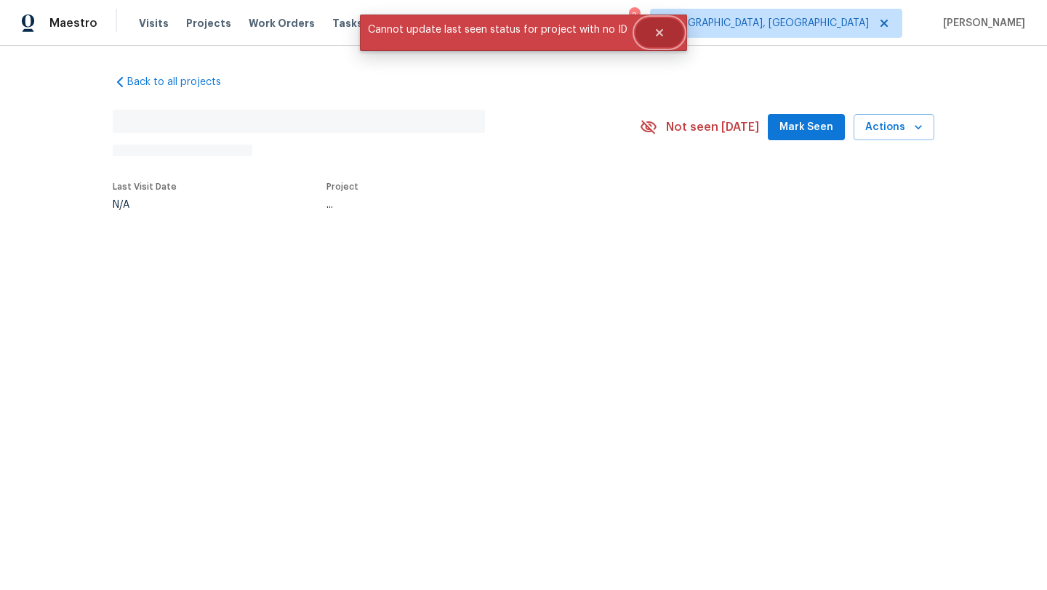
click at [657, 33] on icon "Close" at bounding box center [659, 32] width 7 height 7
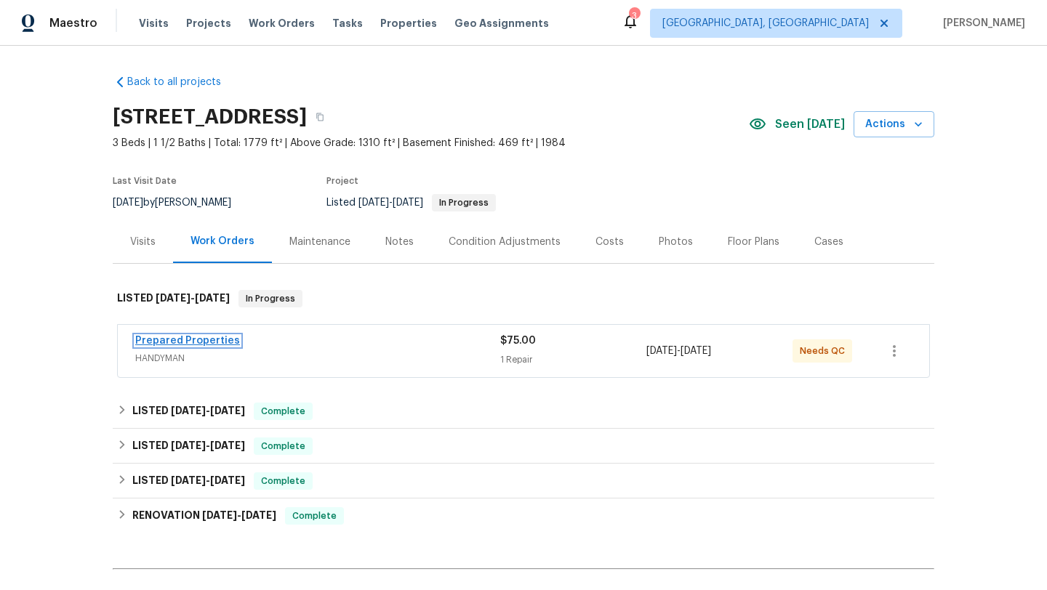
click at [193, 339] on link "Prepared Properties" at bounding box center [187, 341] width 105 height 10
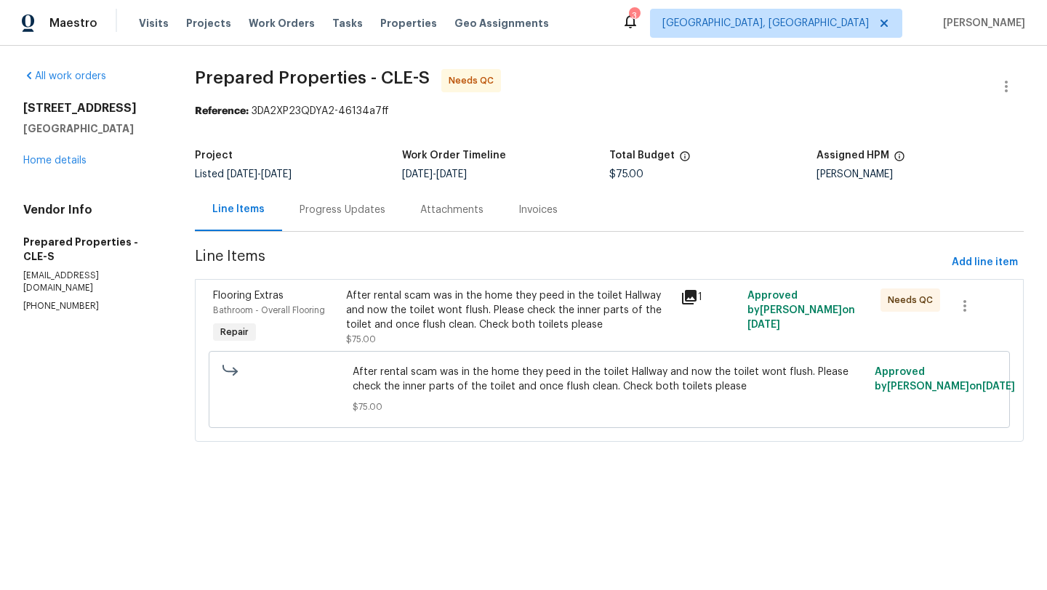
click at [517, 303] on div "After rental scam was in the home they peed in the toilet Hallway and now the t…" at bounding box center [508, 311] width 325 height 44
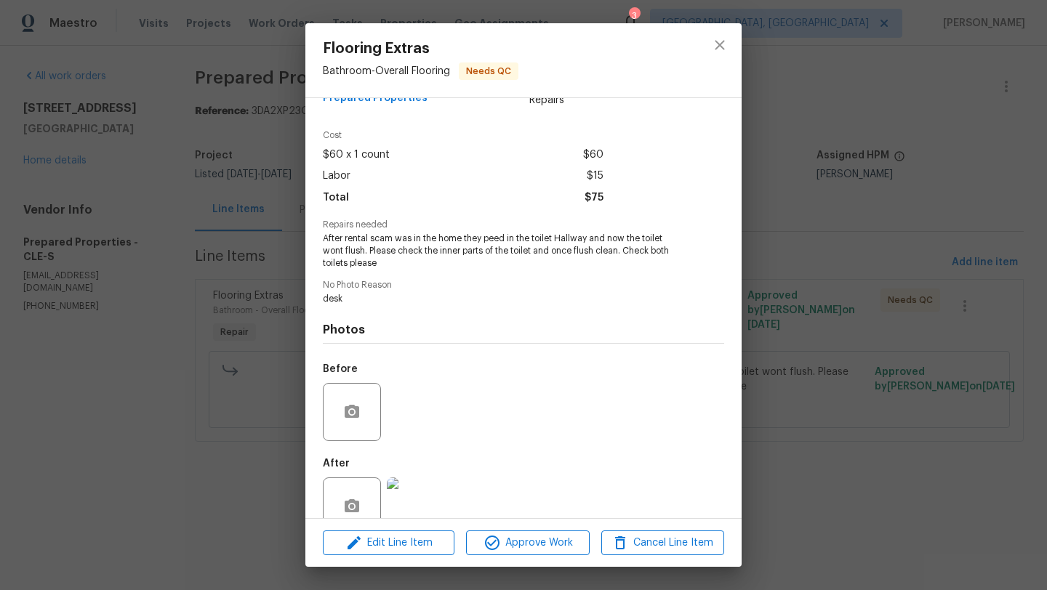
scroll to position [67, 0]
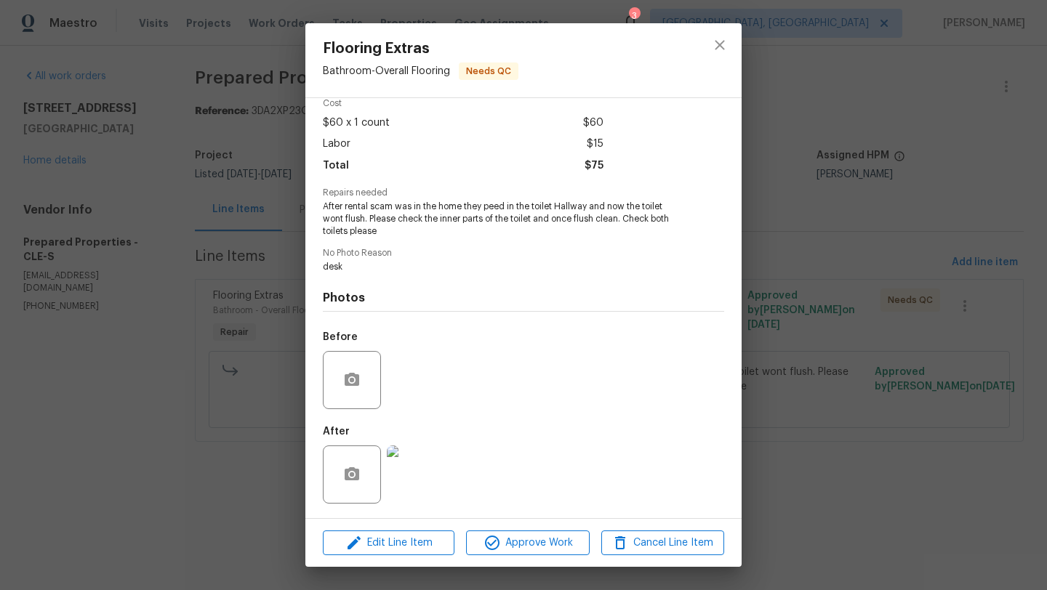
click at [430, 486] on img at bounding box center [416, 475] width 58 height 58
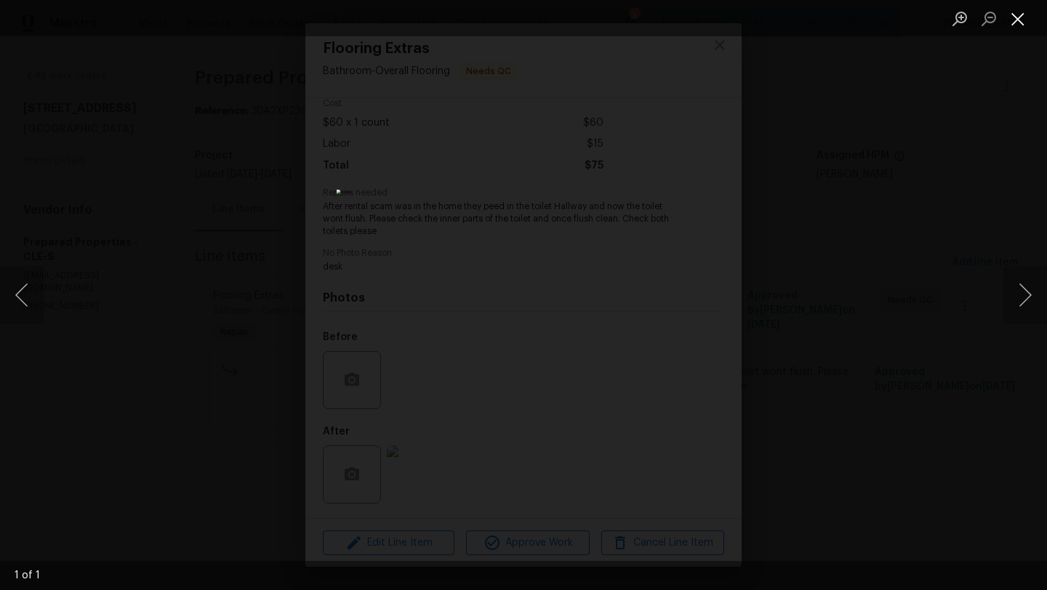
click at [1017, 20] on button "Close lightbox" at bounding box center [1017, 18] width 29 height 25
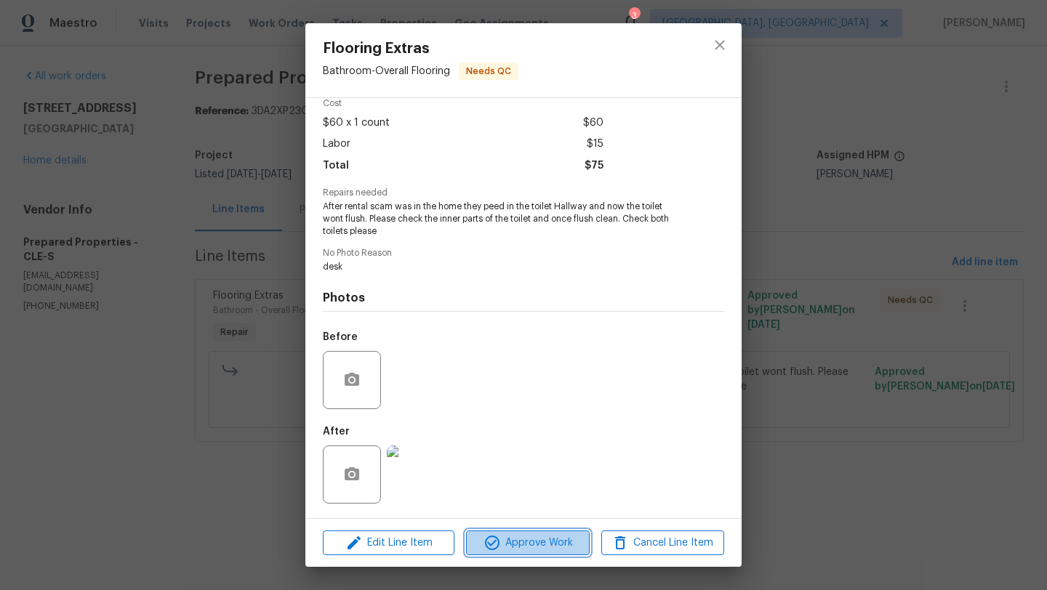
click at [511, 545] on span "Approve Work" at bounding box center [527, 543] width 114 height 18
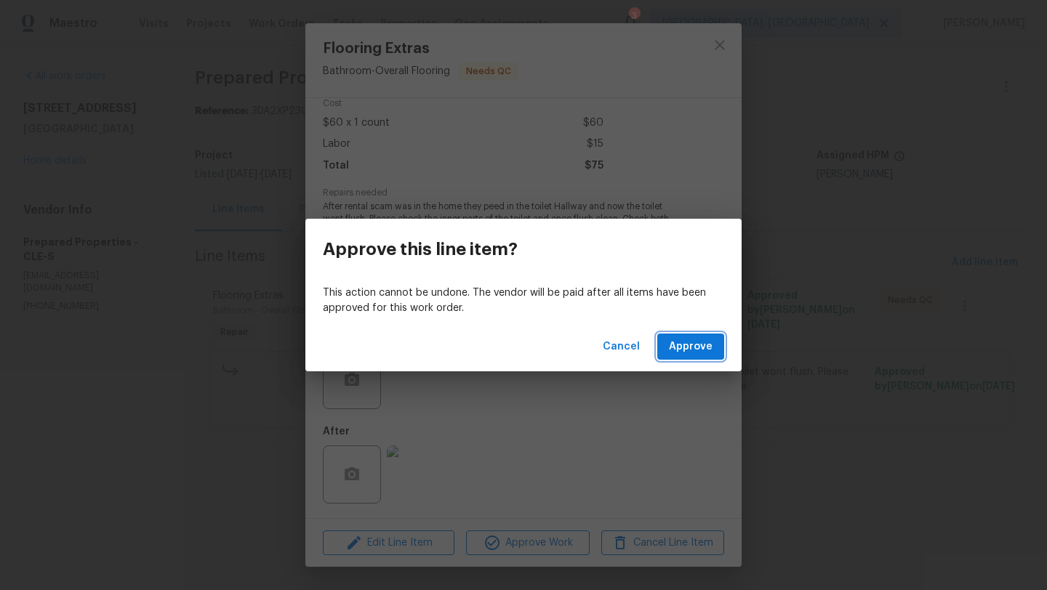
click at [695, 354] on span "Approve" at bounding box center [691, 347] width 44 height 18
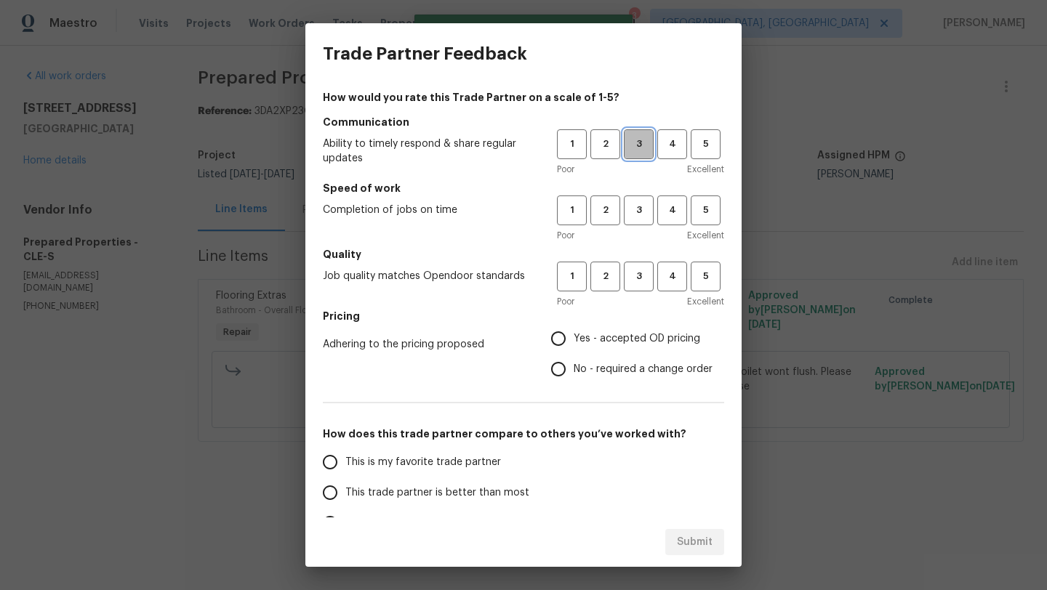
click at [642, 142] on span "3" at bounding box center [638, 144] width 27 height 17
click at [668, 206] on span "4" at bounding box center [672, 210] width 27 height 17
click at [647, 278] on span "3" at bounding box center [638, 276] width 27 height 17
click at [563, 339] on input "Yes - accepted OD pricing" at bounding box center [558, 339] width 31 height 31
radio input "true"
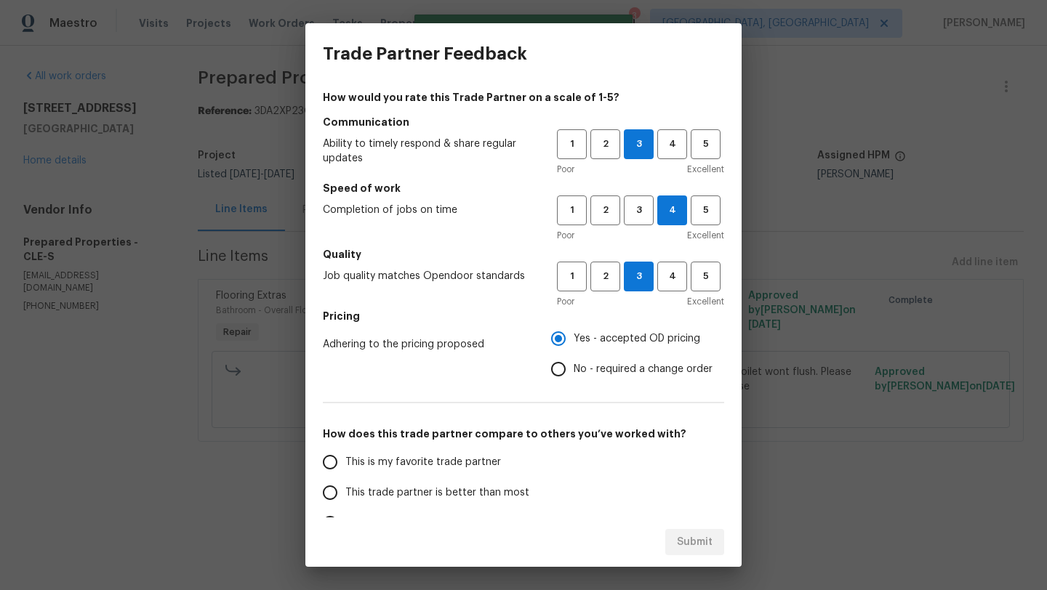
click at [463, 492] on span "This trade partner is better than most" at bounding box center [437, 493] width 184 height 15
click at [345, 492] on input "This trade partner is better than most" at bounding box center [330, 493] width 31 height 31
click at [705, 541] on span "Submit" at bounding box center [695, 543] width 36 height 18
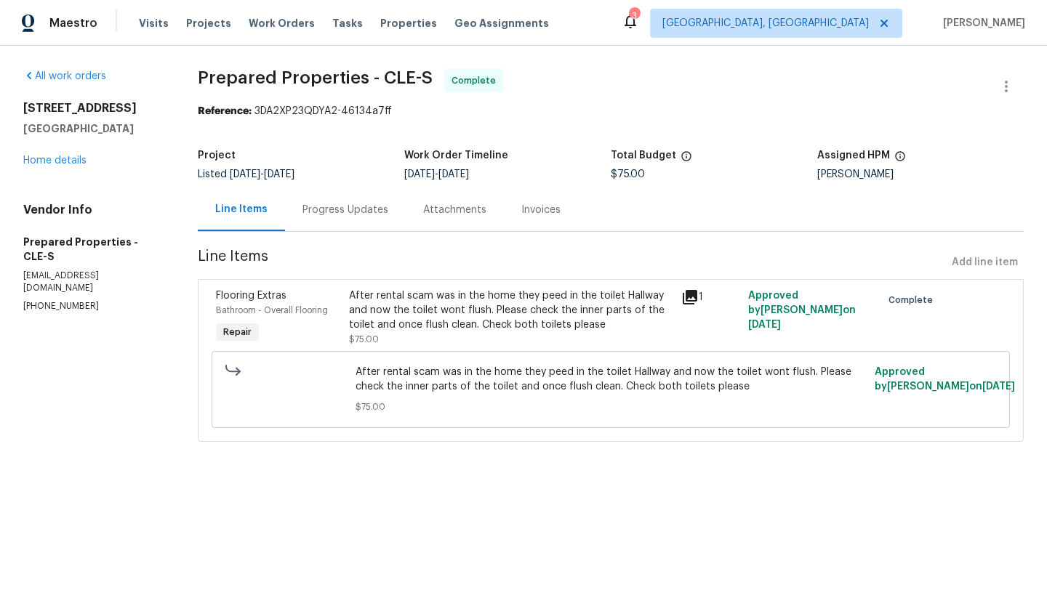
radio input "true"
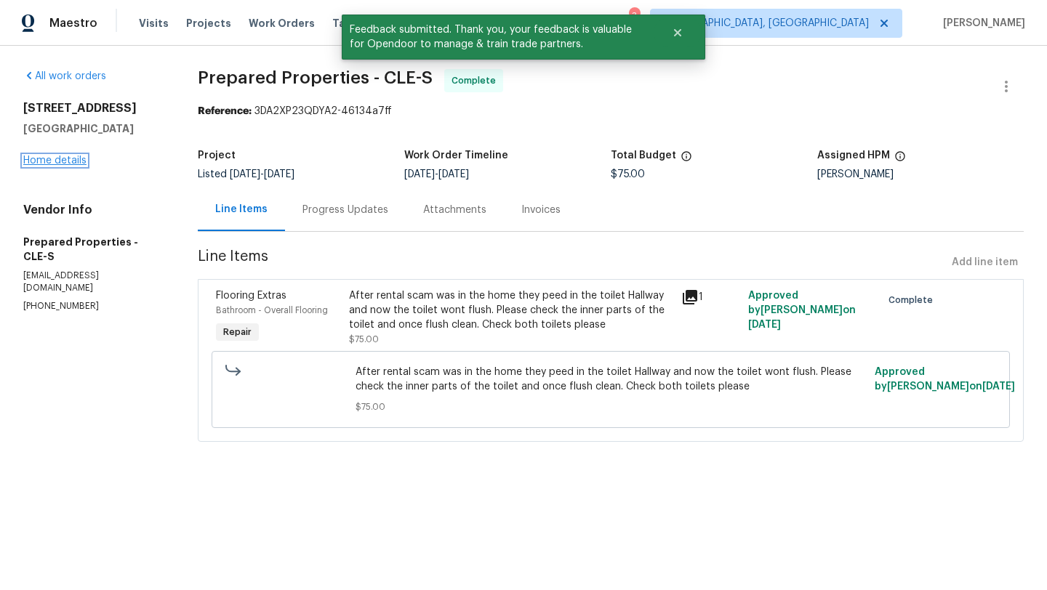
click at [60, 159] on link "Home details" at bounding box center [54, 161] width 63 height 10
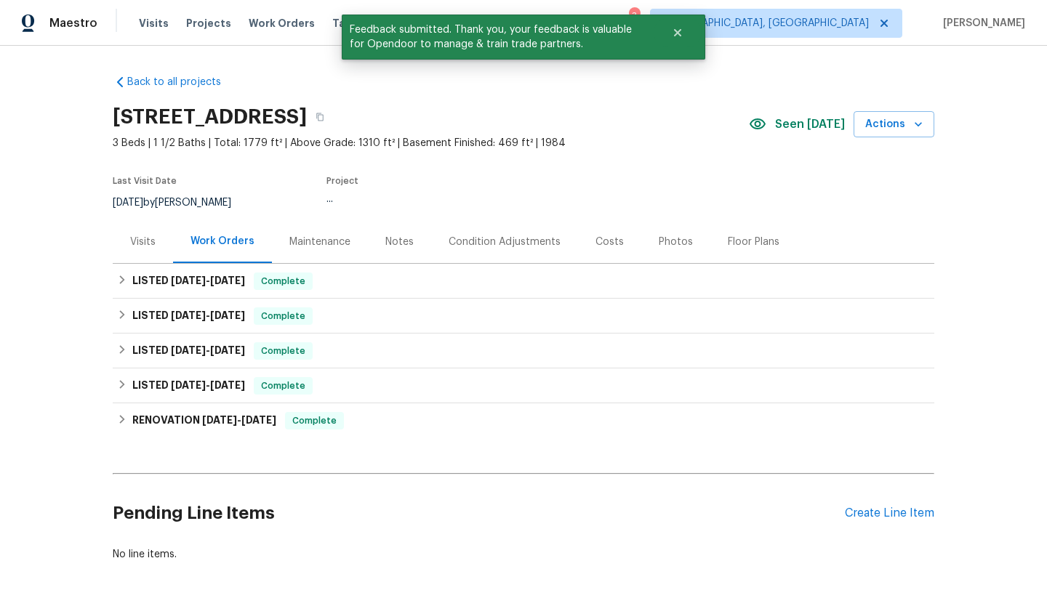
click at [138, 243] on div "Visits" at bounding box center [142, 242] width 25 height 15
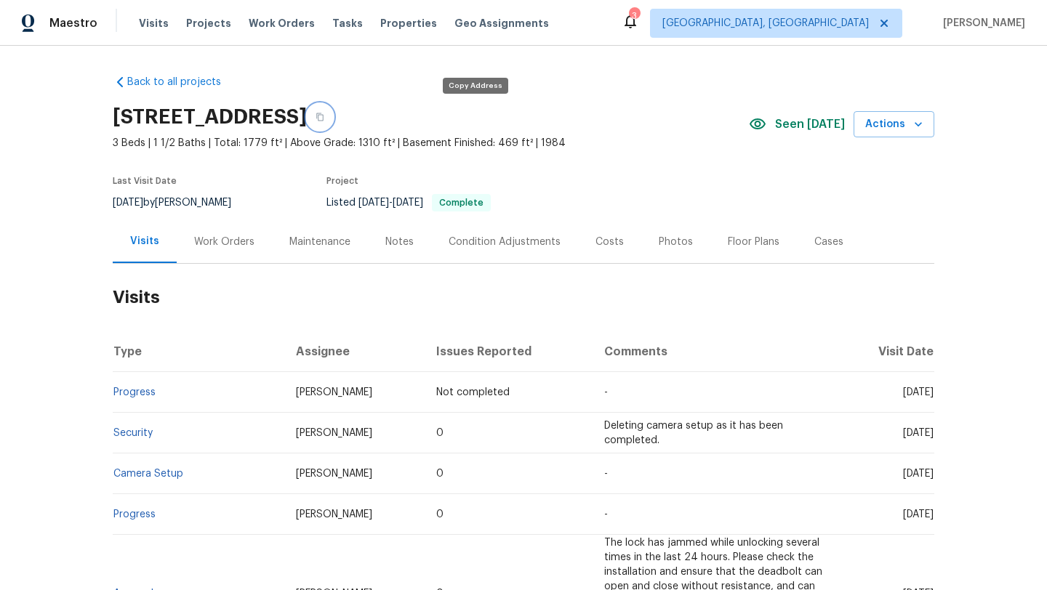
click at [324, 116] on icon "button" at bounding box center [320, 117] width 9 height 9
click at [394, 244] on div "Notes" at bounding box center [399, 242] width 28 height 15
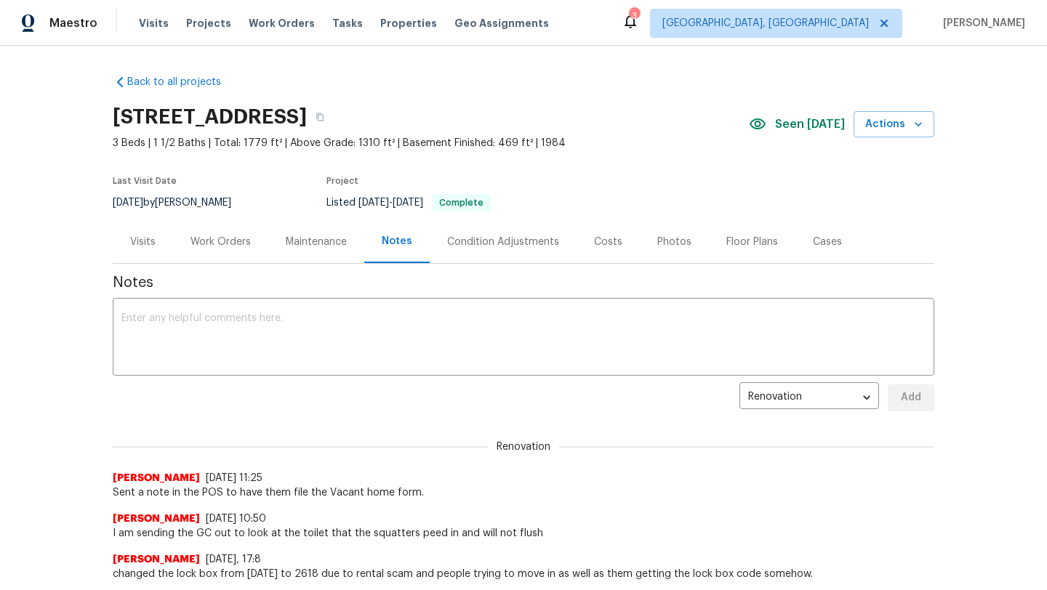
click at [142, 243] on div "Visits" at bounding box center [142, 242] width 25 height 15
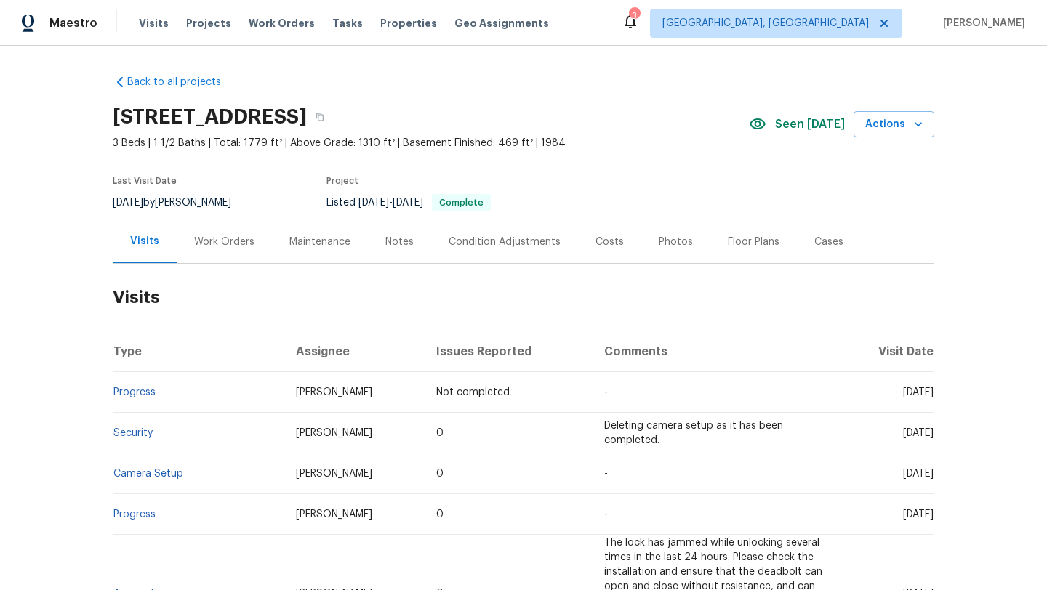
click at [305, 240] on div "Maintenance" at bounding box center [319, 242] width 61 height 15
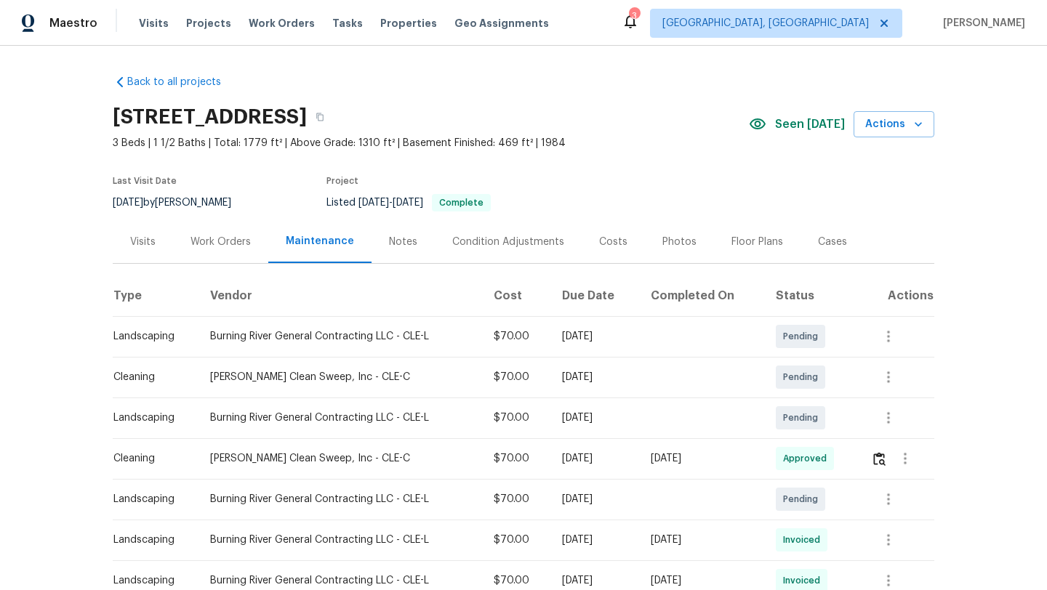
click at [150, 242] on div "Visits" at bounding box center [142, 242] width 25 height 15
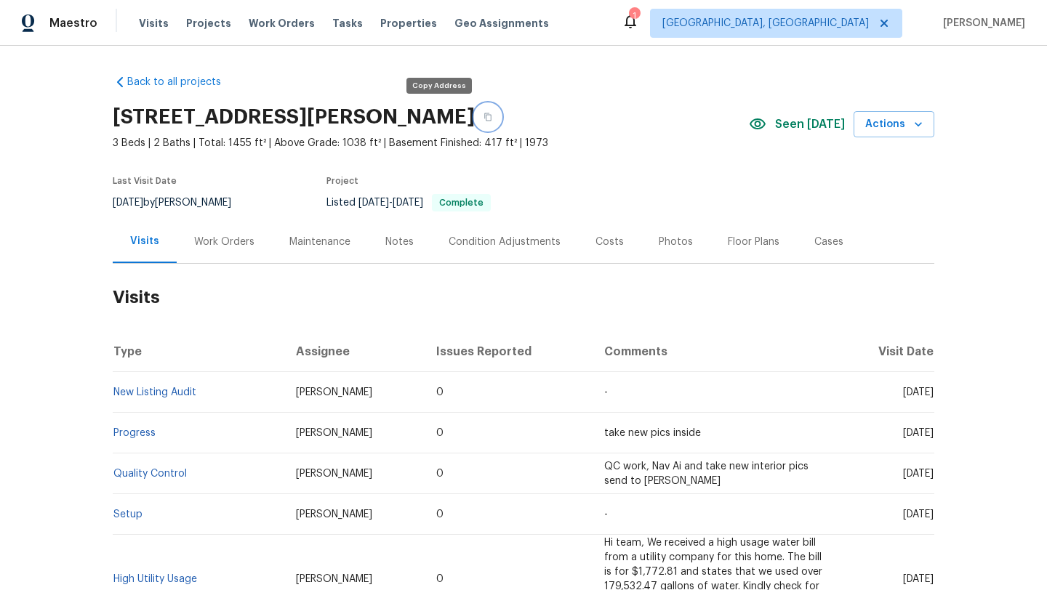
click at [484, 113] on icon "button" at bounding box center [488, 117] width 9 height 9
click at [389, 241] on div "Notes" at bounding box center [399, 242] width 28 height 15
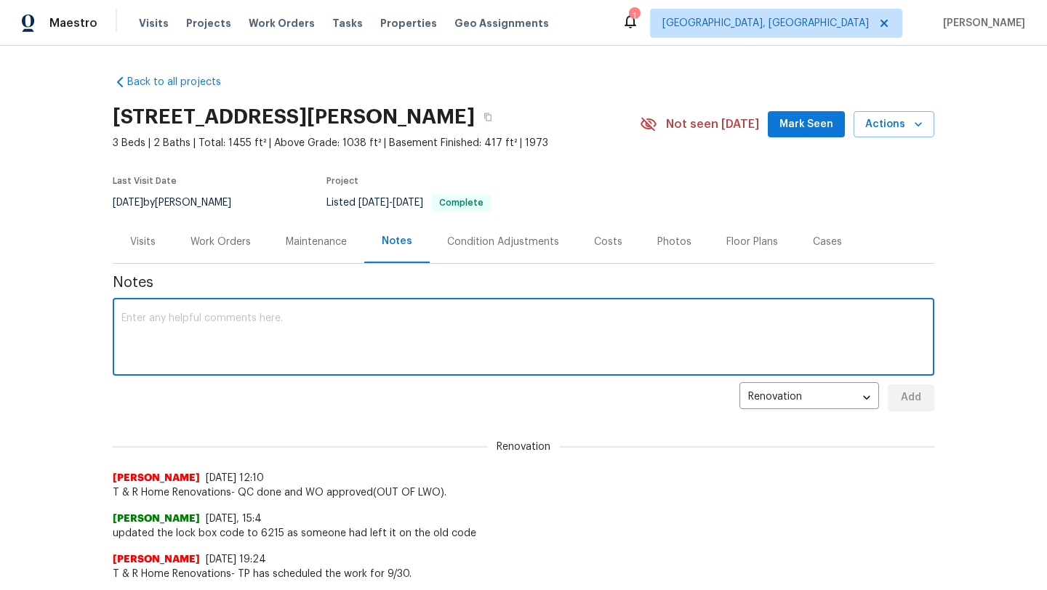
click at [222, 318] on textarea at bounding box center [523, 338] width 804 height 51
paste textarea "Sent a note in the POS to have them file the Vacant home form."
type textarea "Sent a note in the POS to have them file the Vacant home form."
click at [899, 395] on span "Add" at bounding box center [910, 398] width 23 height 18
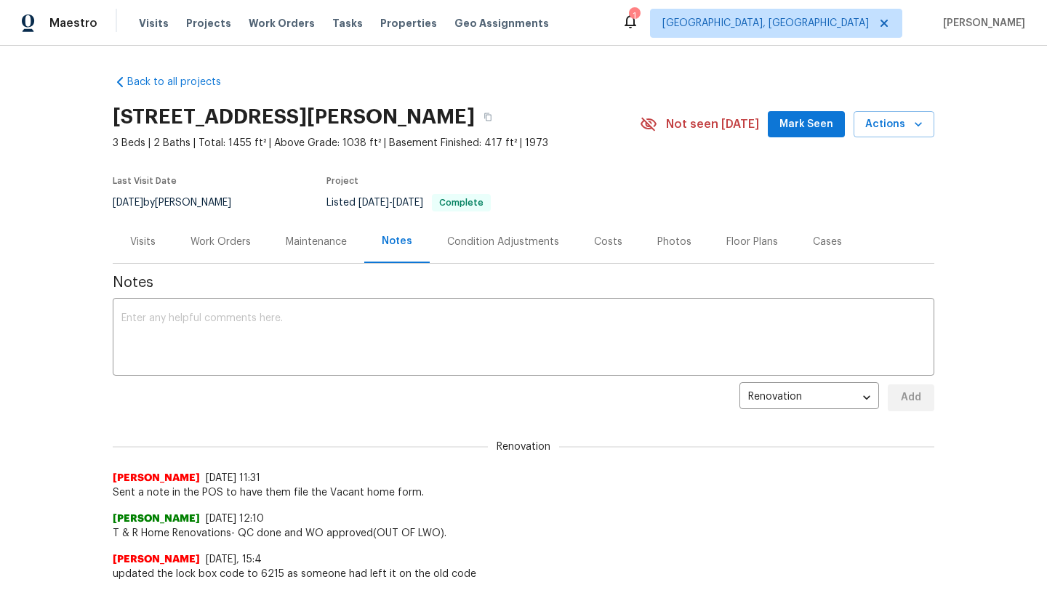
click at [135, 241] on div "Visits" at bounding box center [142, 242] width 25 height 15
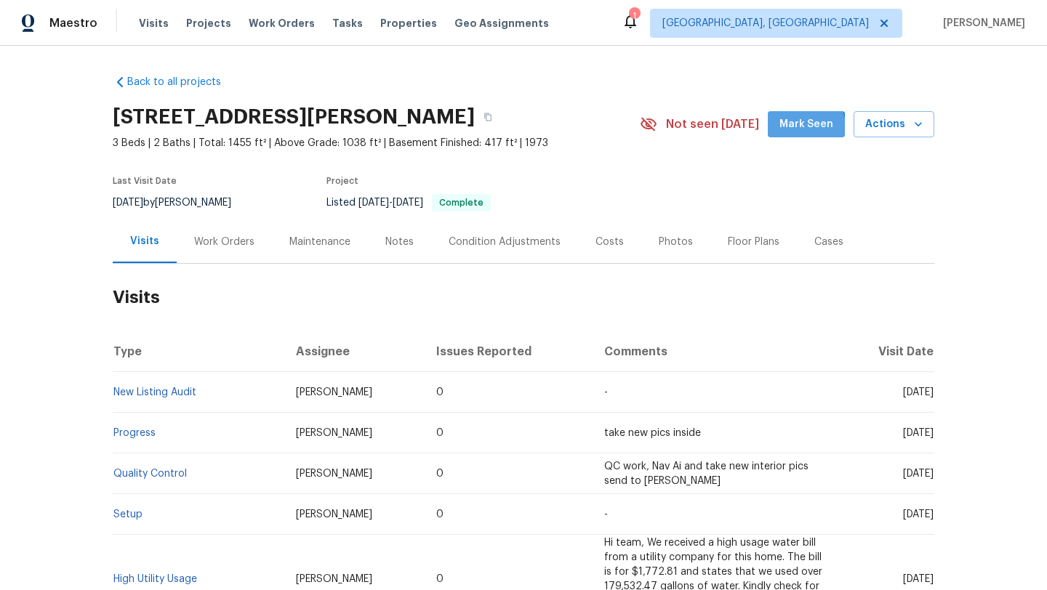
click at [791, 129] on span "Mark Seen" at bounding box center [806, 125] width 54 height 18
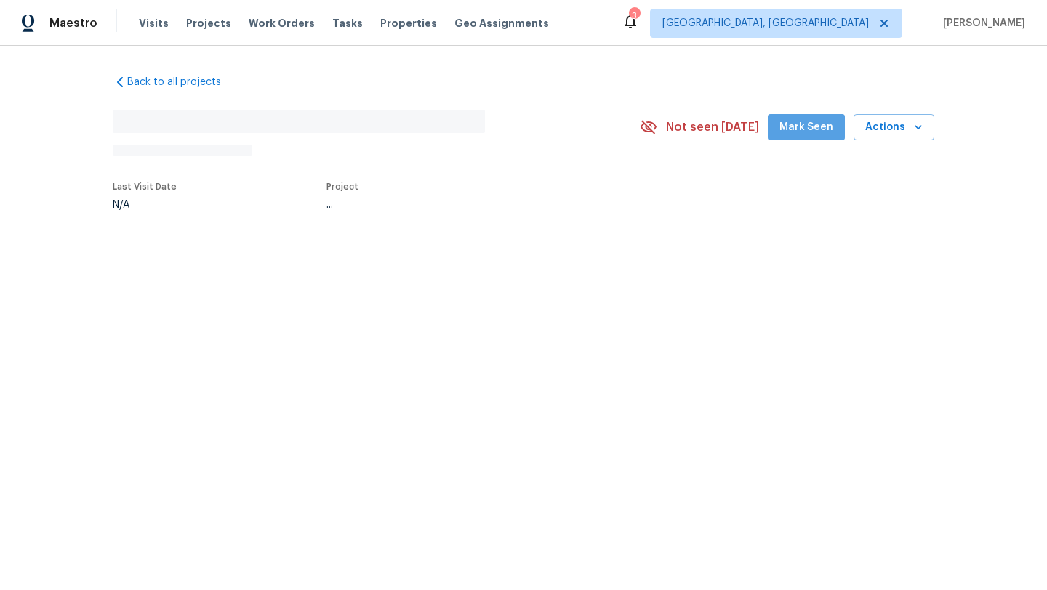
click at [813, 123] on span "Mark Seen" at bounding box center [806, 128] width 54 height 18
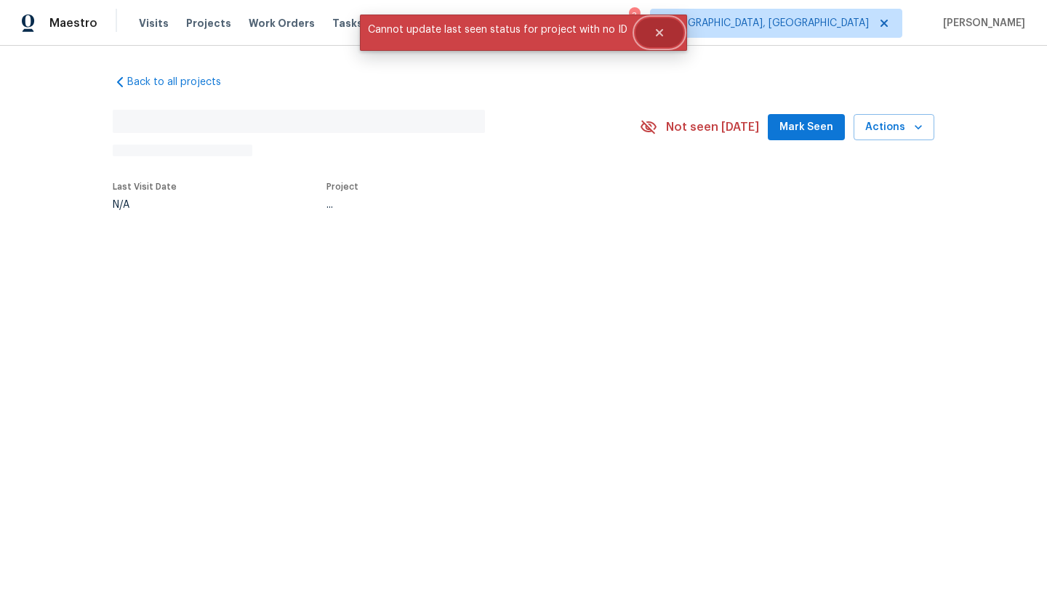
click at [658, 36] on icon "Close" at bounding box center [660, 33] width 12 height 12
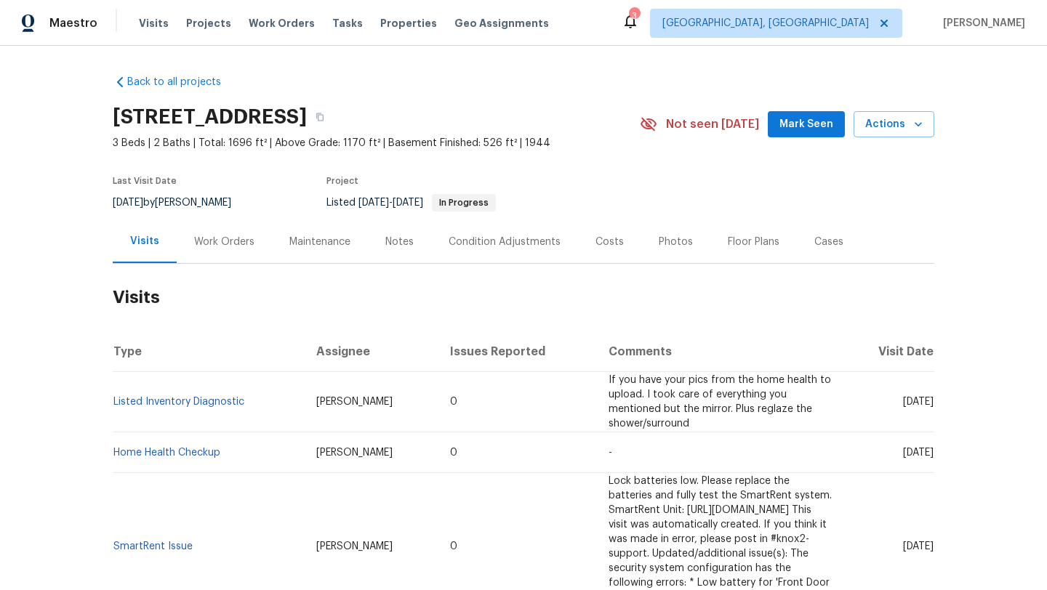
click at [329, 240] on div "Maintenance" at bounding box center [319, 242] width 61 height 15
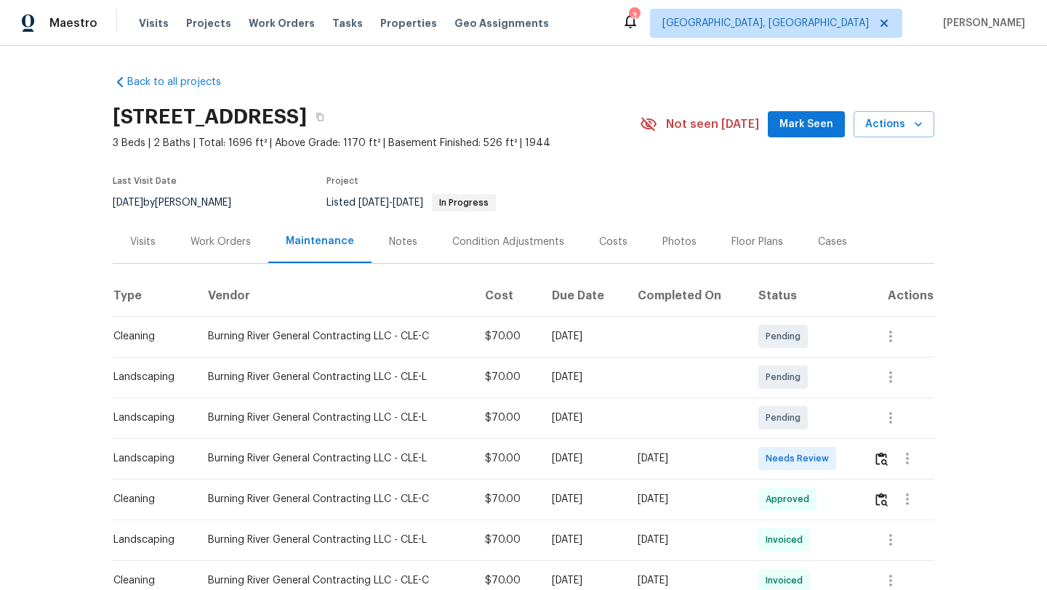
click at [804, 126] on span "Mark Seen" at bounding box center [806, 125] width 54 height 18
click at [886, 457] on img "button" at bounding box center [881, 459] width 12 height 14
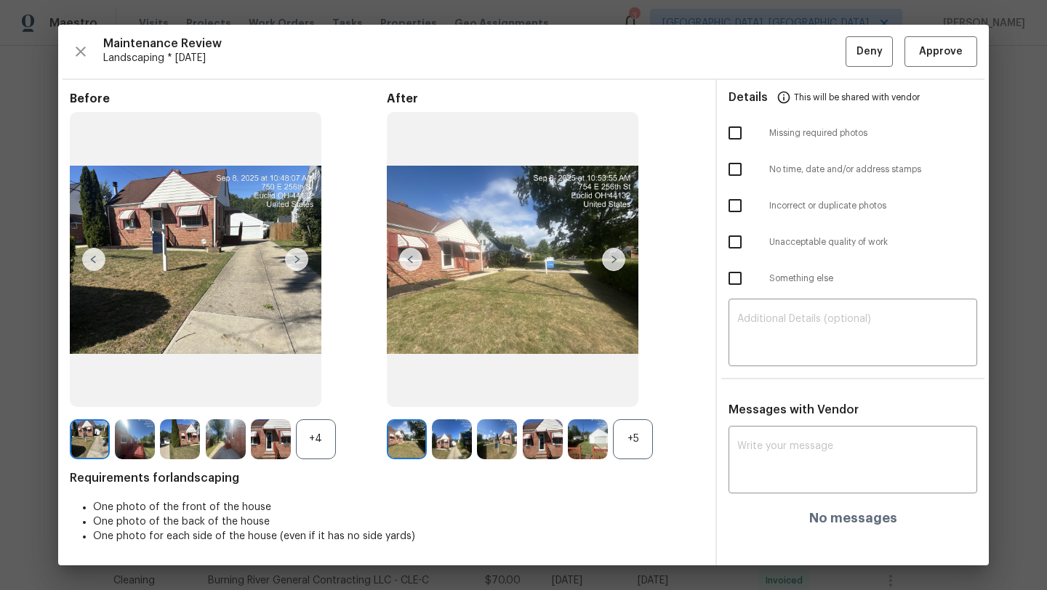
click at [443, 448] on img at bounding box center [452, 440] width 40 height 40
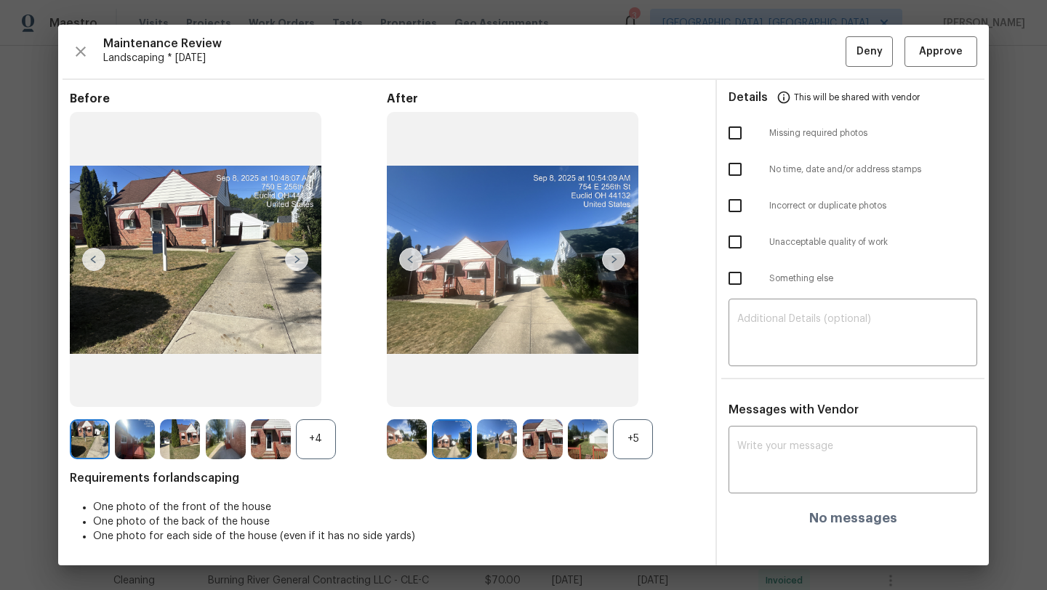
click at [495, 444] on img at bounding box center [497, 440] width 40 height 40
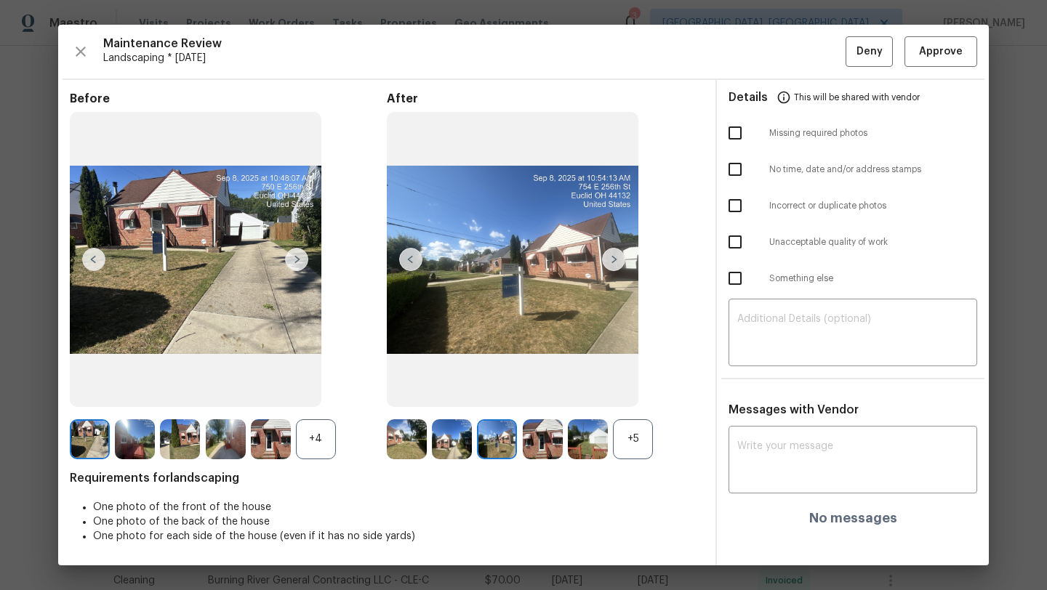
click at [538, 442] on img at bounding box center [543, 440] width 40 height 40
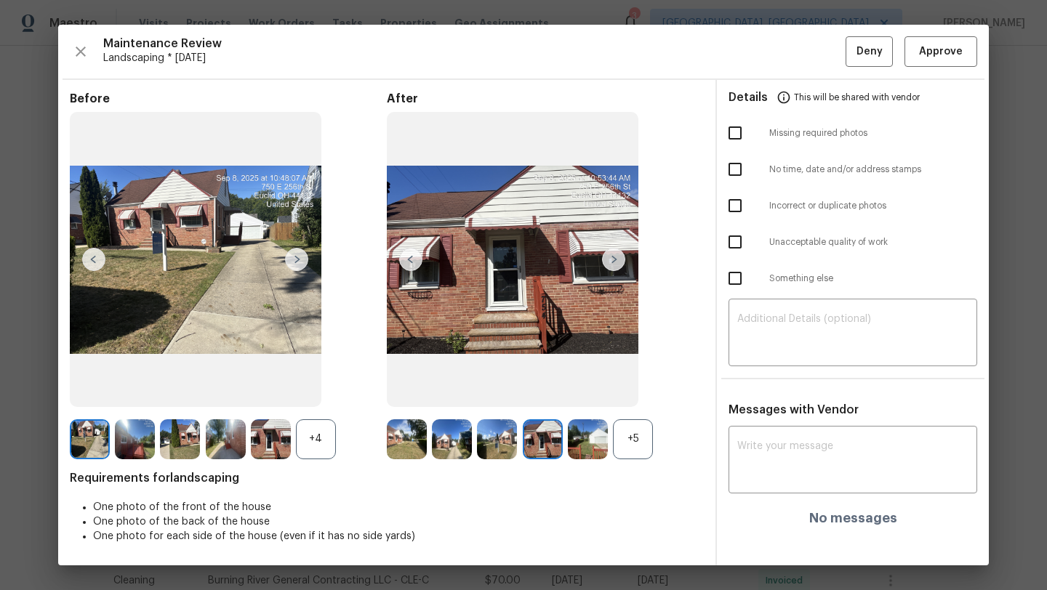
click at [582, 441] on img at bounding box center [588, 440] width 40 height 40
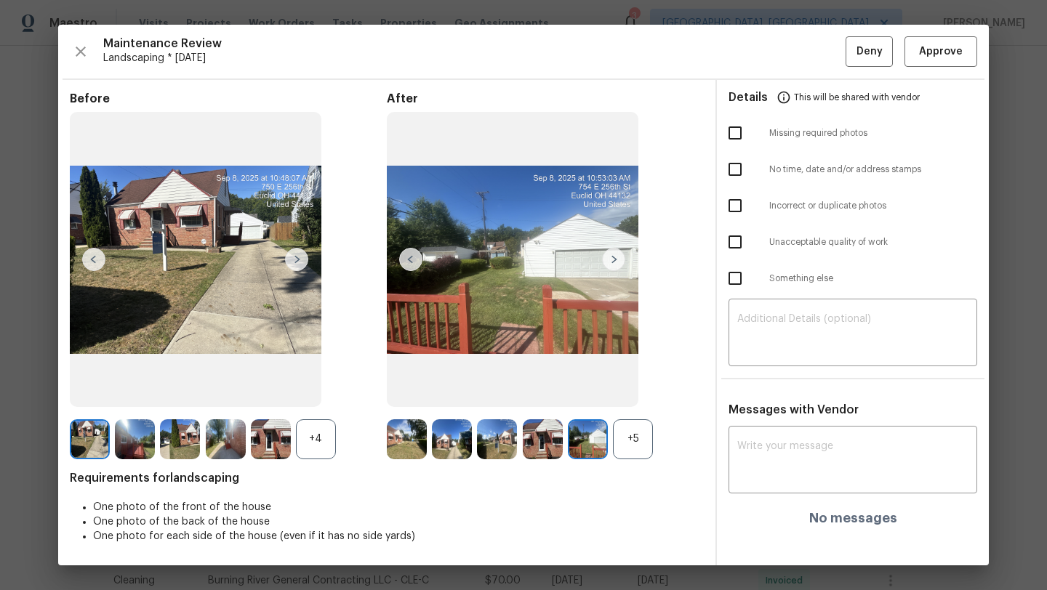
click at [614, 260] on img at bounding box center [613, 259] width 23 height 23
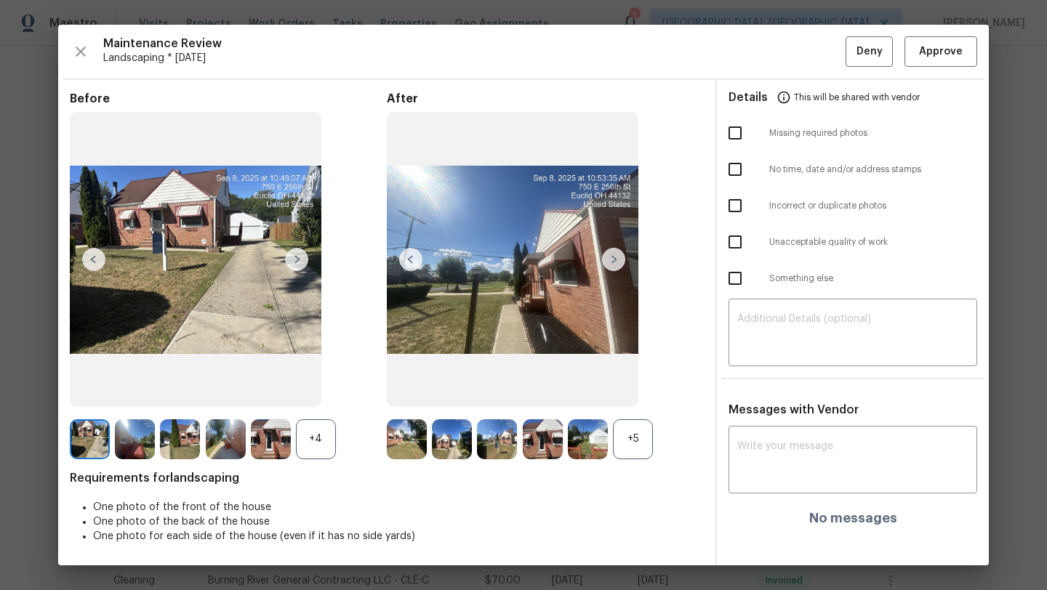
click at [614, 260] on img at bounding box center [613, 259] width 23 height 23
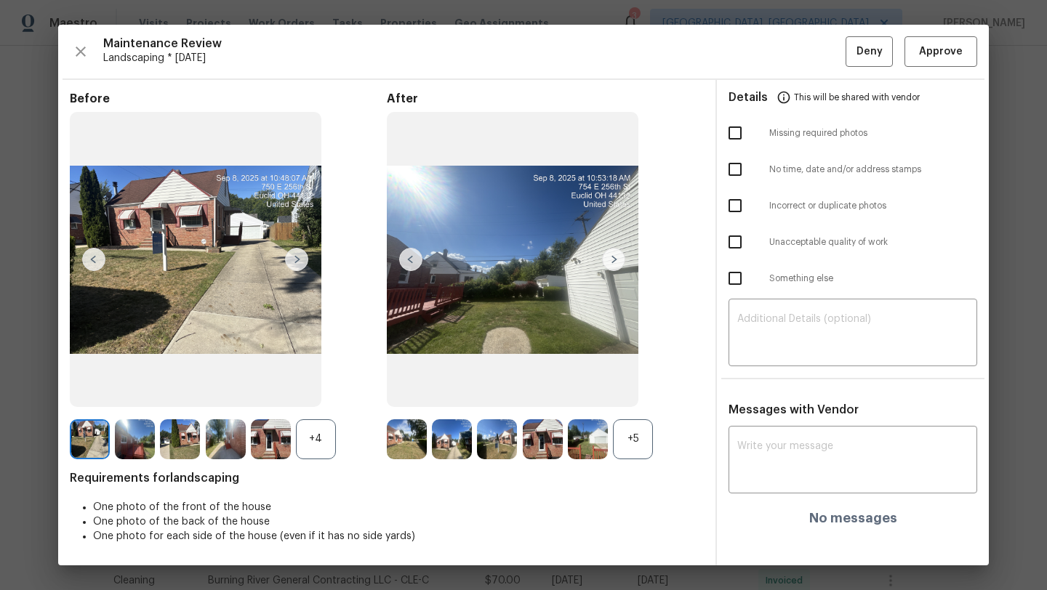
click at [614, 260] on img at bounding box center [613, 259] width 23 height 23
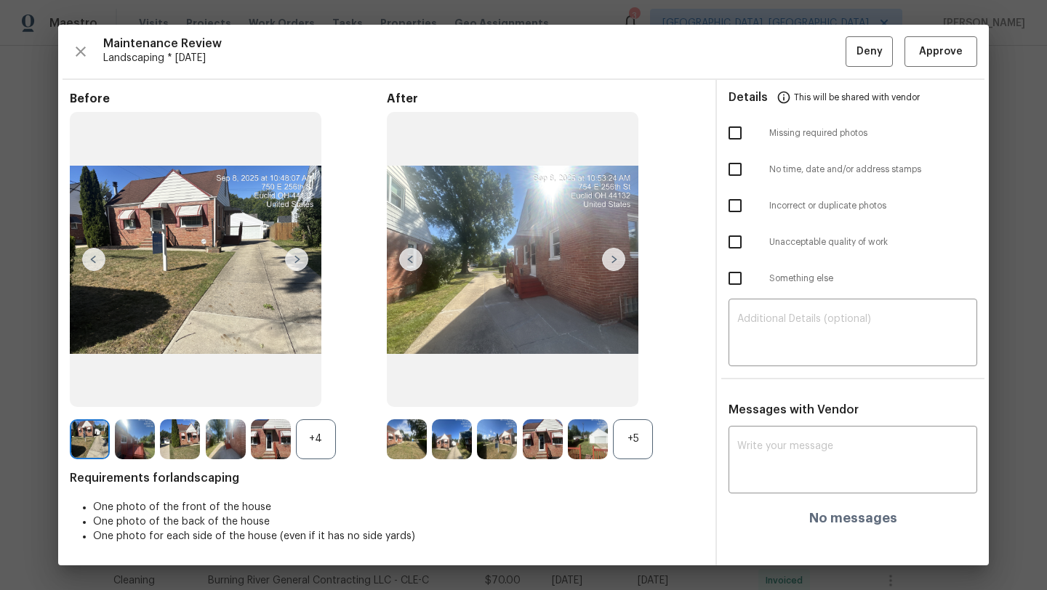
click at [619, 257] on img at bounding box center [613, 259] width 23 height 23
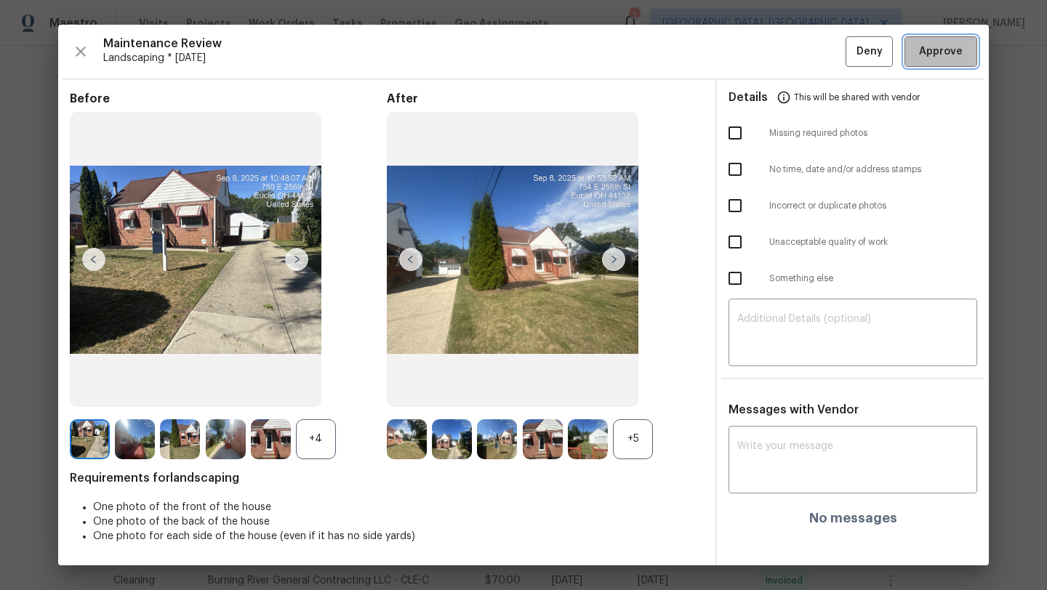
click at [933, 56] on span "Approve" at bounding box center [941, 52] width 44 height 18
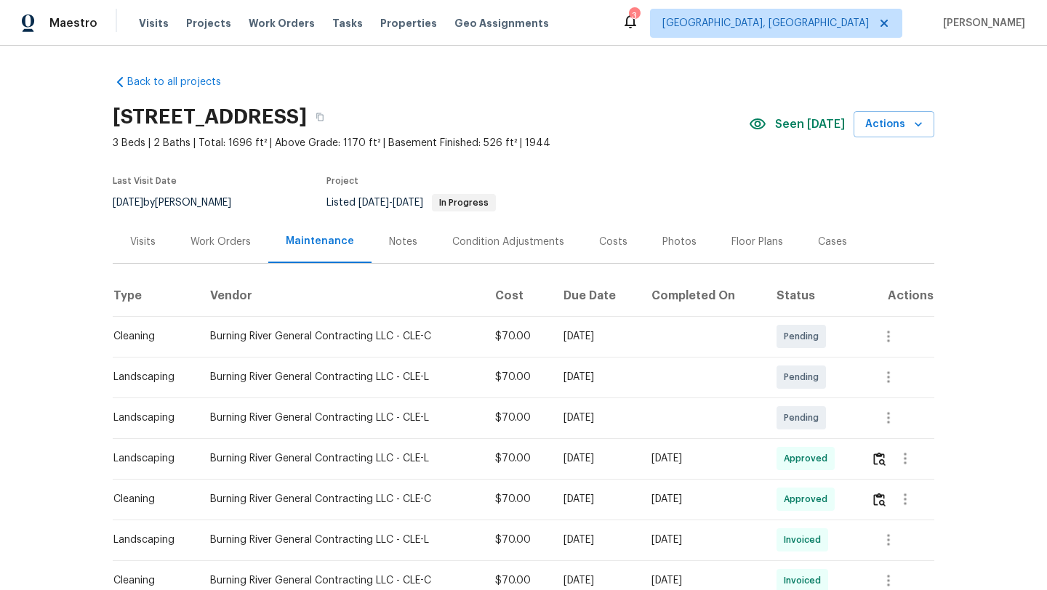
click at [144, 239] on div "Visits" at bounding box center [142, 242] width 25 height 15
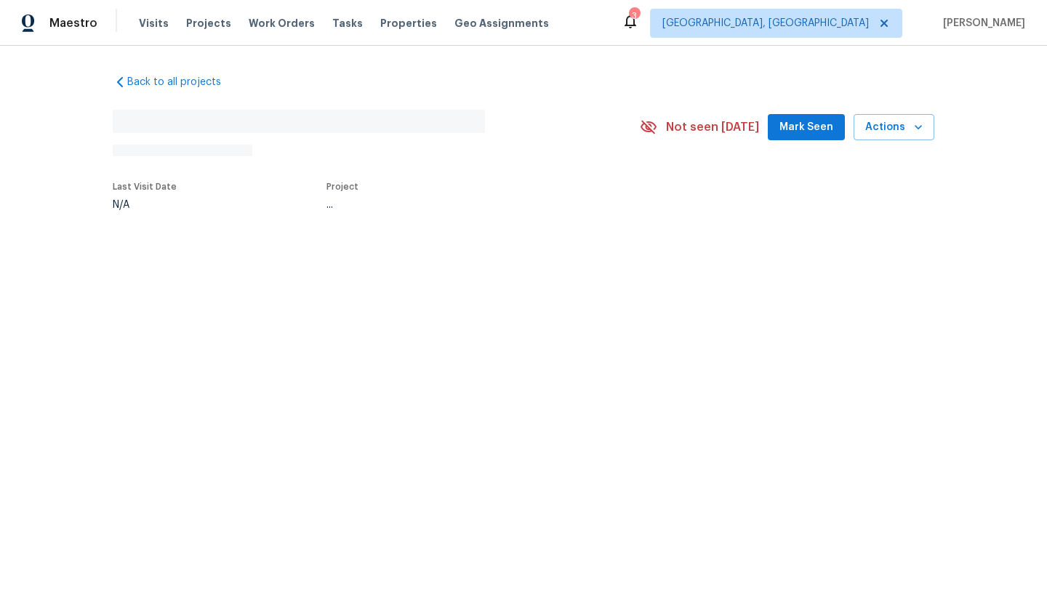
click at [806, 127] on span "Mark Seen" at bounding box center [806, 128] width 54 height 18
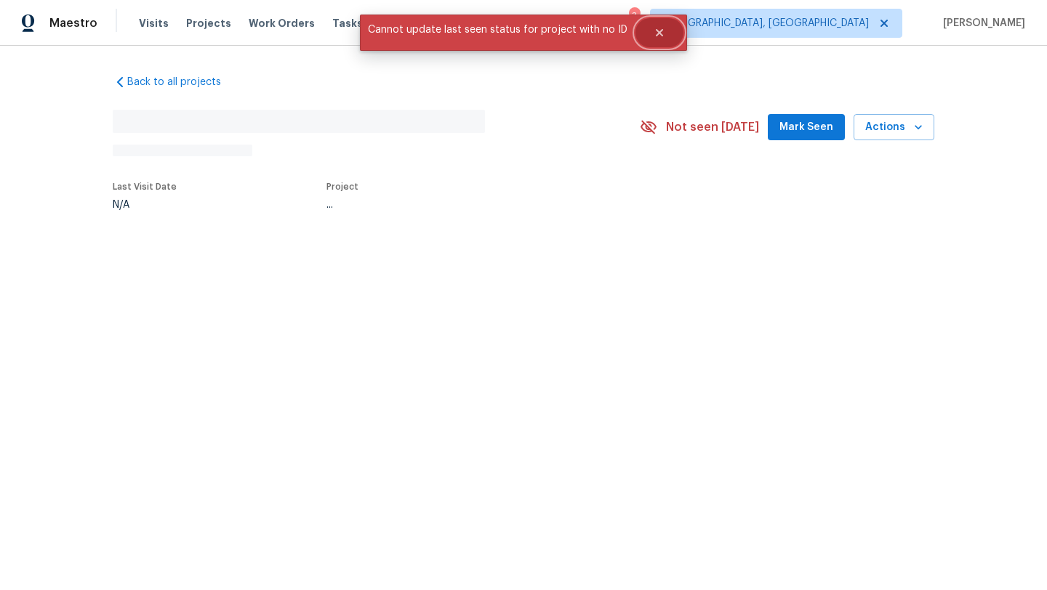
click at [656, 33] on icon "Close" at bounding box center [659, 32] width 7 height 7
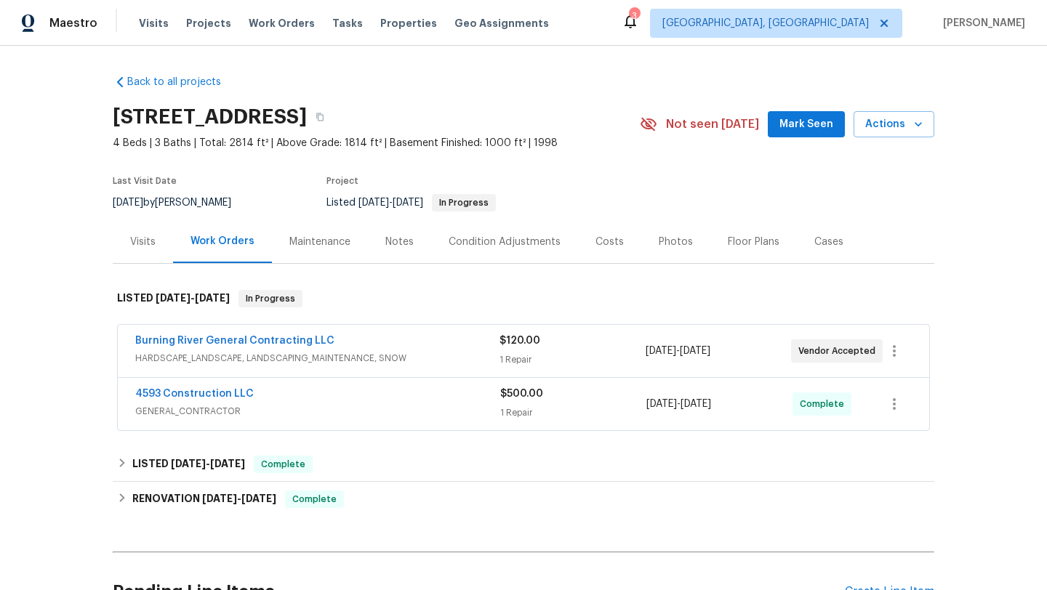
click at [825, 132] on span "Mark Seen" at bounding box center [806, 125] width 54 height 18
click at [329, 240] on div "Maintenance" at bounding box center [319, 242] width 61 height 15
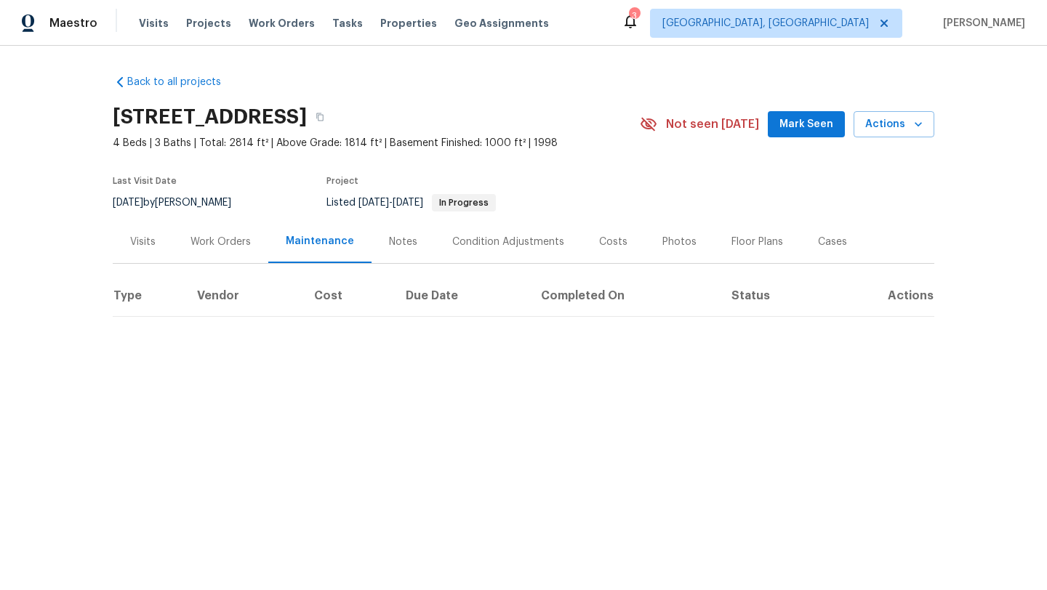
click at [145, 241] on div "Visits" at bounding box center [142, 242] width 25 height 15
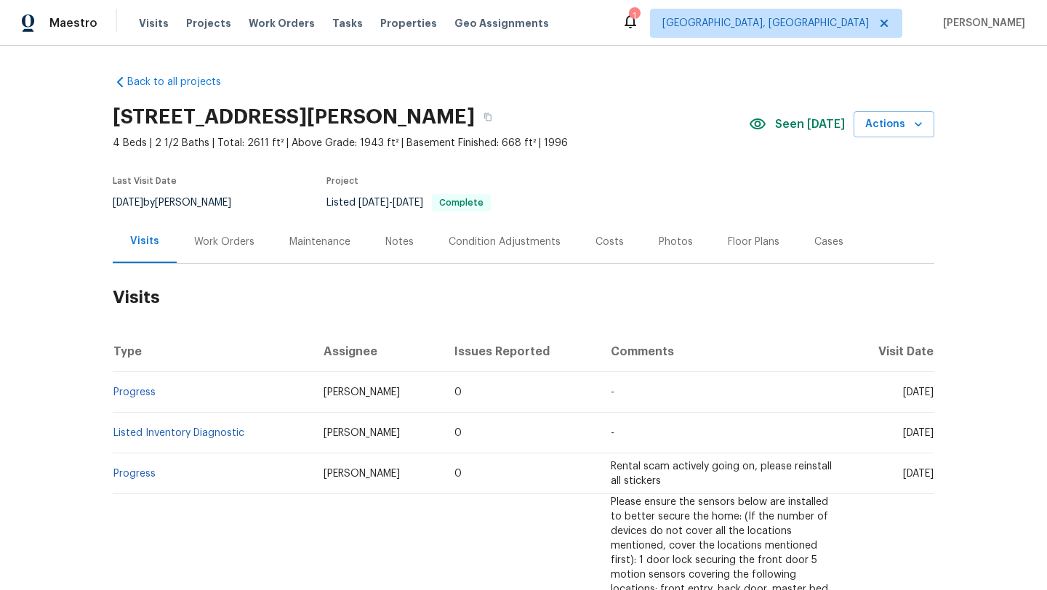
click at [337, 246] on div "Maintenance" at bounding box center [319, 242] width 61 height 15
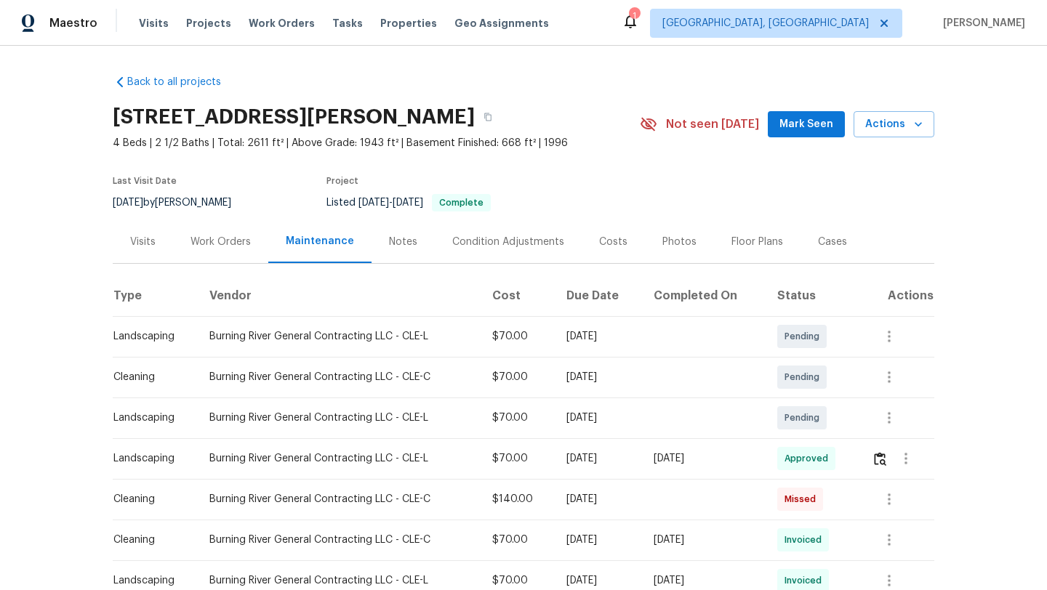
click at [795, 127] on span "Mark Seen" at bounding box center [806, 125] width 54 height 18
click at [145, 241] on div "Visits" at bounding box center [142, 242] width 25 height 15
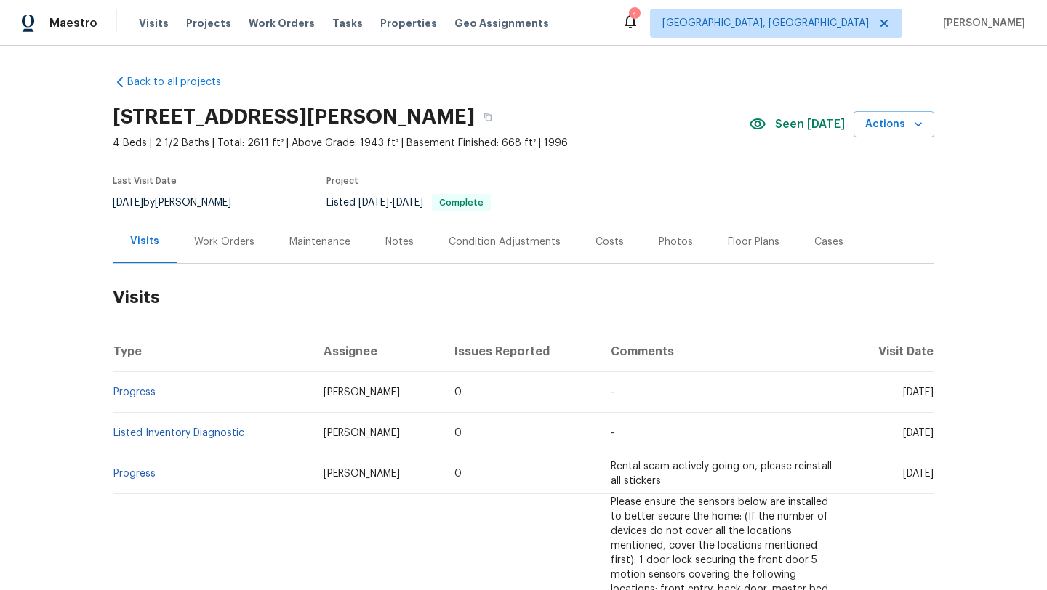
click at [220, 241] on div "Work Orders" at bounding box center [224, 242] width 60 height 15
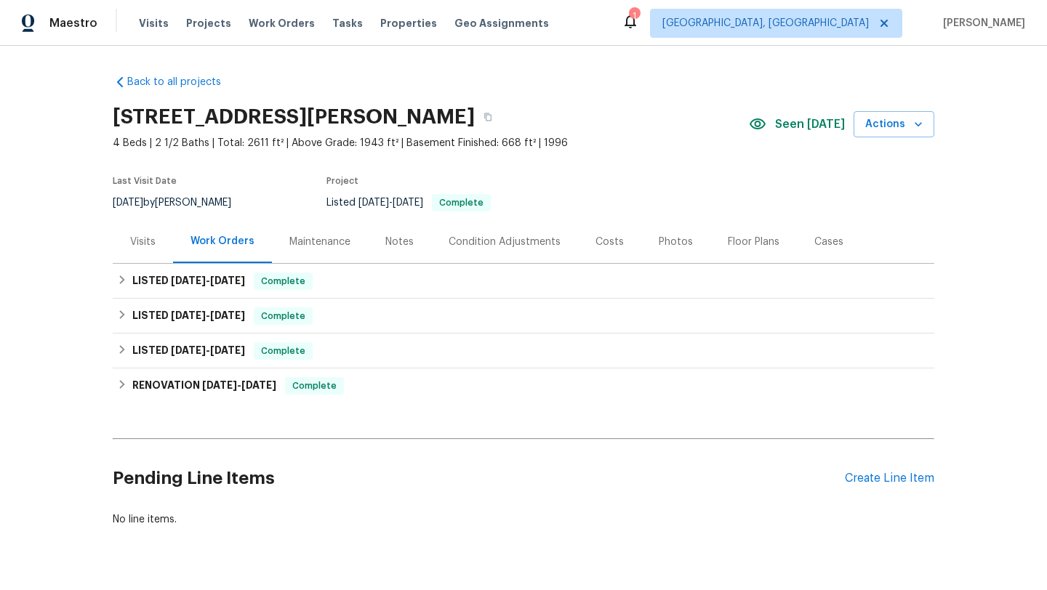
click at [133, 238] on div "Visits" at bounding box center [142, 242] width 25 height 15
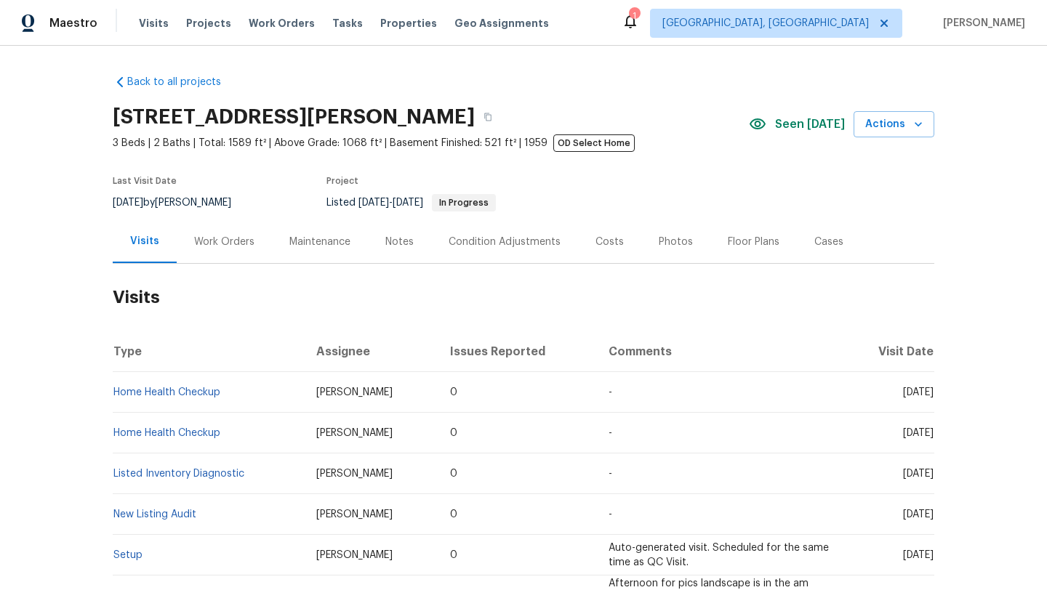
click at [309, 245] on div "Maintenance" at bounding box center [319, 242] width 61 height 15
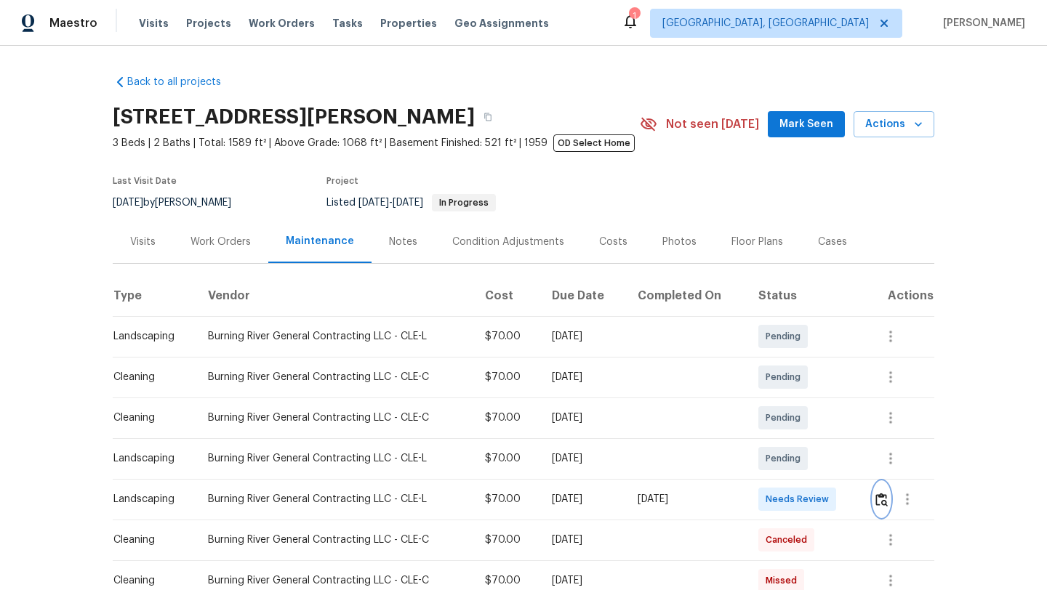
click at [883, 500] on img "button" at bounding box center [881, 500] width 12 height 14
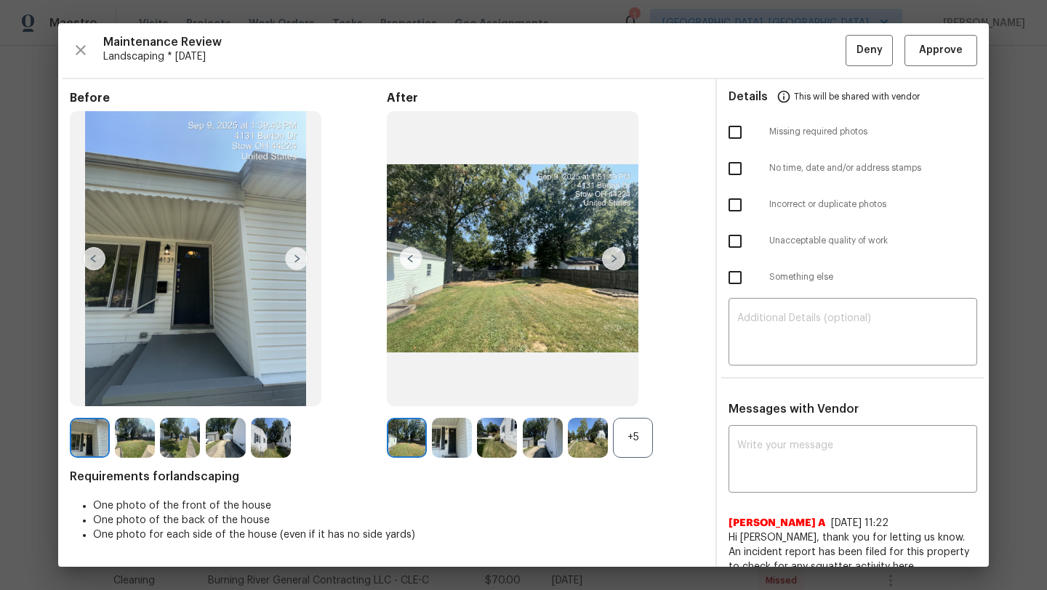
click at [615, 257] on img at bounding box center [613, 258] width 23 height 23
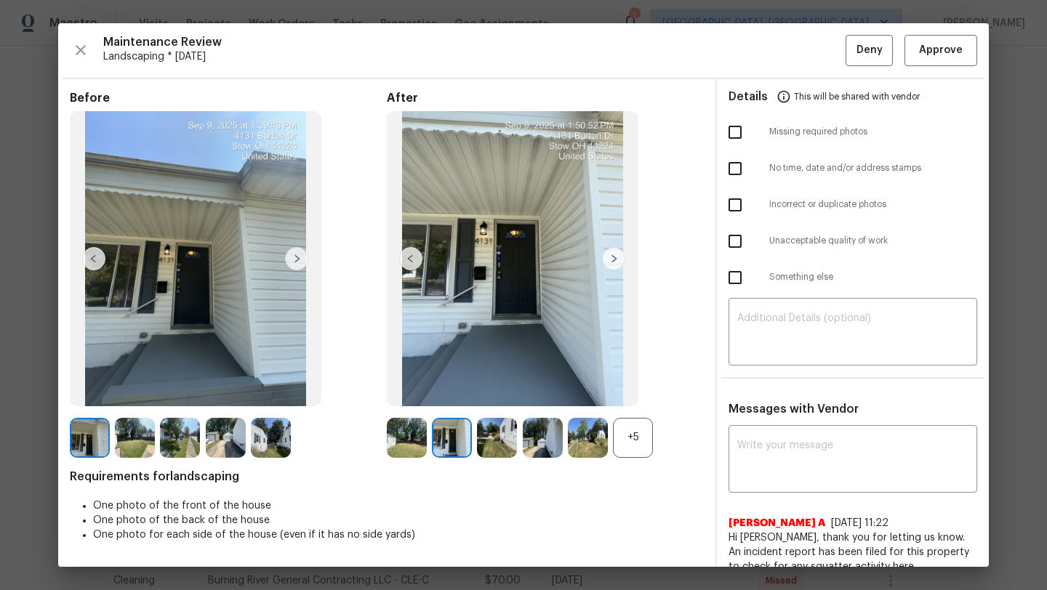
click at [615, 257] on img at bounding box center [613, 258] width 23 height 23
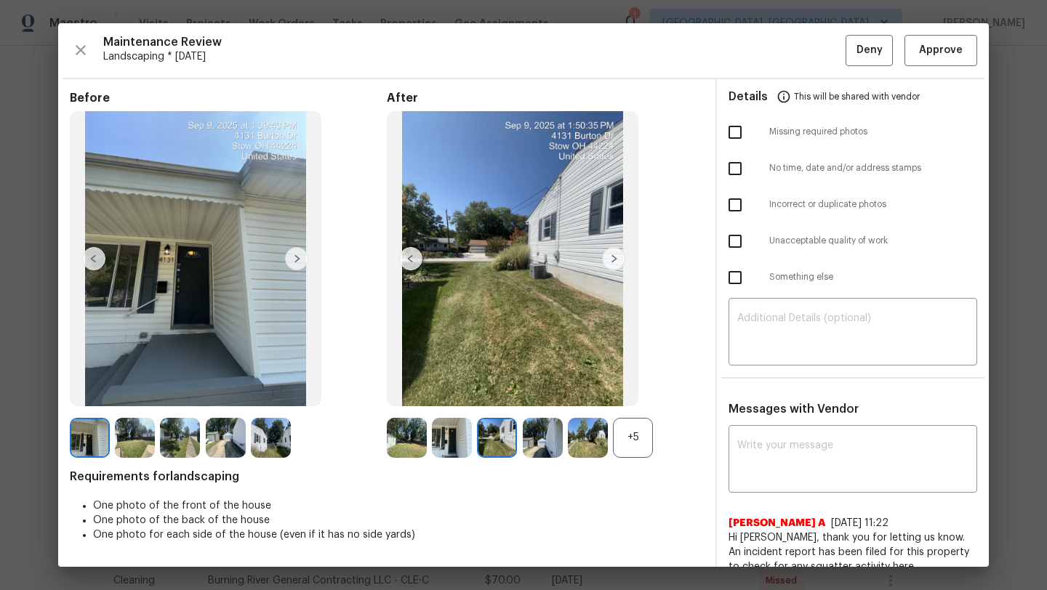
click at [615, 257] on img at bounding box center [613, 258] width 23 height 23
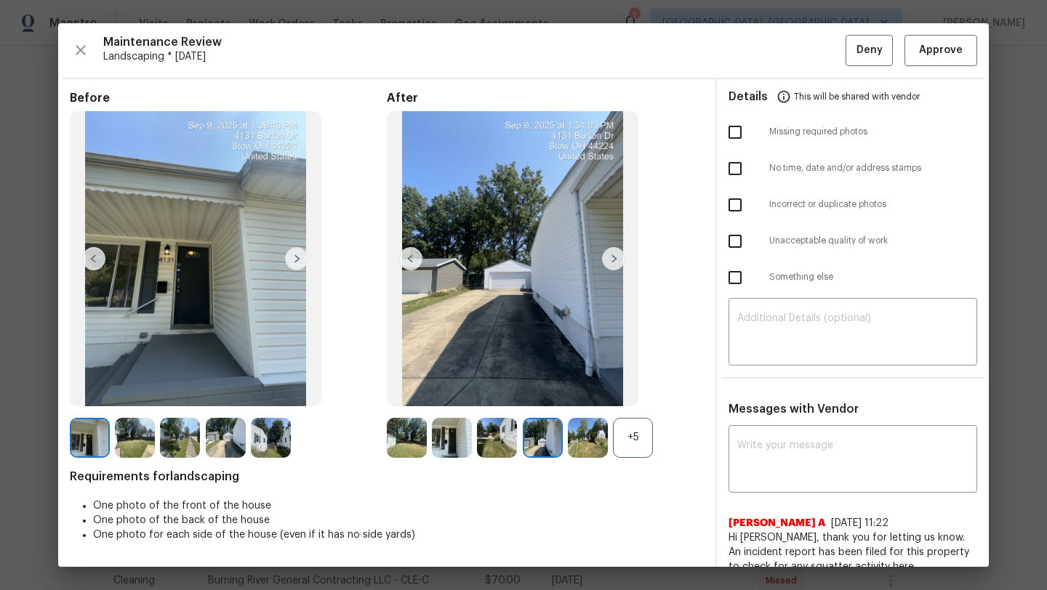
click at [615, 257] on img at bounding box center [613, 258] width 23 height 23
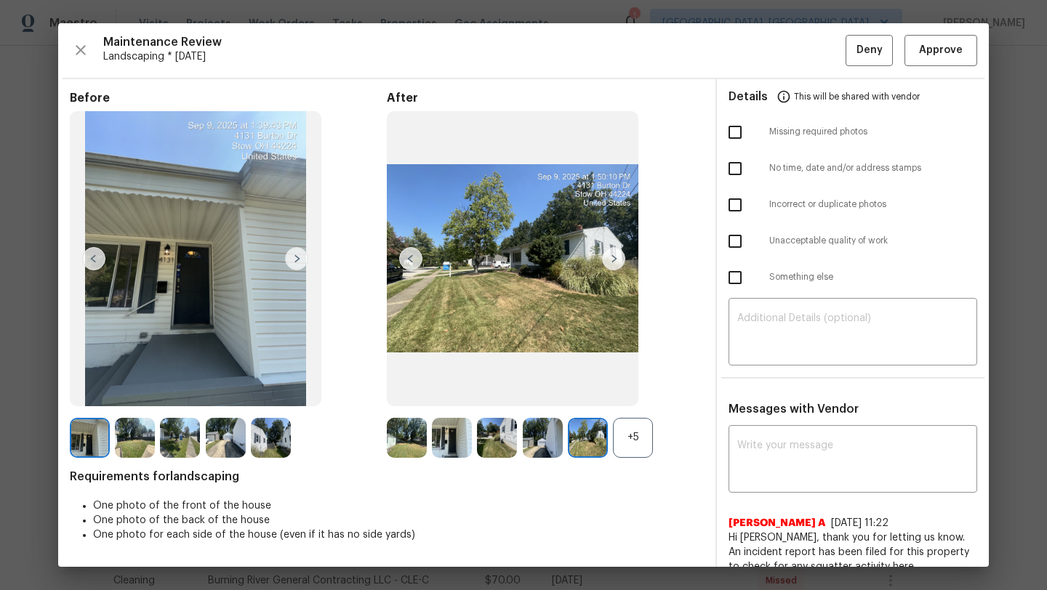
click at [615, 257] on img at bounding box center [613, 258] width 23 height 23
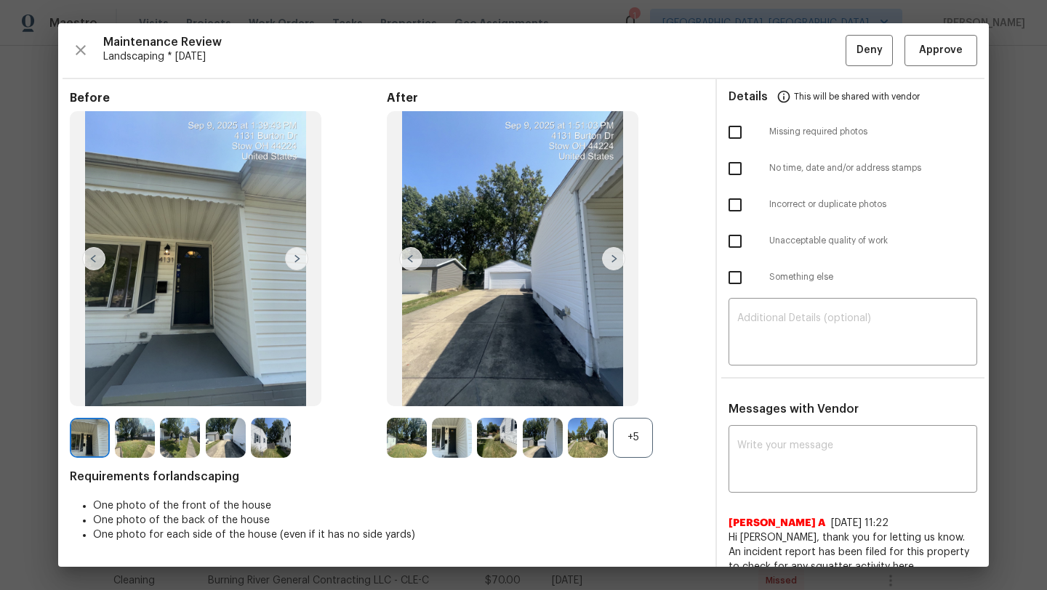
click at [615, 257] on img at bounding box center [613, 258] width 23 height 23
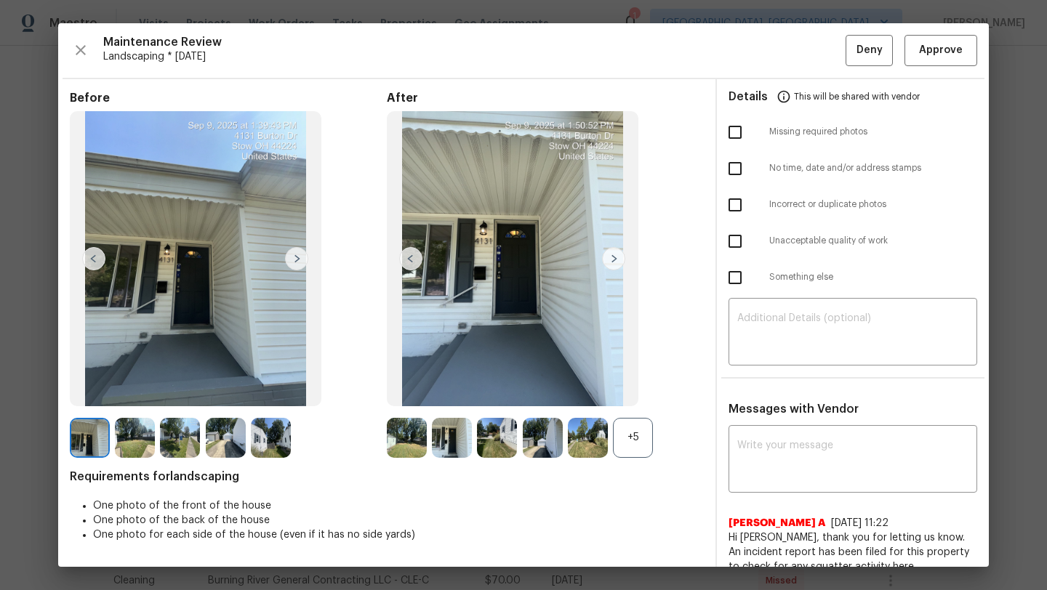
click at [615, 257] on img at bounding box center [613, 258] width 23 height 23
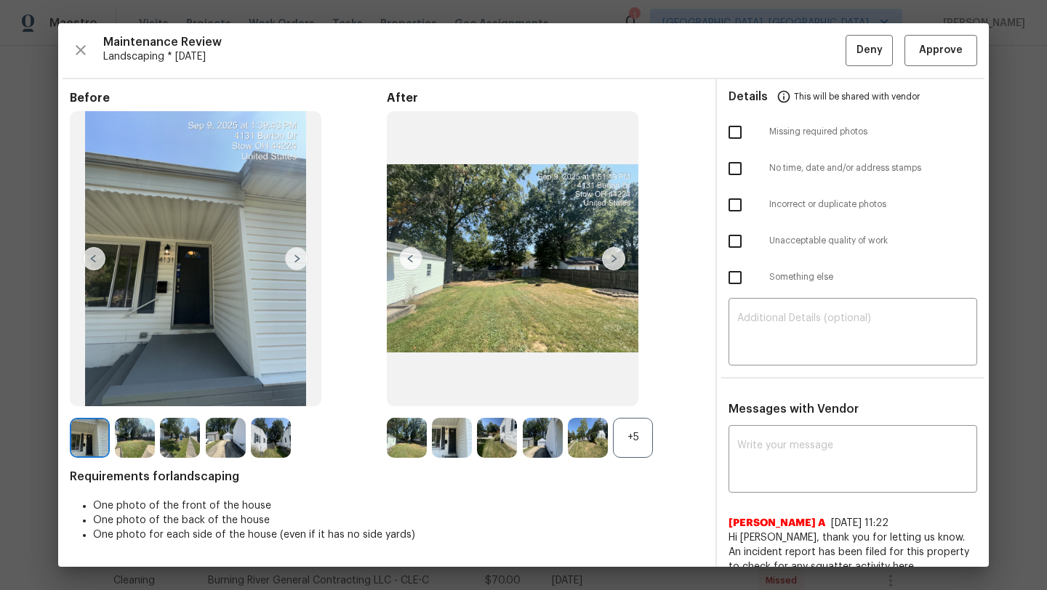
click at [615, 257] on img at bounding box center [613, 258] width 23 height 23
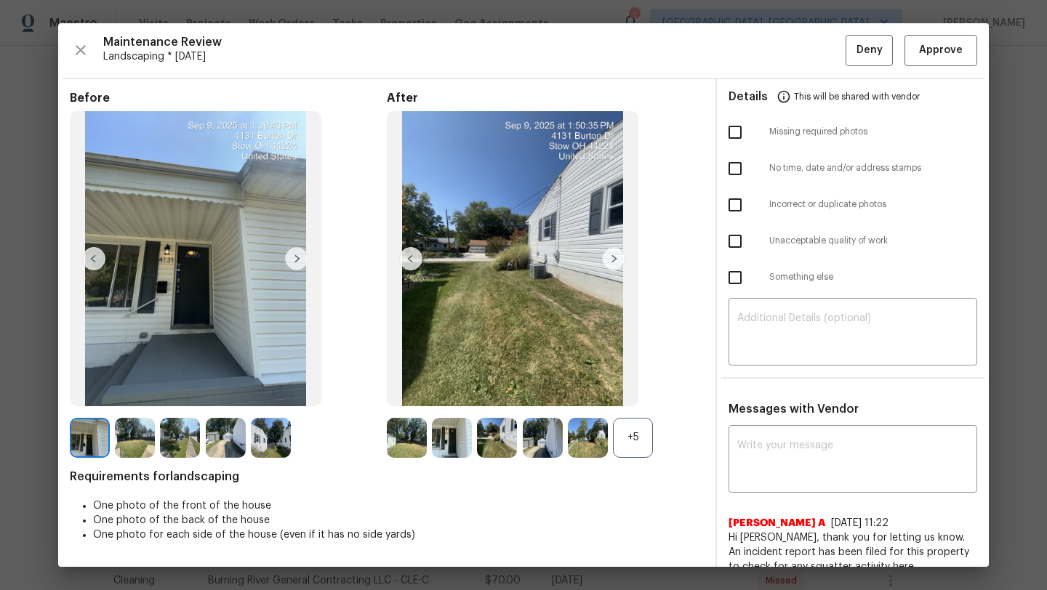
click at [614, 257] on img at bounding box center [613, 258] width 23 height 23
click at [614, 254] on img at bounding box center [613, 258] width 23 height 23
click at [934, 50] on span "Approve" at bounding box center [941, 50] width 44 height 18
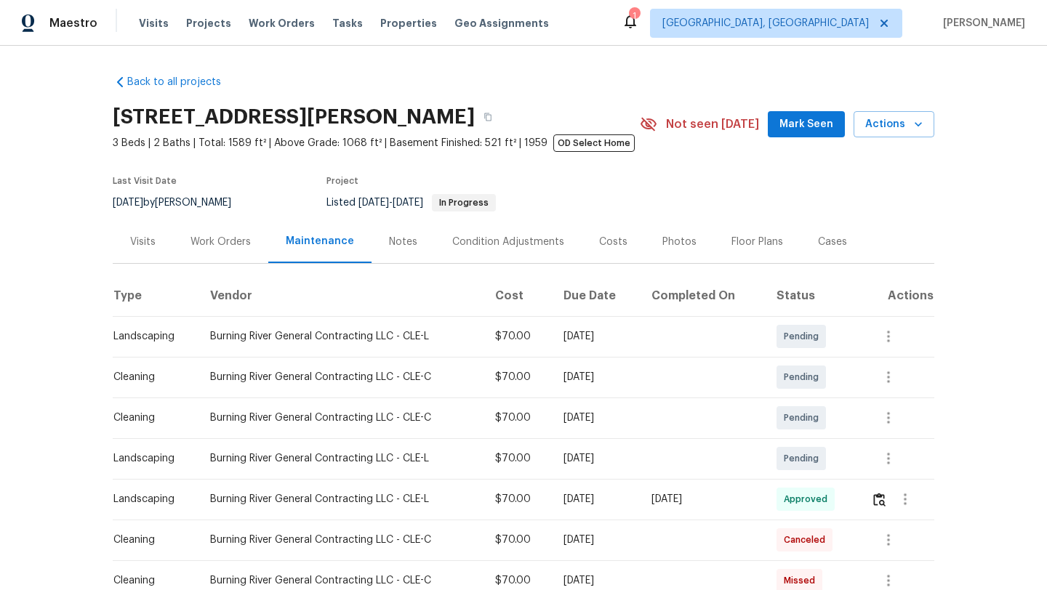
click at [151, 237] on div "Visits" at bounding box center [142, 242] width 25 height 15
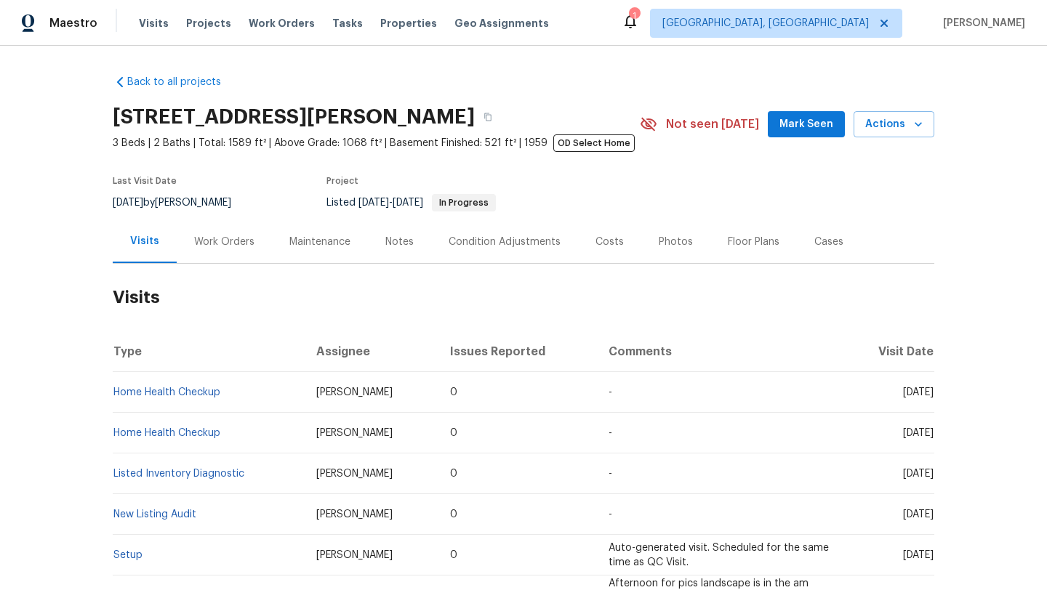
click at [329, 246] on div "Maintenance" at bounding box center [319, 242] width 61 height 15
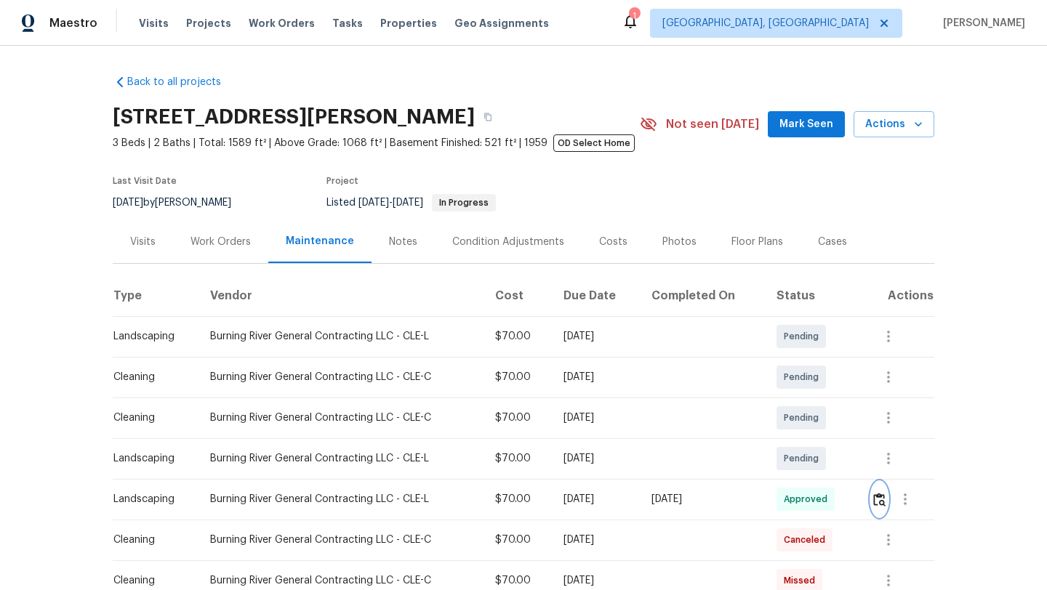
click at [878, 500] on img "button" at bounding box center [879, 500] width 12 height 14
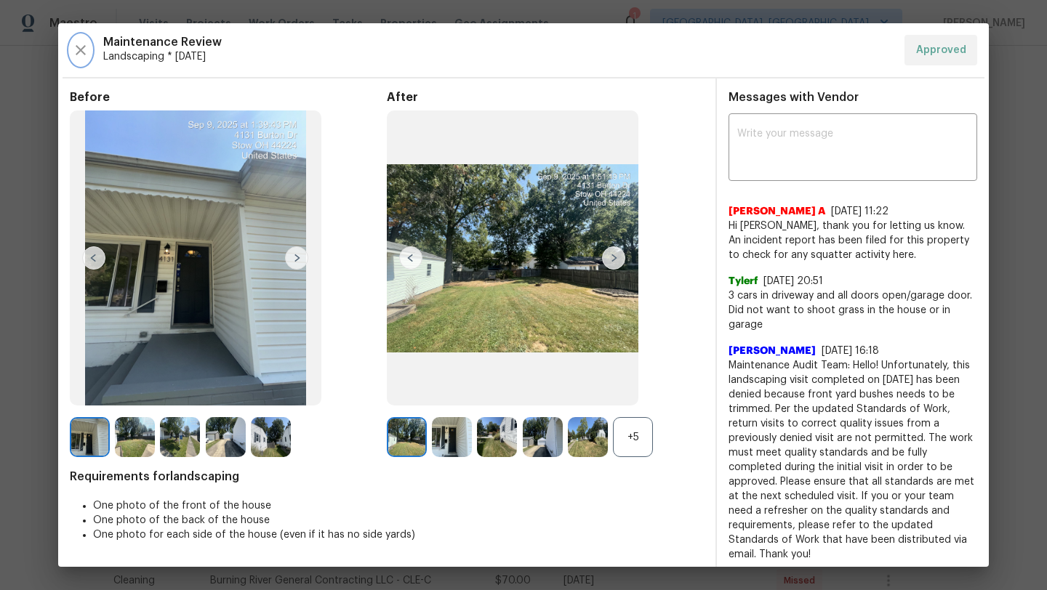
click at [82, 48] on icon "button" at bounding box center [80, 49] width 17 height 17
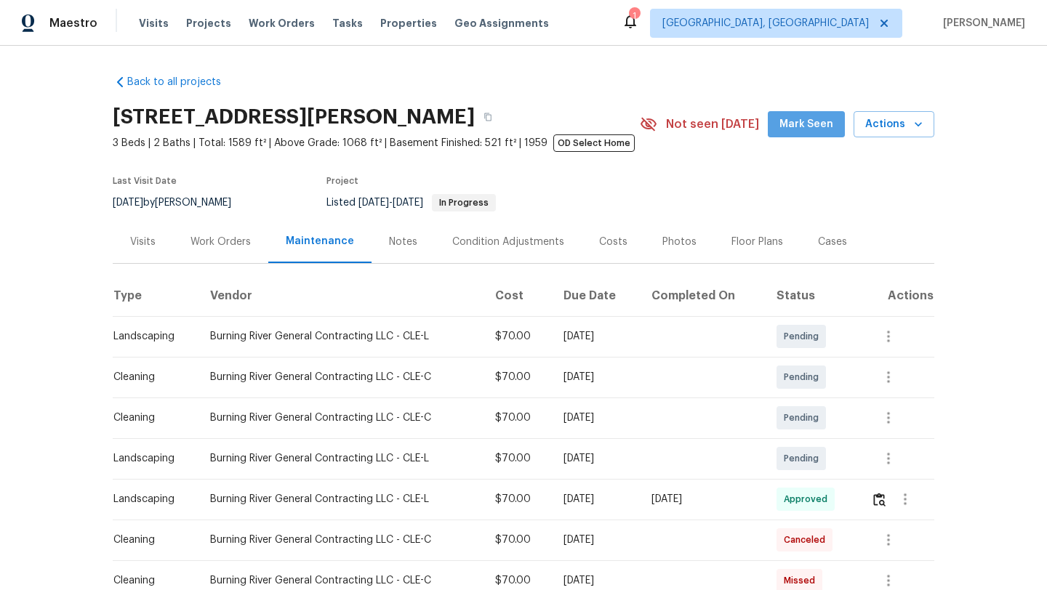
click at [829, 125] on span "Mark Seen" at bounding box center [806, 125] width 54 height 18
click at [137, 238] on div "Visits" at bounding box center [142, 242] width 25 height 15
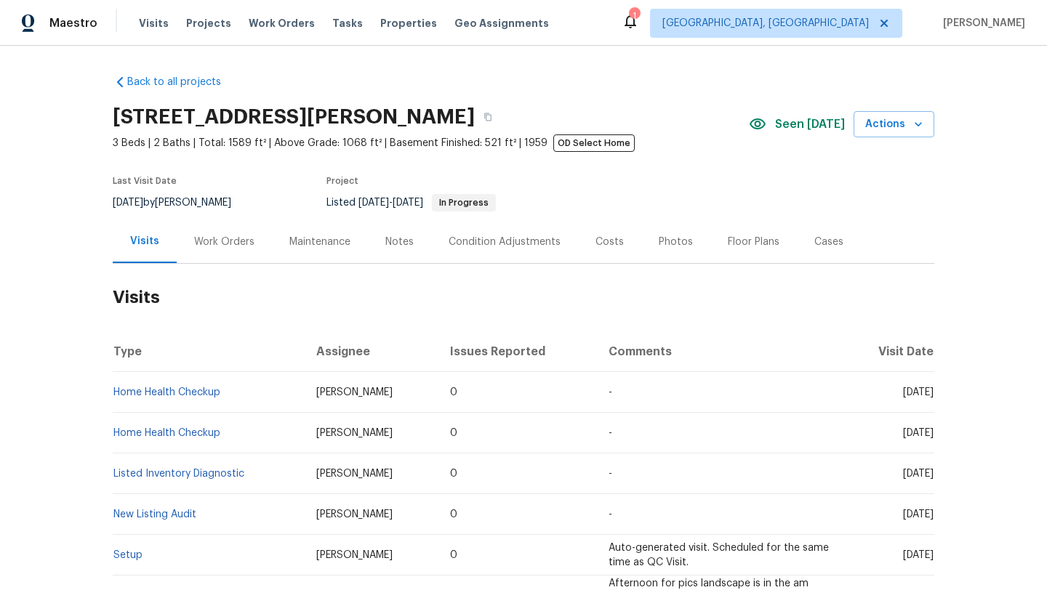
click at [210, 239] on div "Work Orders" at bounding box center [224, 242] width 60 height 15
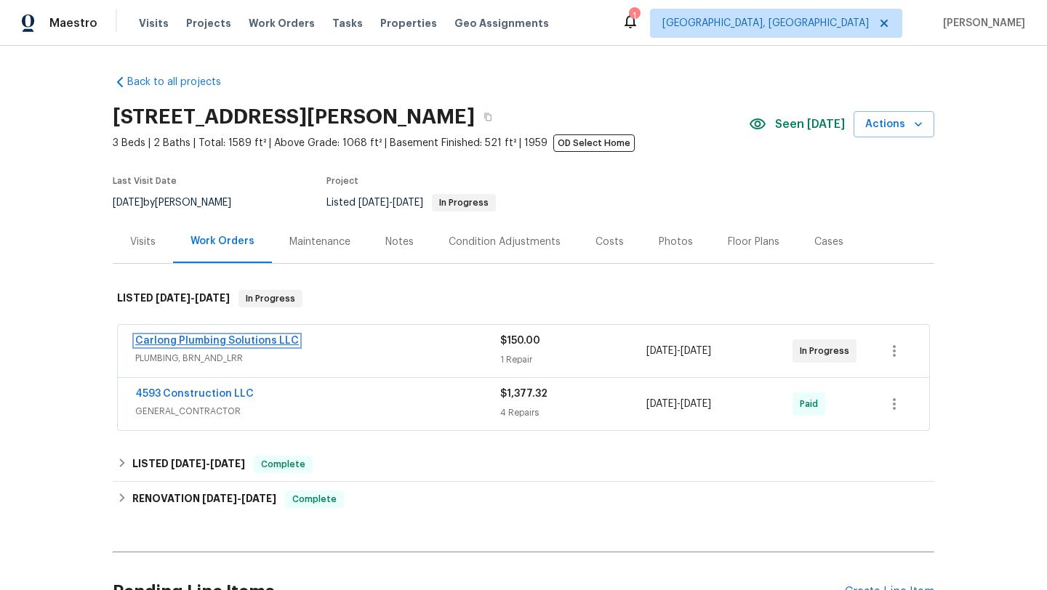
click at [169, 340] on link "Carlong Plumbing Solutions LLC" at bounding box center [217, 341] width 164 height 10
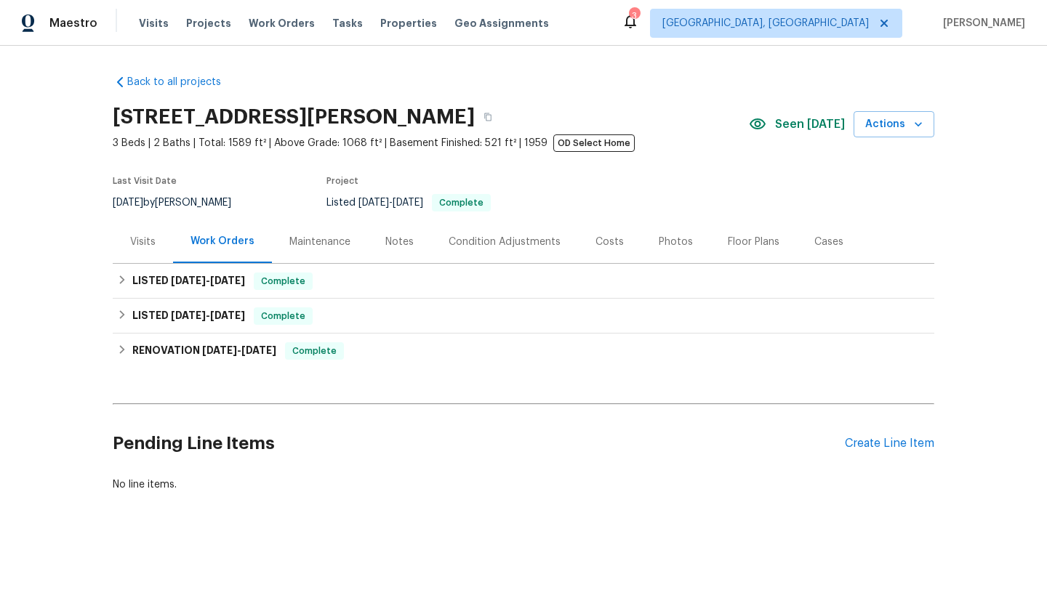
click at [139, 235] on div "Visits" at bounding box center [142, 242] width 25 height 15
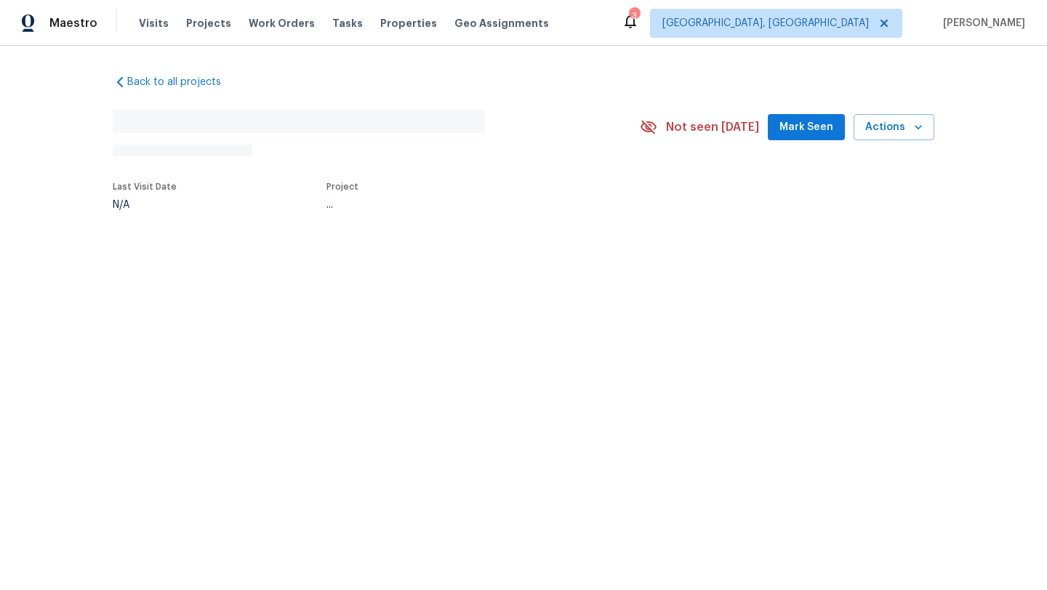
click at [800, 132] on span "Mark Seen" at bounding box center [806, 128] width 54 height 18
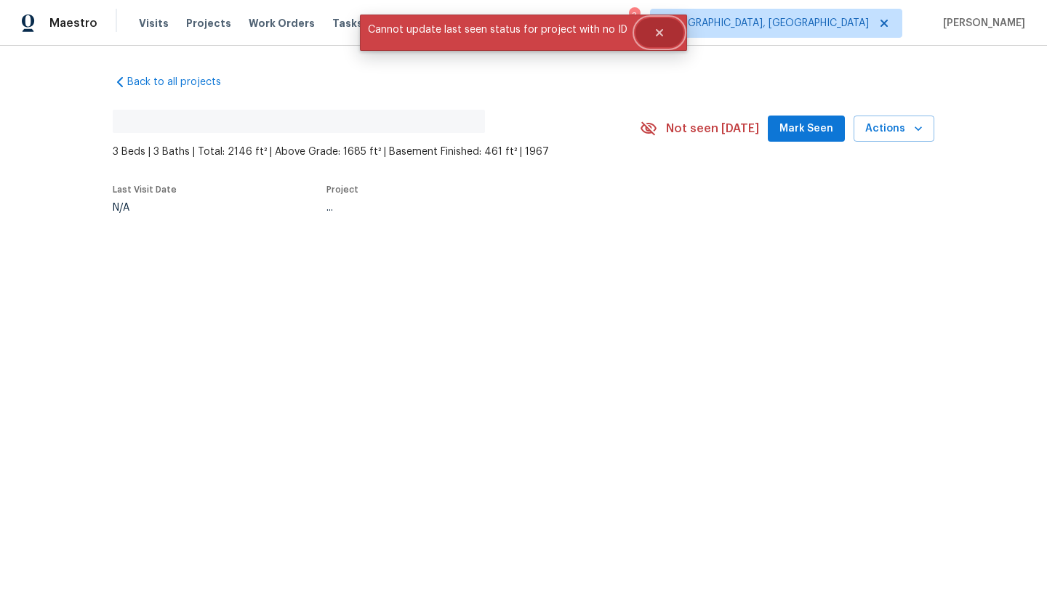
click at [658, 39] on button "Close" at bounding box center [659, 32] width 48 height 29
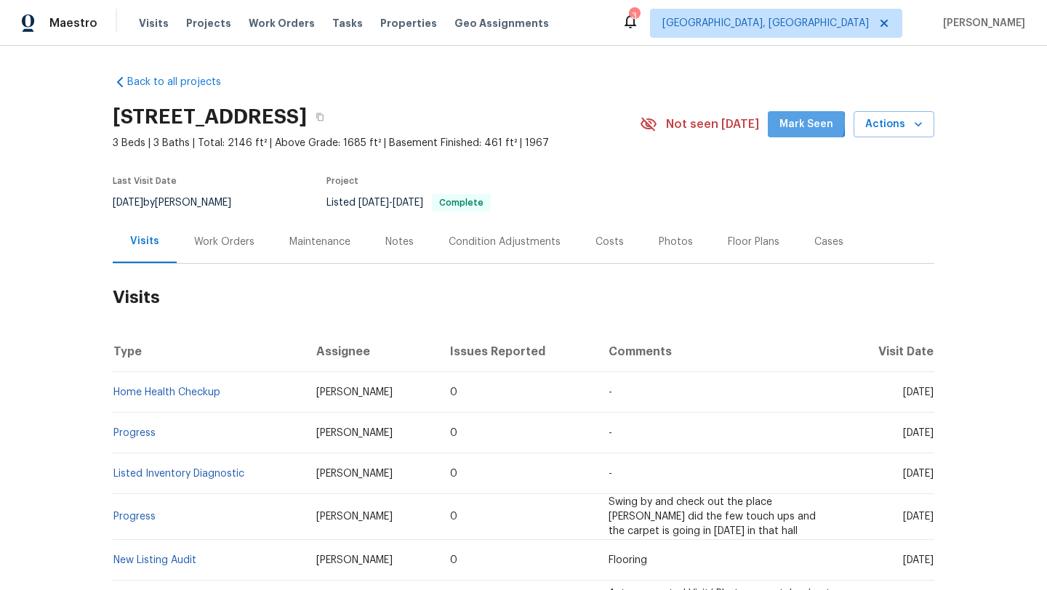
click at [790, 122] on span "Mark Seen" at bounding box center [806, 125] width 54 height 18
click at [294, 241] on div "Maintenance" at bounding box center [319, 242] width 61 height 15
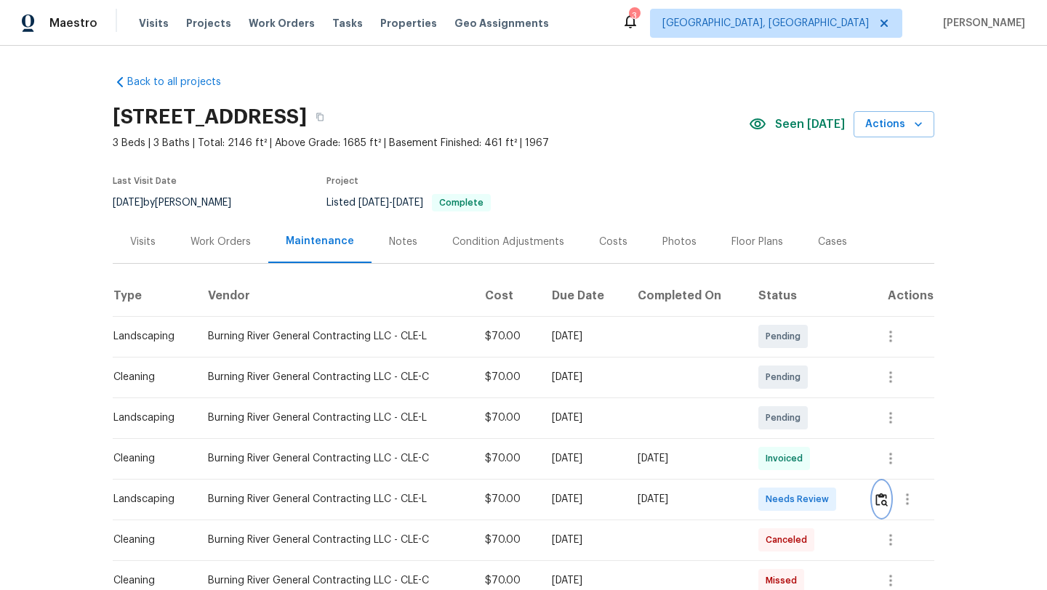
click at [880, 500] on img "button" at bounding box center [881, 500] width 12 height 14
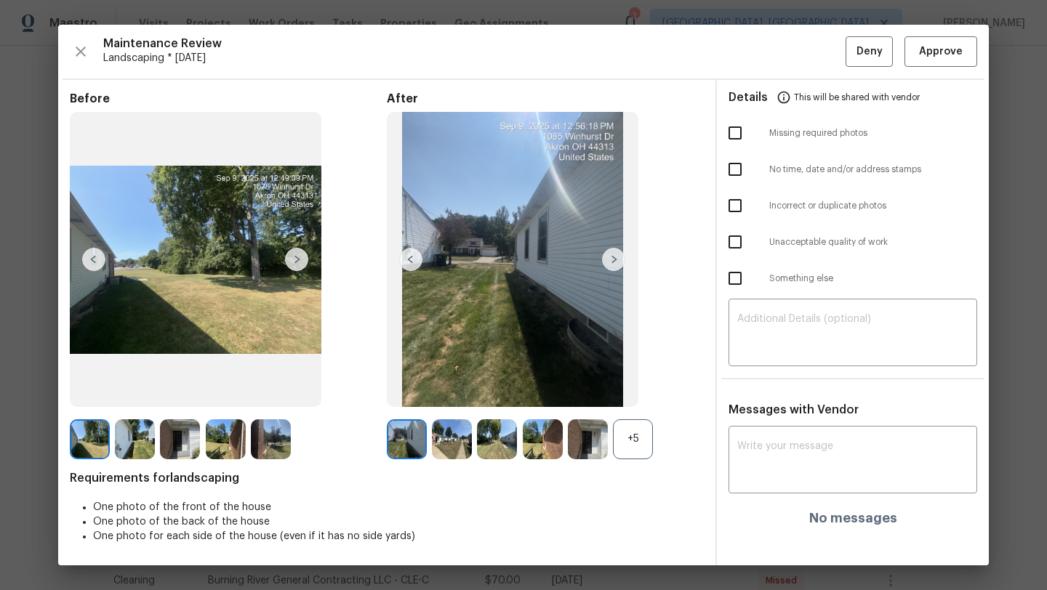
click at [614, 255] on img at bounding box center [613, 259] width 23 height 23
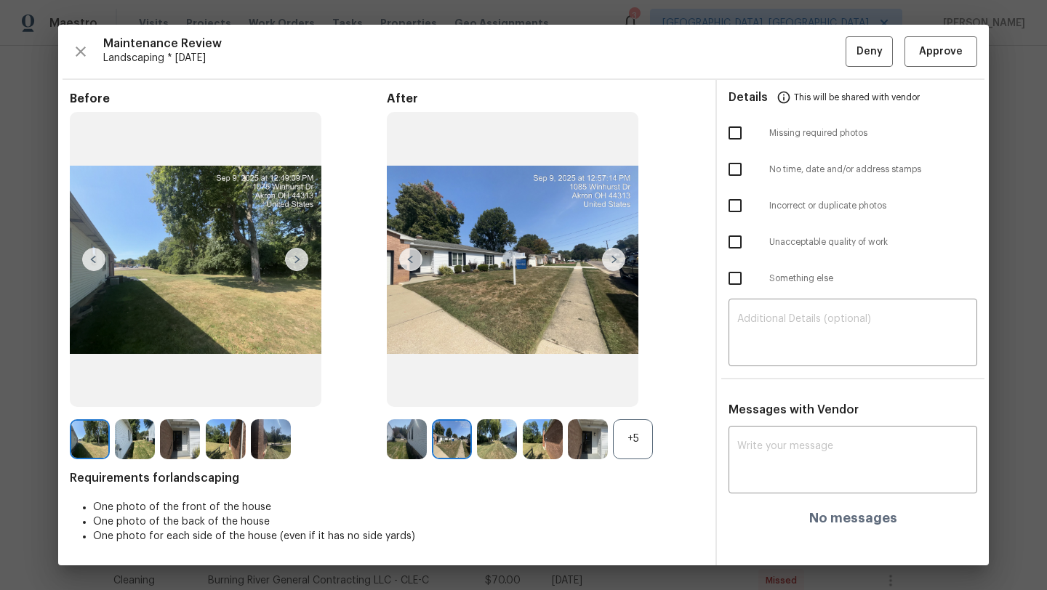
click at [612, 255] on img at bounding box center [613, 259] width 23 height 23
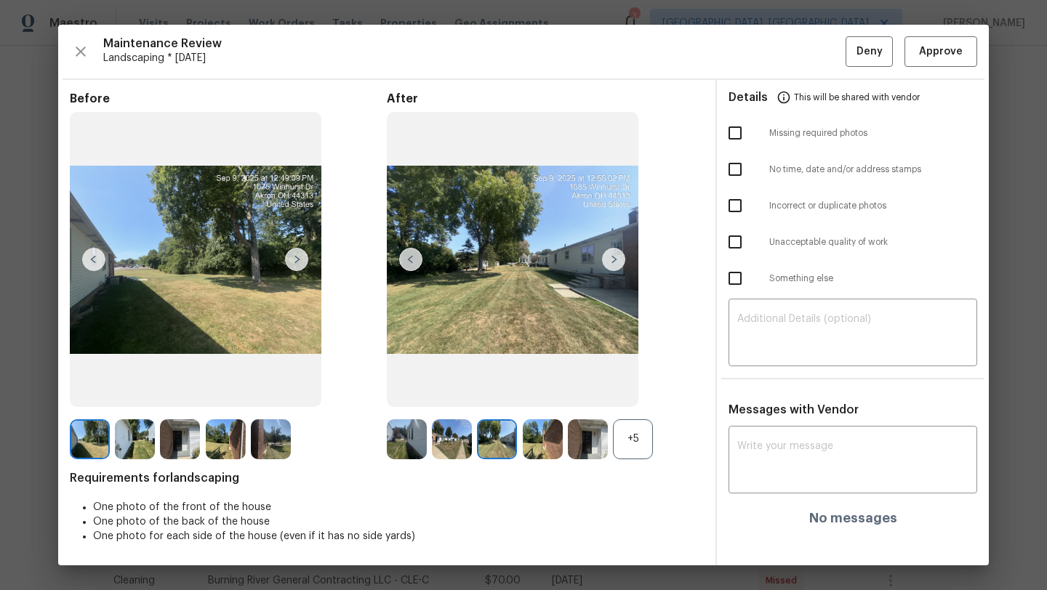
click at [612, 256] on img at bounding box center [613, 259] width 23 height 23
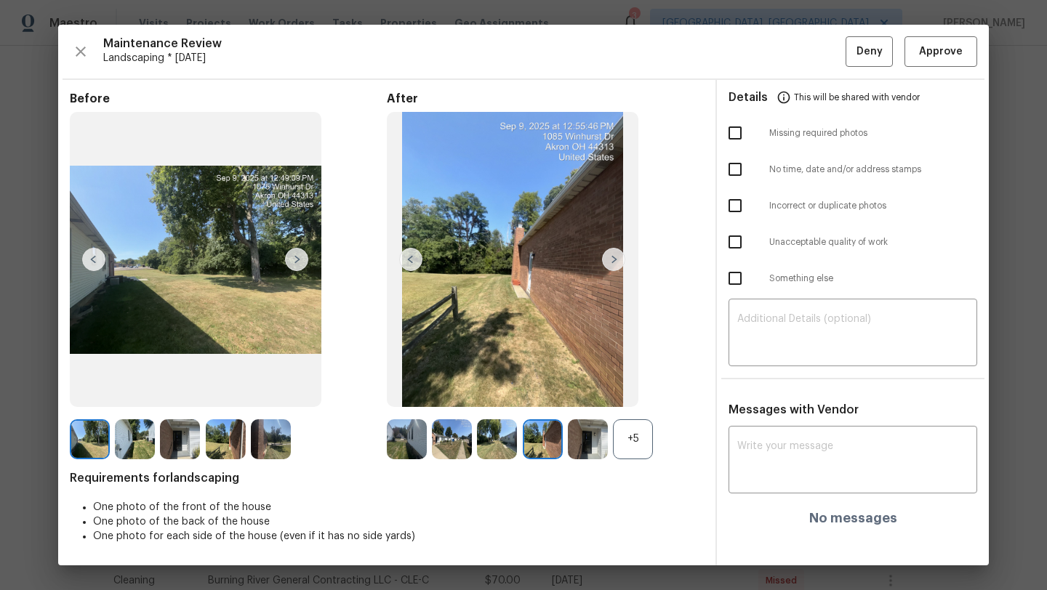
click at [612, 256] on img at bounding box center [613, 259] width 23 height 23
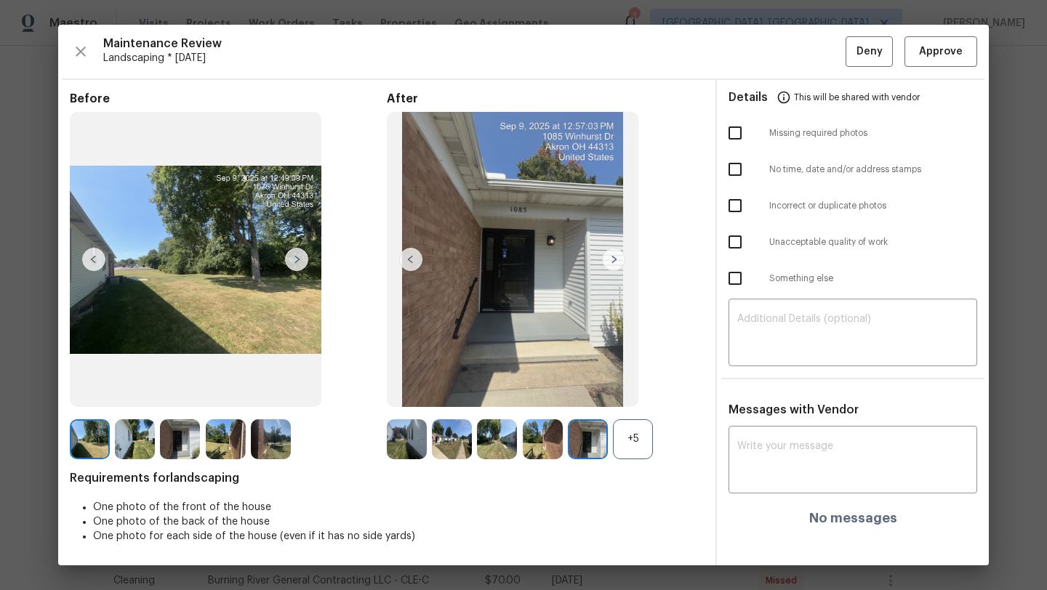
click at [612, 256] on img at bounding box center [613, 259] width 23 height 23
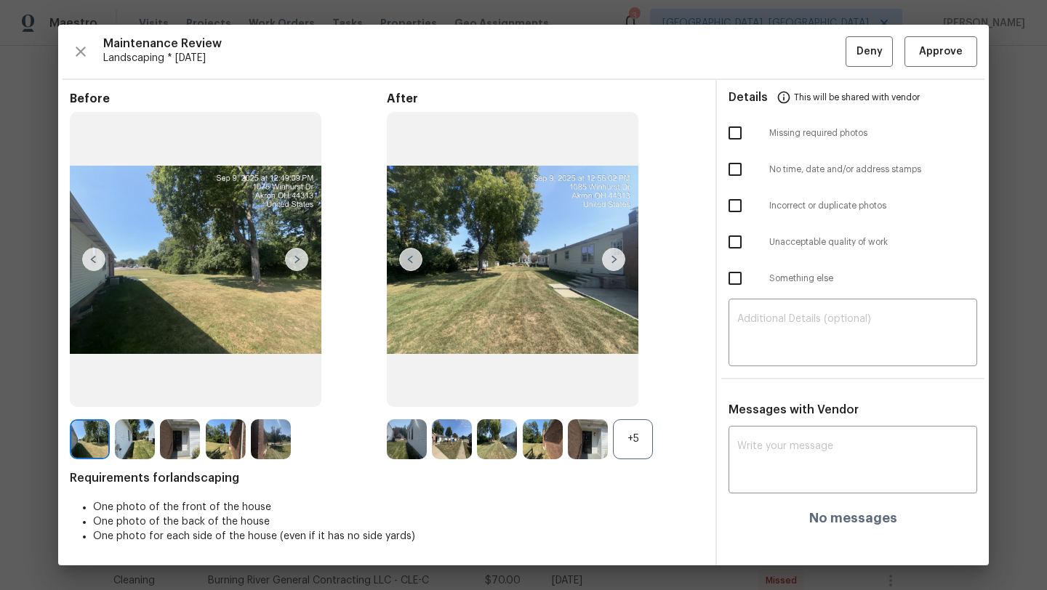
click at [612, 256] on img at bounding box center [613, 259] width 23 height 23
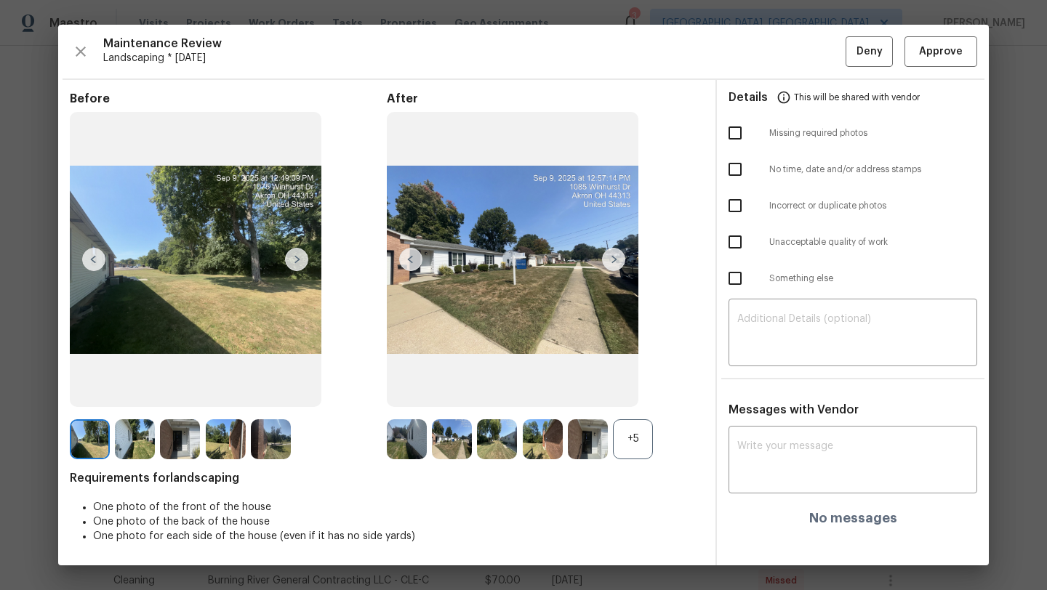
click at [612, 256] on img at bounding box center [613, 259] width 23 height 23
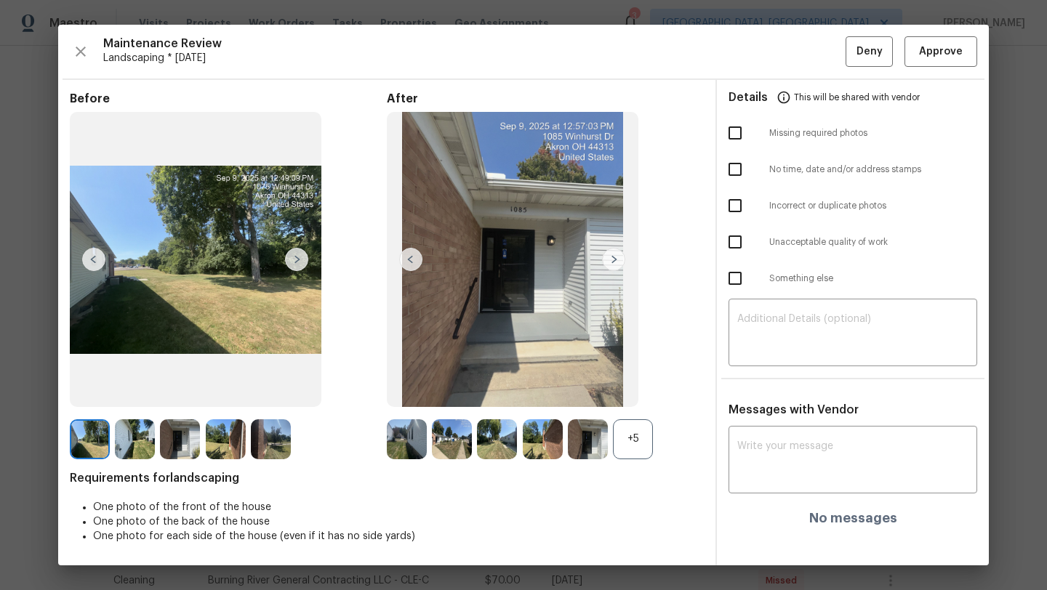
click at [612, 256] on img at bounding box center [613, 259] width 23 height 23
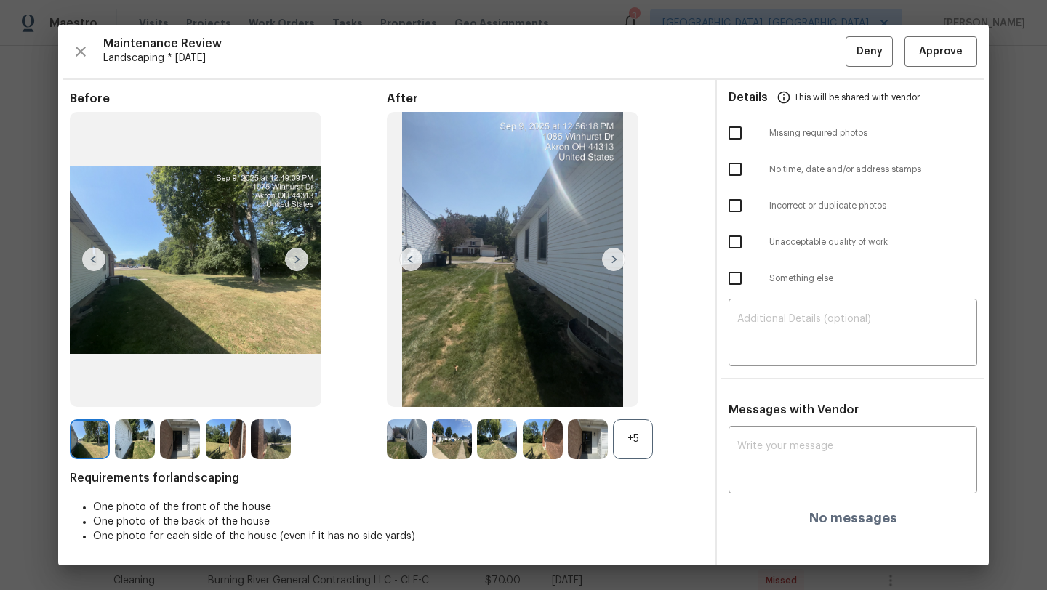
click at [612, 256] on img at bounding box center [613, 259] width 23 height 23
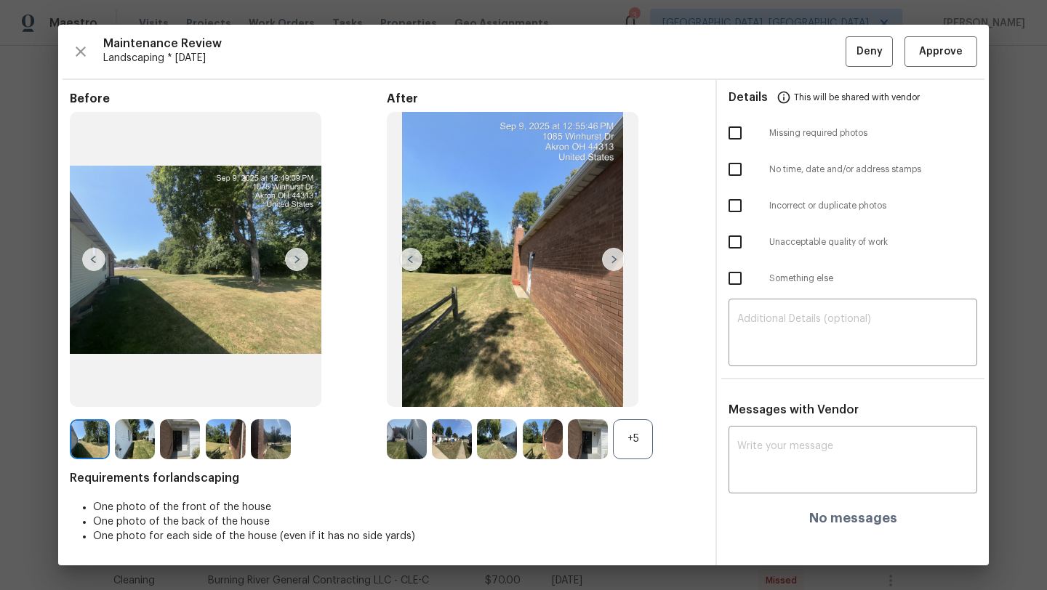
click at [612, 256] on img at bounding box center [613, 259] width 23 height 23
click at [924, 60] on span "Approve" at bounding box center [941, 52] width 44 height 18
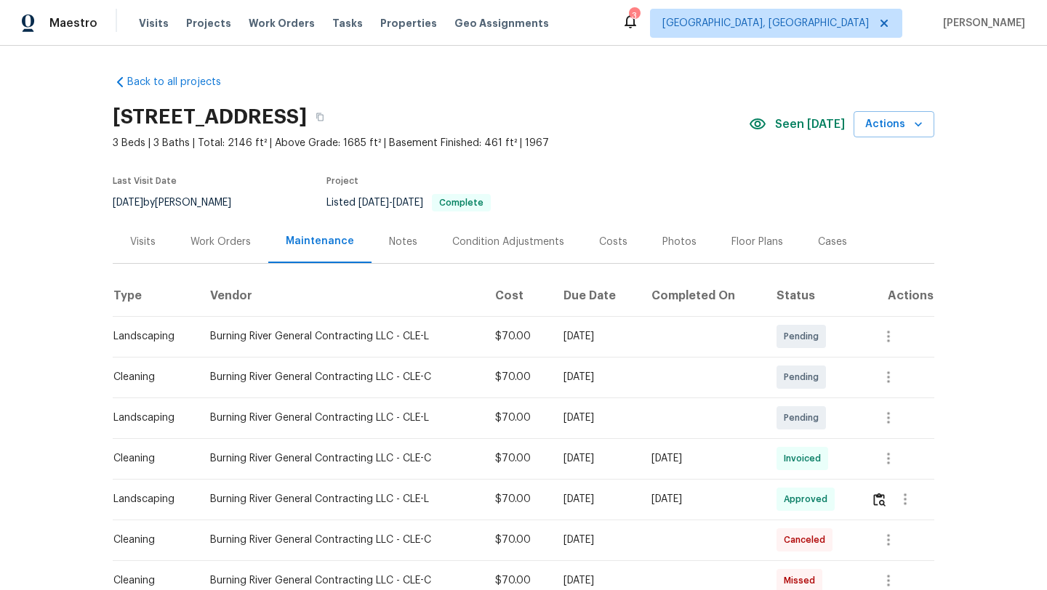
click at [156, 241] on div "Visits" at bounding box center [143, 241] width 60 height 43
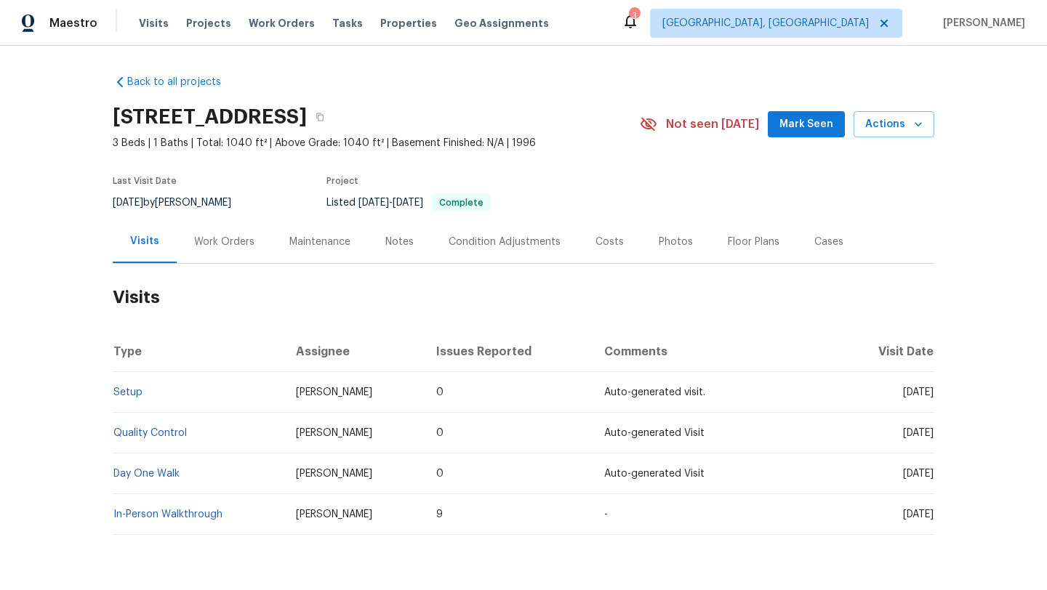
click at [795, 130] on span "Mark Seen" at bounding box center [806, 125] width 54 height 18
click at [206, 242] on div "Work Orders" at bounding box center [224, 242] width 60 height 15
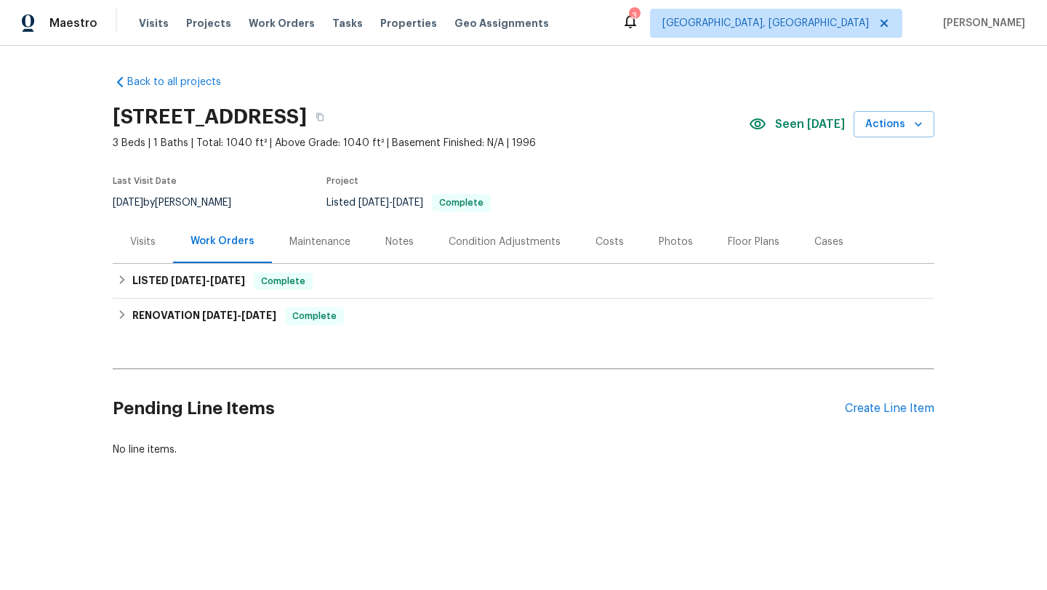
click at [283, 242] on div "Maintenance" at bounding box center [320, 241] width 96 height 43
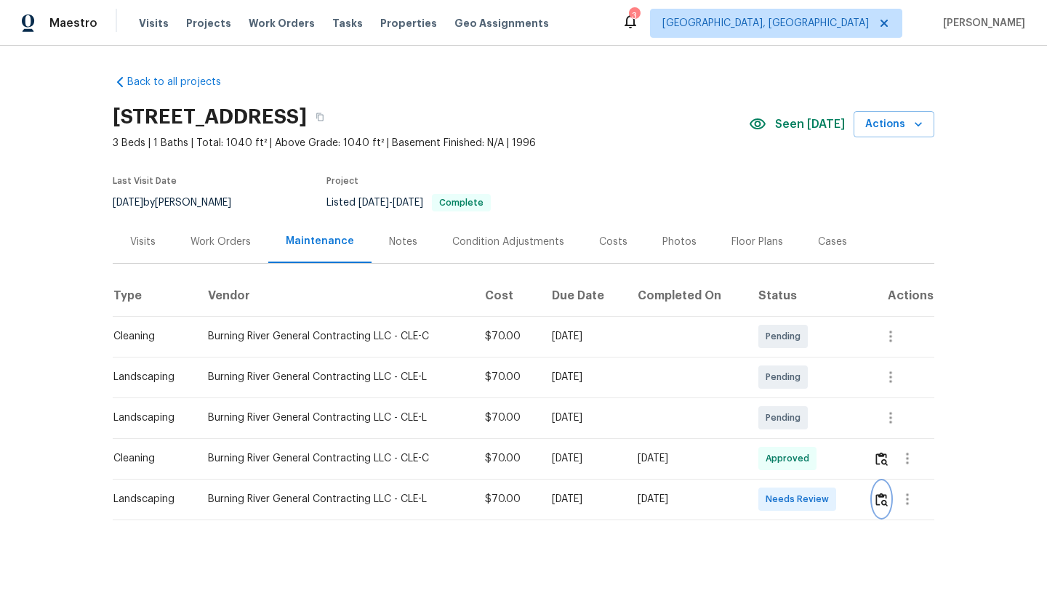
click at [886, 502] on img "button" at bounding box center [881, 500] width 12 height 14
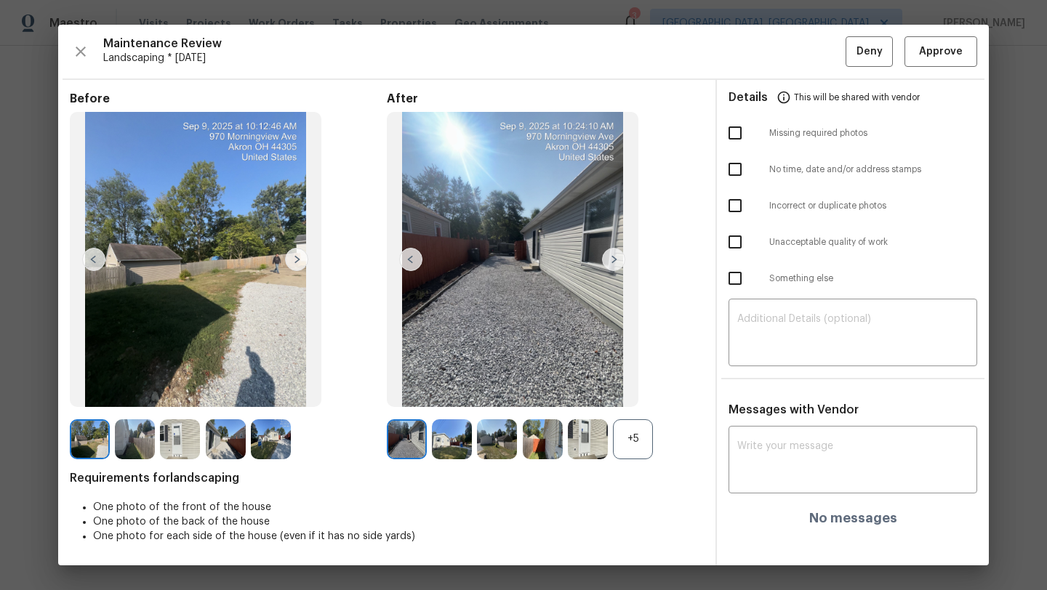
click at [450, 441] on img at bounding box center [452, 440] width 40 height 40
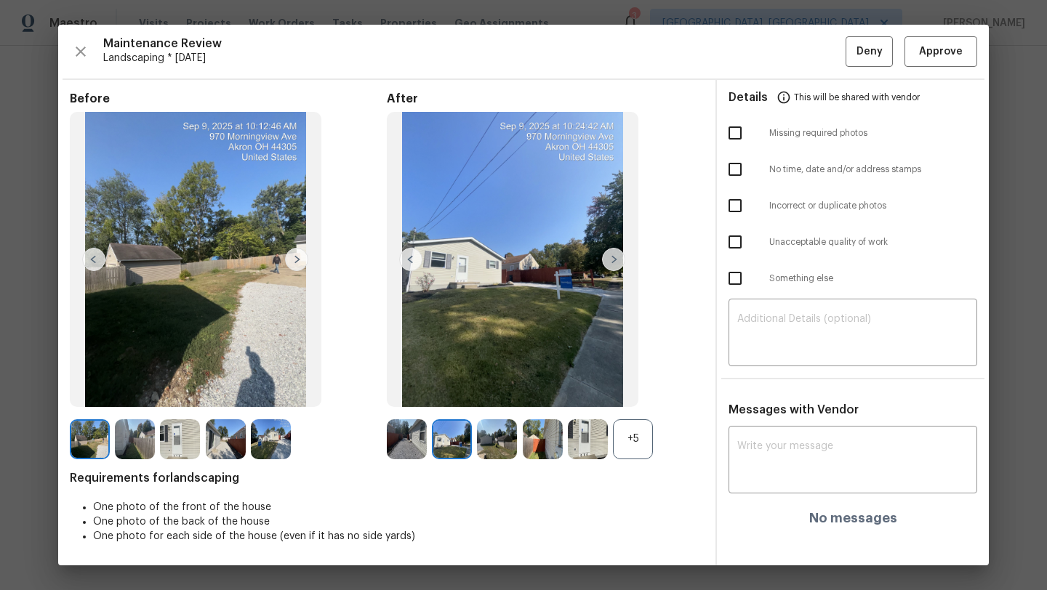
click at [494, 444] on img at bounding box center [497, 440] width 40 height 40
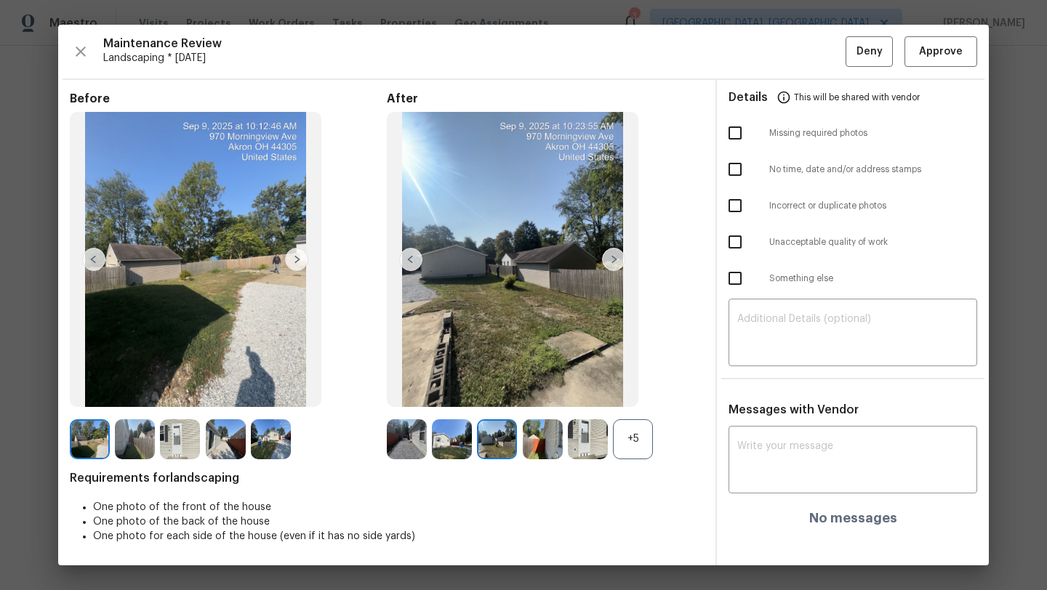
click at [542, 448] on img at bounding box center [543, 440] width 40 height 40
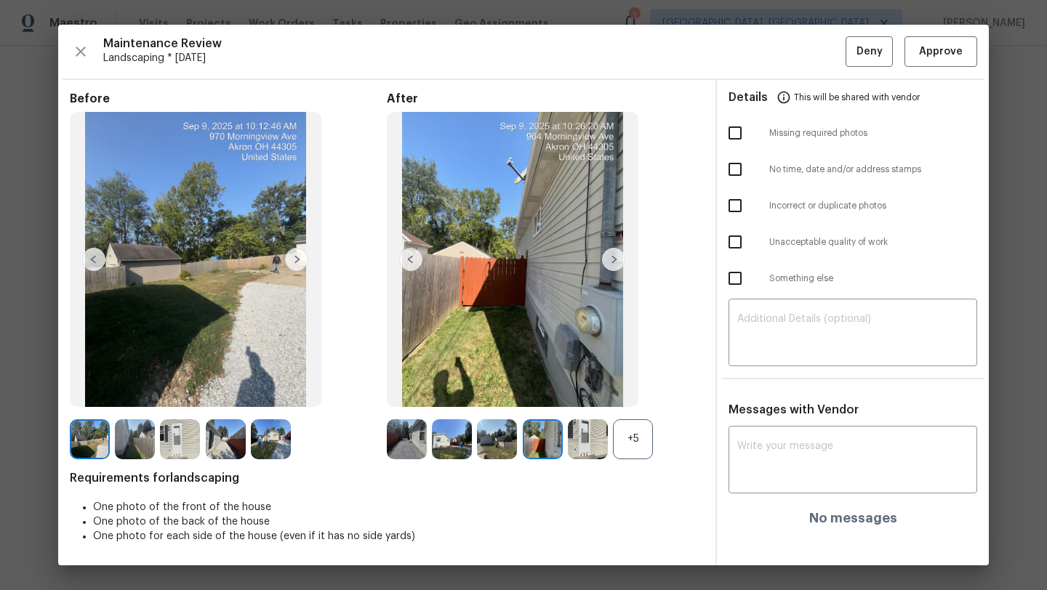
click at [578, 447] on img at bounding box center [588, 440] width 40 height 40
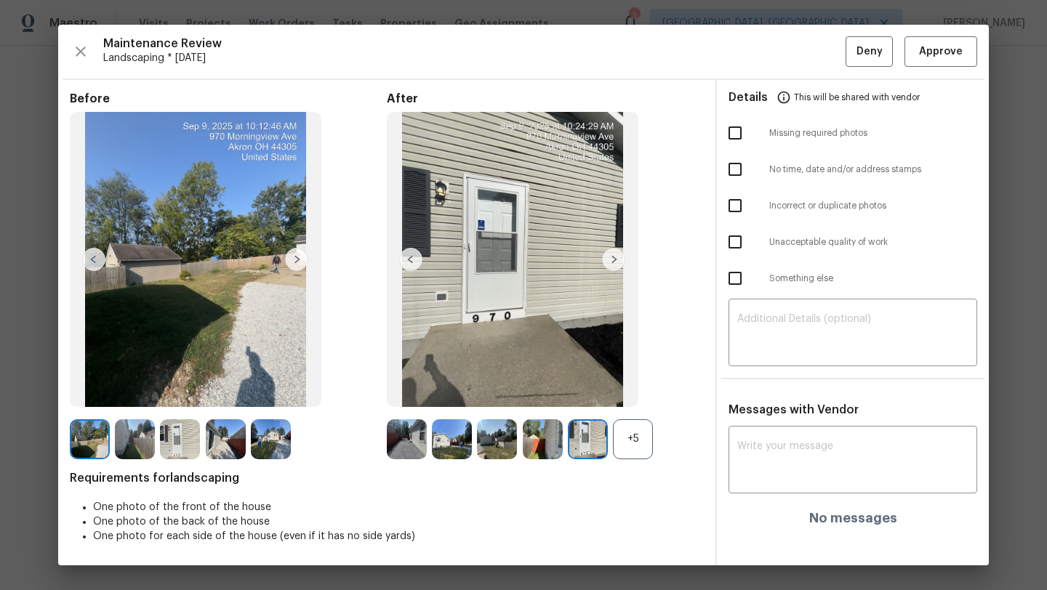
click at [616, 263] on img at bounding box center [613, 259] width 23 height 23
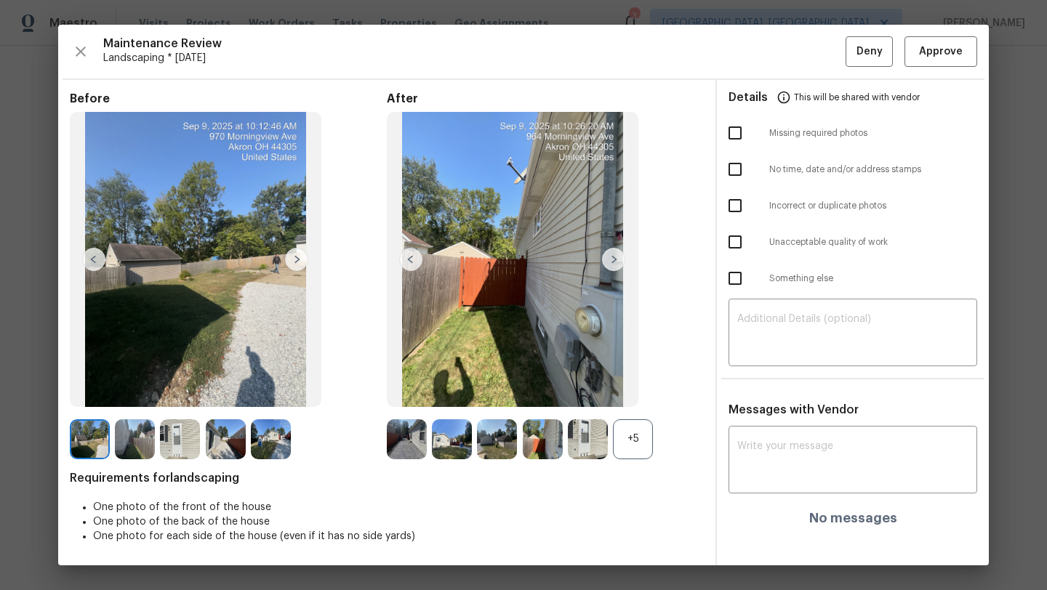
click at [616, 263] on img at bounding box center [613, 259] width 23 height 23
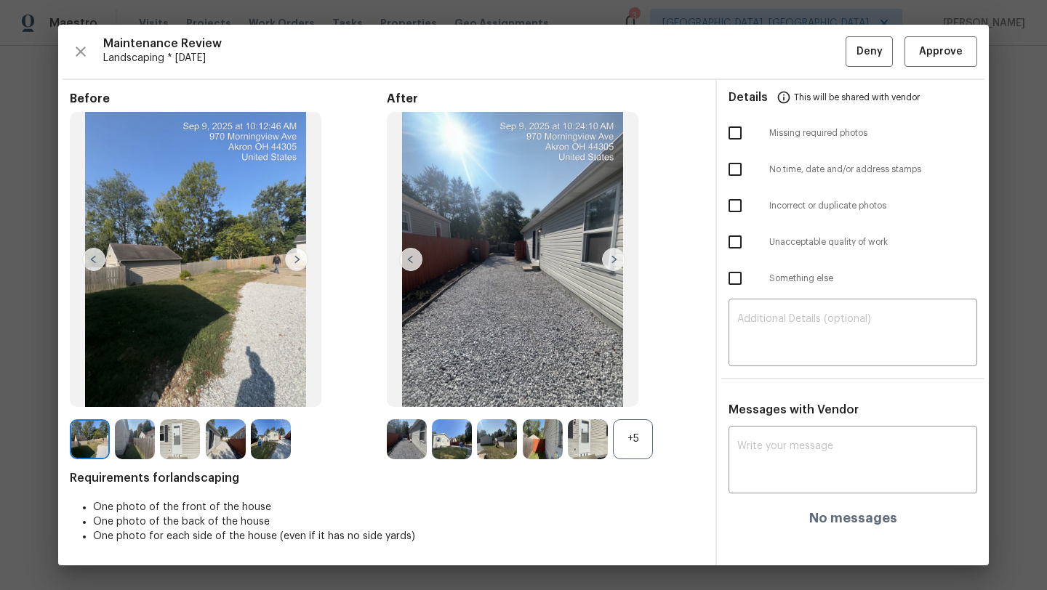
click at [616, 263] on img at bounding box center [613, 259] width 23 height 23
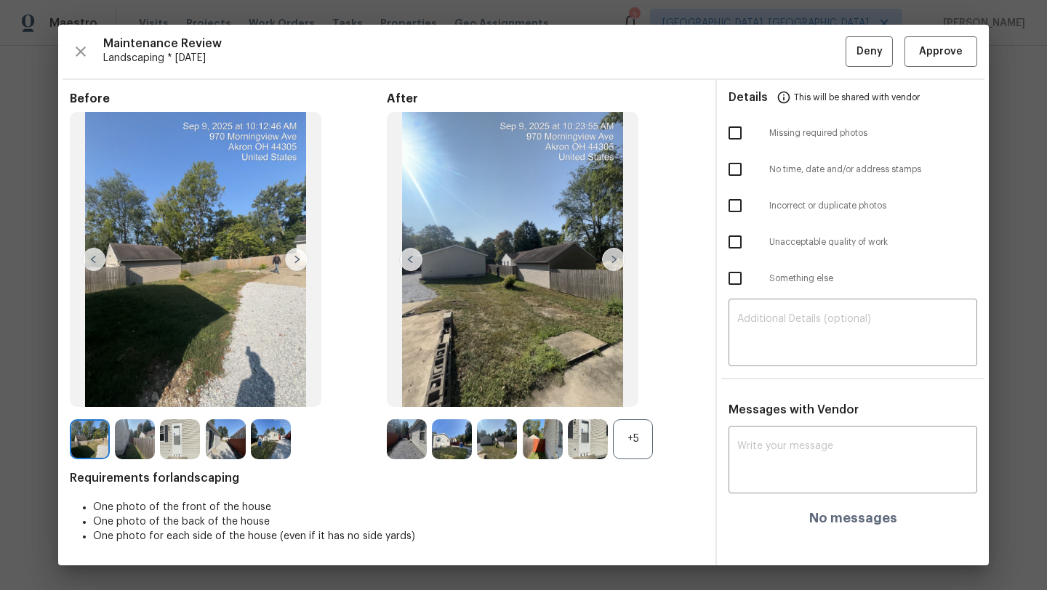
click at [616, 263] on img at bounding box center [613, 259] width 23 height 23
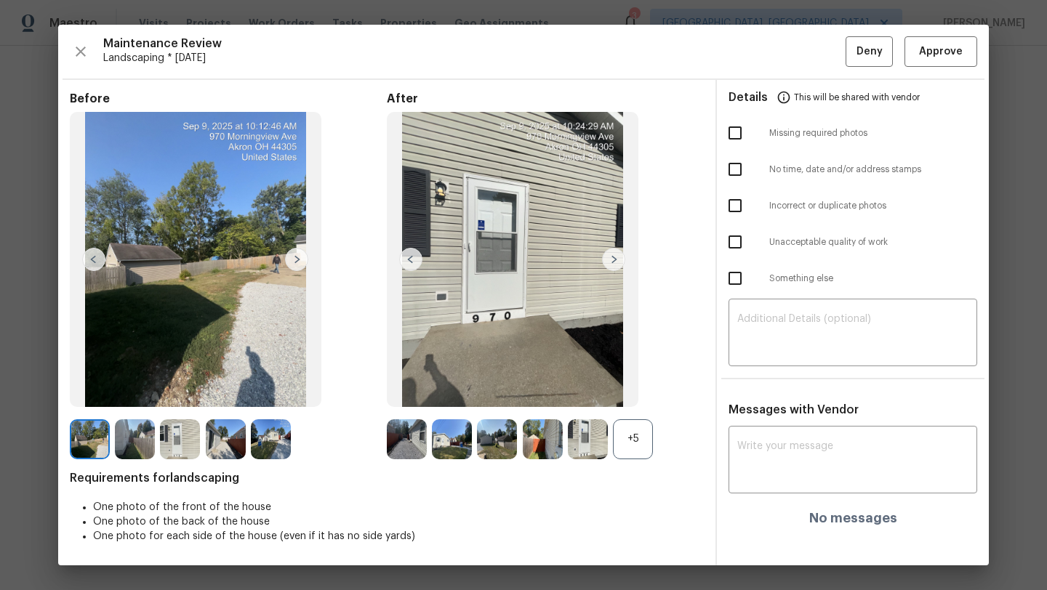
click at [616, 263] on img at bounding box center [613, 259] width 23 height 23
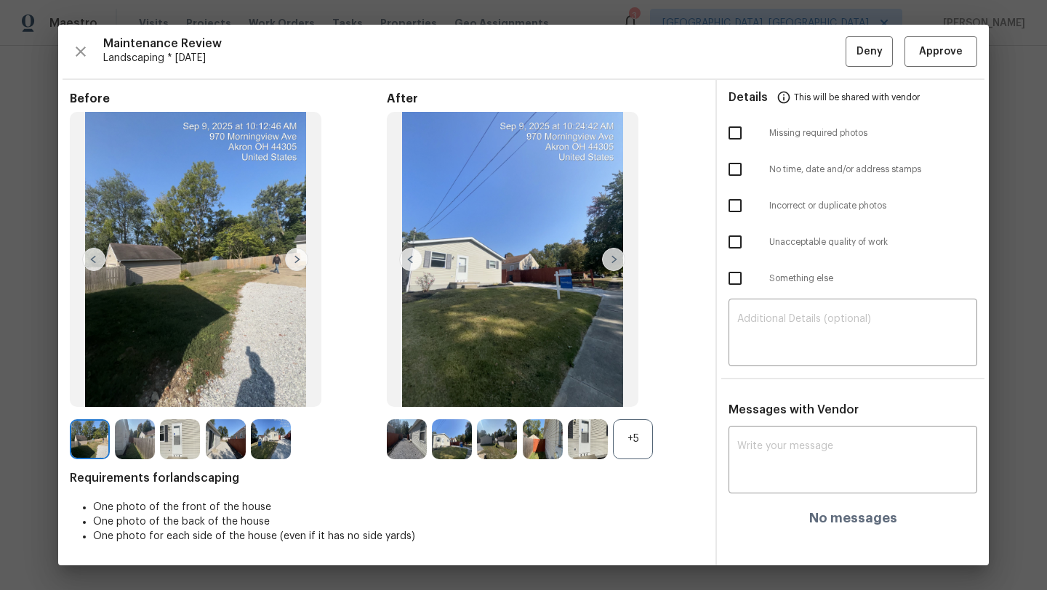
click at [616, 263] on img at bounding box center [613, 259] width 23 height 23
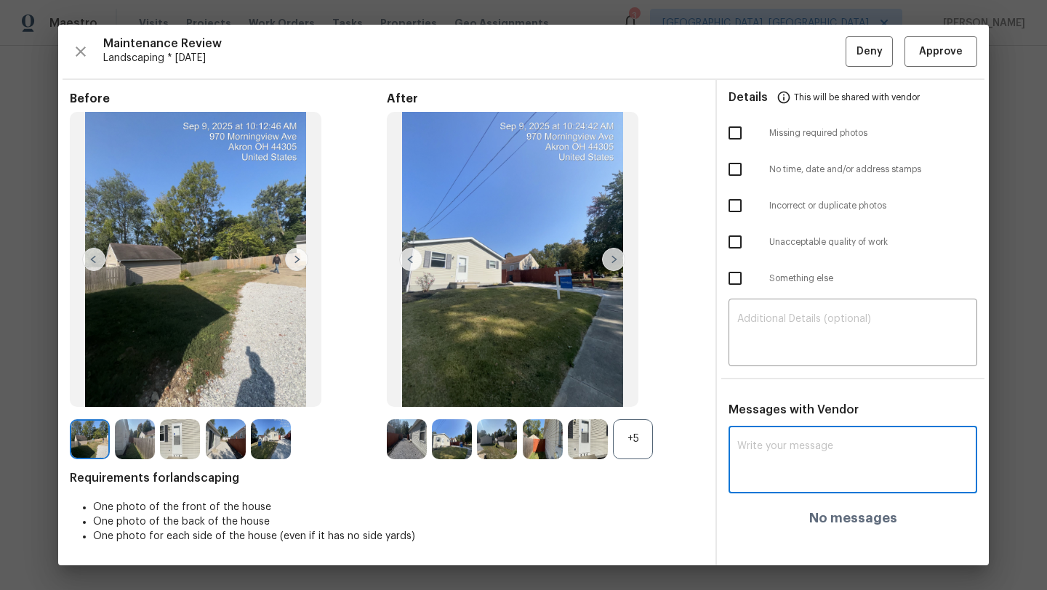
click at [779, 449] on textarea at bounding box center [852, 461] width 231 height 41
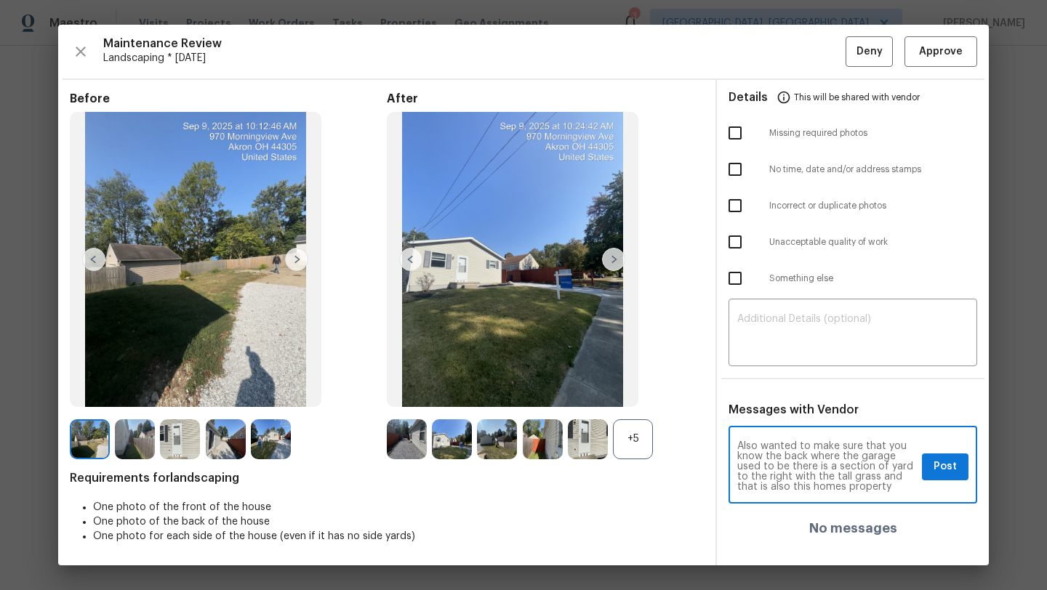
type textarea "Also wanted to make sure that you know the back where the garage used to be the…"
click at [944, 462] on span "Post" at bounding box center [945, 467] width 23 height 18
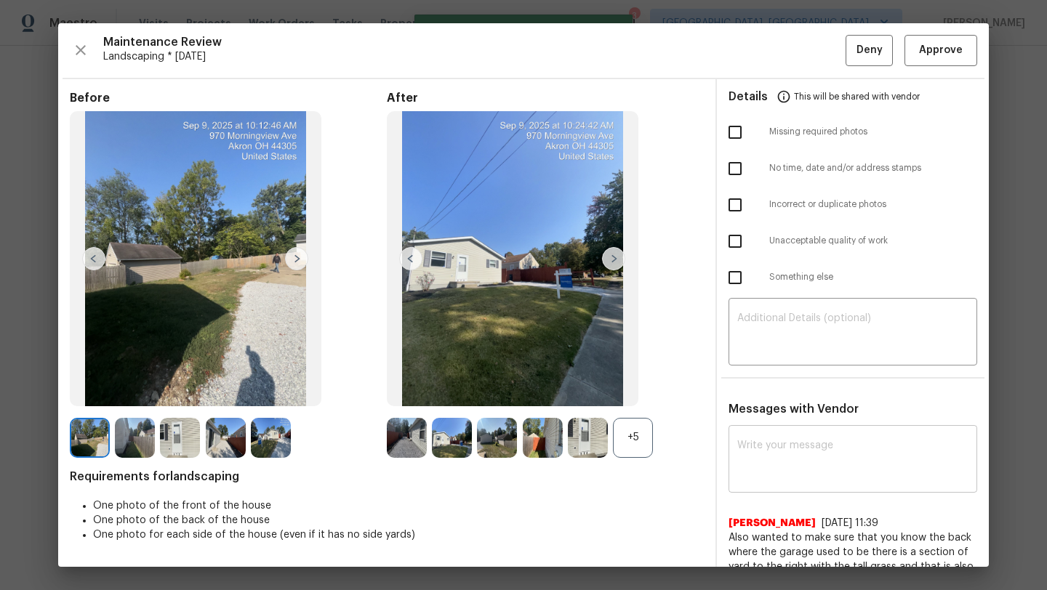
scroll to position [33, 0]
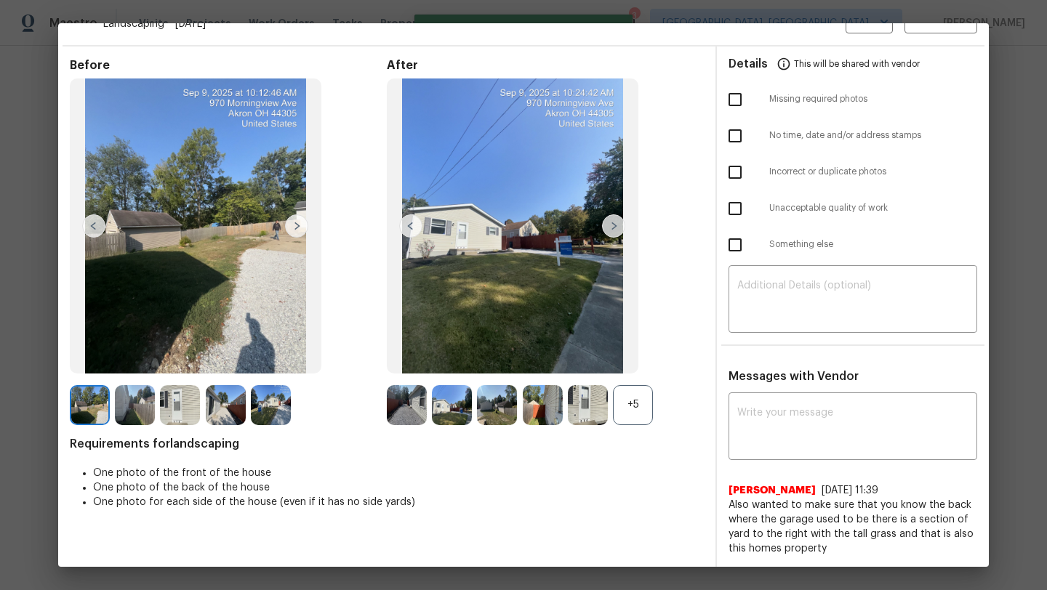
click at [626, 410] on div "+5" at bounding box center [633, 405] width 40 height 40
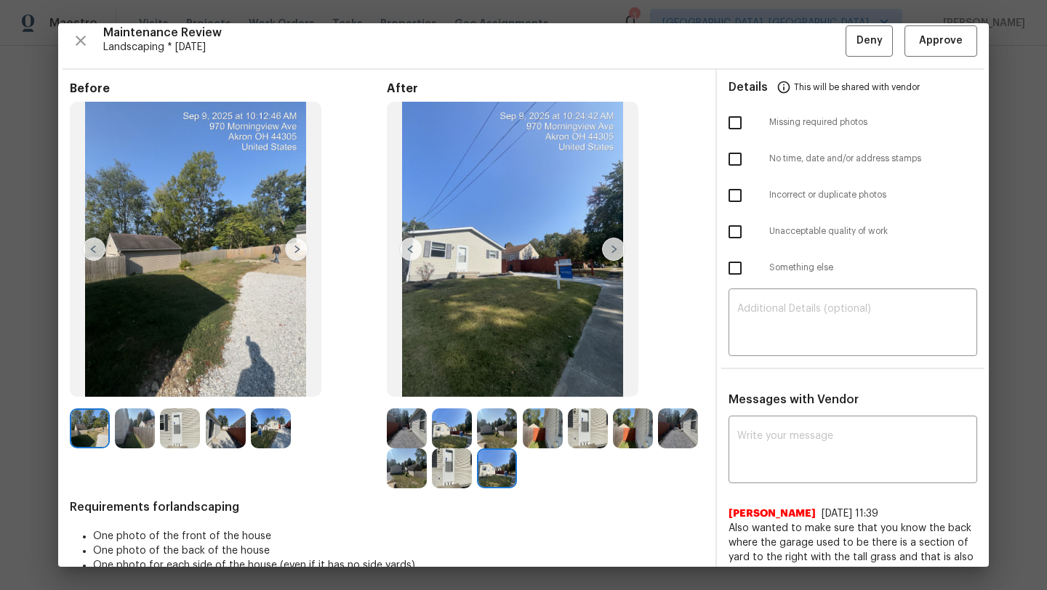
scroll to position [0, 0]
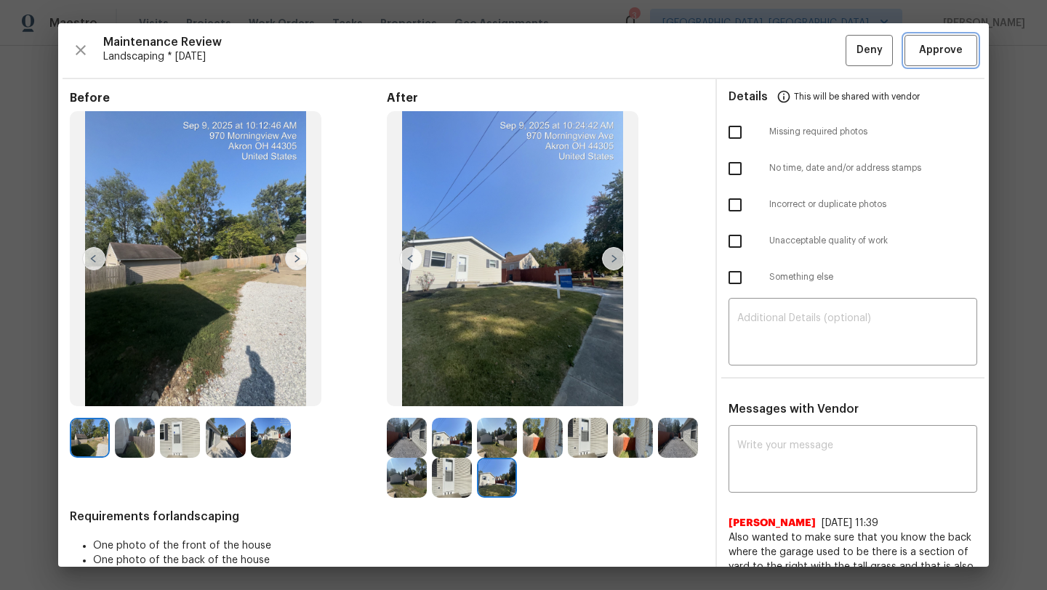
click at [940, 37] on button "Approve" at bounding box center [940, 50] width 73 height 31
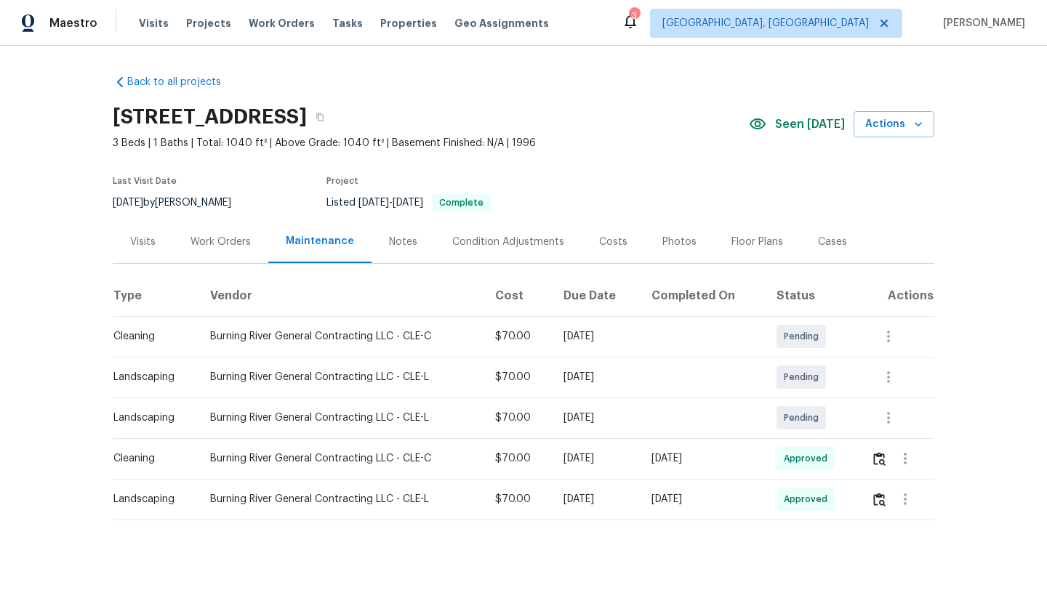
click at [148, 239] on div "Visits" at bounding box center [142, 242] width 25 height 15
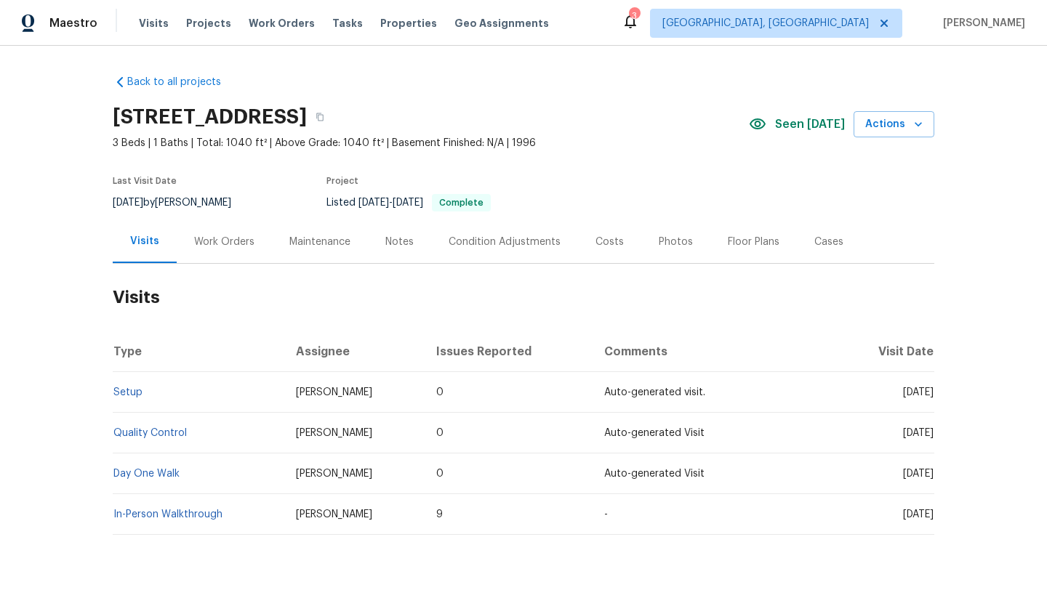
click at [210, 240] on div "Work Orders" at bounding box center [224, 242] width 60 height 15
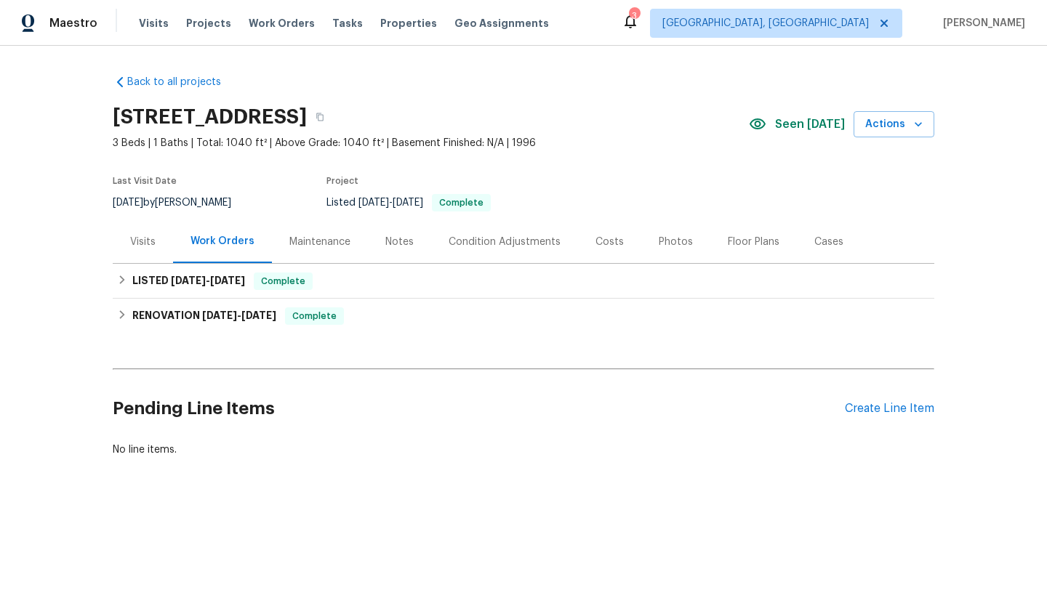
click at [136, 245] on div "Visits" at bounding box center [142, 242] width 25 height 15
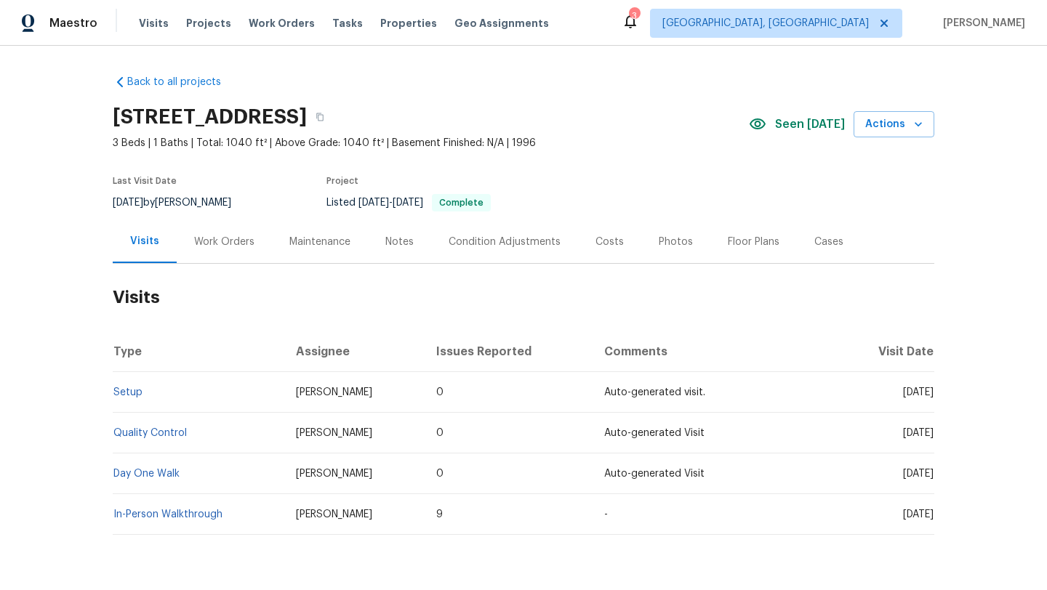
click at [396, 241] on div "Notes" at bounding box center [399, 242] width 28 height 15
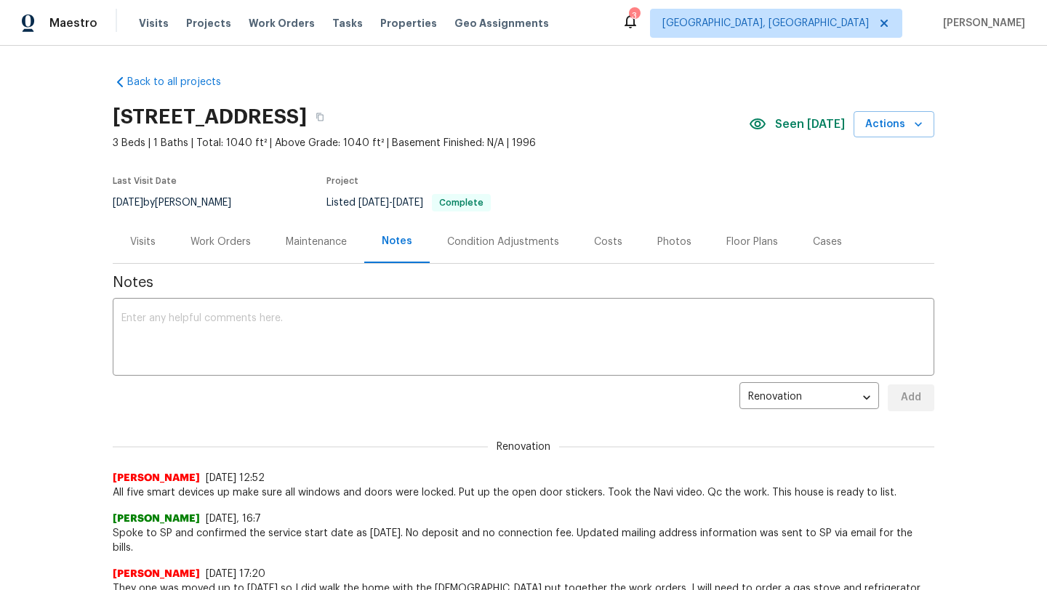
click at [140, 238] on div "Visits" at bounding box center [142, 242] width 25 height 15
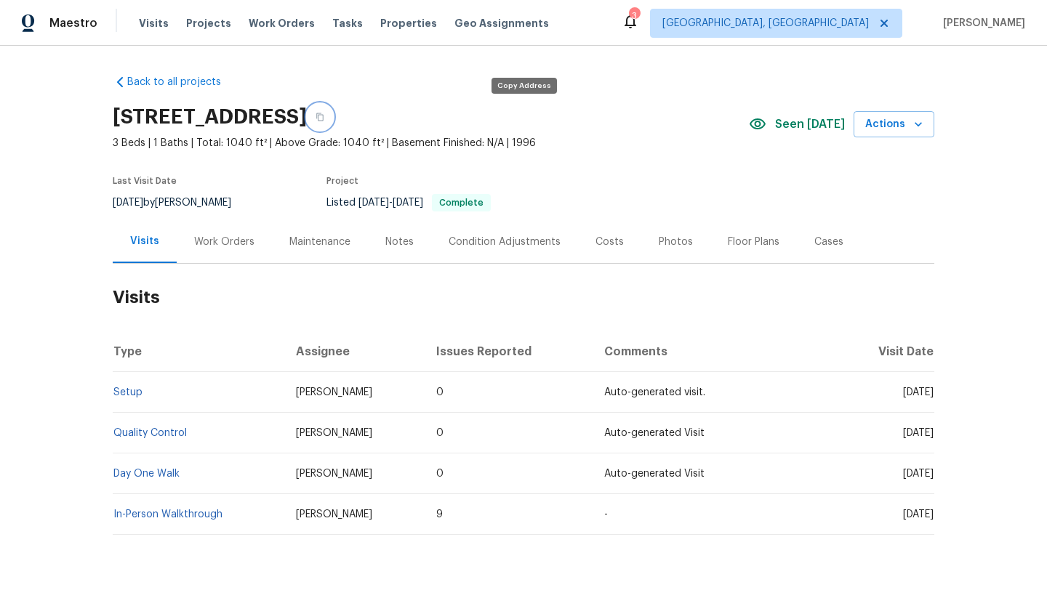
click at [324, 121] on icon "button" at bounding box center [319, 117] width 7 height 8
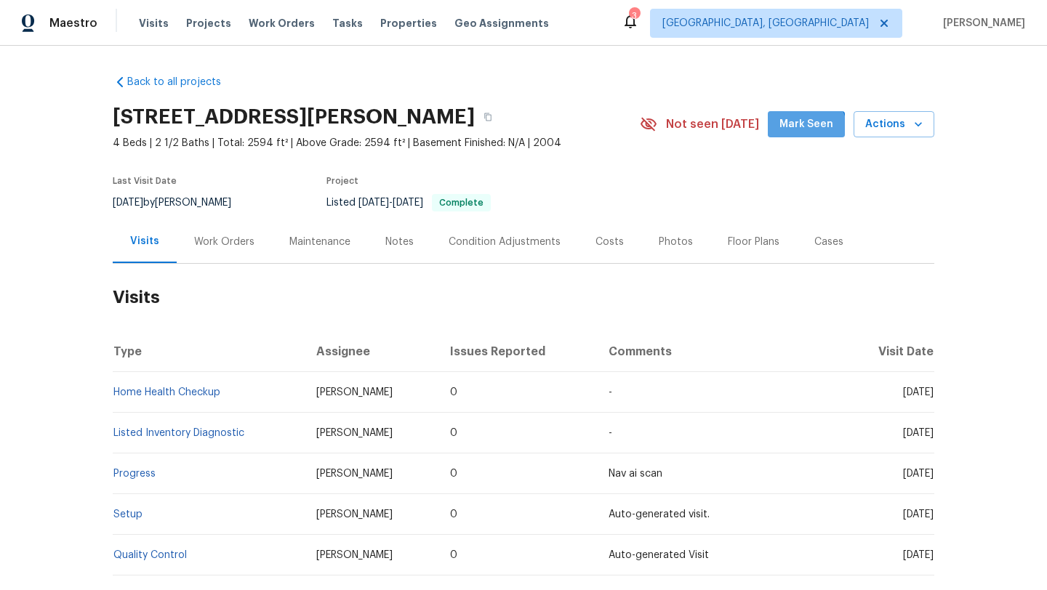
click at [808, 130] on span "Mark Seen" at bounding box center [806, 125] width 54 height 18
click at [492, 116] on icon "button" at bounding box center [488, 117] width 9 height 9
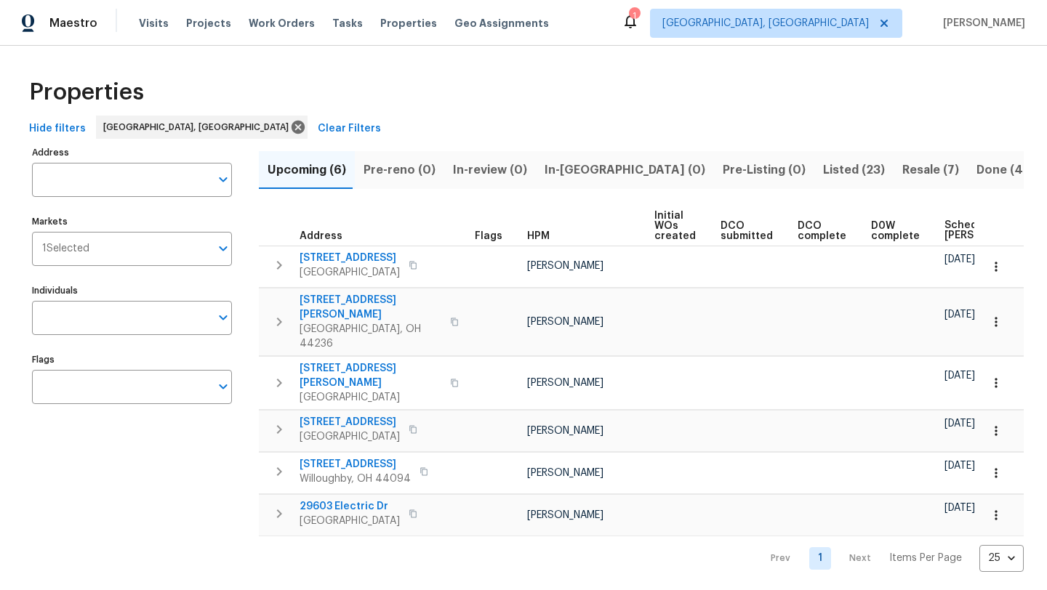
scroll to position [0, 177]
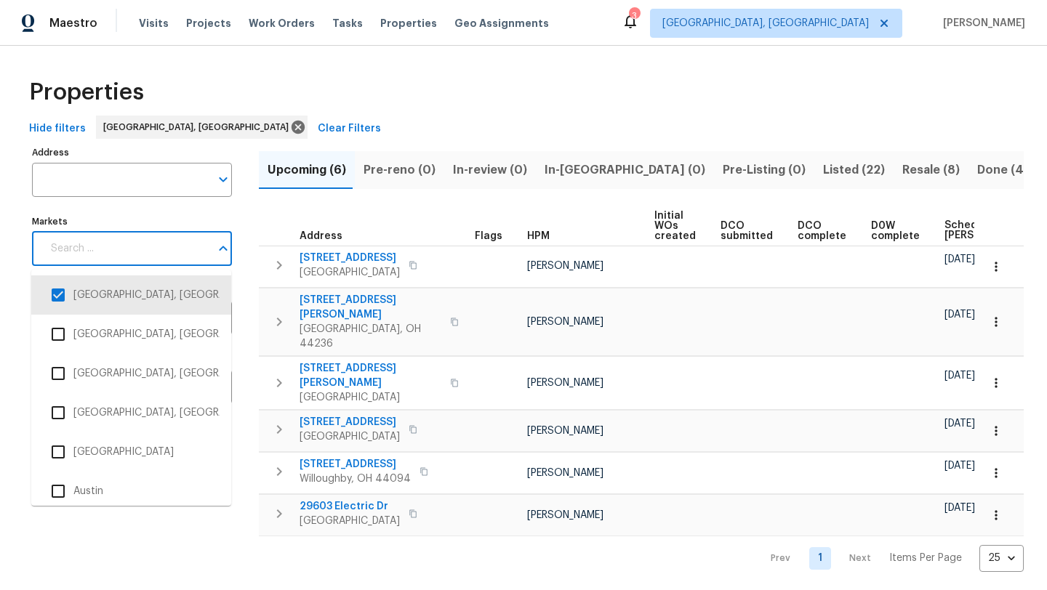
click at [102, 260] on input "Markets" at bounding box center [126, 249] width 168 height 34
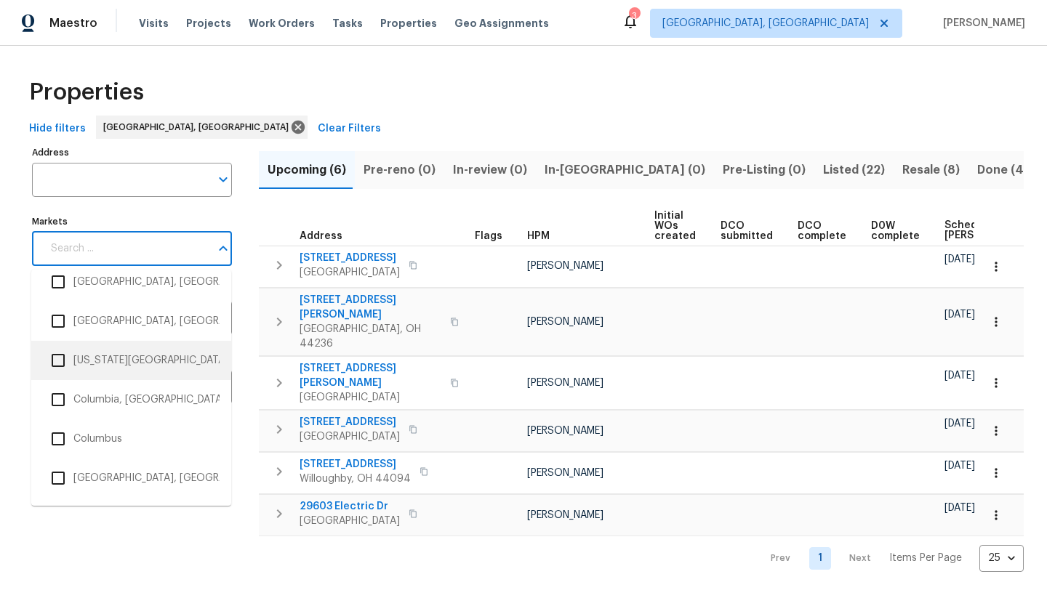
scroll to position [642, 0]
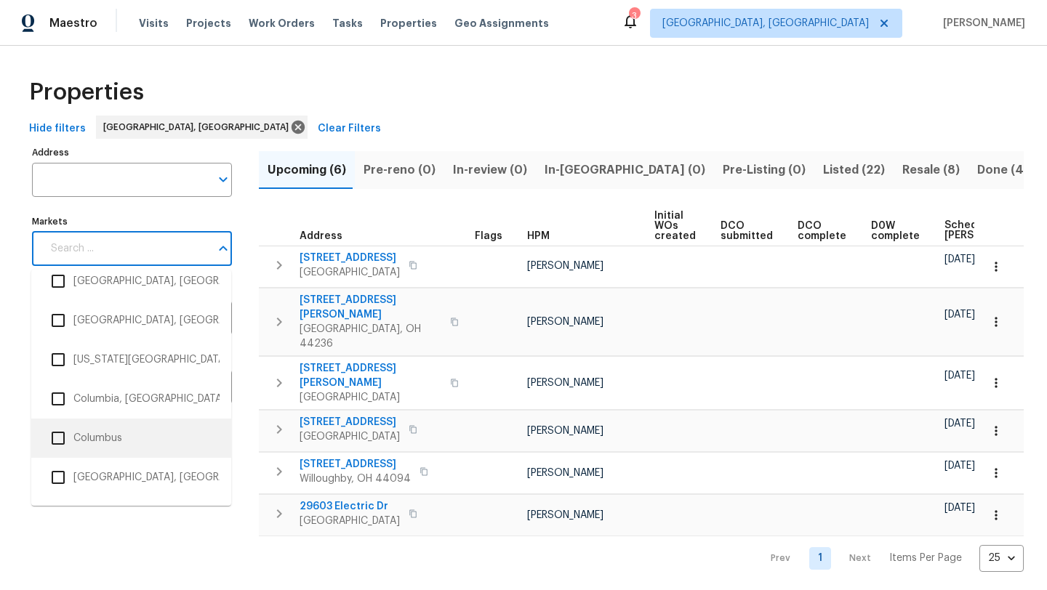
click at [56, 441] on input "checkbox" at bounding box center [58, 438] width 31 height 31
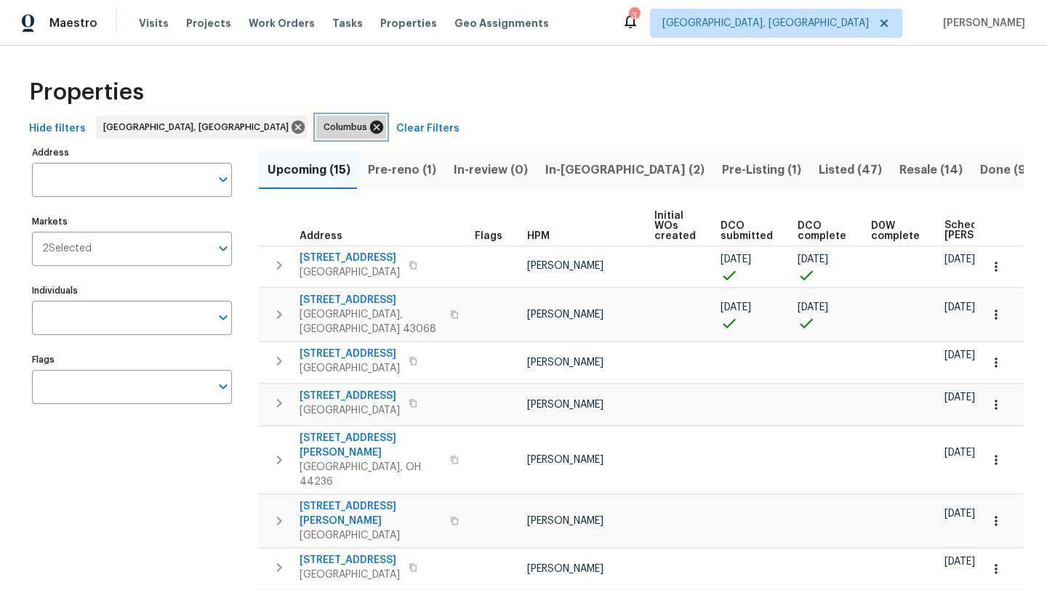
click at [369, 127] on icon at bounding box center [377, 127] width 16 height 16
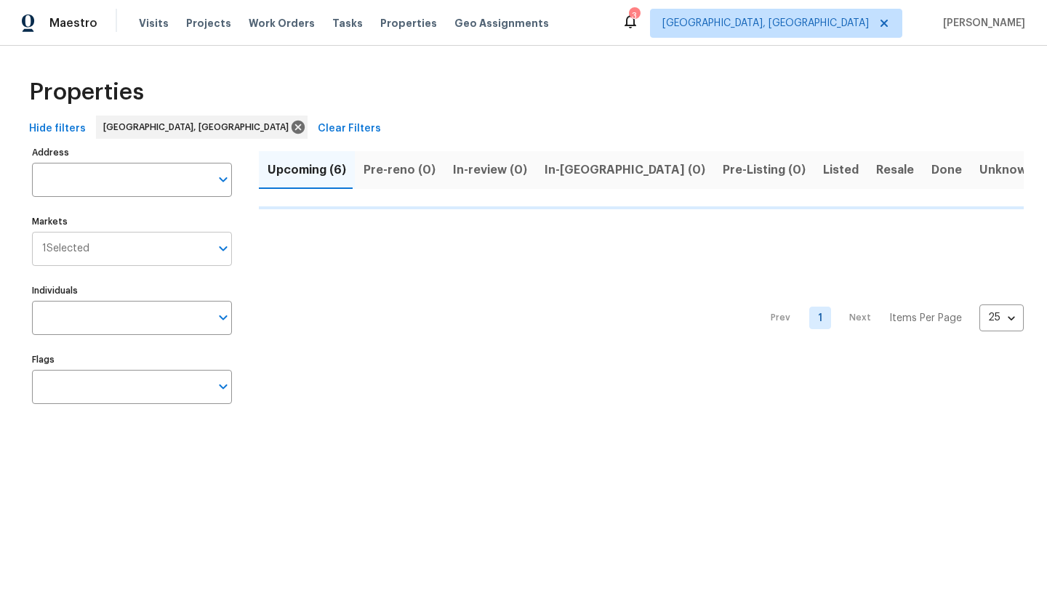
click at [101, 246] on input "Markets" at bounding box center [149, 249] width 121 height 34
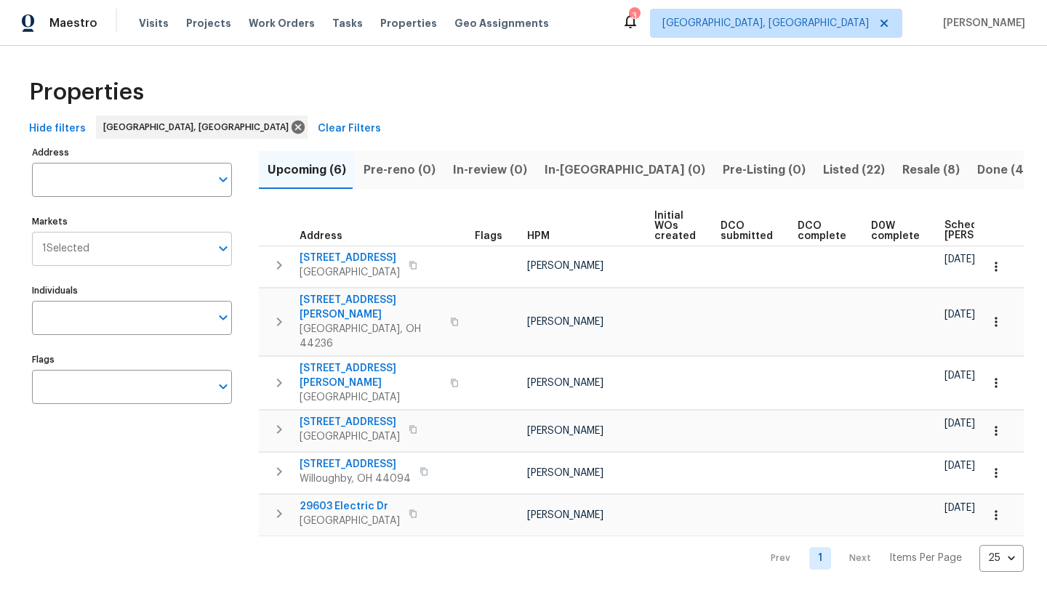
click at [120, 249] on input "Markets" at bounding box center [149, 249] width 121 height 34
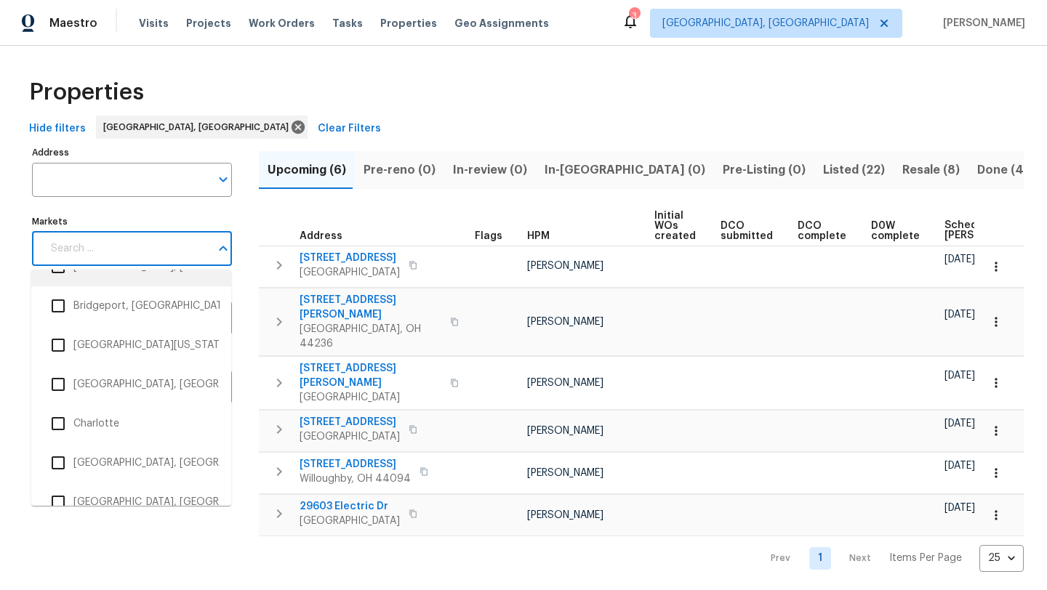
scroll to position [506, 0]
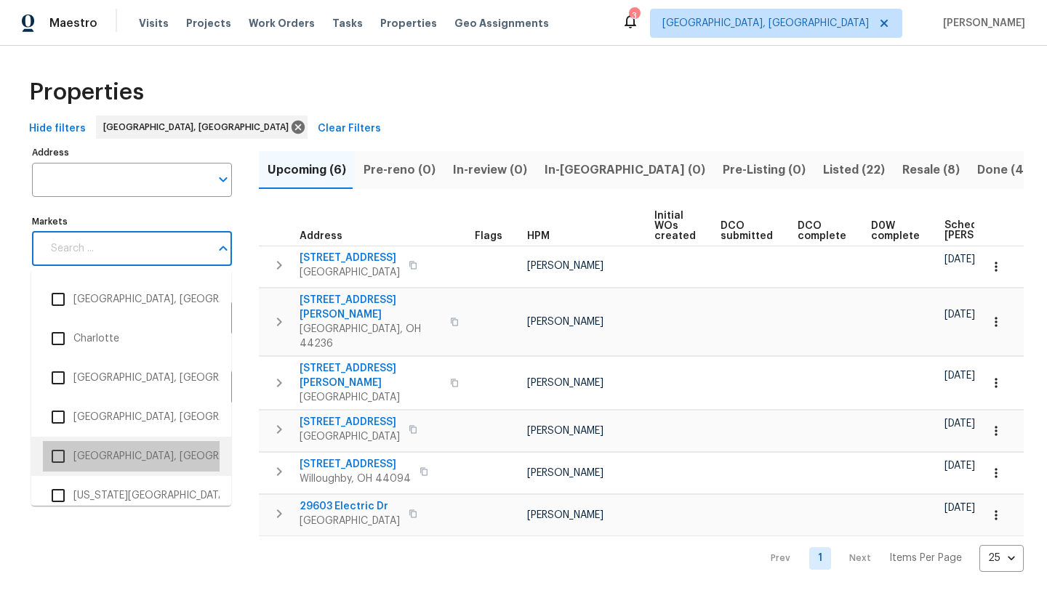
click at [117, 458] on li "Cincinnati, OH" at bounding box center [131, 456] width 177 height 31
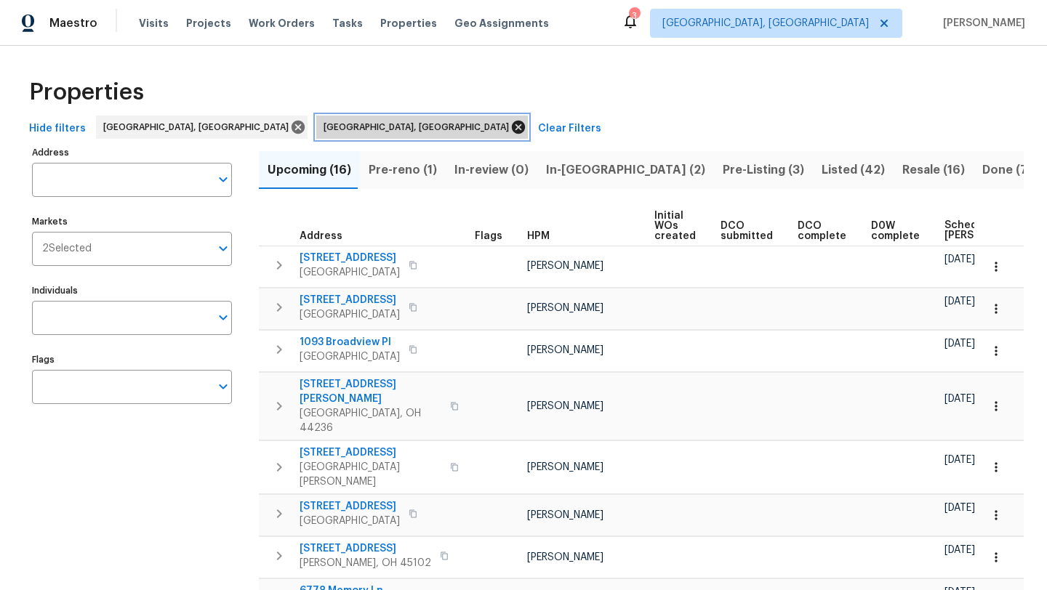
click at [512, 124] on icon at bounding box center [518, 127] width 13 height 13
